Goal: Submit feedback/report problem: Submit feedback/report problem

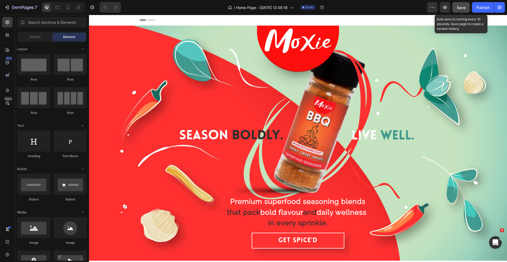
click at [460, 7] on span "Save" at bounding box center [461, 7] width 9 height 4
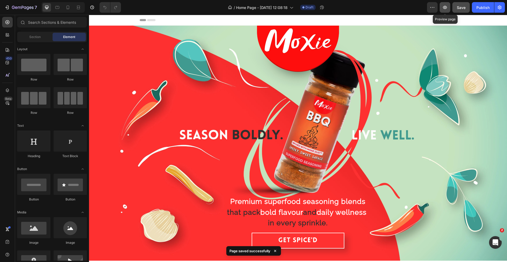
click at [446, 10] on button "button" at bounding box center [444, 7] width 11 height 11
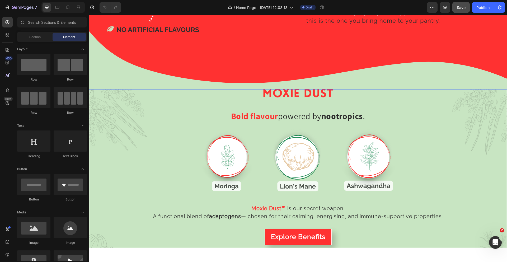
scroll to position [860, 0]
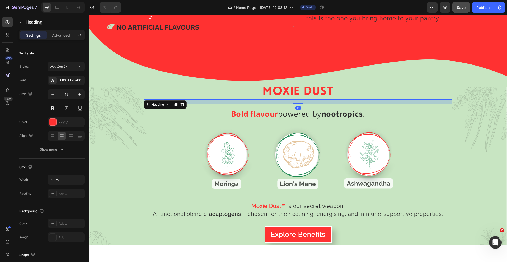
click at [291, 88] on h2 "MOXIE DUST" at bounding box center [298, 91] width 308 height 15
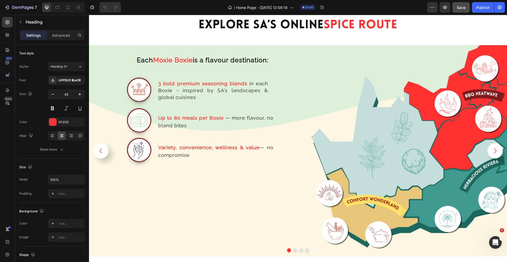
scroll to position [1106, 0]
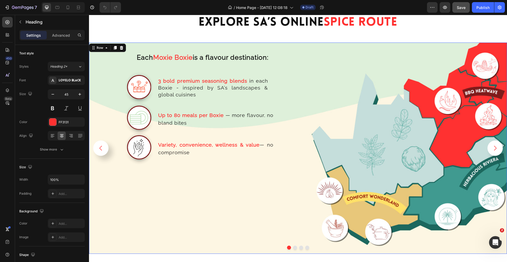
click at [311, 55] on div "Each Moxie Boxie is a flavour destination: Text Block Row Image 3 bold premium …" at bounding box center [298, 147] width 418 height 211
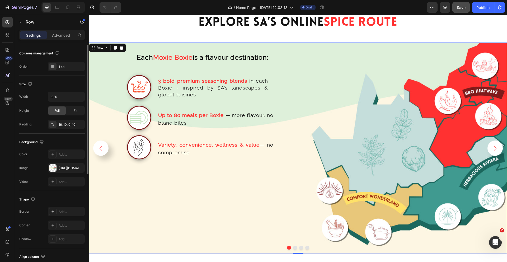
scroll to position [0, 0]
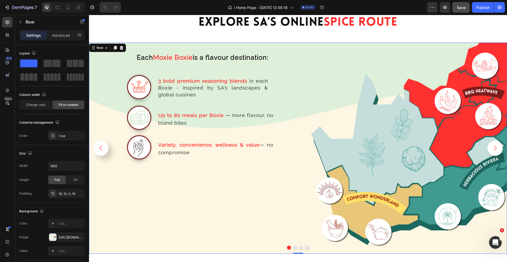
click at [55, 40] on div "Settings Advanced" at bounding box center [52, 37] width 74 height 15
click at [60, 35] on p "Advanced" at bounding box center [61, 35] width 18 height 6
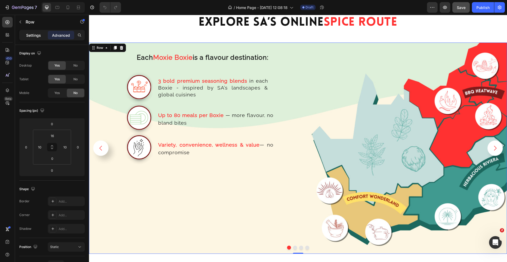
click at [27, 36] on p "Settings" at bounding box center [33, 35] width 15 height 6
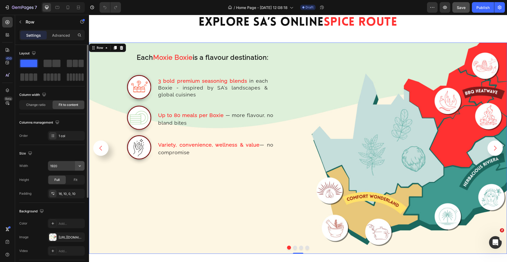
click at [80, 165] on icon "button" at bounding box center [79, 165] width 5 height 5
click at [105, 70] on div "Each Moxie Boxie is a flavour destination: Text Block Row Image 3 bold premium …" at bounding box center [187, 150] width 190 height 207
click at [126, 120] on img at bounding box center [139, 119] width 42 height 42
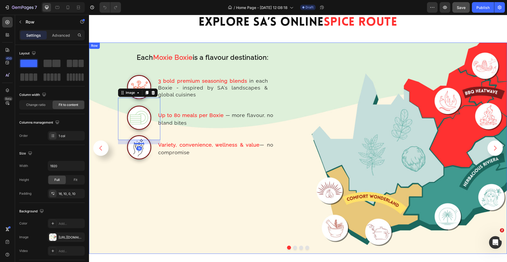
click at [247, 193] on div "Each Moxie Boxie is a flavour destination: Text Block Row Image 3 bold premium …" at bounding box center [187, 150] width 190 height 207
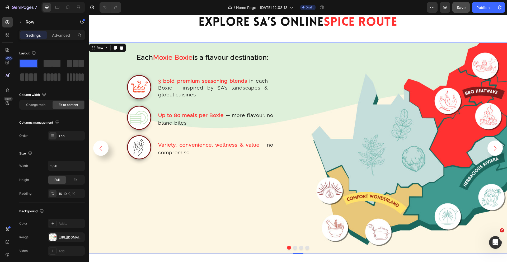
click at [306, 56] on div "Each Moxie Boxie is a flavour destination: Text Block Row Image 3 bold premium …" at bounding box center [298, 147] width 418 height 211
click at [96, 49] on div "Row" at bounding box center [100, 47] width 9 height 5
click at [326, 56] on div "Each Moxie Boxie is a flavour destination: Text Block Row Image 3 bold premium …" at bounding box center [298, 147] width 418 height 211
click at [495, 151] on icon "Carousel Next Arrow" at bounding box center [494, 148] width 7 height 7
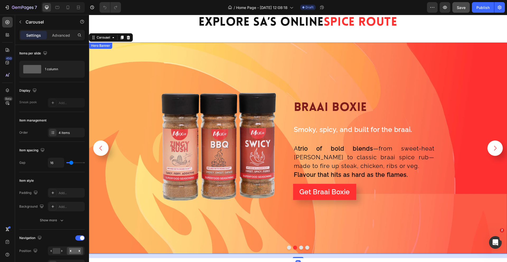
click at [432, 74] on div "Background Image" at bounding box center [298, 147] width 418 height 211
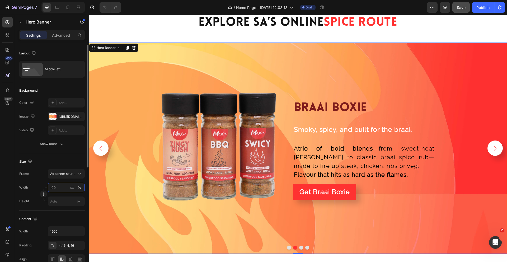
click at [59, 186] on input "100" at bounding box center [66, 187] width 37 height 9
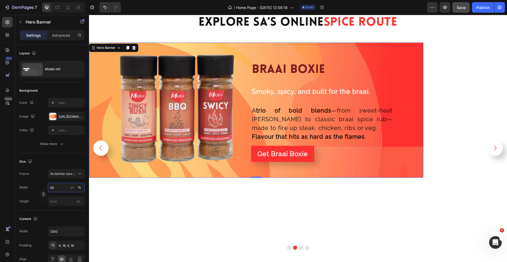
type input "100"
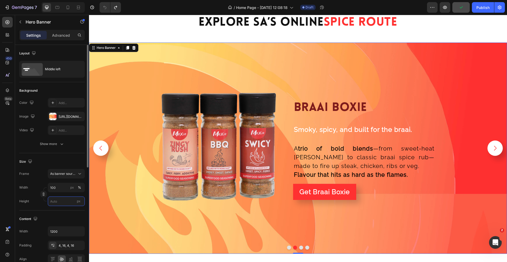
click at [66, 201] on input "px" at bounding box center [66, 200] width 37 height 9
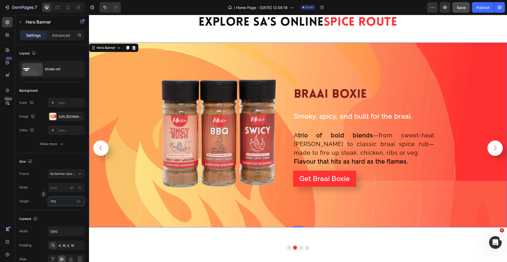
type input "700"
click at [155, 211] on div "Background Image" at bounding box center [298, 134] width 418 height 185
click at [97, 149] on button "Carousel Back Arrow" at bounding box center [100, 147] width 15 height 15
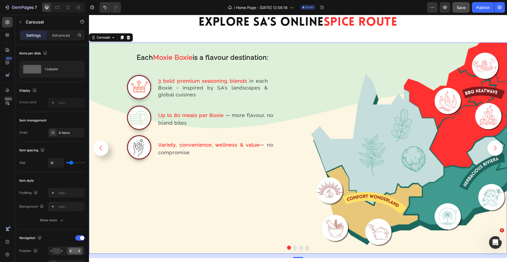
click at [496, 147] on icon "Carousel Next Arrow" at bounding box center [494, 148] width 7 height 7
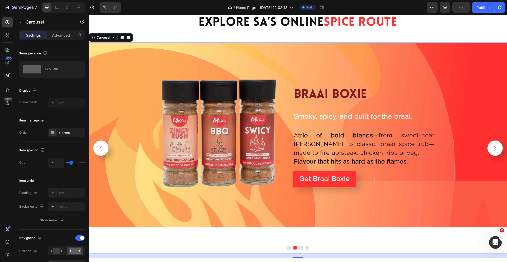
click at [496, 146] on icon "Carousel Next Arrow" at bounding box center [494, 148] width 7 height 7
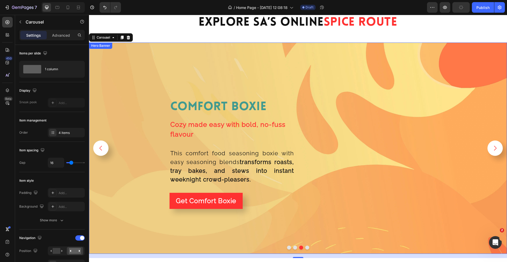
click at [431, 128] on img at bounding box center [377, 148] width 120 height 120
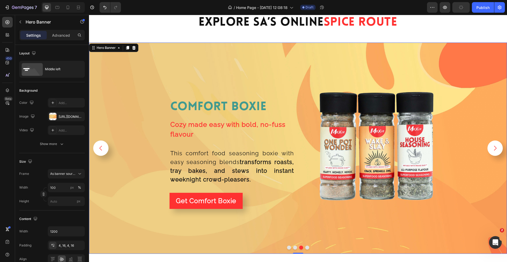
click at [455, 81] on div "Background Image" at bounding box center [298, 147] width 418 height 211
click at [59, 201] on input "px" at bounding box center [66, 200] width 37 height 9
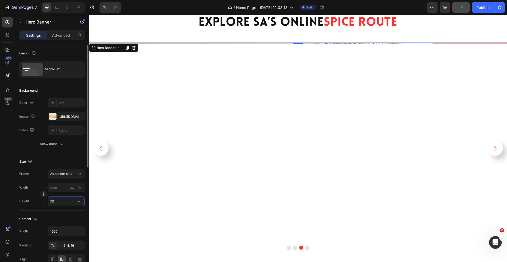
type input "700"
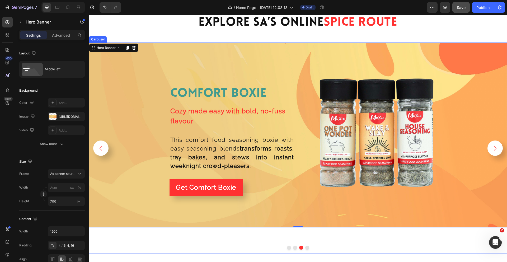
click at [494, 149] on icon "Carousel Next Arrow" at bounding box center [494, 148] width 7 height 7
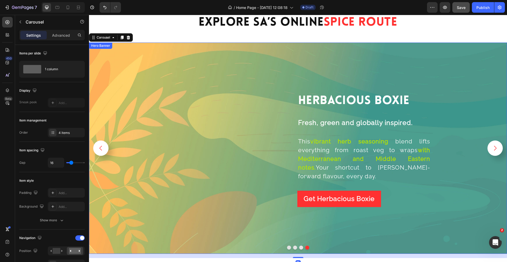
click at [455, 87] on div "Herbacious Boxie Heading Row Fresh, green and globally inspired. Text Block Row…" at bounding box center [298, 148] width 317 height 128
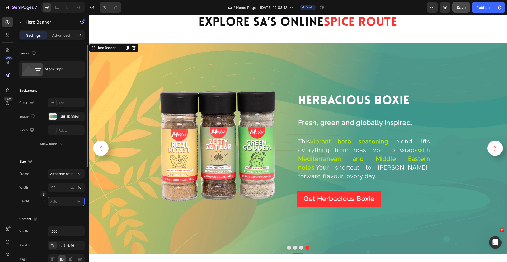
click at [55, 202] on input "px" at bounding box center [66, 200] width 37 height 9
type input "8"
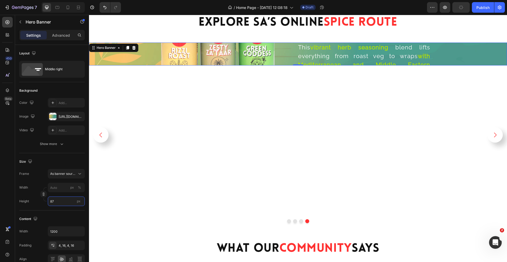
type input "8"
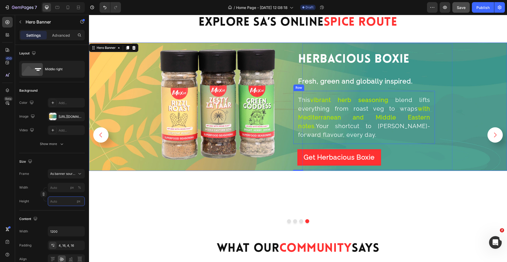
type input "8"
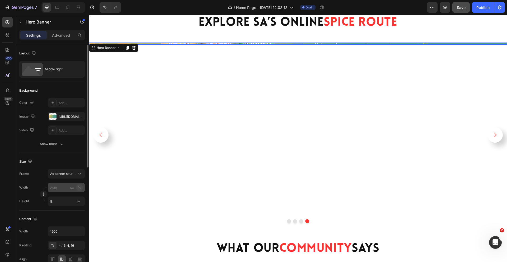
click at [81, 188] on button "%" at bounding box center [79, 187] width 6 height 6
click at [59, 203] on input "8" at bounding box center [66, 200] width 37 height 9
type input "700"
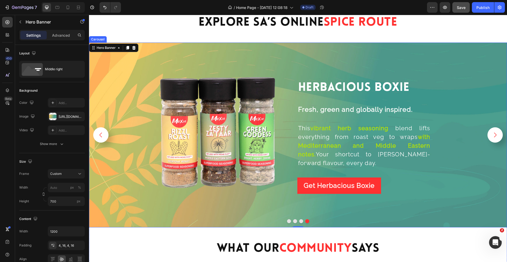
click at [493, 135] on icon "Carousel Next Arrow" at bounding box center [494, 134] width 7 height 7
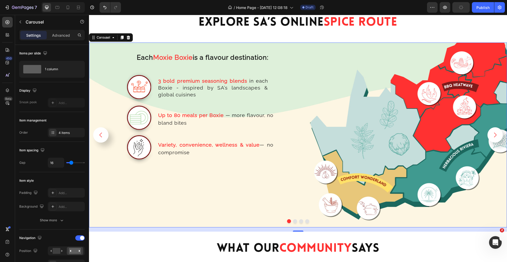
click at [68, 39] on div "Settings Advanced" at bounding box center [51, 35] width 65 height 11
click at [67, 36] on p "Advanced" at bounding box center [61, 35] width 18 height 6
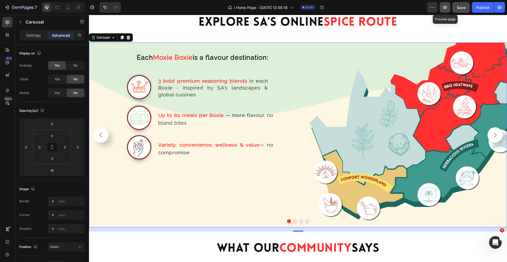
click at [446, 8] on icon "button" at bounding box center [445, 7] width 4 height 3
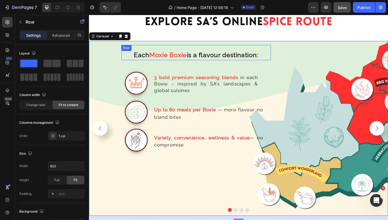
click at [218, 50] on div "Each Moxie Boxie is a flavour destination: Text Block" at bounding box center [202, 55] width 133 height 16
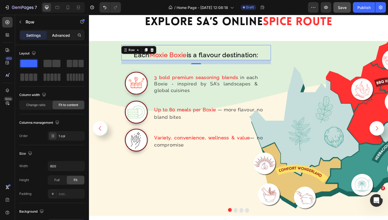
click at [64, 37] on p "Advanced" at bounding box center [61, 35] width 18 height 6
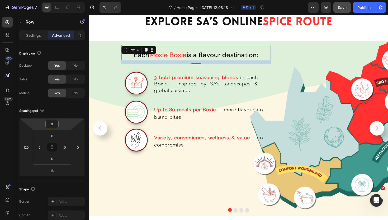
click at [54, 125] on input "0" at bounding box center [52, 124] width 11 height 8
type input "100"
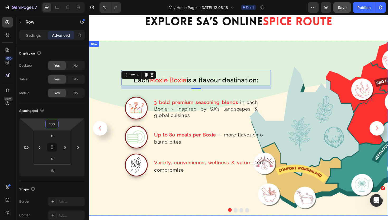
click at [230, 66] on div "Each Moxie Boxie is a flavour destination: Text Block Row 16 Image 3 bold premi…" at bounding box center [187, 137] width 190 height 180
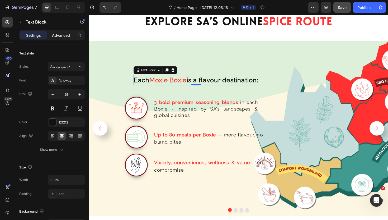
click at [68, 38] on div "Advanced" at bounding box center [61, 35] width 26 height 8
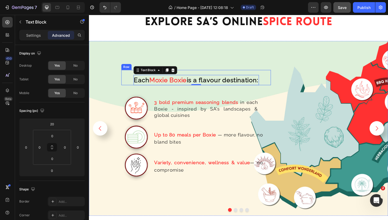
click at [218, 74] on div "Each Moxie Boxie is a flavour destination: Text Block 0" at bounding box center [202, 81] width 133 height 16
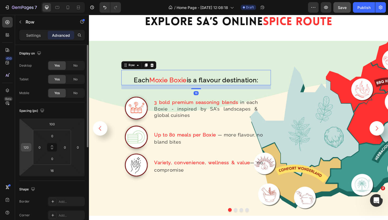
click at [25, 145] on input "120" at bounding box center [26, 147] width 8 height 8
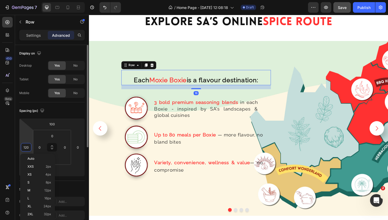
type input "0"
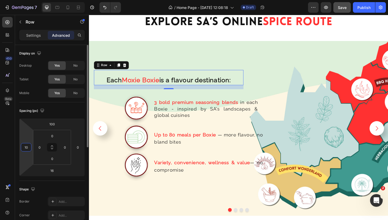
type input "100"
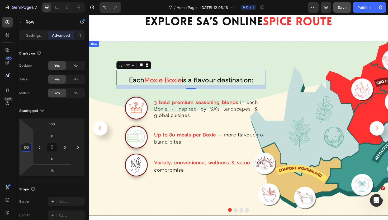
click at [232, 51] on div "Each Moxie Boxie is a flavour destination: Text Block Row 16 Image 3 bold premi…" at bounding box center [184, 137] width 185 height 180
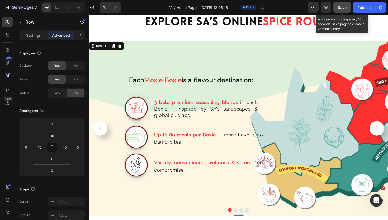
click at [346, 8] on span "Save" at bounding box center [342, 7] width 9 height 4
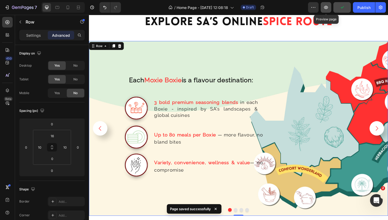
click at [328, 8] on icon "button" at bounding box center [325, 7] width 5 height 5
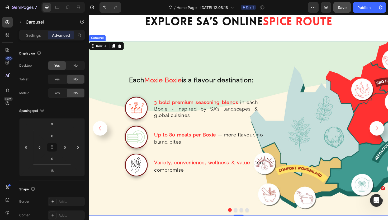
click at [393, 137] on icon "Carousel Next Arrow" at bounding box center [393, 134] width 7 height 7
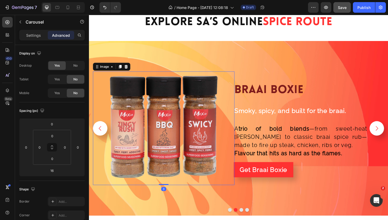
click at [182, 112] on img at bounding box center [168, 135] width 120 height 120
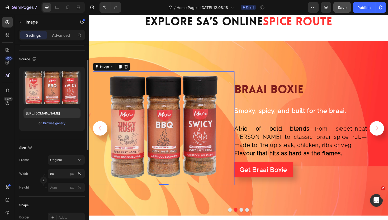
scroll to position [34, 0]
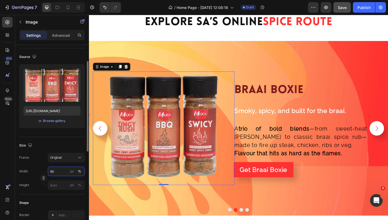
click at [59, 171] on input "80" at bounding box center [66, 170] width 37 height 9
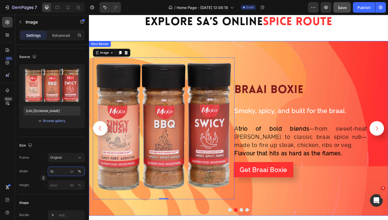
type input "1"
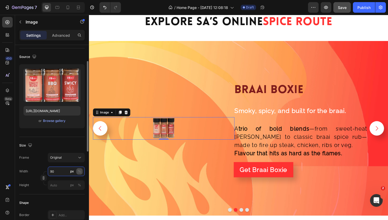
type input "90"
click at [80, 169] on div "%" at bounding box center [79, 171] width 3 height 5
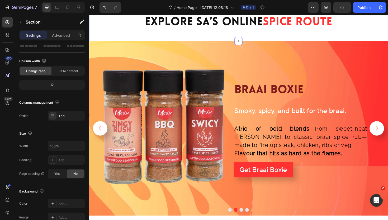
scroll to position [0, 0]
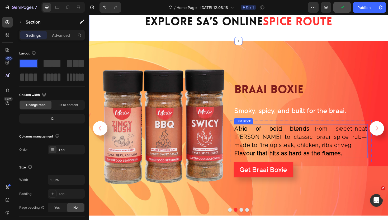
click at [397, 131] on button "Carousel Next Arrow" at bounding box center [393, 134] width 15 height 15
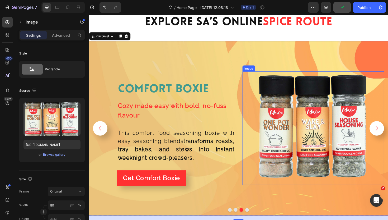
click at [295, 135] on img at bounding box center [327, 135] width 120 height 120
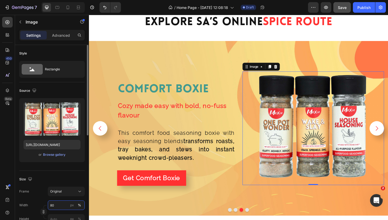
click at [57, 204] on input "80" at bounding box center [66, 204] width 37 height 9
type input "90"
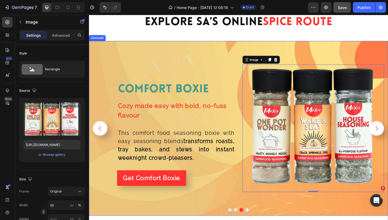
click at [394, 137] on icon "Carousel Next Arrow" at bounding box center [393, 134] width 7 height 7
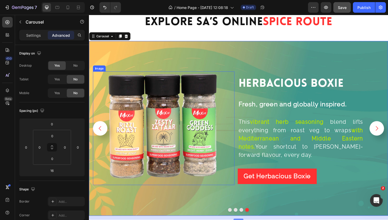
click at [178, 111] on img at bounding box center [168, 135] width 120 height 120
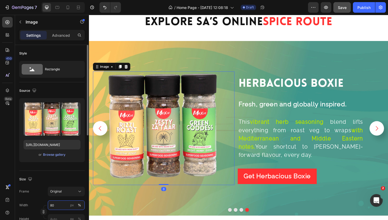
click at [59, 206] on input "80" at bounding box center [66, 204] width 37 height 9
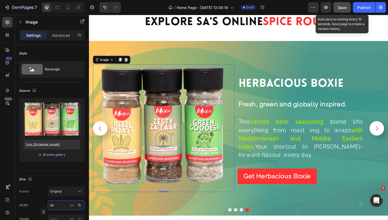
type input "90"
click at [342, 11] on button "Save" at bounding box center [341, 7] width 17 height 11
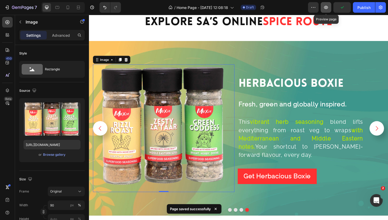
click at [326, 6] on icon "button" at bounding box center [325, 7] width 5 height 5
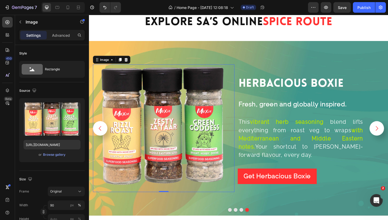
click at [213, 105] on img at bounding box center [168, 134] width 135 height 135
click at [64, 36] on p "Advanced" at bounding box center [61, 35] width 18 height 6
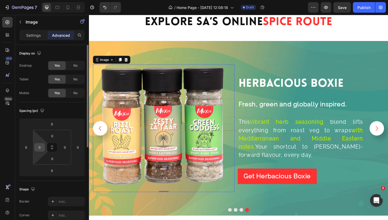
click at [40, 149] on input "0" at bounding box center [40, 147] width 8 height 8
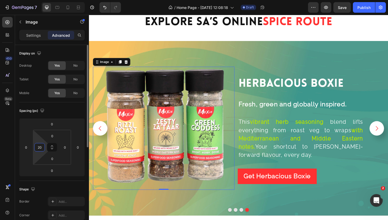
type input "2"
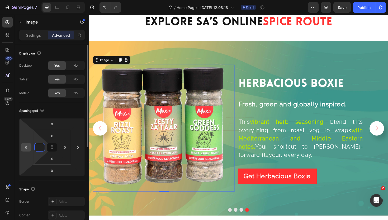
type input "0"
click at [24, 146] on input "0" at bounding box center [26, 147] width 8 height 8
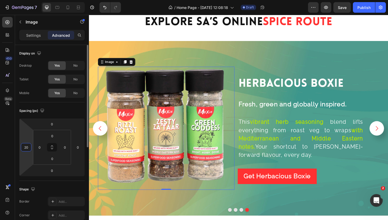
type input "2"
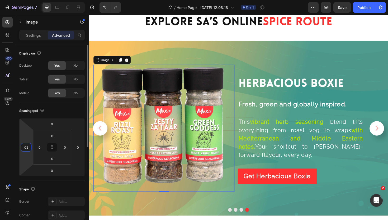
type input "0"
click at [68, 146] on input "0" at bounding box center [65, 147] width 8 height 8
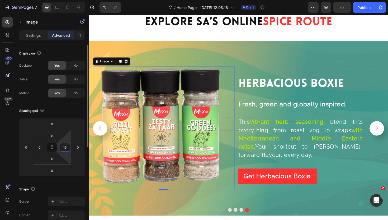
type input "1"
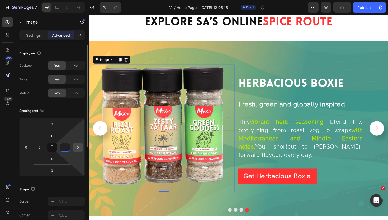
click at [81, 147] on input "0" at bounding box center [78, 147] width 8 height 8
type input "0"
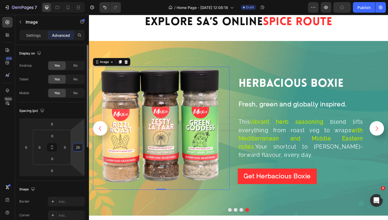
type input "2"
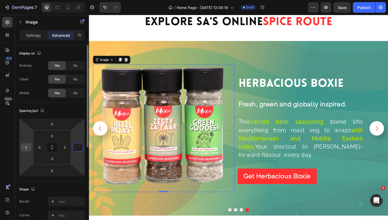
click at [28, 148] on input "0" at bounding box center [26, 147] width 8 height 8
type input "0"
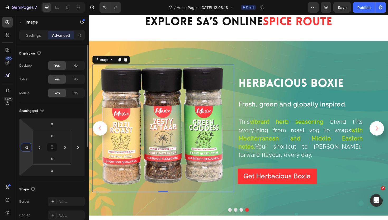
type input "-20"
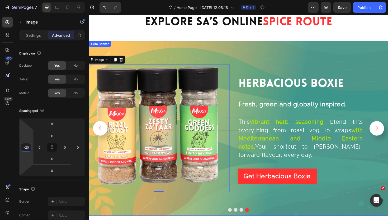
click at [394, 131] on icon "Carousel Next Arrow" at bounding box center [393, 134] width 7 height 7
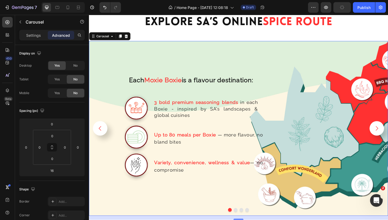
click at [394, 132] on icon "Carousel Next Arrow" at bounding box center [393, 134] width 7 height 7
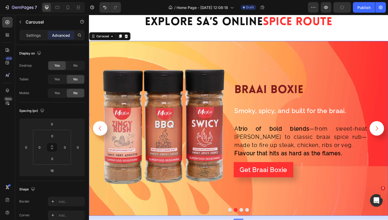
click at [96, 134] on button "Carousel Back Arrow" at bounding box center [100, 134] width 15 height 15
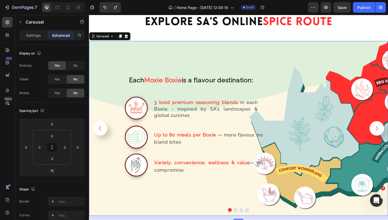
click at [96, 134] on button "Carousel Back Arrow" at bounding box center [100, 134] width 15 height 15
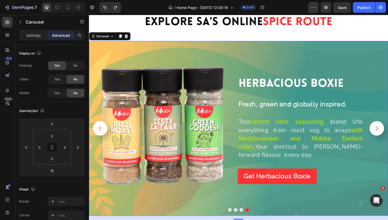
click at [395, 135] on icon "Carousel Next Arrow" at bounding box center [393, 134] width 7 height 7
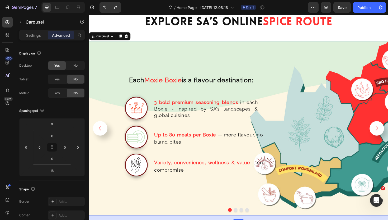
click at [394, 135] on icon "Carousel Next Arrow" at bounding box center [394, 134] width 3 height 5
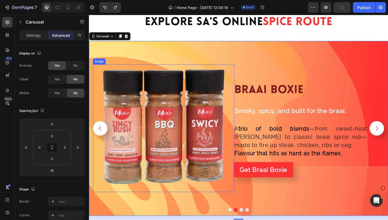
click at [196, 113] on img at bounding box center [168, 134] width 135 height 135
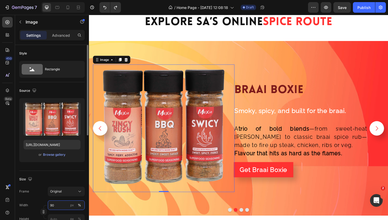
click at [55, 202] on input "90" at bounding box center [66, 204] width 37 height 9
type input "9"
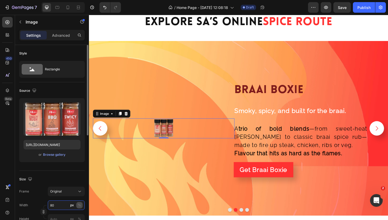
type input "80"
click at [79, 204] on div "%" at bounding box center [79, 204] width 3 height 5
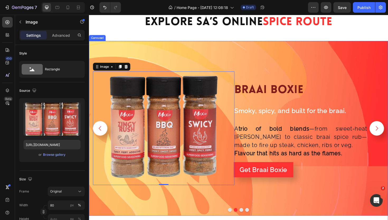
click at [101, 133] on icon "Carousel Back Arrow" at bounding box center [100, 134] width 3 height 5
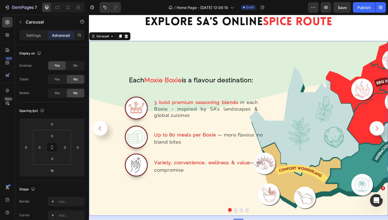
click at [397, 131] on button "Carousel Next Arrow" at bounding box center [393, 134] width 15 height 15
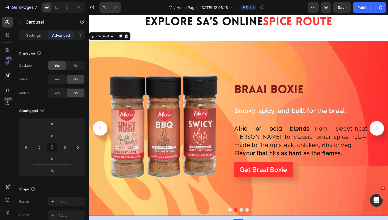
click at [397, 131] on button "Carousel Next Arrow" at bounding box center [393, 134] width 15 height 15
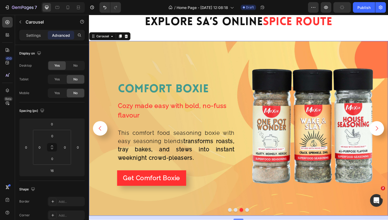
click at [348, 124] on img at bounding box center [326, 134] width 135 height 135
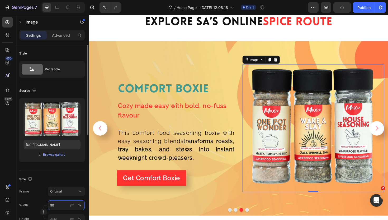
click at [55, 205] on input "90" at bounding box center [66, 204] width 37 height 9
type input "80"
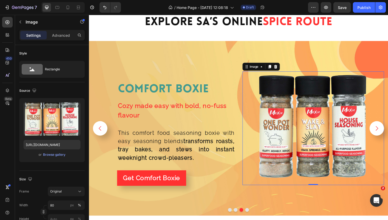
click at [391, 136] on icon "Carousel Next Arrow" at bounding box center [393, 134] width 7 height 7
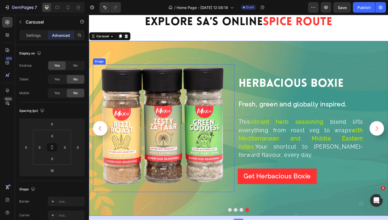
click at [216, 134] on img at bounding box center [168, 134] width 135 height 135
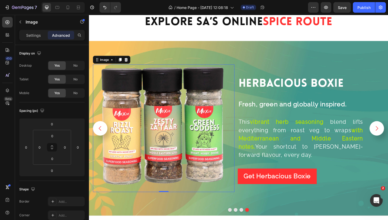
click at [188, 135] on img at bounding box center [168, 134] width 135 height 135
click at [37, 37] on p "Settings" at bounding box center [33, 35] width 15 height 6
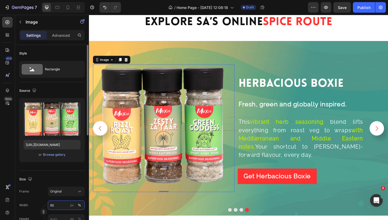
click at [58, 203] on input "90" at bounding box center [66, 204] width 37 height 9
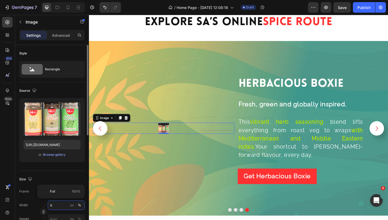
type input "80"
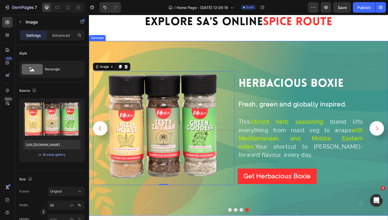
click at [390, 135] on icon "Carousel Next Arrow" at bounding box center [393, 134] width 7 height 7
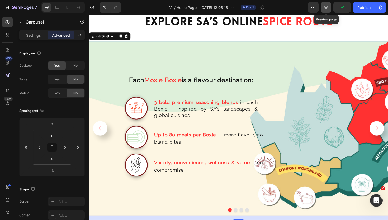
click at [325, 6] on icon "button" at bounding box center [325, 7] width 5 height 5
click at [395, 134] on icon "Carousel Next Arrow" at bounding box center [393, 134] width 7 height 7
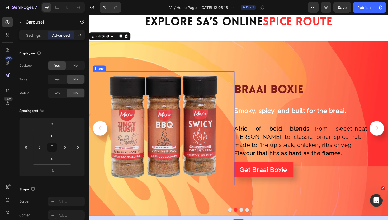
click at [193, 122] on img at bounding box center [168, 135] width 120 height 120
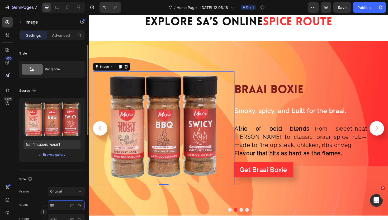
click at [56, 205] on input "80" at bounding box center [66, 204] width 37 height 9
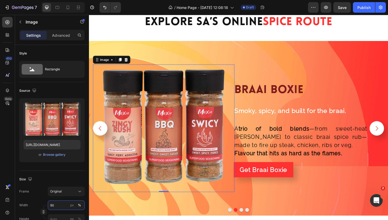
type input "90"
click at [37, 37] on p "Settings" at bounding box center [33, 35] width 15 height 6
click at [62, 38] on div "Advanced" at bounding box center [61, 35] width 26 height 8
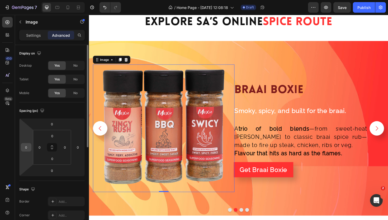
click at [28, 148] on input "0" at bounding box center [26, 147] width 8 height 8
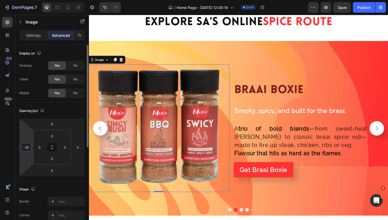
type input "-2"
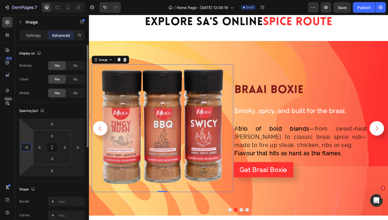
type input "-50"
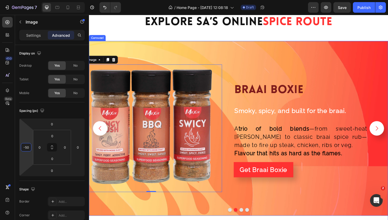
click at [397, 134] on button "Carousel Next Arrow" at bounding box center [393, 134] width 15 height 15
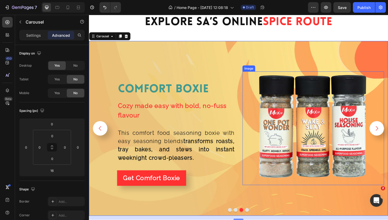
click at [294, 111] on img at bounding box center [327, 135] width 120 height 120
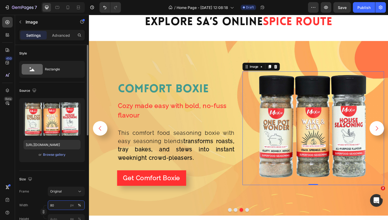
click at [55, 204] on input "80" at bounding box center [66, 204] width 37 height 9
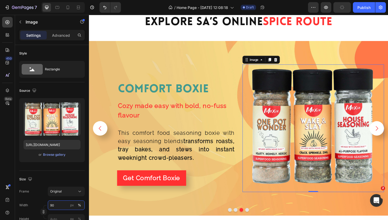
type input "90"
click at [60, 30] on div "Settings Advanced" at bounding box center [51, 35] width 65 height 11
click at [60, 36] on p "Advanced" at bounding box center [61, 35] width 18 height 6
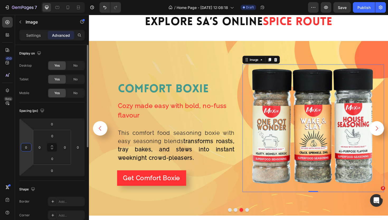
click at [27, 145] on input "0" at bounding box center [26, 147] width 8 height 8
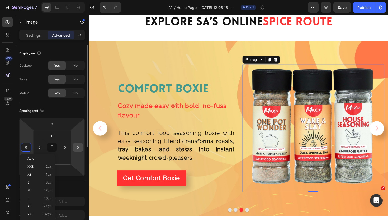
click at [78, 147] on input "0" at bounding box center [78, 147] width 8 height 8
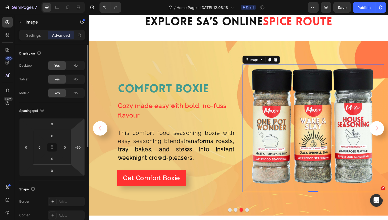
click at [78, 110] on div "Spacing (px)" at bounding box center [51, 110] width 65 height 8
click at [78, 147] on input "-50" at bounding box center [78, 147] width 8 height 8
type input "0"
click at [75, 108] on div "Spacing (px)" at bounding box center [51, 110] width 65 height 8
click at [25, 148] on input "0" at bounding box center [26, 147] width 8 height 8
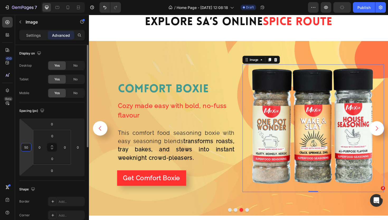
type input "0"
click at [66, 150] on input "0" at bounding box center [65, 147] width 8 height 8
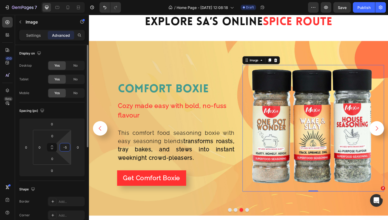
type input "-"
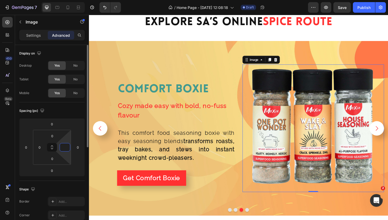
type input "0"
click at [80, 145] on input "0" at bounding box center [78, 147] width 8 height 8
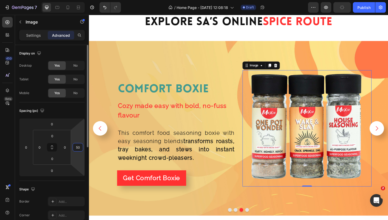
type input "5"
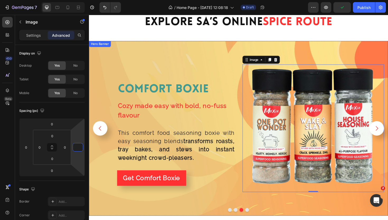
click at [194, 58] on div "Background Image" at bounding box center [247, 134] width 317 height 185
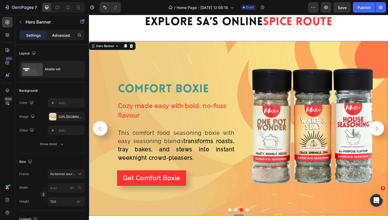
click at [63, 37] on p "Advanced" at bounding box center [61, 35] width 18 height 6
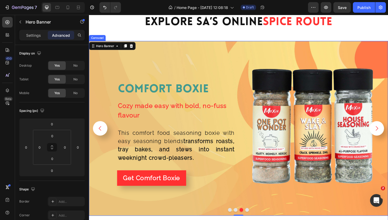
click at [392, 136] on icon "Carousel Next Arrow" at bounding box center [393, 134] width 7 height 7
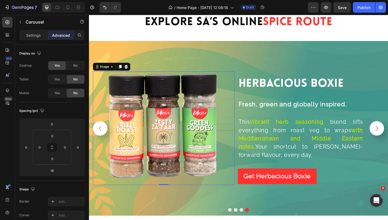
click at [191, 123] on img at bounding box center [168, 135] width 120 height 120
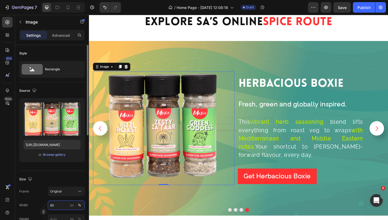
click at [55, 203] on input "80" at bounding box center [66, 204] width 37 height 9
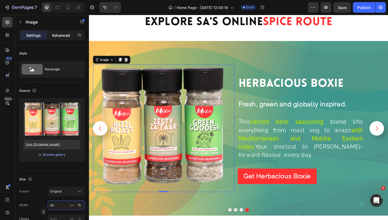
type input "90"
click at [70, 37] on div "Advanced" at bounding box center [61, 35] width 26 height 8
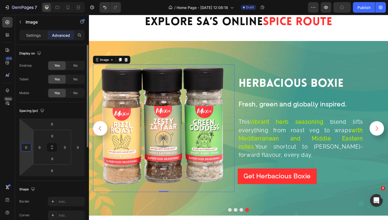
click at [28, 145] on input "0" at bounding box center [26, 147] width 8 height 8
type input "-50"
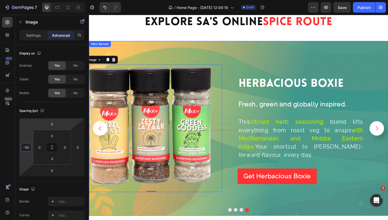
click at [303, 55] on div "Background Image" at bounding box center [247, 134] width 317 height 185
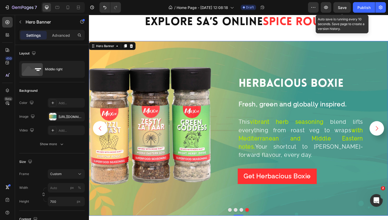
click at [342, 7] on span "Save" at bounding box center [342, 7] width 9 height 4
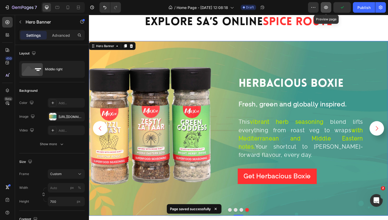
click at [325, 6] on icon "button" at bounding box center [326, 7] width 4 height 3
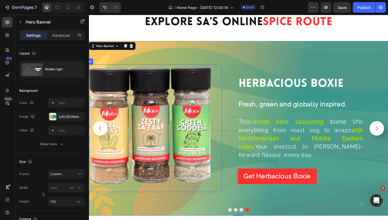
click at [101, 134] on icon "Carousel Back Arrow" at bounding box center [100, 134] width 7 height 7
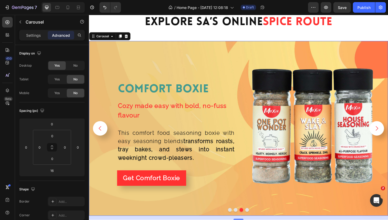
click at [101, 134] on icon "Carousel Back Arrow" at bounding box center [100, 134] width 7 height 7
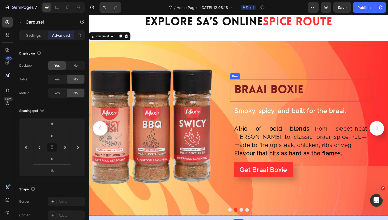
click at [312, 85] on div "braai boxie Heading Row" at bounding box center [313, 95] width 150 height 24
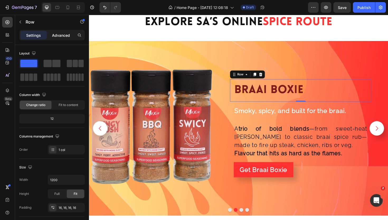
click at [60, 36] on p "Advanced" at bounding box center [61, 35] width 18 height 6
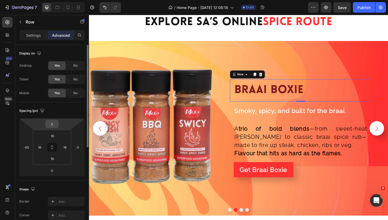
click at [54, 125] on input "0" at bounding box center [52, 124] width 11 height 8
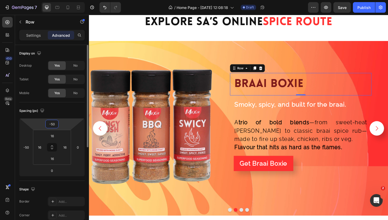
type input "-5"
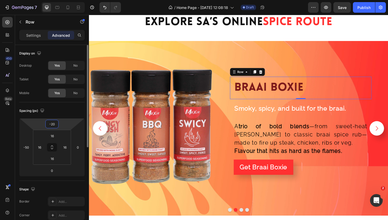
type input "-2"
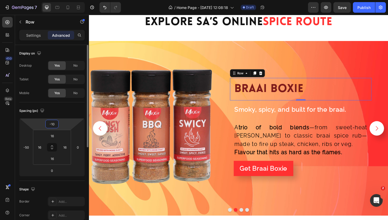
type input "-100"
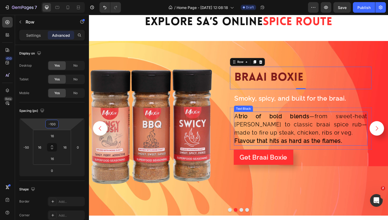
click at [311, 128] on span "A trio of bold blends —from sweet-heat swicy to classic braai spice rub—made to…" at bounding box center [313, 130] width 140 height 24
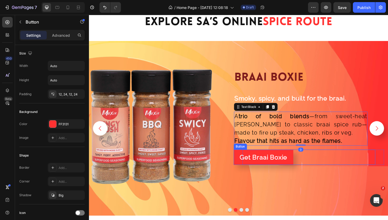
click at [327, 164] on div "Get Braai Boxie Button" at bounding box center [317, 165] width 150 height 16
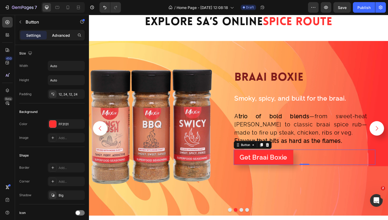
click at [63, 38] on div "Advanced" at bounding box center [61, 35] width 26 height 8
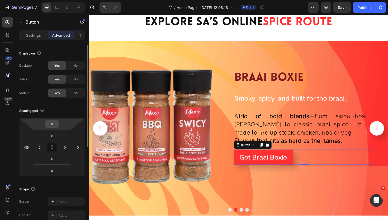
click at [55, 126] on input "0" at bounding box center [52, 124] width 11 height 8
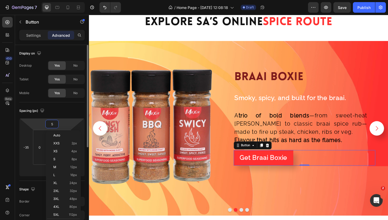
type input "50"
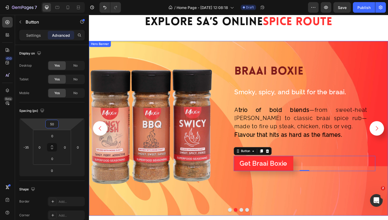
click at [277, 193] on div "braai boxie Heading Row Smoky, spicy, and built for the braai. Text Block Row A…" at bounding box center [326, 134] width 150 height 135
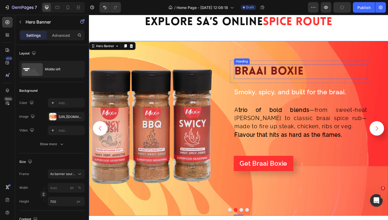
click at [328, 67] on h2 "braai boxie" at bounding box center [313, 74] width 141 height 15
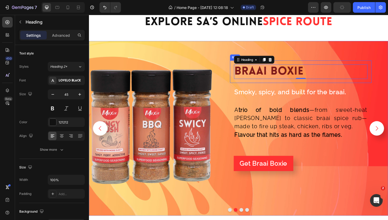
click at [323, 64] on div "braai boxie Heading 0 Row" at bounding box center [313, 75] width 150 height 24
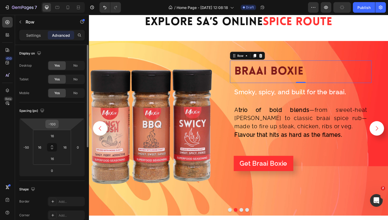
click at [53, 124] on input "-100" at bounding box center [52, 124] width 11 height 8
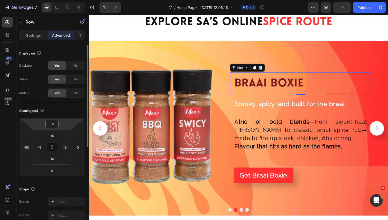
type input "-50"
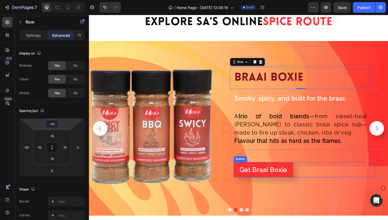
click at [345, 190] on div "braai boxie Heading Row 0 Smoky, spicy, and built for the braai. Text Block Row…" at bounding box center [326, 134] width 150 height 135
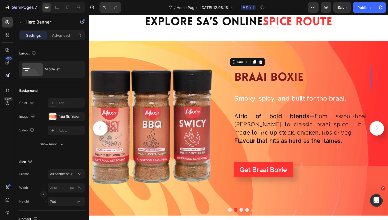
click at [332, 73] on div "braai boxie Heading Row 0" at bounding box center [313, 82] width 150 height 24
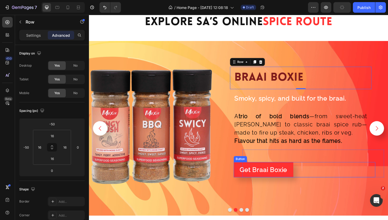
click at [322, 175] on div "Get Braai Boxie Button" at bounding box center [317, 178] width 150 height 16
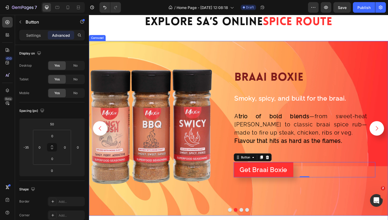
click at [390, 140] on button "Carousel Next Arrow" at bounding box center [393, 134] width 15 height 15
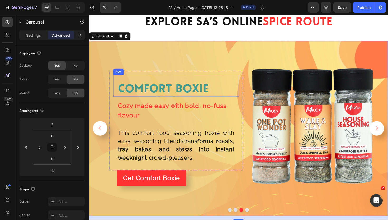
click at [198, 82] on div "comfort boxie Heading" at bounding box center [181, 89] width 125 height 23
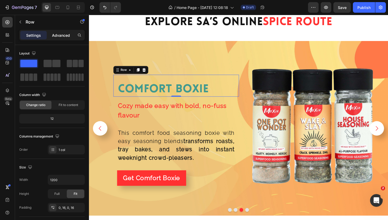
click at [63, 35] on p "Advanced" at bounding box center [61, 35] width 18 height 6
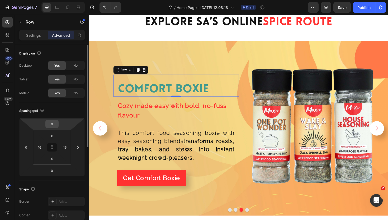
click at [54, 126] on input "0" at bounding box center [52, 124] width 11 height 8
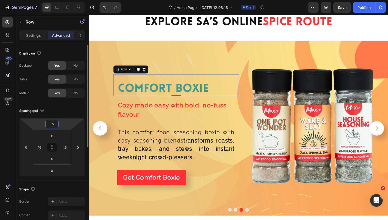
type input "-50"
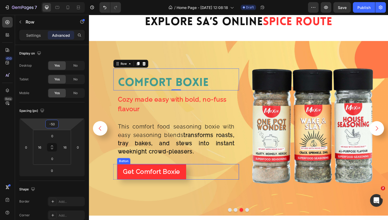
click at [213, 180] on div "Get Comfort Boxie Button" at bounding box center [183, 181] width 129 height 16
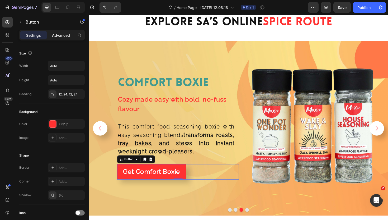
click at [69, 36] on p "Advanced" at bounding box center [61, 35] width 18 height 6
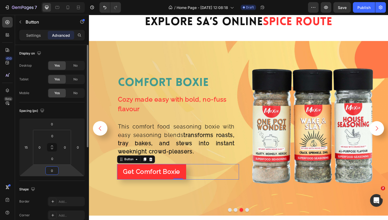
click at [52, 170] on input "0" at bounding box center [52, 170] width 11 height 8
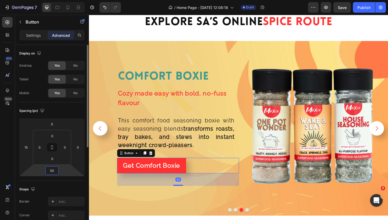
type input "5"
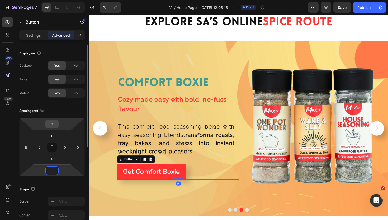
click at [55, 125] on input "0" at bounding box center [52, 124] width 11 height 8
type input "0"
type input "50"
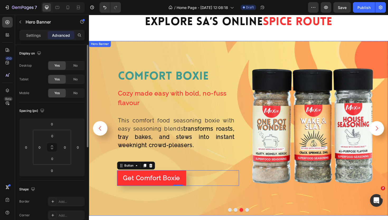
click at [271, 205] on div "Background Image" at bounding box center [247, 134] width 317 height 185
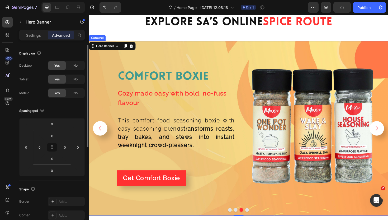
click at [102, 137] on icon "Carousel Back Arrow" at bounding box center [100, 134] width 7 height 7
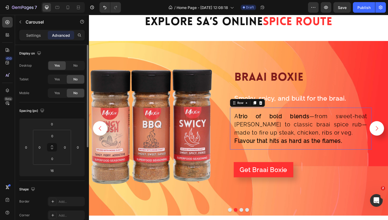
click at [336, 154] on div "A trio of bold blends —from sweet-heat swicy to classic braai spice rub—made to…" at bounding box center [313, 135] width 150 height 44
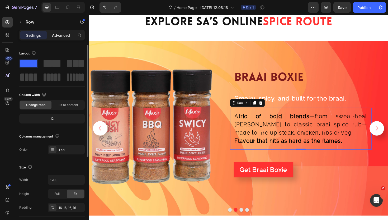
click at [67, 36] on p "Advanced" at bounding box center [61, 35] width 18 height 6
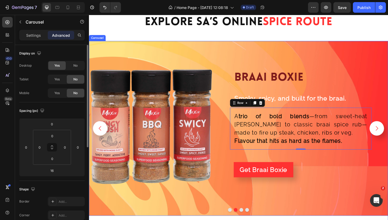
click at [396, 137] on icon "Carousel Next Arrow" at bounding box center [393, 134] width 7 height 7
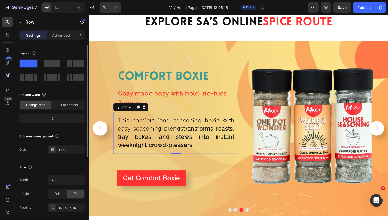
click at [232, 120] on div "This comfort food seasoning boxie with easy seasoning blends transforms roasts,…" at bounding box center [181, 139] width 133 height 44
click at [58, 31] on div "Advanced" at bounding box center [61, 35] width 26 height 8
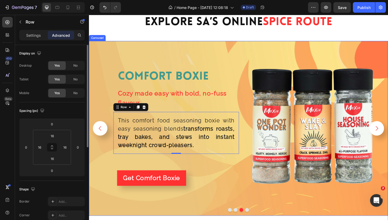
click at [102, 131] on icon "Carousel Back Arrow" at bounding box center [100, 134] width 7 height 7
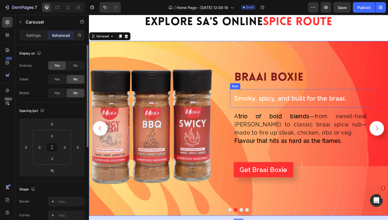
click at [386, 102] on div "Smoky, spicy, and built for the braai. Text Block Row" at bounding box center [313, 103] width 150 height 20
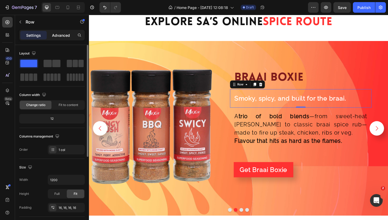
click at [62, 35] on p "Advanced" at bounding box center [61, 35] width 18 height 6
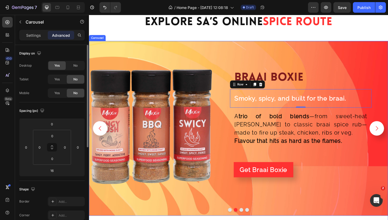
click at [396, 134] on icon "Carousel Next Arrow" at bounding box center [393, 134] width 7 height 7
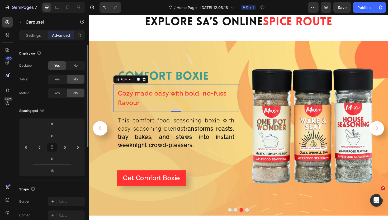
click at [220, 91] on div "Cozy made easy with bold, no-fuss flavour Text Block Row 0" at bounding box center [181, 102] width 133 height 29
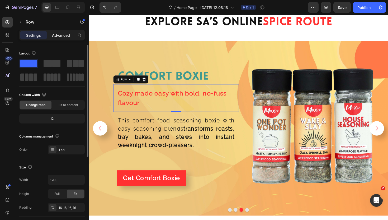
click at [56, 32] on div "Advanced" at bounding box center [61, 35] width 26 height 8
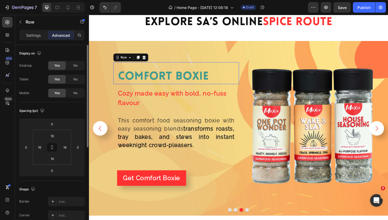
click at [237, 71] on div "comfort boxie Heading" at bounding box center [181, 76] width 125 height 23
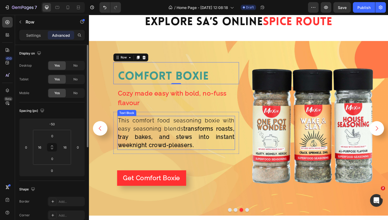
click at [206, 125] on p "This comfort food seasoning boxie with easy seasoning blends transforms roasts,…" at bounding box center [181, 139] width 123 height 35
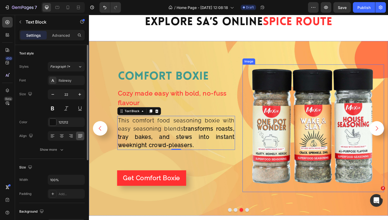
click at [259, 158] on img at bounding box center [326, 134] width 135 height 135
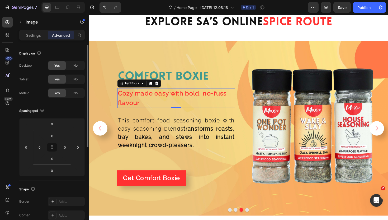
click at [188, 99] on strong "Cozy made easy with bold, no-fuss flavour" at bounding box center [177, 103] width 115 height 18
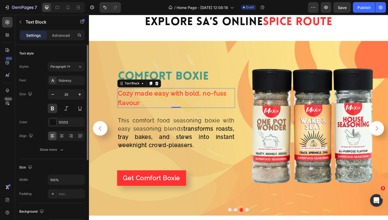
click at [181, 104] on p "Cozy made easy with bold, no-fuss flavour" at bounding box center [181, 103] width 123 height 20
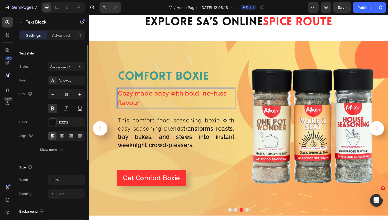
click at [234, 98] on strong "Cozy made easy with bold, no-fuss flavour" at bounding box center [177, 103] width 115 height 18
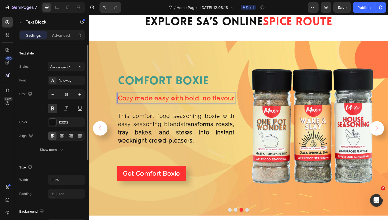
scroll to position [1111, 0]
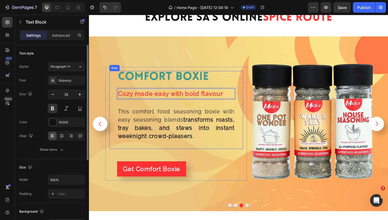
click at [237, 129] on strong "transforms roasts, tray bakes, and stews into instant weeknight crowd-pleasers." at bounding box center [181, 134] width 123 height 24
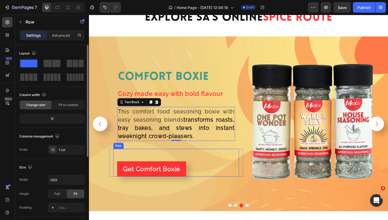
click at [226, 157] on div "Get Comfort Boxie Button" at bounding box center [181, 171] width 133 height 30
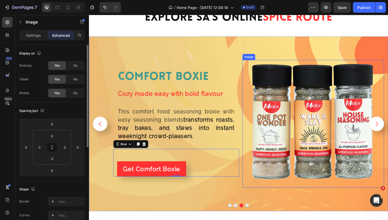
click at [277, 177] on img at bounding box center [326, 130] width 135 height 135
click at [233, 164] on div "Get Comfort Boxie Button" at bounding box center [181, 171] width 133 height 30
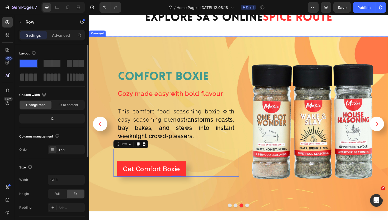
click at [100, 130] on icon "Carousel Back Arrow" at bounding box center [100, 130] width 3 height 5
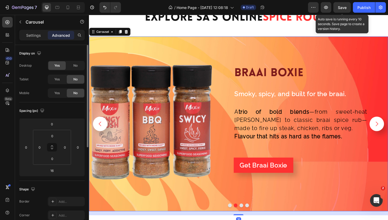
click at [342, 6] on span "Save" at bounding box center [342, 7] width 9 height 4
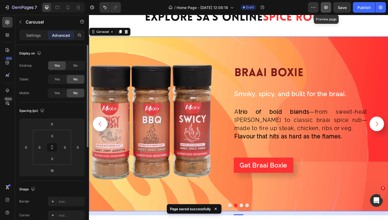
click at [328, 8] on icon "button" at bounding box center [325, 7] width 5 height 5
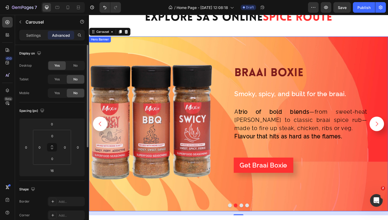
click at [394, 129] on icon "Carousel Next Arrow" at bounding box center [393, 130] width 7 height 7
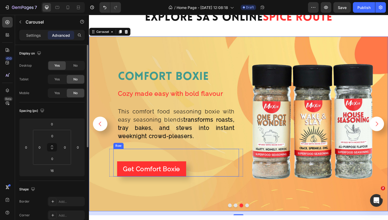
click at [208, 163] on div "Get Comfort Boxie Button" at bounding box center [181, 171] width 133 height 30
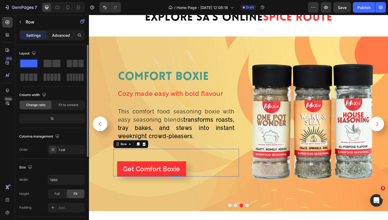
click at [62, 36] on p "Advanced" at bounding box center [61, 35] width 18 height 6
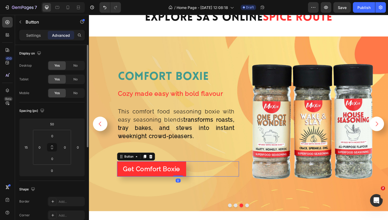
click at [202, 175] on div "Get Comfort Boxie Button 0" at bounding box center [183, 178] width 129 height 16
click at [55, 124] on input "50" at bounding box center [52, 124] width 11 height 8
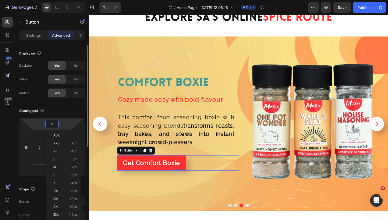
type input "20"
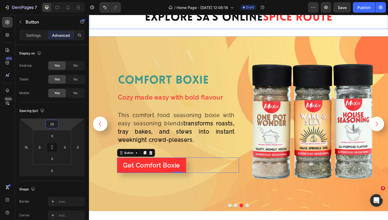
click at [360, 27] on div "explore SA’s Online Spice Route Heading Row" at bounding box center [247, 18] width 317 height 24
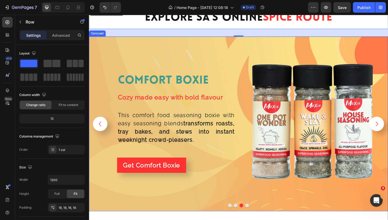
click at [98, 129] on icon "Carousel Back Arrow" at bounding box center [100, 130] width 7 height 7
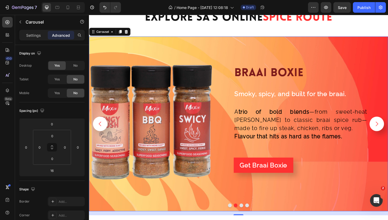
click at [397, 130] on button "Carousel Next Arrow" at bounding box center [393, 129] width 15 height 15
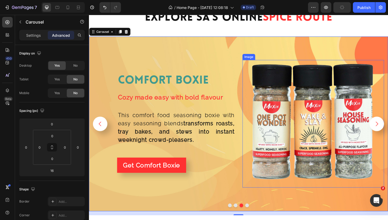
click at [338, 110] on img at bounding box center [326, 130] width 135 height 135
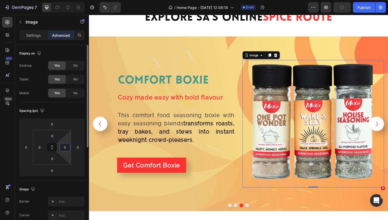
click at [68, 147] on input "0" at bounding box center [65, 147] width 8 height 8
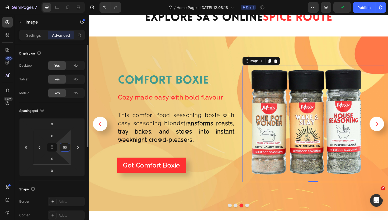
type input "5"
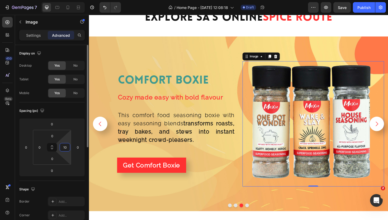
type input "1"
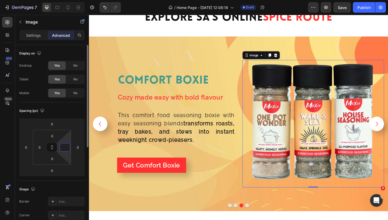
type input "0"
click at [344, 28] on div "explore SA’s Online Spice Route Heading Row" at bounding box center [247, 18] width 317 height 24
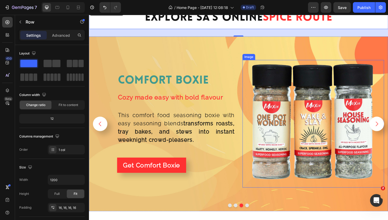
click at [392, 129] on icon "Carousel Next Arrow" at bounding box center [393, 130] width 7 height 7
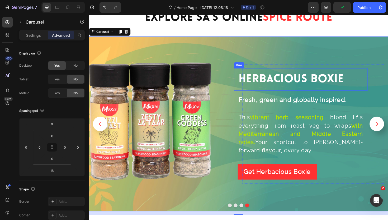
click at [323, 72] on div "Herbacious Boxie Heading Row" at bounding box center [313, 83] width 141 height 24
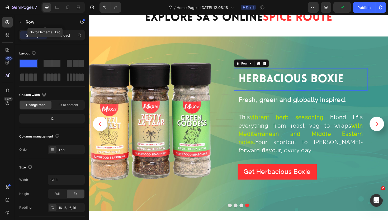
click at [62, 35] on p "Advanced" at bounding box center [61, 35] width 18 height 6
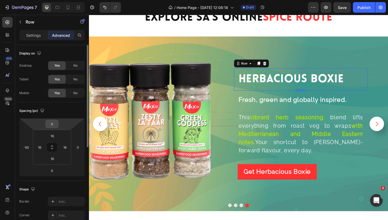
click at [52, 125] on input "0" at bounding box center [52, 124] width 11 height 8
type input "-50"
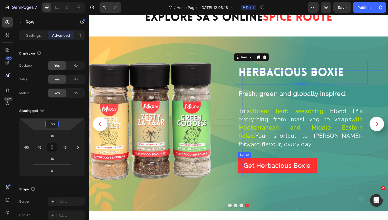
click at [350, 169] on div "Get Herbacious Boxie Button" at bounding box center [316, 174] width 141 height 16
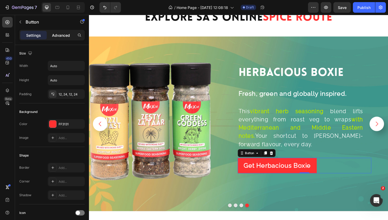
click at [60, 36] on p "Advanced" at bounding box center [61, 35] width 18 height 6
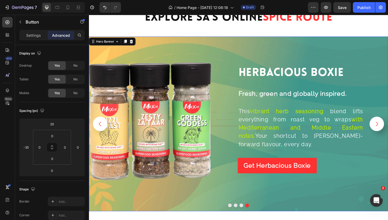
click at [349, 198] on div "Herbacious Boxie Heading Row Fresh, green and globally inspired. Text Block Row…" at bounding box center [247, 130] width 317 height 185
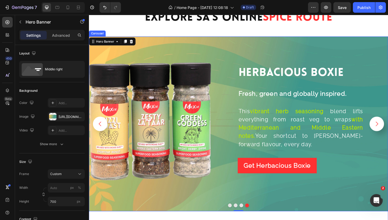
click at [101, 127] on icon "Carousel Back Arrow" at bounding box center [100, 130] width 7 height 7
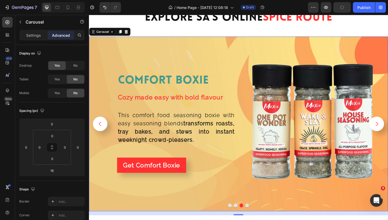
click at [392, 127] on icon "Carousel Next Arrow" at bounding box center [393, 130] width 7 height 7
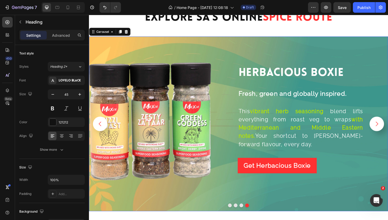
click at [104, 132] on button "Carousel Back Arrow" at bounding box center [100, 129] width 15 height 15
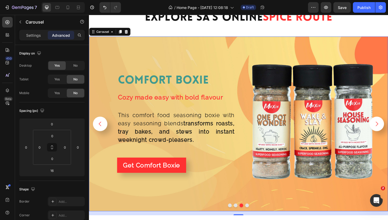
click at [99, 132] on icon "Carousel Back Arrow" at bounding box center [100, 130] width 7 height 7
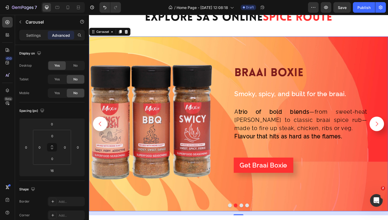
click at [388, 130] on icon "Carousel Next Arrow" at bounding box center [393, 130] width 7 height 7
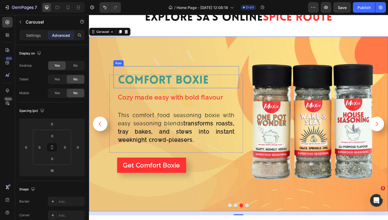
click at [222, 75] on div "comfort boxie Heading" at bounding box center [181, 80] width 125 height 23
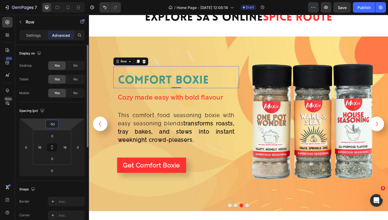
click at [55, 123] on input "-50" at bounding box center [52, 124] width 11 height 8
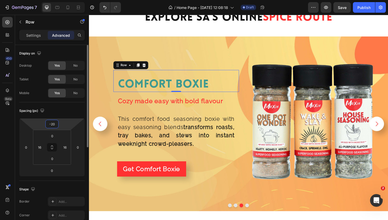
type input "-2"
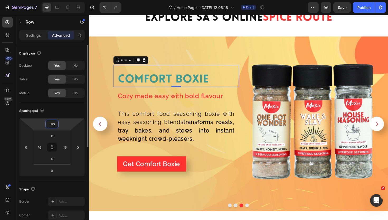
type input "-6"
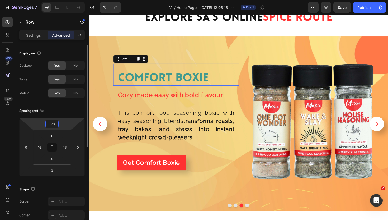
type input "-7"
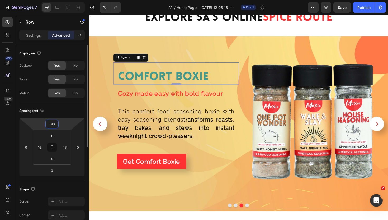
type input "-8"
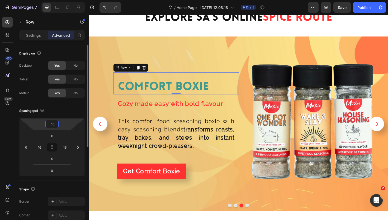
type input "-100"
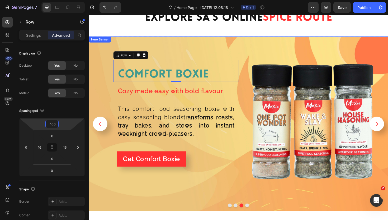
click at [182, 200] on div "Background Image" at bounding box center [247, 130] width 317 height 185
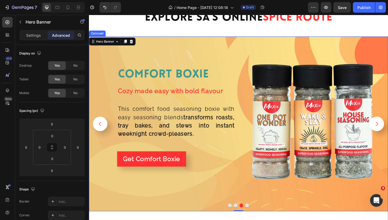
click at [102, 127] on icon "Carousel Back Arrow" at bounding box center [100, 130] width 7 height 7
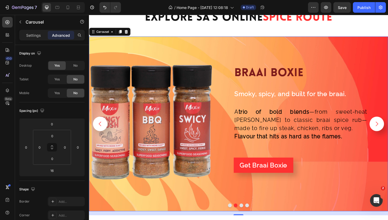
click at [388, 135] on button "Carousel Next Arrow" at bounding box center [393, 129] width 15 height 15
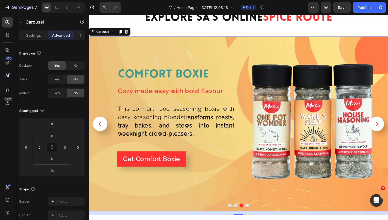
click at [102, 128] on icon "Carousel Back Arrow" at bounding box center [100, 130] width 7 height 7
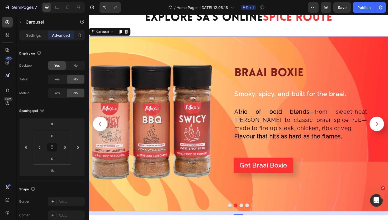
click at [388, 128] on icon "Carousel Next Arrow" at bounding box center [393, 130] width 7 height 7
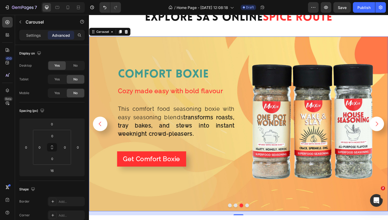
click at [101, 128] on icon "Carousel Back Arrow" at bounding box center [100, 130] width 3 height 5
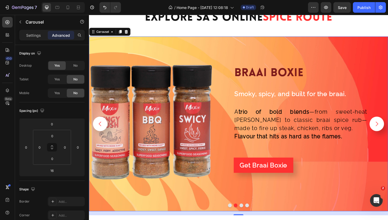
click at [388, 126] on button "Carousel Next Arrow" at bounding box center [393, 129] width 15 height 15
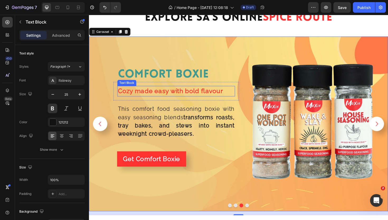
click at [181, 99] on div "Cozy made easy with bold flavour Text Block" at bounding box center [181, 95] width 125 height 11
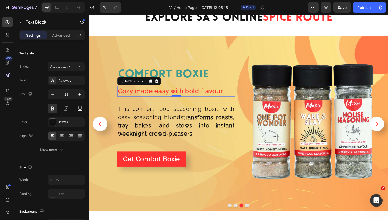
click at [65, 40] on div "Settings Advanced" at bounding box center [51, 35] width 65 height 11
click at [65, 36] on p "Advanced" at bounding box center [61, 35] width 18 height 6
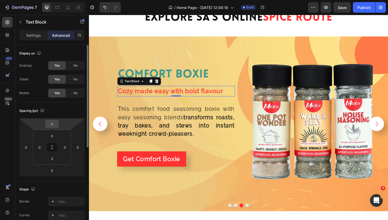
click at [54, 122] on input "0" at bounding box center [52, 124] width 11 height 8
type input "10"
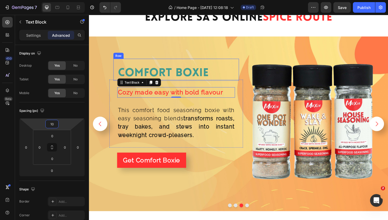
click at [230, 66] on div "comfort boxie Heading" at bounding box center [181, 72] width 125 height 23
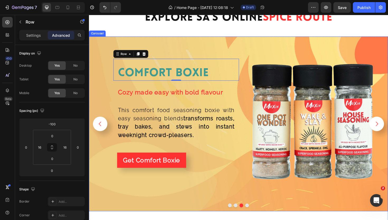
click at [102, 129] on icon "Carousel Back Arrow" at bounding box center [100, 130] width 7 height 7
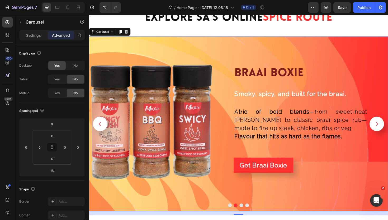
click at [388, 131] on icon "Carousel Next Arrow" at bounding box center [393, 130] width 7 height 7
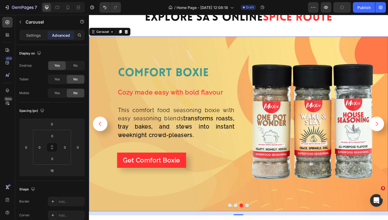
click at [388, 131] on icon "Carousel Next Arrow" at bounding box center [393, 130] width 7 height 7
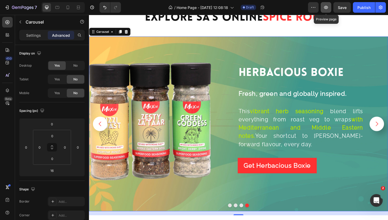
click at [325, 5] on icon "button" at bounding box center [325, 7] width 5 height 5
click at [101, 133] on icon "Carousel Back Arrow" at bounding box center [100, 130] width 7 height 7
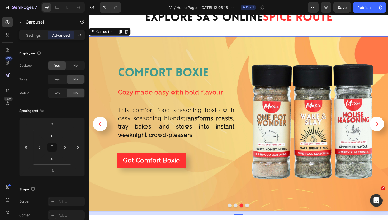
click at [101, 133] on icon "Carousel Back Arrow" at bounding box center [100, 130] width 7 height 7
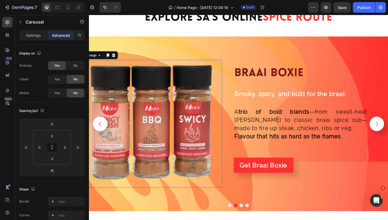
click at [150, 111] on img at bounding box center [154, 130] width 135 height 135
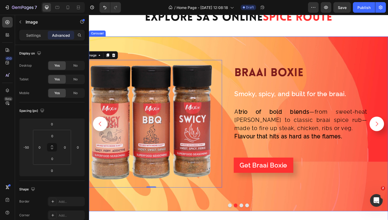
click at [388, 133] on button "Carousel Next Arrow" at bounding box center [393, 129] width 15 height 15
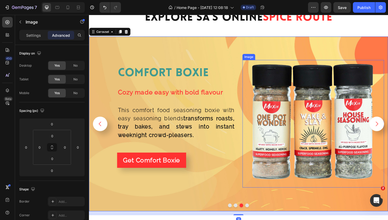
click at [288, 137] on img at bounding box center [326, 130] width 135 height 135
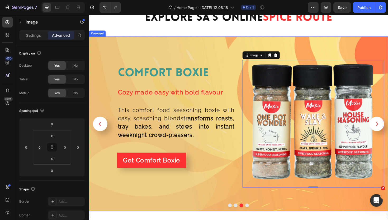
click at [388, 127] on icon "Carousel Next Arrow" at bounding box center [393, 130] width 7 height 7
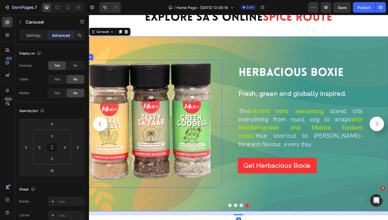
click at [215, 105] on img at bounding box center [154, 130] width 135 height 135
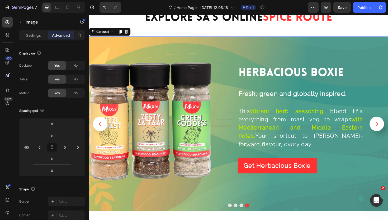
click at [103, 130] on icon "Carousel Back Arrow" at bounding box center [100, 130] width 7 height 7
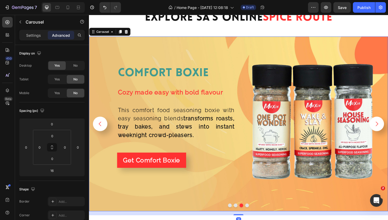
click at [103, 130] on icon "Carousel Back Arrow" at bounding box center [100, 130] width 7 height 7
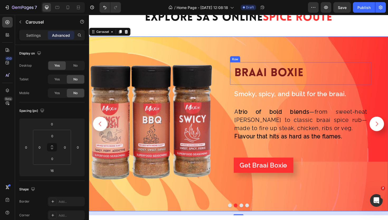
click at [268, 67] on div "braai boxie Heading Row" at bounding box center [313, 77] width 150 height 24
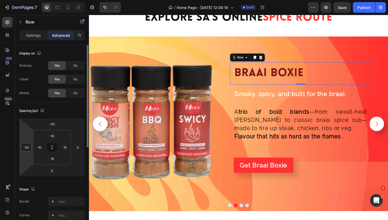
click at [28, 149] on input "-50" at bounding box center [26, 147] width 8 height 8
type input "0"
click at [0, 0] on div "Spacing (px) -50 0 0 0 16 16 16 16" at bounding box center [0, 0] width 0 height 0
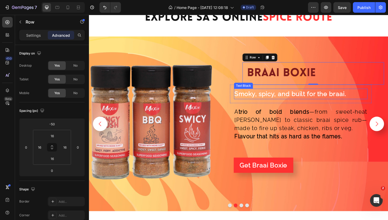
click at [319, 96] on span "Smoky, spicy, and built for the braai." at bounding box center [302, 98] width 118 height 8
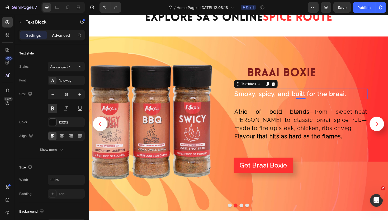
click at [64, 32] on div "Advanced" at bounding box center [61, 35] width 26 height 8
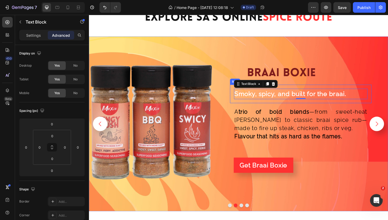
click at [324, 89] on div "Smoky, spicy, and built for the braai. Text Block 0 Row" at bounding box center [313, 99] width 150 height 20
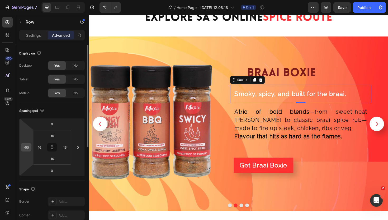
click at [29, 148] on input "-50" at bounding box center [26, 147] width 8 height 8
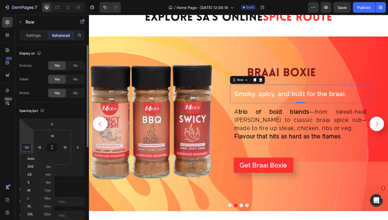
type input "0"
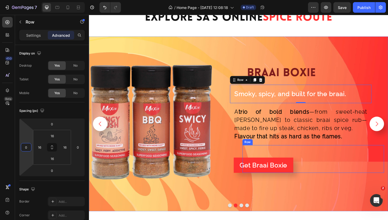
click at [359, 161] on div "Get Braai Boxie Button" at bounding box center [326, 168] width 150 height 30
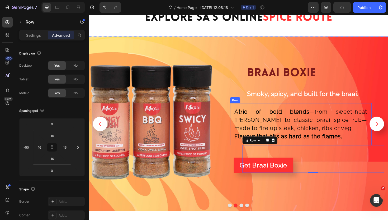
click at [315, 110] on div "A trio of bold blends —from sweet-heat swicy to classic braai spice rub—made to…" at bounding box center [313, 130] width 150 height 44
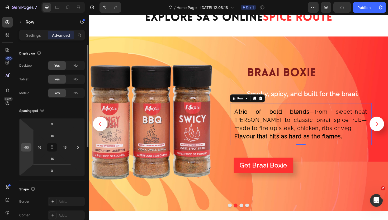
click at [29, 146] on input "-50" at bounding box center [26, 147] width 8 height 8
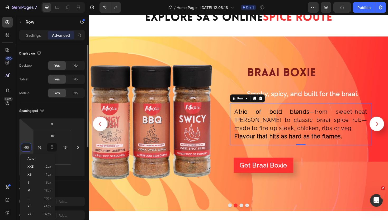
type input "0"
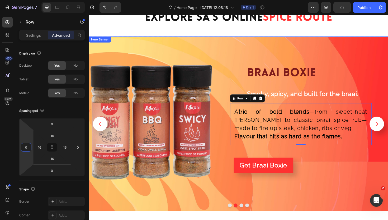
click at [338, 189] on div "braai boxie Heading Row Smoky, spicy, and built for the braai. Text Block Row A…" at bounding box center [326, 130] width 150 height 135
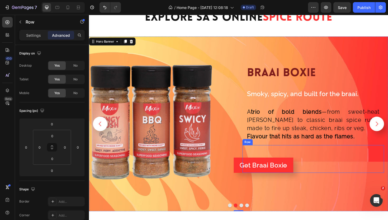
click at [308, 162] on div "Get Braai Boxie Button" at bounding box center [326, 168] width 150 height 30
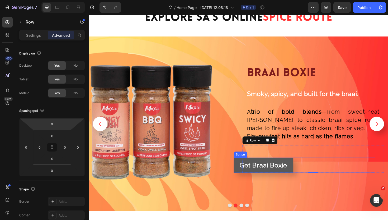
click at [249, 167] on button "Get Braai Boxie" at bounding box center [273, 174] width 63 height 16
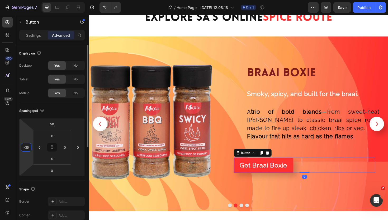
click at [30, 145] on input "-35" at bounding box center [26, 147] width 8 height 8
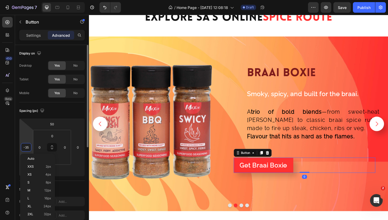
type input "0"
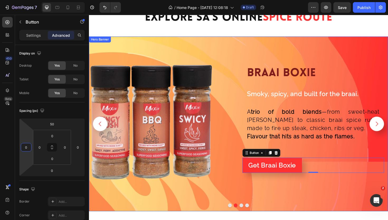
click at [302, 193] on div "braai boxie Heading Row Smoky, spicy, and built for the braai. Text Block Row A…" at bounding box center [326, 130] width 150 height 135
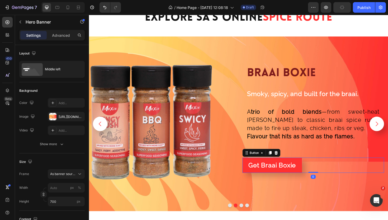
click at [334, 168] on div "Get Braai Boxie Button 0" at bounding box center [326, 174] width 150 height 16
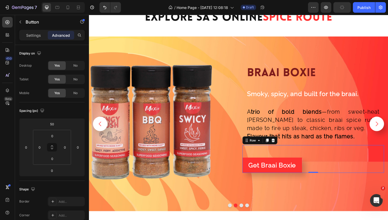
click at [334, 161] on div "Get Braai Boxie Button" at bounding box center [326, 168] width 150 height 30
click at [318, 171] on div "Get Braai Boxie Button" at bounding box center [326, 174] width 150 height 16
click at [305, 160] on div "Get Braai Boxie Button" at bounding box center [326, 168] width 150 height 30
click at [29, 148] on input "0" at bounding box center [26, 147] width 8 height 8
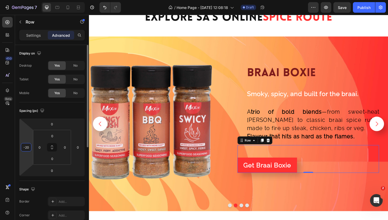
type input "-2"
type input "20"
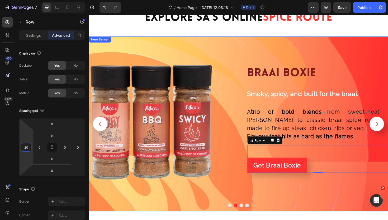
click at [256, 54] on div "Background Image" at bounding box center [247, 130] width 317 height 185
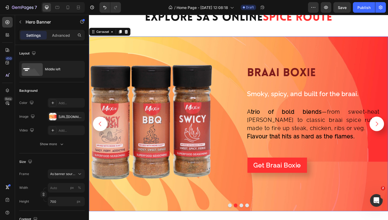
click at [388, 127] on icon "Carousel Next Arrow" at bounding box center [393, 130] width 7 height 7
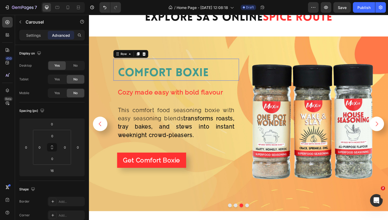
click at [170, 67] on div "comfort boxie Heading" at bounding box center [181, 72] width 125 height 23
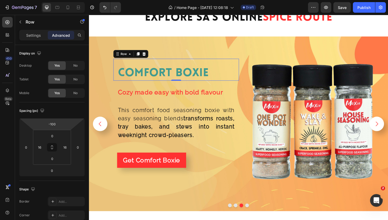
click at [230, 66] on div "comfort boxie Heading" at bounding box center [181, 72] width 125 height 23
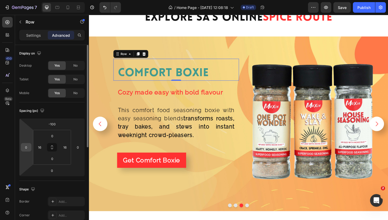
click at [28, 146] on input "0" at bounding box center [26, 147] width 8 height 8
type input "-50"
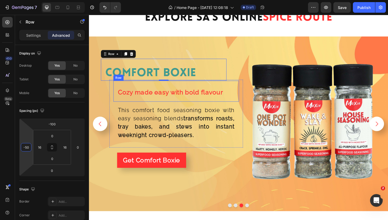
click at [150, 88] on div "Cozy made easy with bold flavour Text Block Row" at bounding box center [181, 95] width 133 height 22
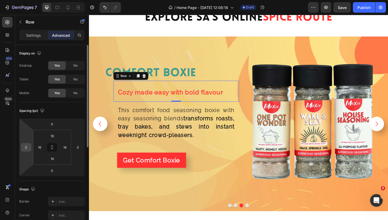
click at [27, 147] on input "0" at bounding box center [26, 147] width 8 height 8
type input "-50"
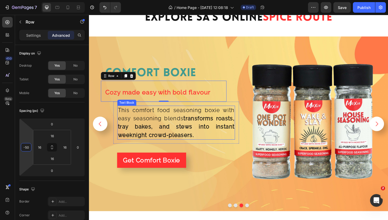
click at [135, 123] on p "This comfort food seasoning boxie with easy seasoning blends transforms roasts,…" at bounding box center [181, 128] width 123 height 35
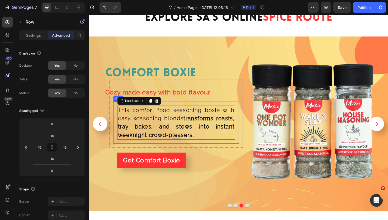
click at [246, 107] on div "This comfort food seasoning boxie with easy seasoning blends transforms roasts,…" at bounding box center [181, 129] width 133 height 44
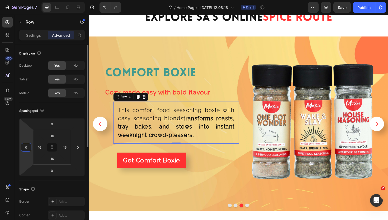
click at [26, 144] on input "0" at bounding box center [26, 147] width 8 height 8
type input "0"
type input "-50"
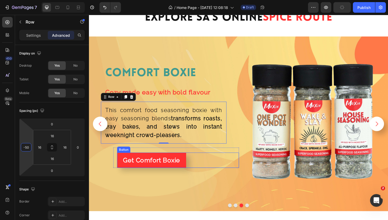
click at [213, 160] on div "Get Comfort Boxie Button" at bounding box center [183, 168] width 129 height 16
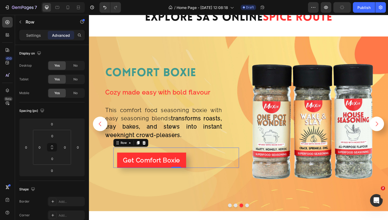
click at [223, 157] on div "Get Comfort Boxie Button" at bounding box center [181, 166] width 133 height 22
click at [28, 148] on input "0" at bounding box center [26, 147] width 8 height 8
type input "-50"
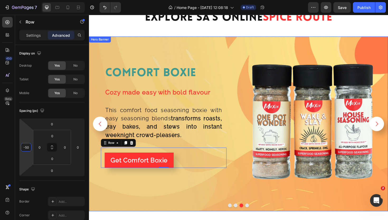
click at [253, 50] on div "Background Image" at bounding box center [247, 130] width 317 height 185
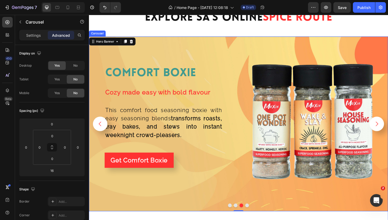
click at [388, 130] on icon "Carousel Next Arrow" at bounding box center [393, 130] width 7 height 7
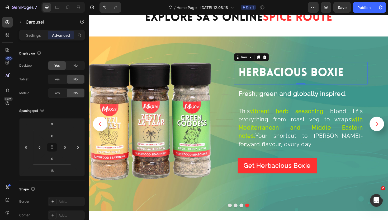
click at [381, 74] on div "Herbacious Boxie Heading Row 0" at bounding box center [313, 77] width 141 height 24
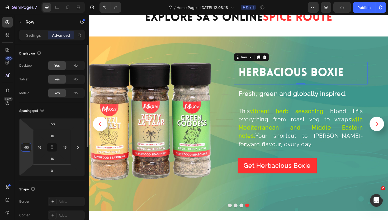
click at [28, 148] on input "-50" at bounding box center [26, 147] width 8 height 8
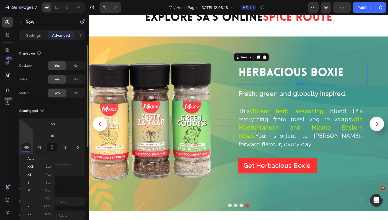
type input "0"
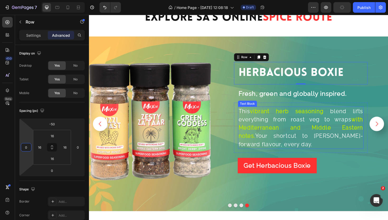
click at [284, 145] on span "Your shortcut to [PERSON_NAME]-forward flavour, every day." at bounding box center [313, 147] width 132 height 16
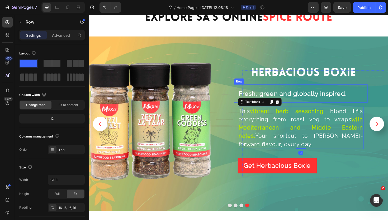
click at [373, 92] on div "Fresh, green and globally inspired. Text Block Row" at bounding box center [313, 98] width 141 height 20
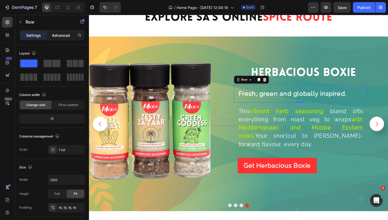
click at [59, 36] on p "Advanced" at bounding box center [61, 35] width 18 height 6
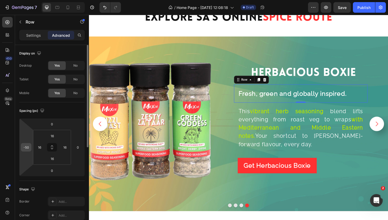
click at [29, 144] on input "-50" at bounding box center [26, 147] width 8 height 8
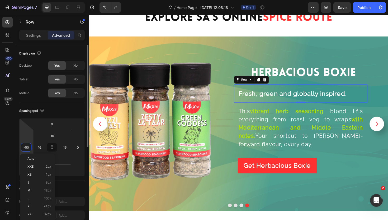
type input "0"
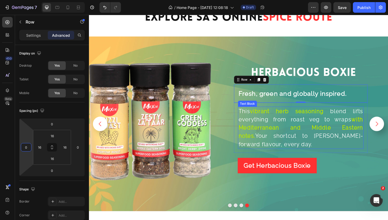
click at [302, 117] on strong "vibrant herb seasoning" at bounding box center [298, 116] width 78 height 7
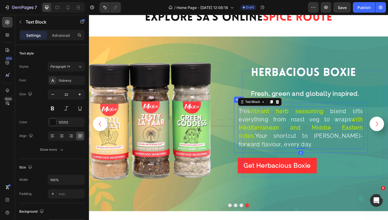
click at [381, 110] on div "This vibrant herb seasoning blend lifts everything from roast veg to wraps with…" at bounding box center [313, 134] width 141 height 53
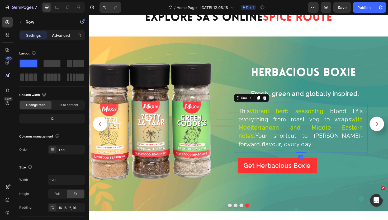
click at [65, 38] on div "Advanced" at bounding box center [61, 35] width 26 height 8
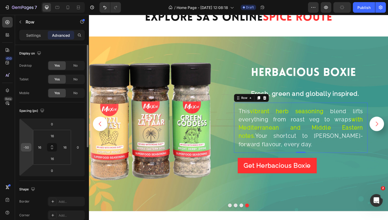
click at [30, 146] on div "-50" at bounding box center [26, 147] width 11 height 8
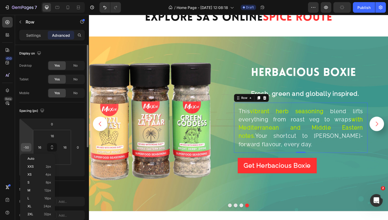
click at [27, 145] on input "-50" at bounding box center [26, 147] width 8 height 8
type input "0"
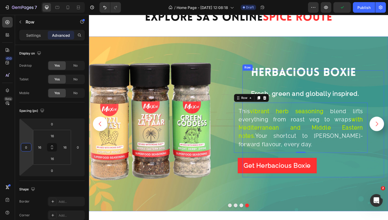
click at [366, 171] on div "Get Herbacious Boxie Button" at bounding box center [316, 174] width 141 height 16
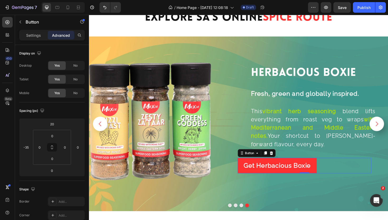
click at [353, 175] on div "Get Herbacious Boxie Button 0" at bounding box center [316, 174] width 141 height 16
click at [30, 147] on div "-35" at bounding box center [26, 147] width 11 height 8
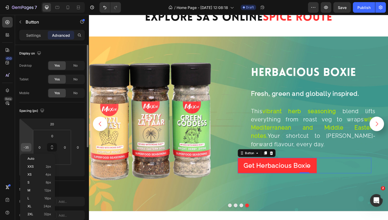
click at [27, 147] on input "-35" at bounding box center [26, 147] width 8 height 8
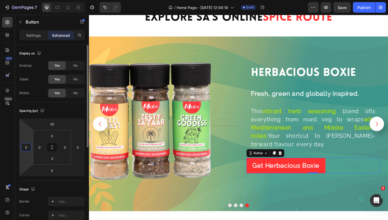
type input "0"
type input "20"
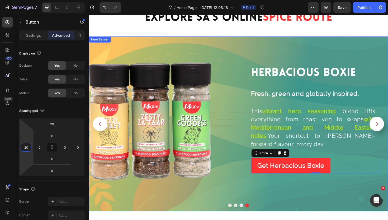
click at [332, 52] on div "Background Image" at bounding box center [247, 130] width 317 height 185
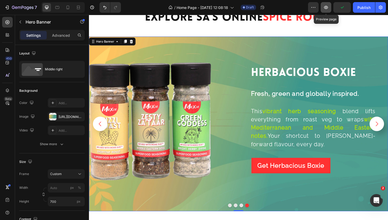
click at [324, 9] on icon "button" at bounding box center [325, 7] width 5 height 5
click at [101, 130] on icon "Carousel Back Arrow" at bounding box center [100, 130] width 7 height 7
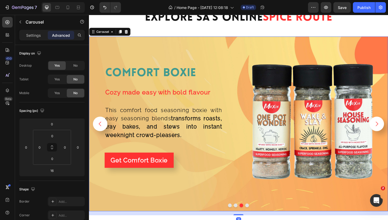
click at [101, 130] on icon "Carousel Back Arrow" at bounding box center [100, 130] width 7 height 7
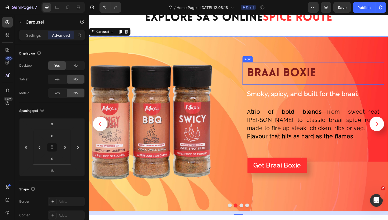
click at [388, 67] on div "braai boxie Heading Row" at bounding box center [326, 77] width 150 height 24
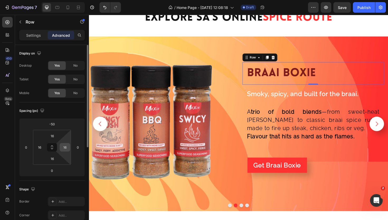
click at [67, 146] on input "16" at bounding box center [65, 147] width 8 height 8
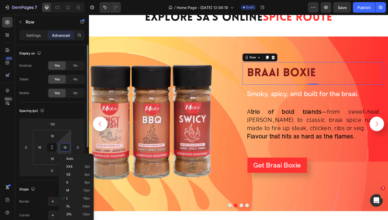
type input "0"
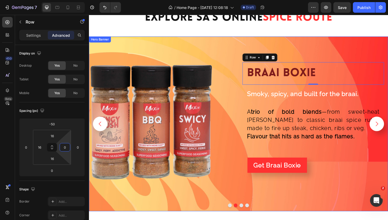
click at [127, 198] on div "Background Image" at bounding box center [247, 130] width 317 height 185
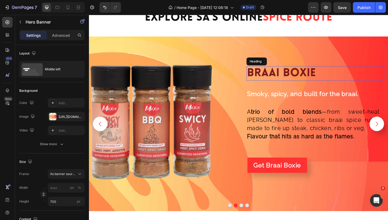
click at [353, 72] on h2 "braai boxie" at bounding box center [329, 76] width 146 height 15
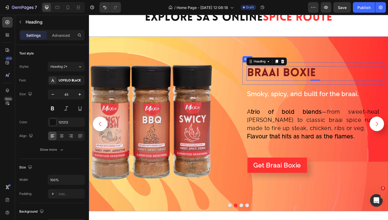
click at [357, 65] on div "braai boxie Heading 0 Row" at bounding box center [326, 77] width 150 height 24
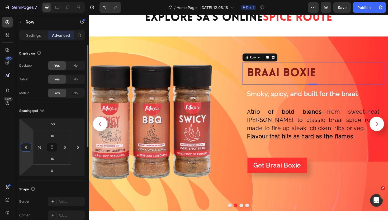
click at [28, 146] on input "0" at bounding box center [26, 147] width 8 height 8
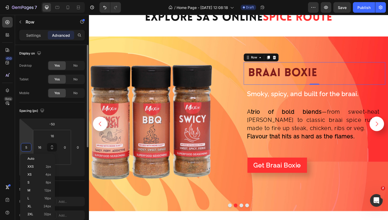
type input "50"
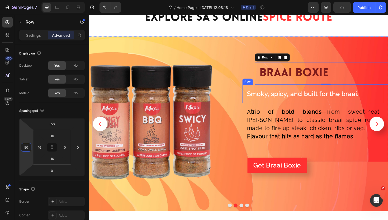
click at [282, 92] on div "Smoky, spicy, and built for the braai. Text Block Row" at bounding box center [326, 99] width 150 height 20
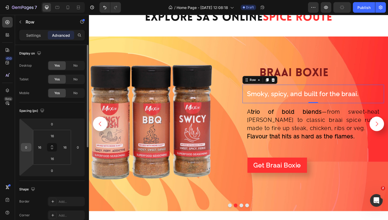
click at [27, 148] on input "0" at bounding box center [26, 147] width 8 height 8
click at [40, 146] on input "16" at bounding box center [40, 147] width 8 height 8
type input "0"
click at [28, 145] on input "0" at bounding box center [26, 147] width 8 height 8
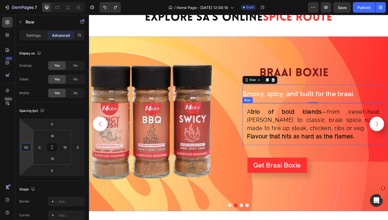
type input "0"
type input "16"
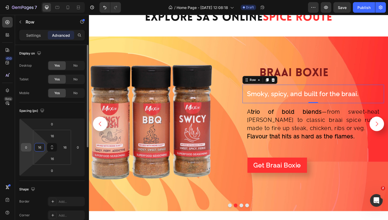
click at [27, 147] on input "0" at bounding box center [26, 147] width 8 height 8
type input "50"
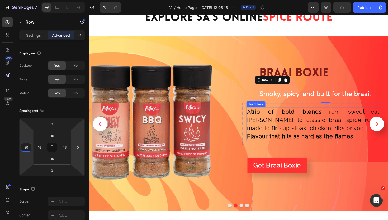
click at [308, 135] on span "A trio of bold blends —from sweet-heat swicy to classic braai spice rub—made to…" at bounding box center [326, 126] width 140 height 24
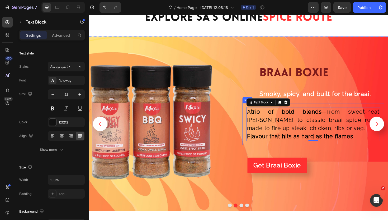
click at [359, 110] on div "A trio of bold blends —from sweet-heat swicy to classic braai spice rub—made to…" at bounding box center [326, 130] width 150 height 44
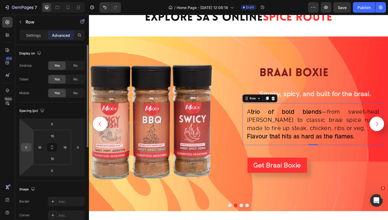
click at [28, 149] on input "0" at bounding box center [26, 147] width 8 height 8
type input "50"
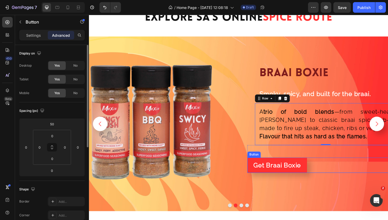
click at [332, 166] on div "Get Braai Boxie Button" at bounding box center [332, 174] width 150 height 16
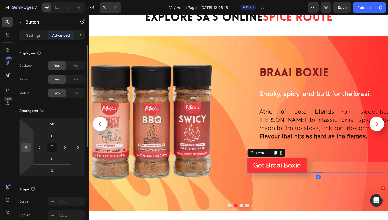
click at [28, 147] on input "0" at bounding box center [26, 147] width 8 height 8
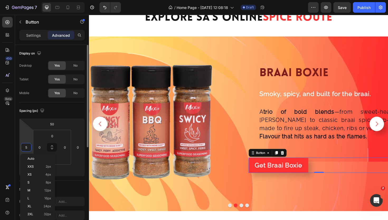
type input "50"
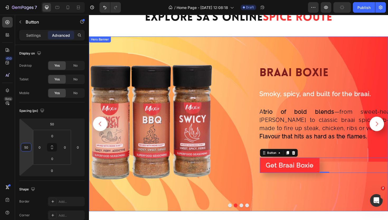
click at [303, 47] on div "Background Image" at bounding box center [247, 130] width 317 height 185
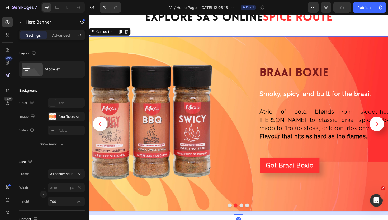
click at [388, 130] on icon "Carousel Next Arrow" at bounding box center [393, 130] width 7 height 7
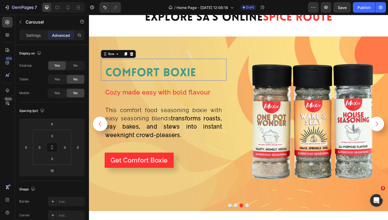
click at [212, 64] on div "comfort boxie Heading" at bounding box center [168, 72] width 125 height 23
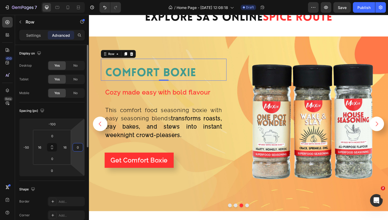
click at [81, 147] on input "0" at bounding box center [78, 147] width 8 height 8
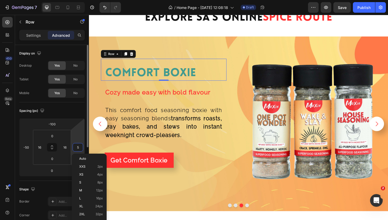
type input "50"
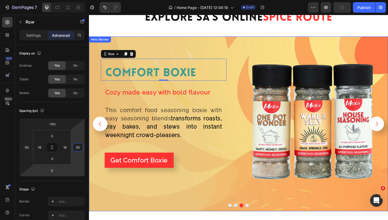
click at [92, 172] on div "comfort boxie Heading Row 0 Cozy made easy with bold flavour Text Block Row Thi…" at bounding box center [247, 129] width 317 height 137
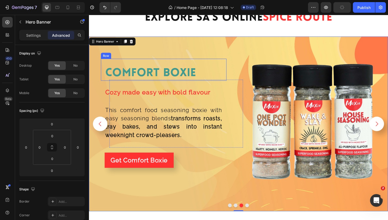
click at [164, 65] on div "comfort boxie Heading" at bounding box center [168, 72] width 125 height 23
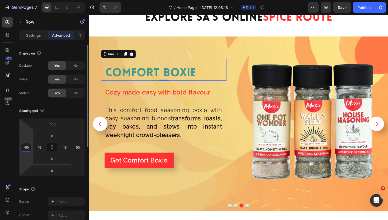
click at [29, 148] on input "-50" at bounding box center [26, 147] width 8 height 8
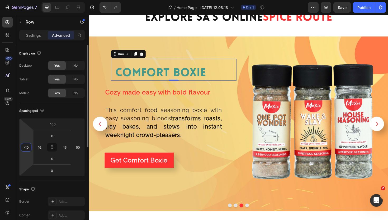
type input "-100"
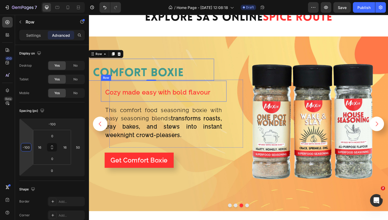
click at [233, 88] on div "Cozy made easy with bold flavour Text Block Row" at bounding box center [168, 95] width 133 height 22
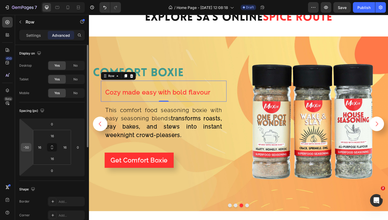
click at [27, 146] on input "-50" at bounding box center [26, 147] width 8 height 8
type input "-100"
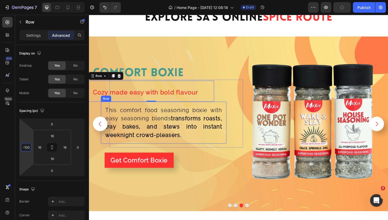
click at [231, 108] on div "This comfort food seasoning boxie with easy seasoning blends transforms roasts,…" at bounding box center [168, 129] width 133 height 44
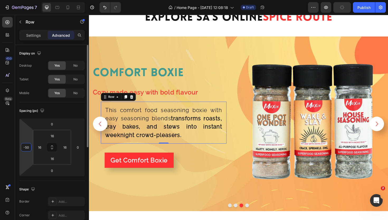
click at [29, 148] on input "-50" at bounding box center [26, 147] width 8 height 8
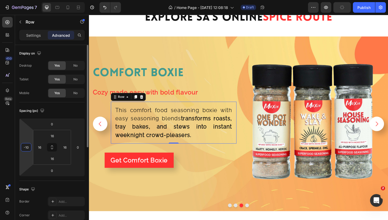
type input "-100"
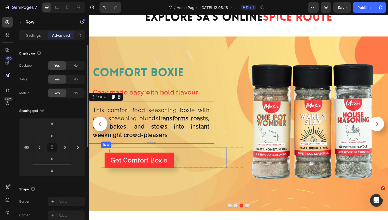
click at [204, 157] on div "Get Comfort Boxie Button" at bounding box center [168, 166] width 133 height 22
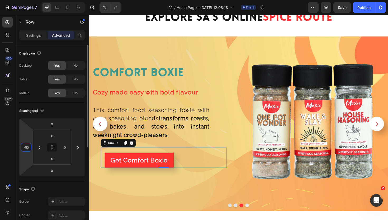
click at [28, 148] on input "-50" at bounding box center [26, 147] width 8 height 8
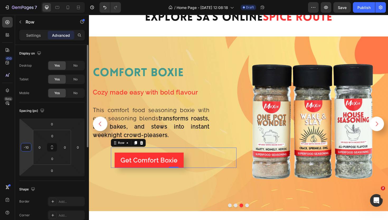
type input "-100"
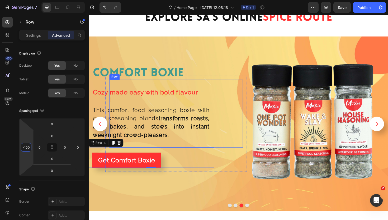
click at [241, 98] on div "comfort boxie Heading Row Cozy made easy with bold flavour Text Block Row This …" at bounding box center [181, 119] width 133 height 63
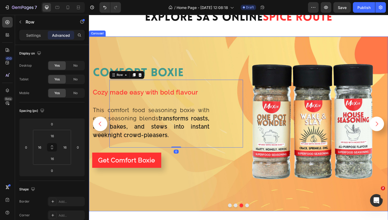
click at [388, 131] on icon "Carousel Next Arrow" at bounding box center [394, 130] width 3 height 5
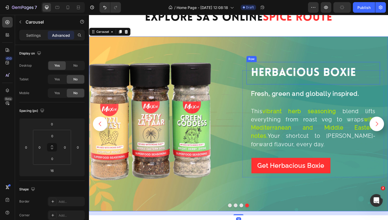
click at [299, 66] on div "Herbacious Boxie Heading Row" at bounding box center [326, 77] width 141 height 24
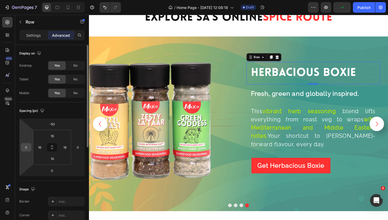
click at [27, 147] on input "0" at bounding box center [26, 147] width 8 height 8
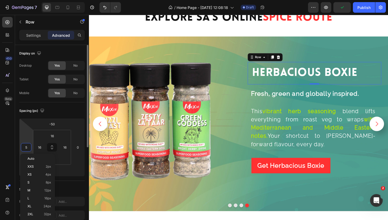
type input "50"
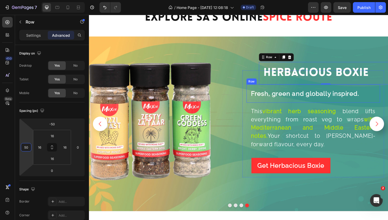
click at [353, 92] on div "Fresh, green and globally inspired. Text Block Row" at bounding box center [326, 98] width 141 height 20
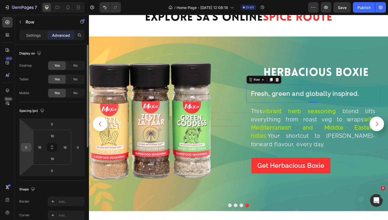
click at [28, 144] on input "0" at bounding box center [26, 147] width 8 height 8
type input "50"
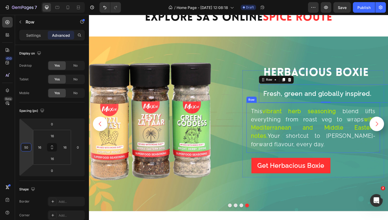
click at [303, 110] on div "This vibrant herb seasoning blend lifts everything from roast veg to wraps with…" at bounding box center [326, 134] width 141 height 53
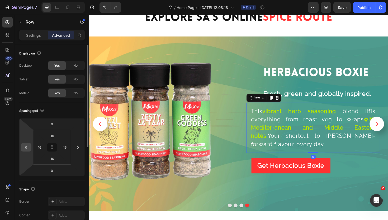
click at [27, 147] on input "0" at bounding box center [26, 147] width 8 height 8
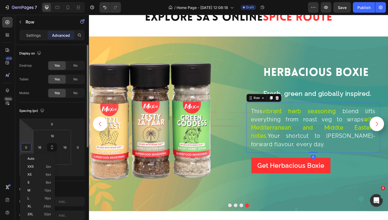
type input "5"
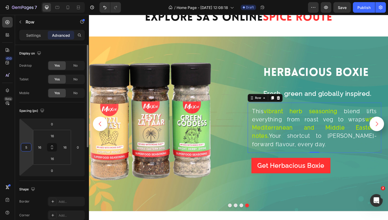
type input "50"
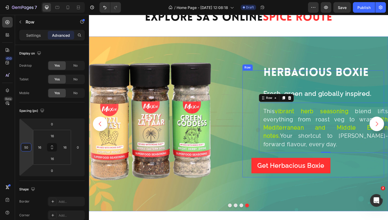
click at [292, 163] on div "Get Herbacious Boxie Button" at bounding box center [326, 172] width 141 height 22
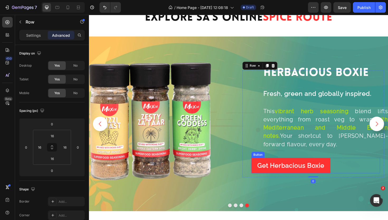
click at [360, 173] on div "Get Herbacious Boxie Button" at bounding box center [329, 174] width 136 height 16
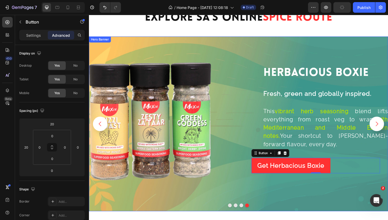
click at [350, 192] on div "Herbacious Boxie Heading Row Fresh, green and globally inspired. Text Block Row…" at bounding box center [326, 130] width 150 height 135
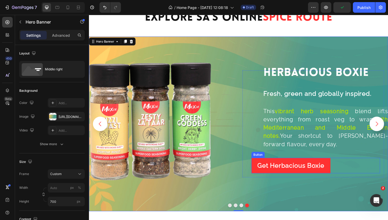
click at [361, 172] on div "Get Herbacious Boxie Button" at bounding box center [329, 174] width 136 height 16
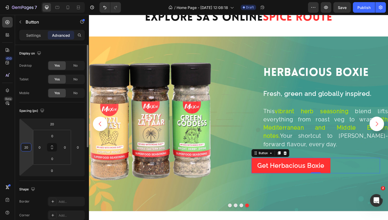
click at [25, 147] on input "20" at bounding box center [26, 147] width 8 height 8
type input "5"
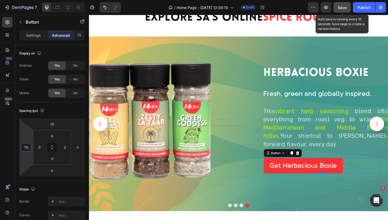
type input "70"
click at [337, 9] on button "Save" at bounding box center [341, 7] width 17 height 11
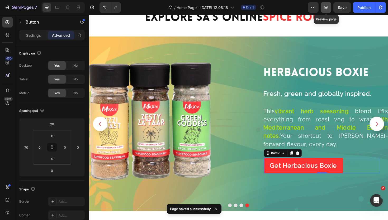
click at [322, 9] on button "button" at bounding box center [326, 7] width 11 height 11
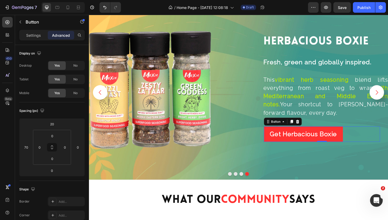
scroll to position [1134, 0]
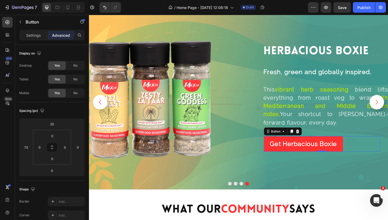
click at [99, 106] on icon "Carousel Back Arrow" at bounding box center [100, 107] width 7 height 7
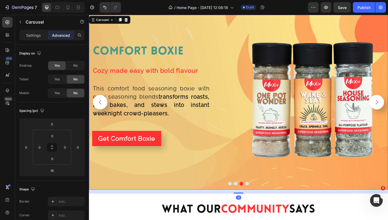
click at [99, 106] on icon "Carousel Back Arrow" at bounding box center [100, 107] width 7 height 7
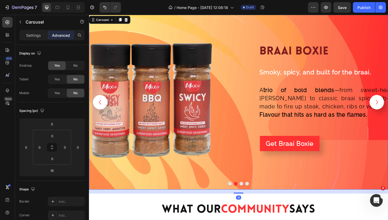
click at [99, 106] on icon "Carousel Back Arrow" at bounding box center [100, 107] width 7 height 7
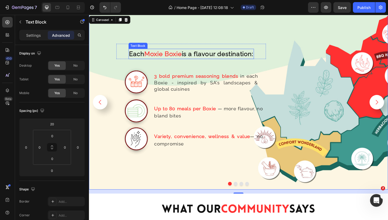
click at [186, 58] on strong "Moxie Boxie" at bounding box center [168, 56] width 40 height 8
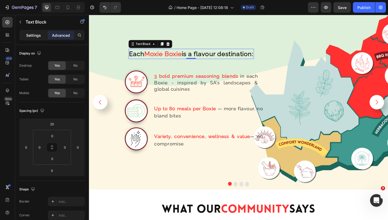
click at [33, 37] on p "Settings" at bounding box center [33, 35] width 15 height 6
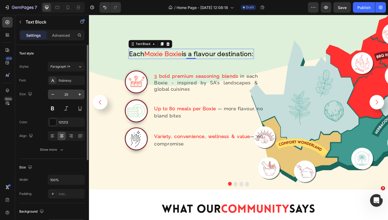
click at [68, 94] on input "25" at bounding box center [66, 93] width 17 height 9
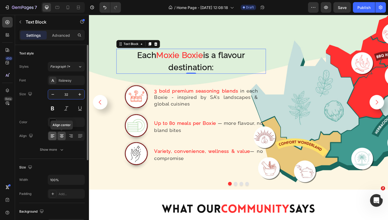
type input "32"
click at [52, 134] on icon at bounding box center [52, 135] width 5 height 5
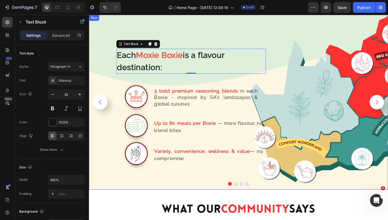
click at [288, 39] on div "Each Moxie Boxie is a flavour destination: Text Block 0 Row Image 3 bold premiu…" at bounding box center [247, 107] width 317 height 185
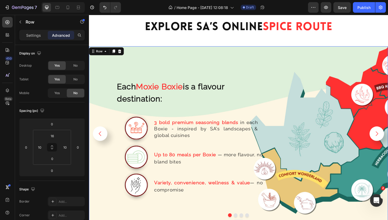
scroll to position [1100, 0]
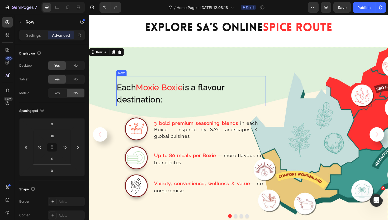
click at [217, 82] on div "Each Moxie Boxie is a flavour destination: Text Block" at bounding box center [197, 95] width 158 height 32
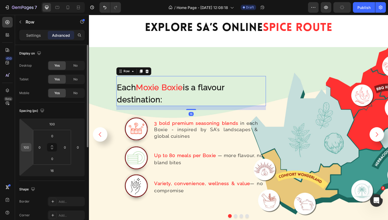
click at [27, 144] on input "100" at bounding box center [26, 147] width 8 height 8
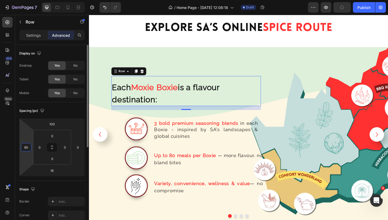
type input "8"
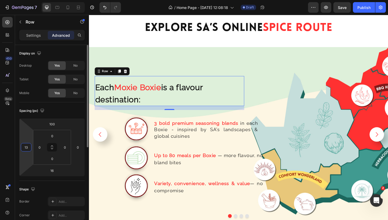
type input "130"
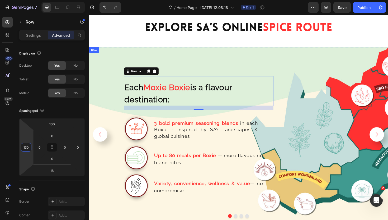
click at [263, 65] on div "Each Moxie Boxie is a flavour destination: Text Block Row 16 Image 3 bold premi…" at bounding box center [188, 143] width 193 height 180
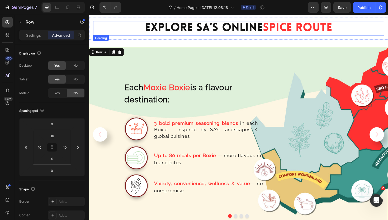
click at [240, 27] on h2 "explore SA’s Online Spice Route" at bounding box center [247, 28] width 308 height 15
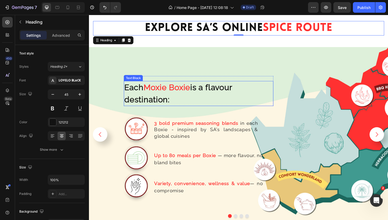
click at [211, 93] on strong "is a flavour destination:" at bounding box center [183, 98] width 114 height 22
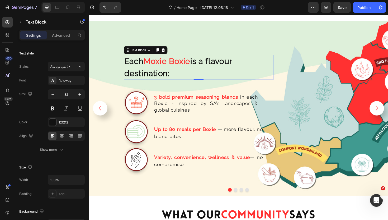
scroll to position [1128, 0]
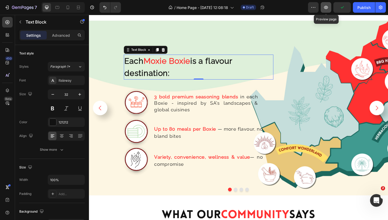
click at [326, 8] on icon "button" at bounding box center [326, 7] width 4 height 3
click at [178, 72] on p "Each Moxie Boxie is a flavour destination:" at bounding box center [204, 69] width 157 height 25
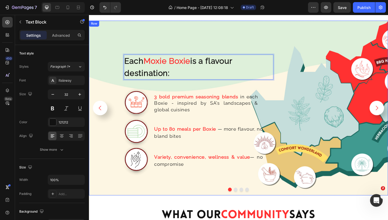
click at [191, 43] on div "Each Moxie Boxie is a flavour destination: Text Block 0 Row Image 3 bold premiu…" at bounding box center [188, 115] width 193 height 180
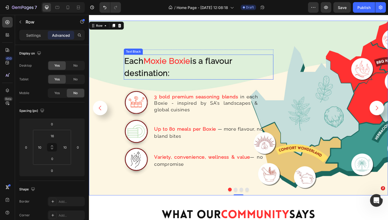
click at [208, 71] on p "Each Moxie Boxie is a flavour destination:" at bounding box center [204, 69] width 157 height 25
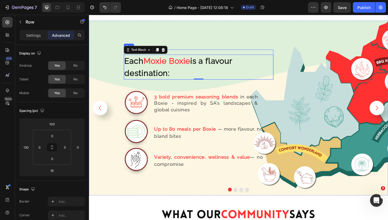
click at [243, 53] on div "Each Moxie Boxie is a flavour destination: Text Block 0" at bounding box center [205, 67] width 158 height 32
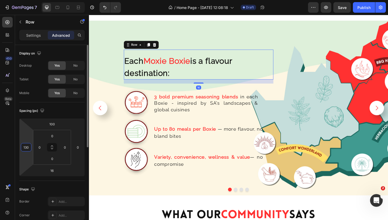
click at [28, 149] on input "130" at bounding box center [26, 147] width 8 height 8
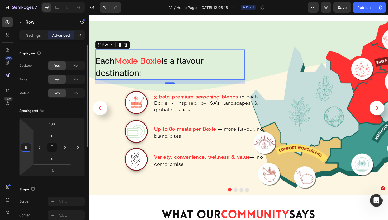
type input "150"
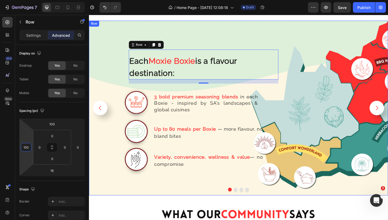
click at [253, 26] on div "Each Moxie Boxie is a flavour destination: Text Block Row 16 Image 3 bold premi…" at bounding box center [191, 115] width 198 height 180
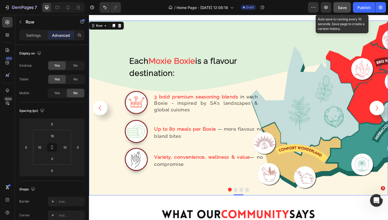
click at [341, 7] on span "Save" at bounding box center [342, 7] width 9 height 4
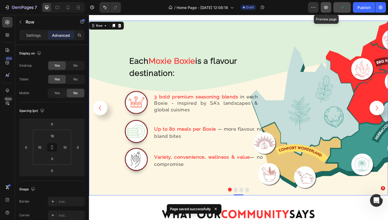
click at [326, 8] on icon "button" at bounding box center [325, 7] width 5 height 5
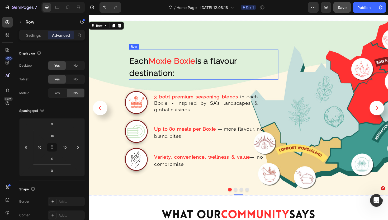
click at [196, 57] on div "Each Moxie Boxie is a flavour destination:" at bounding box center [210, 70] width 158 height 26
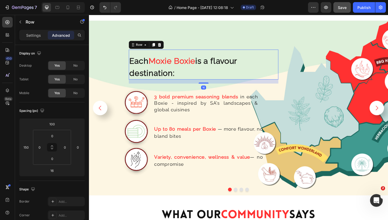
click at [199, 52] on div "Each Moxie Boxie is a flavour destination: Text Block" at bounding box center [210, 67] width 158 height 32
click at [52, 126] on input "100" at bounding box center [52, 124] width 11 height 8
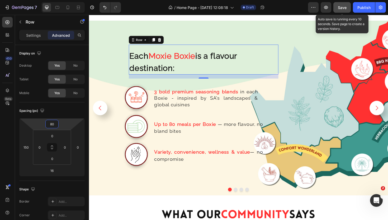
type input "80"
click at [343, 8] on span "Save" at bounding box center [342, 7] width 9 height 4
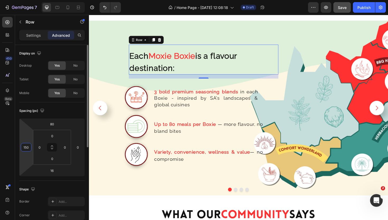
click at [29, 148] on input "150" at bounding box center [26, 147] width 8 height 8
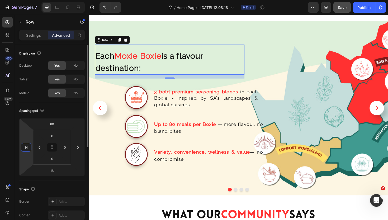
type input "140"
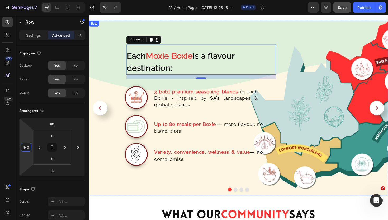
click at [311, 33] on div "Each Moxie Boxie is a flavour destination: Text Block Row 16 Image 3 bold premi…" at bounding box center [247, 113] width 317 height 185
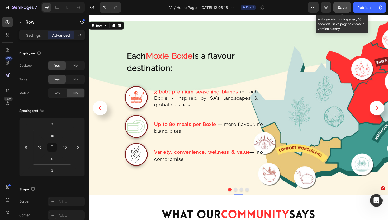
click at [339, 9] on span "Save" at bounding box center [342, 7] width 9 height 4
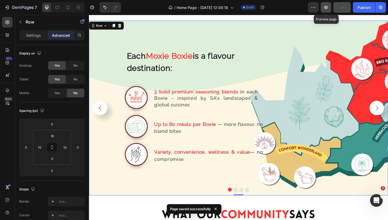
click at [325, 9] on icon "button" at bounding box center [325, 7] width 5 height 5
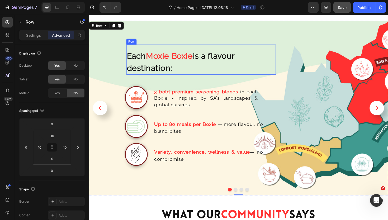
click at [204, 49] on div "Each Moxie Boxie is a flavour destination: Text Block" at bounding box center [208, 62] width 158 height 32
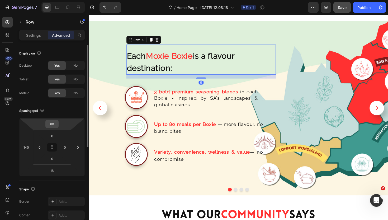
click at [55, 124] on input "80" at bounding box center [52, 124] width 11 height 8
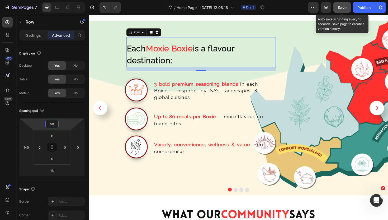
type input "50"
click at [338, 6] on span "Save" at bounding box center [342, 7] width 9 height 4
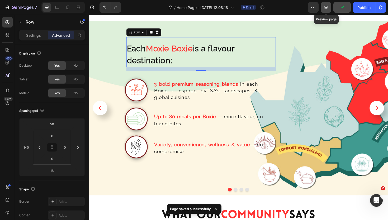
click at [326, 8] on icon "button" at bounding box center [325, 7] width 5 height 5
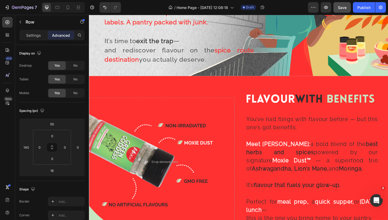
scroll to position [573, 0]
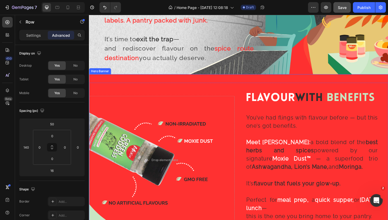
click at [231, 83] on div "Background Image" at bounding box center [247, 169] width 317 height 182
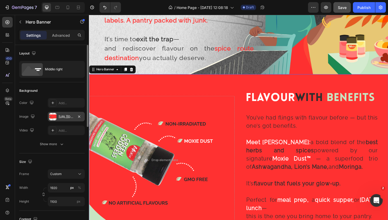
click at [65, 114] on div "https://cdn.shopify.com/s/files/1/0720/4549/4307/files/gempages_580751130326204…" at bounding box center [66, 116] width 15 height 5
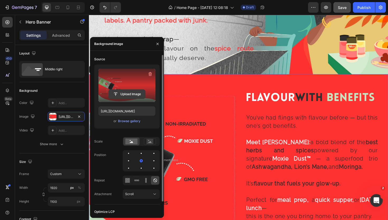
click at [133, 92] on input "file" at bounding box center [127, 93] width 36 height 9
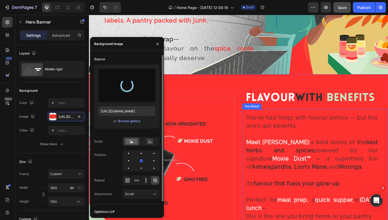
type input "[URL][DOMAIN_NAME]"
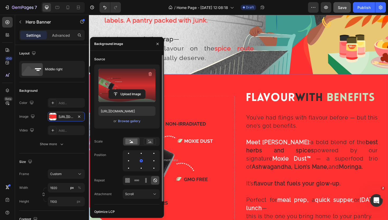
click at [239, 88] on div "Background Image" at bounding box center [247, 169] width 317 height 182
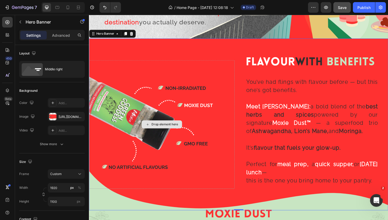
scroll to position [609, 0]
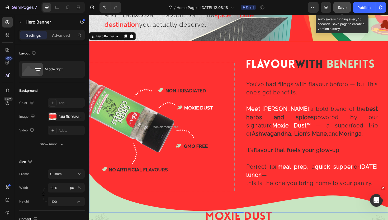
click at [345, 6] on span "Save" at bounding box center [342, 7] width 9 height 4
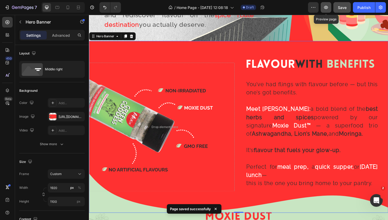
click at [324, 9] on icon "button" at bounding box center [325, 7] width 5 height 5
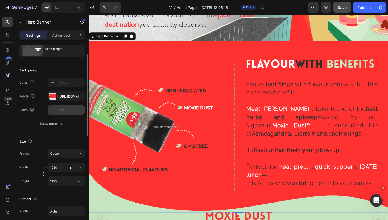
scroll to position [21, 0]
click at [58, 181] on input "1100" at bounding box center [66, 179] width 37 height 9
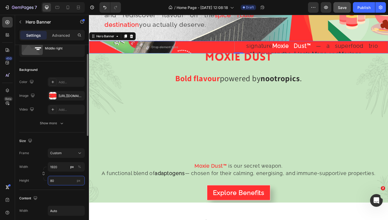
type input "8"
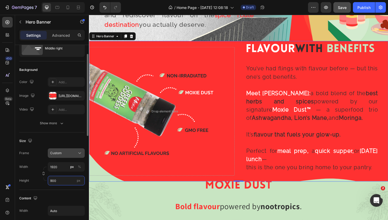
type input "900"
click at [64, 153] on div "Custom" at bounding box center [63, 152] width 26 height 5
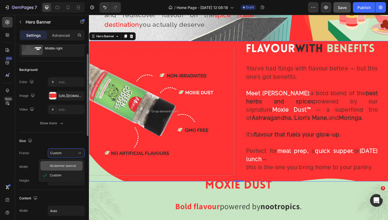
click at [68, 165] on span "As banner source" at bounding box center [63, 165] width 26 height 5
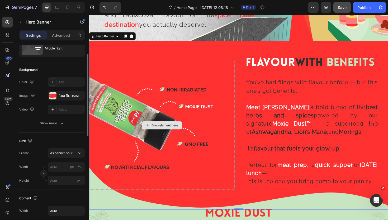
click at [222, 192] on div "Drop element here" at bounding box center [166, 132] width 154 height 136
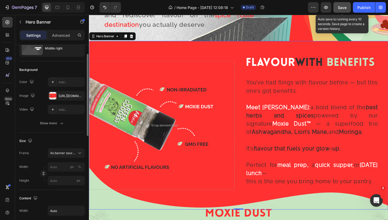
click at [336, 7] on button "Save" at bounding box center [341, 7] width 17 height 11
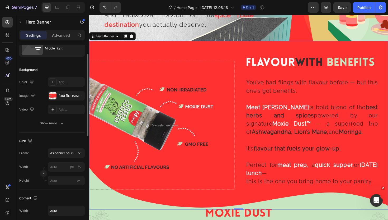
click at [256, 49] on div "Background Image" at bounding box center [247, 131] width 317 height 178
click at [59, 94] on div "[URL][DOMAIN_NAME]" at bounding box center [66, 95] width 15 height 5
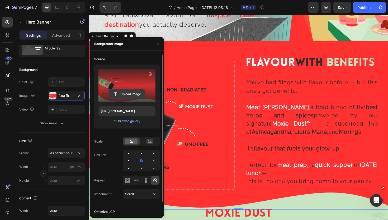
click at [126, 94] on input "file" at bounding box center [127, 93] width 36 height 9
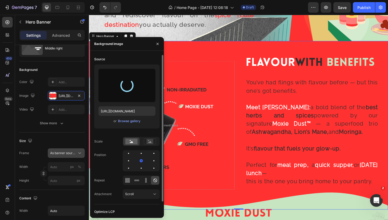
type input "https://cdn.shopify.com/s/files/1/0720/4549/4307/files/gempages_580751130326204…"
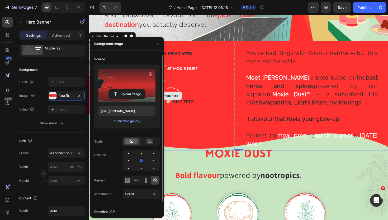
click at [229, 112] on div "Drop element here" at bounding box center [166, 100] width 154 height 136
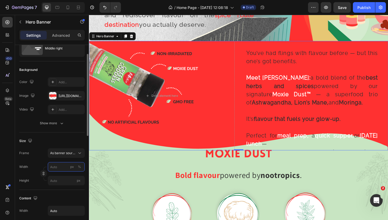
click at [64, 168] on input "px %" at bounding box center [66, 166] width 37 height 9
click at [63, 160] on div "Frame As banner source Width px % Height px" at bounding box center [51, 166] width 65 height 37
click at [65, 155] on span "As banner source" at bounding box center [63, 152] width 26 height 5
click at [66, 173] on div "Custom" at bounding box center [65, 175] width 31 height 5
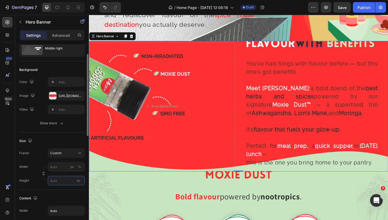
click at [65, 178] on input "px" at bounding box center [66, 179] width 37 height 9
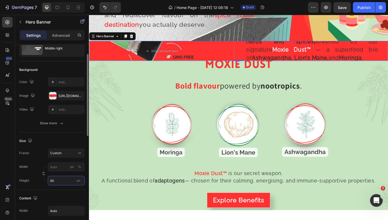
type input "800"
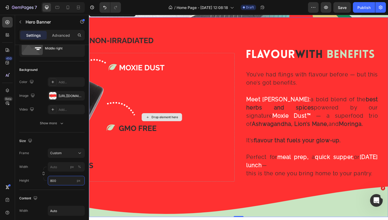
scroll to position [625, 0]
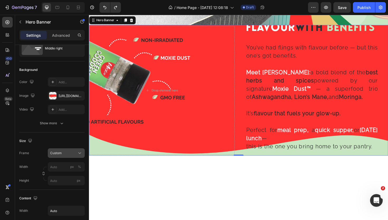
click at [70, 156] on button "Custom" at bounding box center [66, 152] width 37 height 9
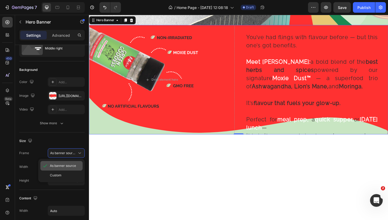
click at [73, 166] on span "As banner source" at bounding box center [63, 165] width 26 height 5
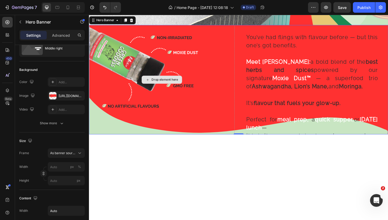
click at [236, 79] on div "Drop element here" at bounding box center [166, 84] width 154 height 136
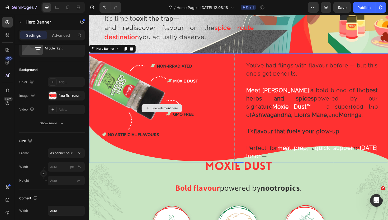
scroll to position [588, 0]
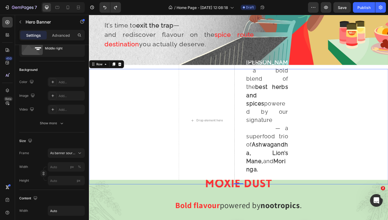
click at [360, 118] on div "Flavour With Benefits Heading You’ve had flings with flavour before — but this …" at bounding box center [247, 132] width 317 height 113
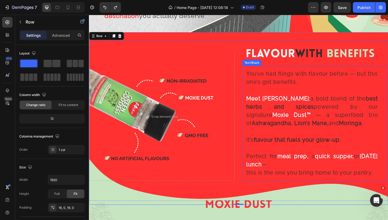
scroll to position [619, 0]
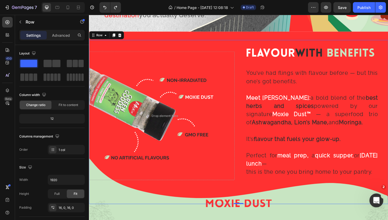
click at [376, 196] on icon "Open Intercom Messenger" at bounding box center [375, 199] width 9 height 9
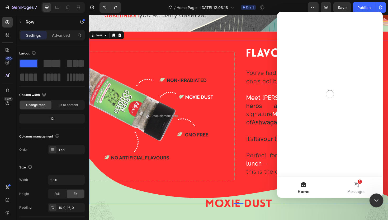
scroll to position [0, 0]
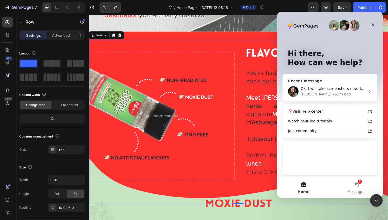
click at [340, 89] on span "Ok, I will take screenshots now. It has to do with spacing issues." at bounding box center [360, 88] width 118 height 4
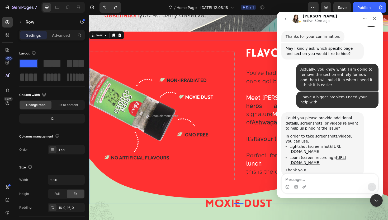
scroll to position [274, 0]
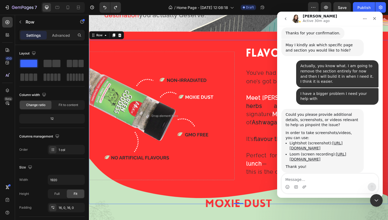
click at [307, 181] on textarea "Message…" at bounding box center [330, 177] width 97 height 9
type textarea "Ok, first issue:"
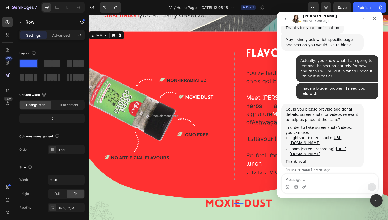
scroll to position [286, 0]
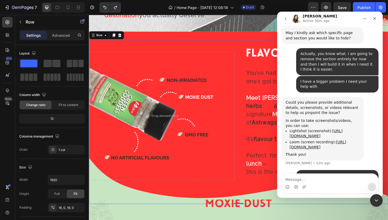
click at [302, 187] on div "Intercom messenger" at bounding box center [330, 186] width 97 height 8
click at [303, 186] on icon "Upload attachment" at bounding box center [304, 186] width 4 height 3
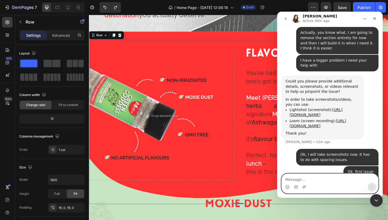
scroll to position [324, 0]
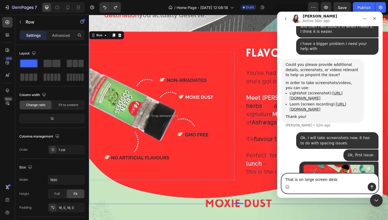
type textarea "That is on large screen deskt"
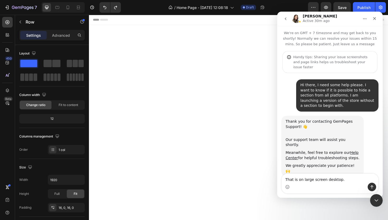
type textarea "That is on large screen desktop."
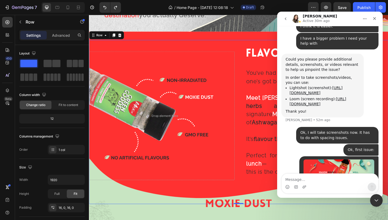
scroll to position [335, 0]
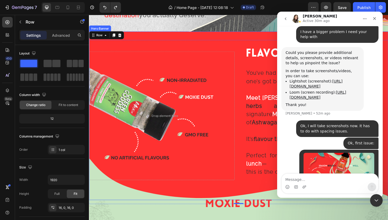
click at [251, 84] on div "Flavour With Benefits Heading You’ve had flings with flavour before — but this …" at bounding box center [247, 122] width 317 height 138
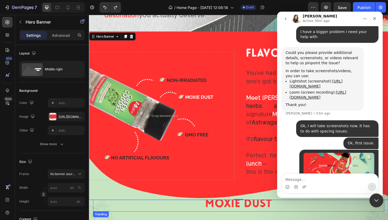
click at [377, 199] on icon "Close Intercom Messenger" at bounding box center [375, 199] width 6 height 6
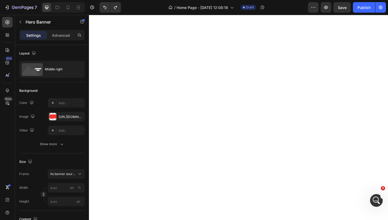
scroll to position [28, 0]
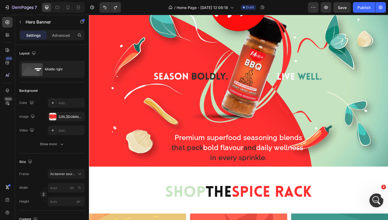
click at [374, 198] on icon "Open Intercom Messenger" at bounding box center [375, 199] width 9 height 9
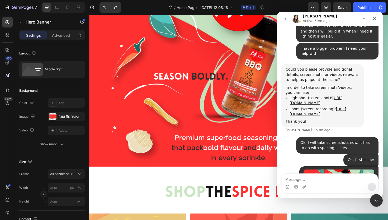
scroll to position [335, 0]
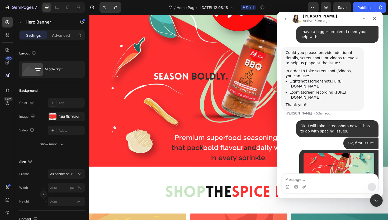
click at [316, 179] on textarea "Message…" at bounding box center [330, 177] width 97 height 9
click at [304, 188] on icon "Upload attachment" at bounding box center [304, 186] width 4 height 4
click at [305, 185] on icon "Upload attachment" at bounding box center [304, 186] width 4 height 4
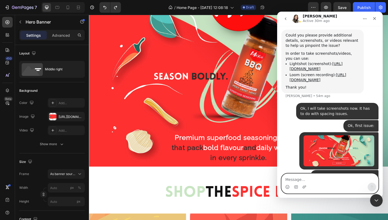
scroll to position [379, 0]
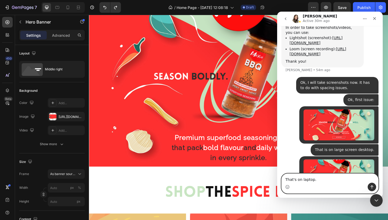
type textarea "That's on laptop."
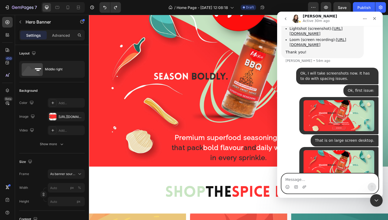
scroll to position [391, 0]
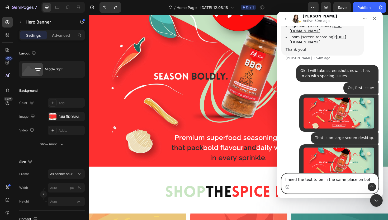
type textarea "I need the text to be in the same place on both"
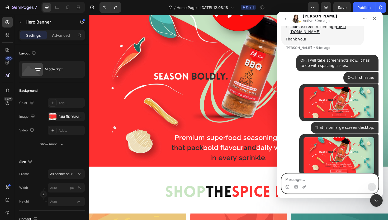
scroll to position [408, 0]
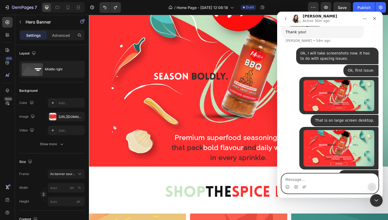
click at [319, 178] on textarea "Message…" at bounding box center [330, 177] width 97 height 9
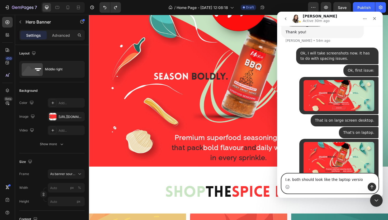
type textarea "I.e. both should look like the laptop version"
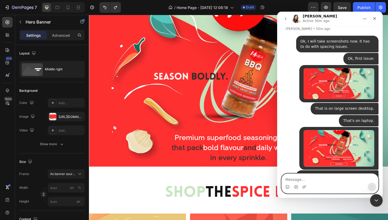
click at [312, 179] on textarea "Message…" at bounding box center [330, 177] width 97 height 9
type textarea "Next issue:"
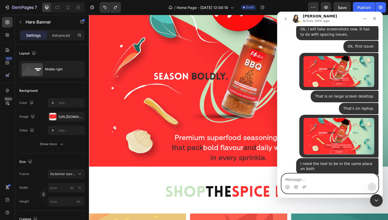
paste textarea "T"
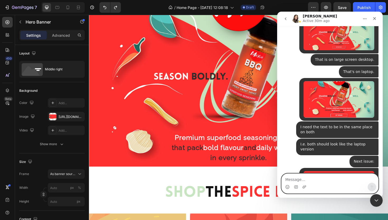
scroll to position [471, 0]
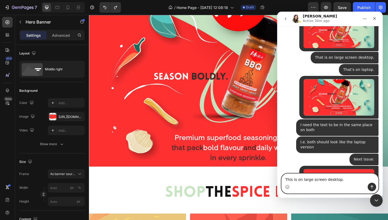
type textarea "This is on large screen desktop."
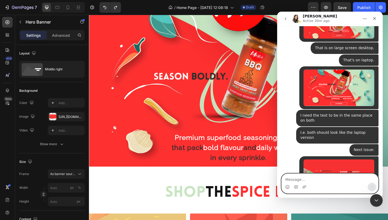
scroll to position [483, 0]
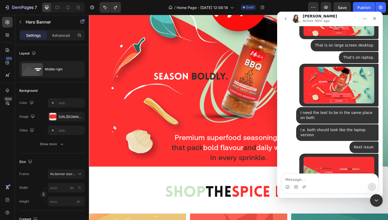
click at [296, 182] on div "Intercom messenger" at bounding box center [296, 186] width 4 height 8
click at [298, 177] on textarea "Message…" at bounding box center [330, 177] width 97 height 9
paste textarea "T"
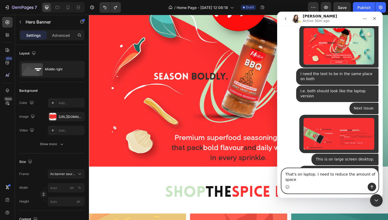
scroll to position [527, 0]
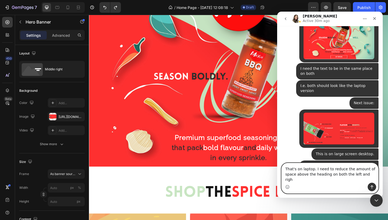
type textarea "That's on laptop. I need to reduce the amount of space above the heading on bot…"
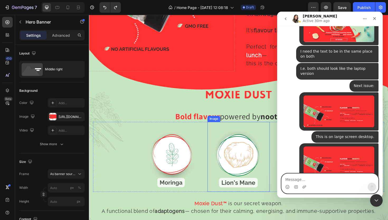
scroll to position [675, 0]
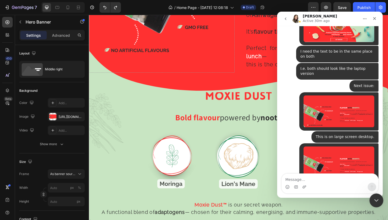
click at [377, 199] on icon "Close Intercom Messenger" at bounding box center [375, 199] width 6 height 6
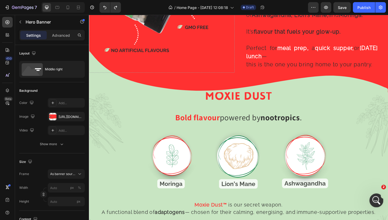
click html
click at [377, 193] on div "Open Intercom Messenger" at bounding box center [375, 199] width 17 height 17
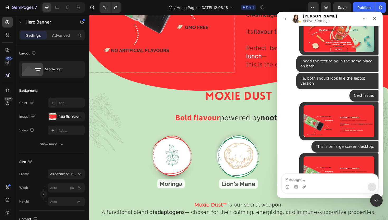
scroll to position [544, 0]
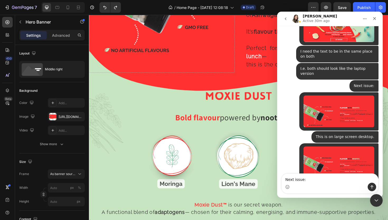
type textarea "Next issue:"
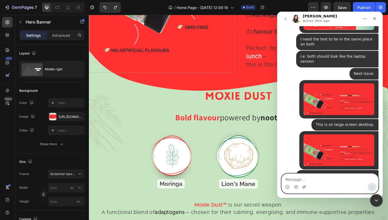
click at [306, 187] on icon "Upload attachment" at bounding box center [304, 186] width 4 height 4
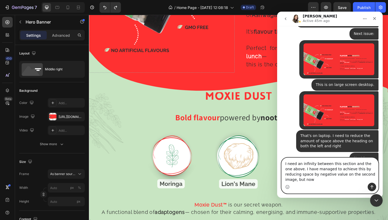
scroll to position [601, 0]
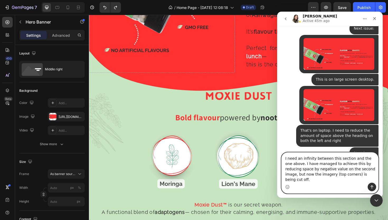
type textarea "I need an infinity between this section and the one above. I have managed to ac…"
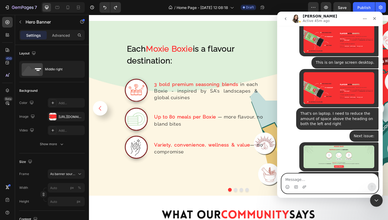
scroll to position [954, 0]
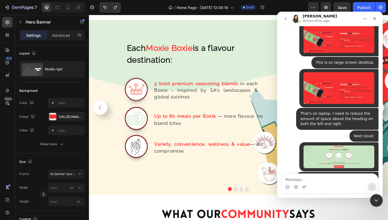
click at [314, 183] on div "Intercom messenger" at bounding box center [330, 186] width 97 height 8
click at [316, 180] on textarea "Message…" at bounding box center [330, 177] width 97 height 9
type textarea "Next issue:"
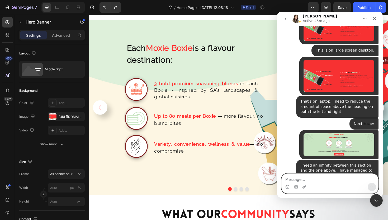
click at [301, 182] on textarea "Message…" at bounding box center [330, 177] width 97 height 9
type textarea "T"
type textarea "F"
click at [305, 187] on icon "Upload attachment" at bounding box center [304, 186] width 4 height 3
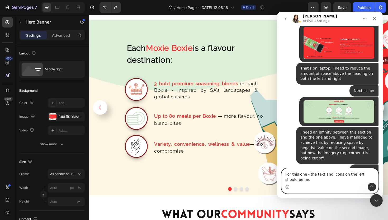
scroll to position [669, 0]
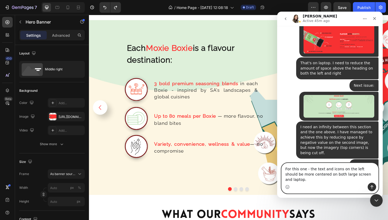
type textarea "For this one - the text and icons on the left should be more centered on both l…"
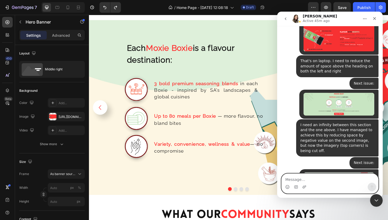
scroll to position [686, 0]
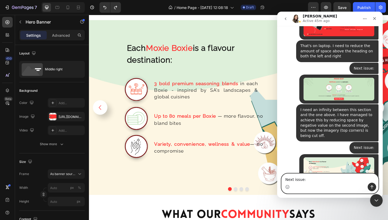
type textarea "Next issue:"
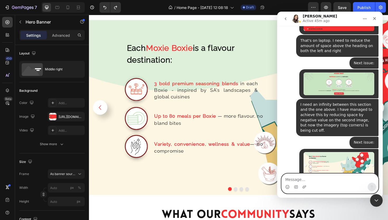
scroll to position [698, 0]
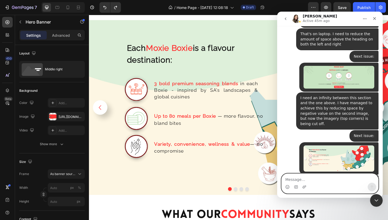
click at [335, 178] on textarea "Message…" at bounding box center [330, 177] width 97 height 9
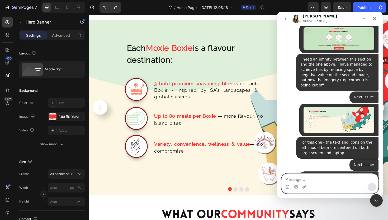
scroll to position [737, 0]
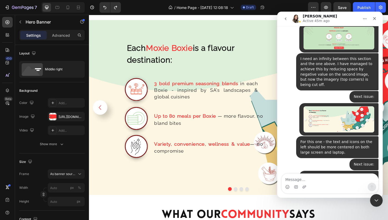
click at [374, 174] on img "user says…" at bounding box center [338, 190] width 71 height 32
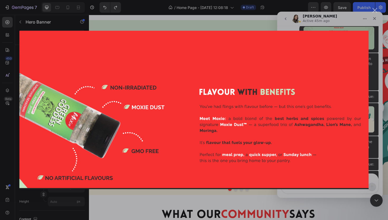
click at [374, 133] on div "Intercom messenger" at bounding box center [194, 110] width 388 height 220
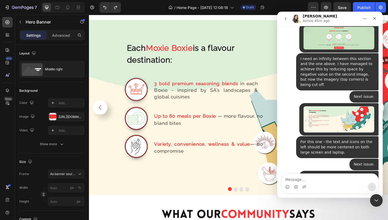
click at [369, 174] on img "user says…" at bounding box center [338, 190] width 71 height 32
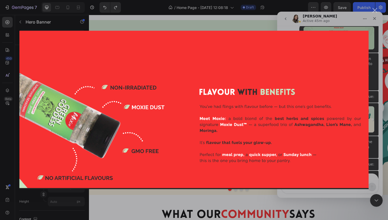
click at [375, 140] on div "Intercom messenger" at bounding box center [194, 110] width 388 height 220
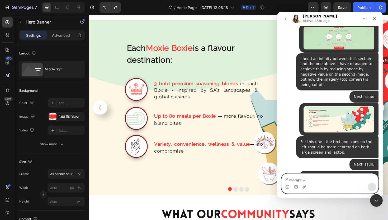
click at [326, 178] on textarea "Message…" at bounding box center [330, 177] width 97 height 9
type textarea "Ignore that image"
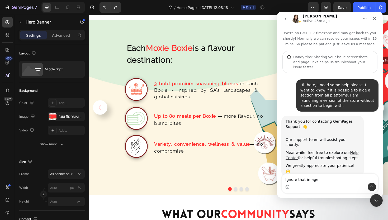
scroll to position [737, 0]
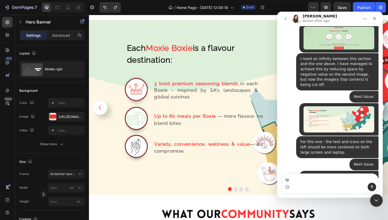
type textarea "I"
click at [304, 184] on icon "Upload attachment" at bounding box center [304, 186] width 4 height 4
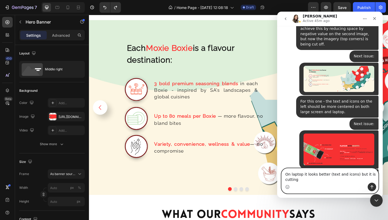
scroll to position [782, 0]
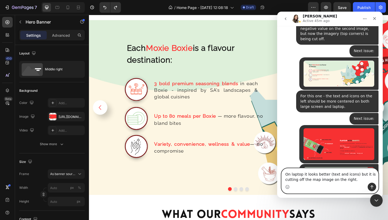
type textarea "On laptop it looks better (text and icons) but it is cutting off the map image …"
click at [371, 185] on icon "Send a message…" at bounding box center [372, 186] width 4 height 4
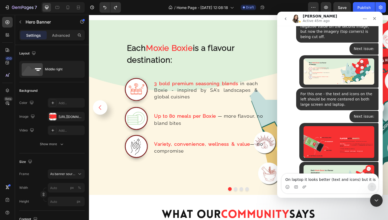
scroll to position [800, 0]
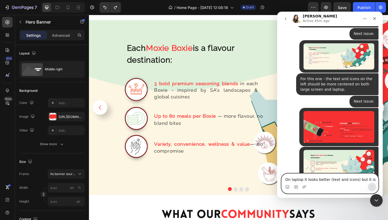
click at [308, 178] on textarea "On laptop it looks better (text and icons) but it is cutting off the map image …" at bounding box center [330, 177] width 97 height 9
type textarea "Those are all the issues for now"
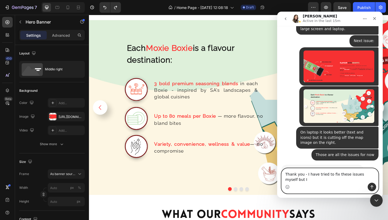
scroll to position [860, 0]
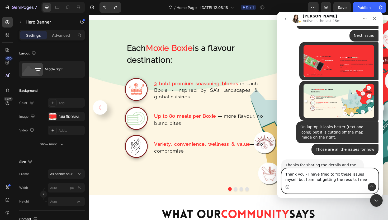
type textarea "Thank you - I have tried to fix these issues myself but I am not getting the re…"
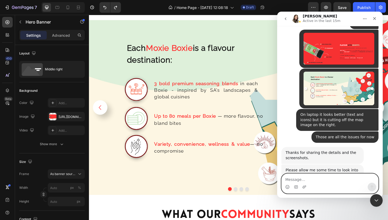
scroll to position [881, 0]
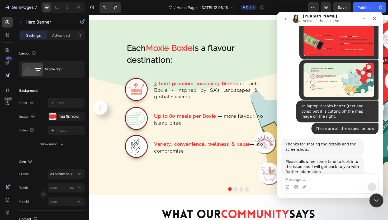
click at [372, 198] on div "Close Intercom Messenger" at bounding box center [375, 199] width 13 height 13
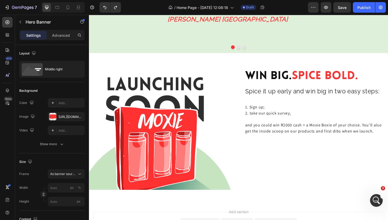
scroll to position [1282, 0]
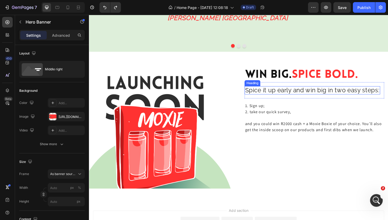
click at [311, 94] on h2 "Spice it up early and win big in two easy steps:" at bounding box center [326, 94] width 144 height 9
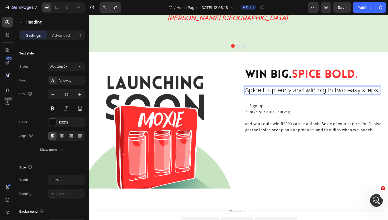
click at [296, 96] on h2 "Spice it up early and win big in two easy steps:" at bounding box center [326, 94] width 144 height 9
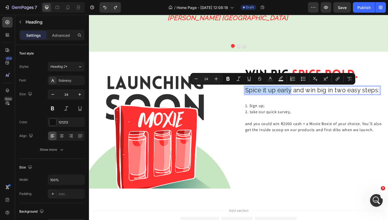
drag, startPoint x: 304, startPoint y: 94, endPoint x: 255, endPoint y: 92, distance: 48.4
click at [255, 92] on p "Spice it up early and win big in two easy steps:" at bounding box center [325, 95] width 142 height 8
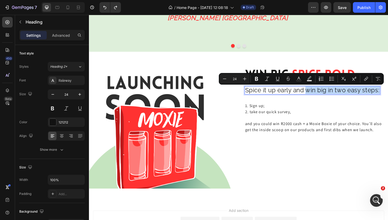
drag, startPoint x: 319, startPoint y: 93, endPoint x: 396, endPoint y: 97, distance: 77.1
click at [388, 97] on p "Spice it up early and win big in two easy steps:" at bounding box center [325, 95] width 142 height 8
click at [299, 78] on icon "Editor contextual toolbar" at bounding box center [298, 78] width 3 height 3
type input "121212"
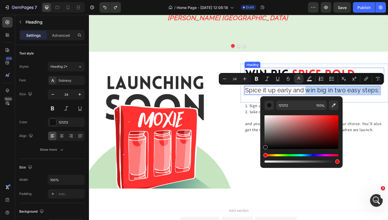
click at [319, 72] on h2 "Win Big. Spice Bold." at bounding box center [328, 78] width 148 height 15
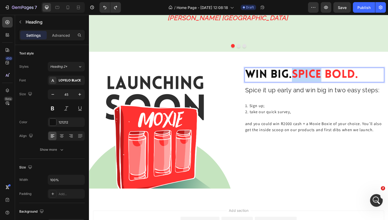
click at [319, 76] on span "Spice Bold." at bounding box center [339, 78] width 70 height 12
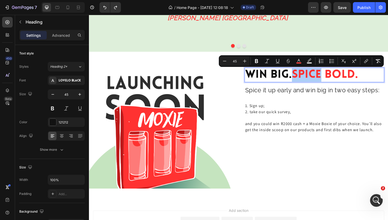
click at [294, 58] on div "color" at bounding box center [298, 60] width 9 height 9
click at [297, 61] on icon "Editor contextual toolbar" at bounding box center [298, 60] width 5 height 5
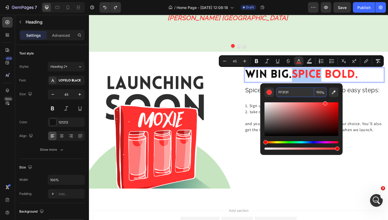
click at [281, 92] on input "FF3131" at bounding box center [295, 91] width 38 height 9
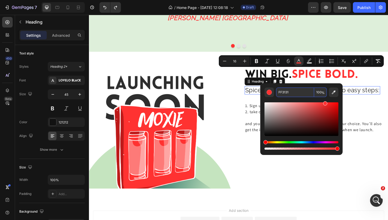
click at [375, 94] on p "Spice it up early and win big in two easy steps:" at bounding box center [325, 95] width 142 height 8
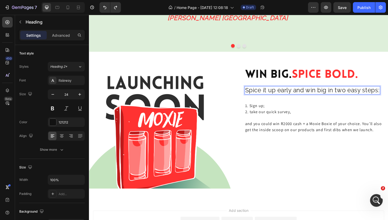
click at [375, 94] on p "Spice it up early and win big in two easy steps:" at bounding box center [325, 95] width 142 height 8
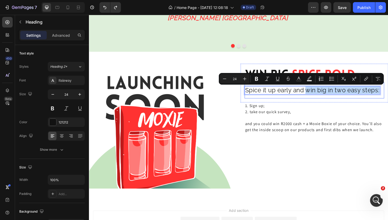
drag, startPoint x: 319, startPoint y: 94, endPoint x: 397, endPoint y: 95, distance: 78.9
click at [388, 95] on div "Spice it up early and win big in two easy steps: Heading 0 Row" at bounding box center [328, 94] width 148 height 17
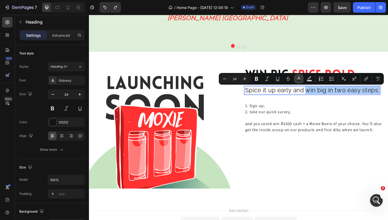
click at [300, 78] on icon "Editor contextual toolbar" at bounding box center [298, 78] width 5 height 5
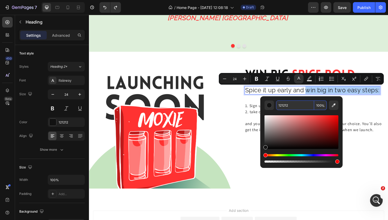
click at [286, 108] on input "121212" at bounding box center [295, 104] width 38 height 9
paste input "FF3131"
type input "FF3131"
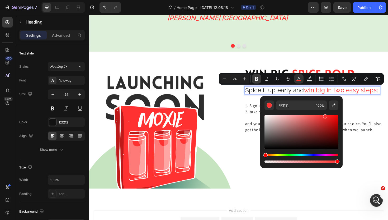
click at [256, 75] on button "Bold" at bounding box center [256, 78] width 9 height 9
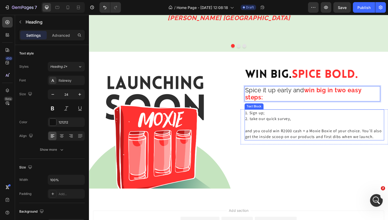
click at [321, 116] on p "1. Sign up;" at bounding box center [327, 118] width 147 height 6
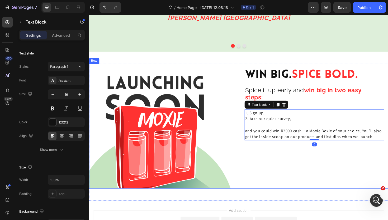
click at [339, 174] on div "Win Big. Spice Bold. Heading Spice it up early and win big in two easy steps: H…" at bounding box center [327, 132] width 156 height 132
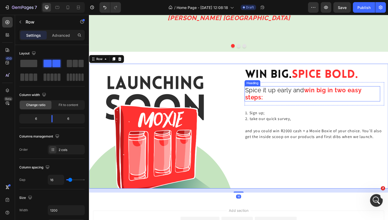
click at [280, 98] on p "Spice it up early and win big in two easy steps:" at bounding box center [325, 98] width 142 height 15
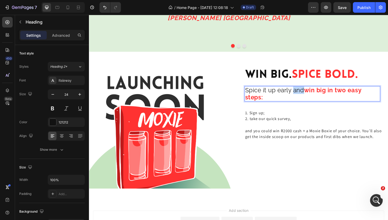
click at [305, 96] on p "Spice it up early and win big in two easy steps:" at bounding box center [325, 98] width 142 height 15
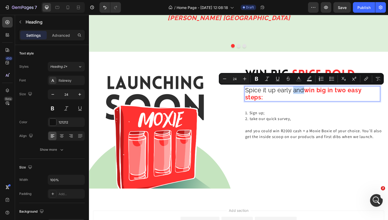
click at [305, 96] on p "Spice it up early and win big in two easy steps:" at bounding box center [325, 98] width 142 height 15
click at [307, 97] on p "Spice it up early and win big in two easy steps:" at bounding box center [325, 98] width 142 height 15
click at [314, 97] on p "Spice it up early and win big in two easy steps:" at bounding box center [325, 98] width 142 height 15
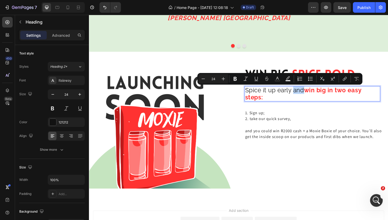
drag, startPoint x: 318, startPoint y: 96, endPoint x: 253, endPoint y: 91, distance: 64.6
click at [254, 91] on h2 "Spice it up early and win big in two easy steps:" at bounding box center [326, 98] width 144 height 16
click at [233, 78] on icon "Editor contextual toolbar" at bounding box center [234, 78] width 5 height 5
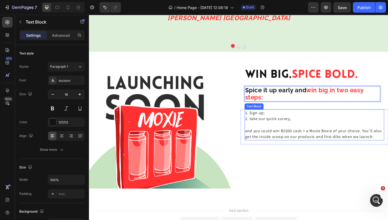
click at [305, 122] on p "2. take our quick survey," at bounding box center [327, 125] width 147 height 6
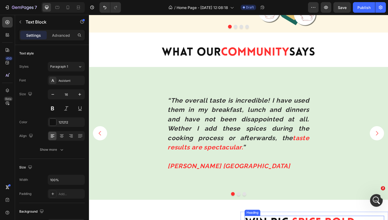
scroll to position [1119, 0]
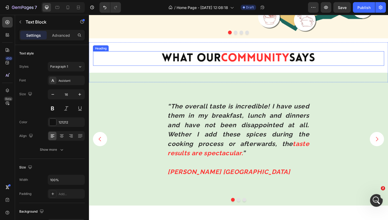
click at [318, 63] on h2 "what our community says" at bounding box center [247, 60] width 308 height 15
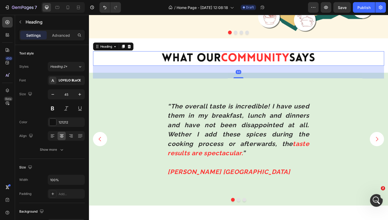
click at [318, 63] on h2 "what our community says" at bounding box center [247, 60] width 308 height 15
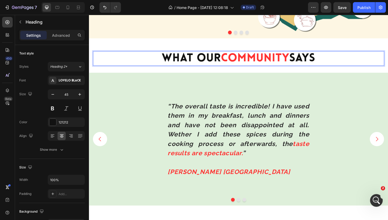
click at [318, 63] on p "what our community says" at bounding box center [247, 61] width 307 height 14
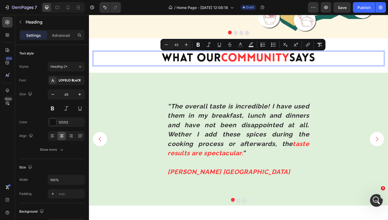
click at [318, 63] on p "what our community says" at bounding box center [247, 61] width 307 height 14
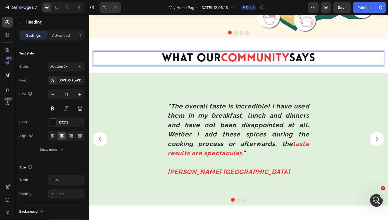
click at [318, 63] on p "what our community says" at bounding box center [247, 61] width 307 height 14
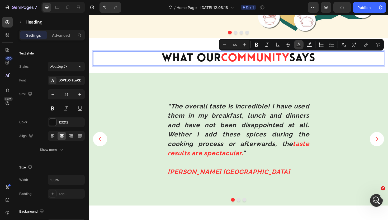
click at [297, 43] on icon "Editor contextual toolbar" at bounding box center [298, 44] width 5 height 5
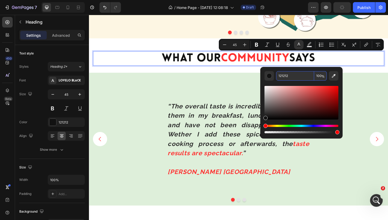
click at [287, 78] on input "121212" at bounding box center [295, 75] width 38 height 9
click at [354, 63] on p "what our community says" at bounding box center [247, 61] width 307 height 14
click at [383, 93] on div "“The overall taste is incredible! I have used them in my breakfast, lunch and d…" at bounding box center [247, 146] width 317 height 140
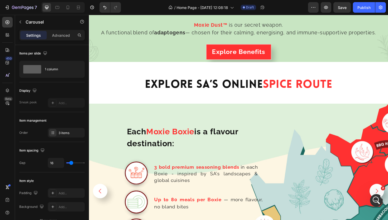
scroll to position [845, 0]
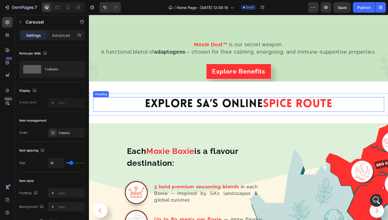
click at [260, 107] on h2 "explore SA’s Online Spice Route" at bounding box center [247, 109] width 308 height 15
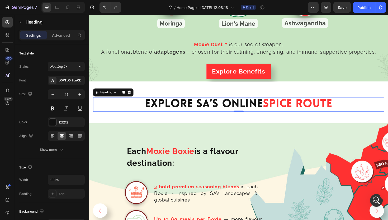
click at [260, 107] on h2 "explore SA’s Online Spice Route" at bounding box center [247, 109] width 308 height 15
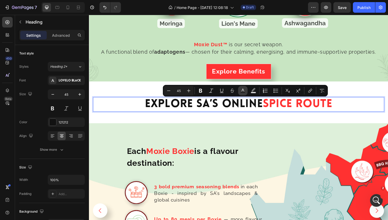
click at [242, 91] on icon "Editor contextual toolbar" at bounding box center [242, 90] width 5 height 5
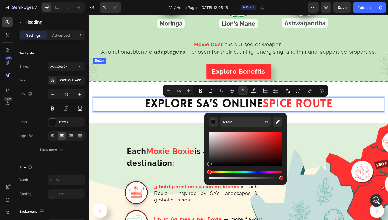
click at [374, 83] on div "Explore Benefits Button" at bounding box center [247, 77] width 308 height 22
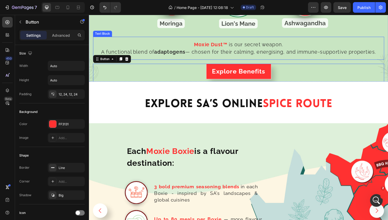
click at [362, 54] on span "A functional blend of adaptogens — chosen for their calming, energising, and im…" at bounding box center [247, 54] width 291 height 6
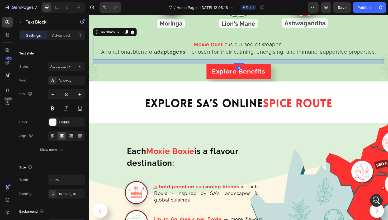
click at [362, 54] on span "A functional blend of adaptogens — chosen for their calming, energising, and im…" at bounding box center [247, 54] width 291 height 6
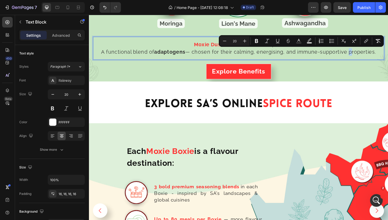
click at [362, 54] on span "A functional blend of adaptogens — chosen for their calming, energising, and im…" at bounding box center [247, 54] width 291 height 6
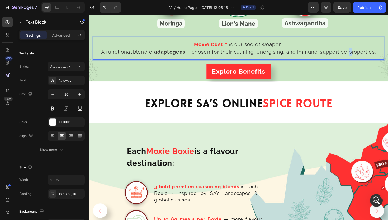
click at [362, 54] on span "A functional blend of adaptogens — chosen for their calming, energising, and im…" at bounding box center [247, 54] width 291 height 6
drag, startPoint x: 356, startPoint y: 55, endPoint x: 334, endPoint y: 54, distance: 21.6
click at [334, 54] on span "A functional blend of adaptogens — chosen for their calming, energising, and im…" at bounding box center [247, 54] width 291 height 6
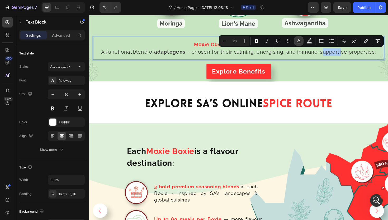
click at [298, 40] on icon "Editor contextual toolbar" at bounding box center [298, 40] width 3 height 3
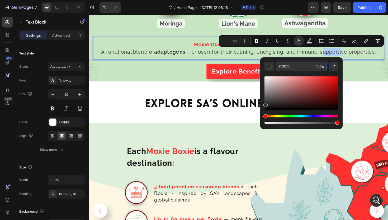
click at [288, 65] on input "2E2E2E" at bounding box center [295, 65] width 38 height 9
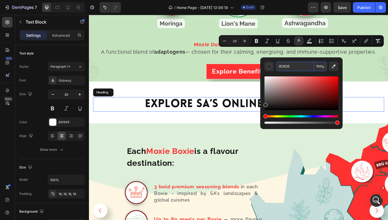
drag, startPoint x: 225, startPoint y: 103, endPoint x: 353, endPoint y: 121, distance: 129.0
click at [225, 110] on p "explore SA’s Online Spice Route" at bounding box center [247, 109] width 307 height 14
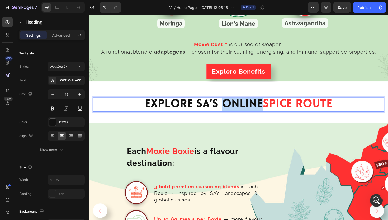
click at [262, 108] on p "explore SA’s Online Spice Route" at bounding box center [247, 109] width 307 height 14
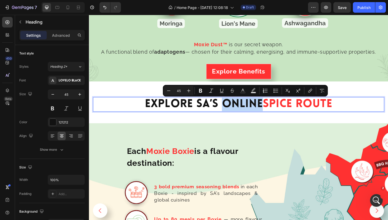
click at [272, 110] on p "explore SA’s Online Spice Route" at bounding box center [247, 109] width 307 height 14
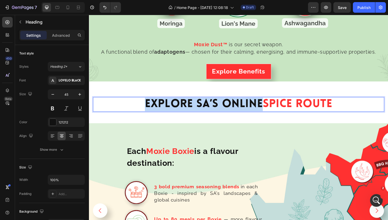
drag, startPoint x: 272, startPoint y: 110, endPoint x: 146, endPoint y: 109, distance: 125.9
click at [146, 109] on p "explore SA’s Online Spice Route" at bounding box center [247, 109] width 307 height 14
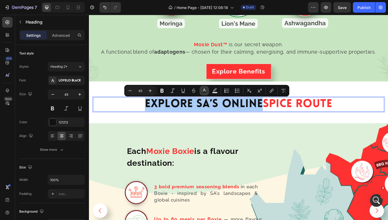
click at [204, 91] on icon "Editor contextual toolbar" at bounding box center [204, 90] width 5 height 5
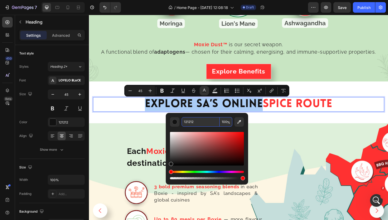
click at [208, 123] on input "121212" at bounding box center [201, 121] width 38 height 9
paste input "2E2E2E"
type input "2E2E2E"
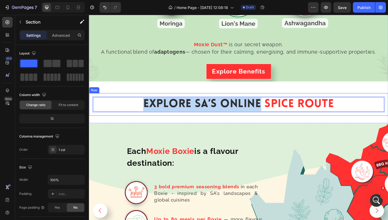
click at [284, 121] on div "MOXIE DUST Heading Bold flavour powered by nootropics . Heading Row Image Image…" at bounding box center [247, 28] width 317 height 202
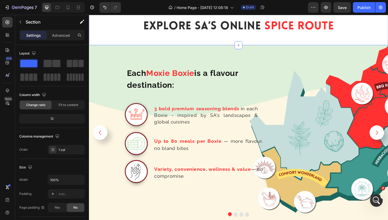
scroll to position [927, 0]
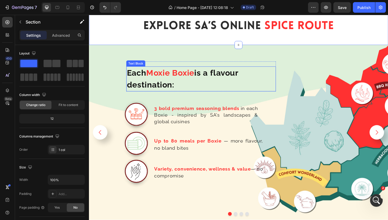
click at [187, 89] on p "Each Moxie Boxie is a flavour destination:" at bounding box center [207, 82] width 157 height 25
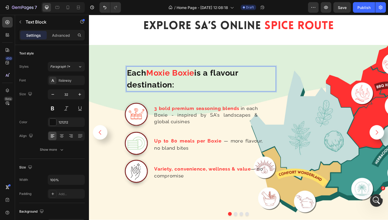
click at [187, 89] on p "Each Moxie Boxie is a flavour destination:" at bounding box center [207, 82] width 157 height 25
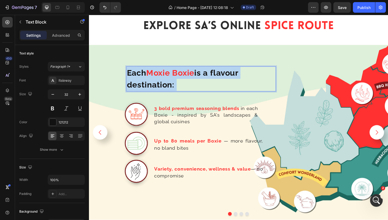
drag, startPoint x: 187, startPoint y: 89, endPoint x: 208, endPoint y: 76, distance: 24.6
click at [208, 76] on p "Each Moxie Boxie is a flavour destination:" at bounding box center [207, 82] width 157 height 25
drag, startPoint x: 185, startPoint y: 87, endPoint x: 206, endPoint y: 76, distance: 23.7
click at [206, 76] on p "Each Moxie Boxie is a flavour destination:" at bounding box center [207, 82] width 157 height 25
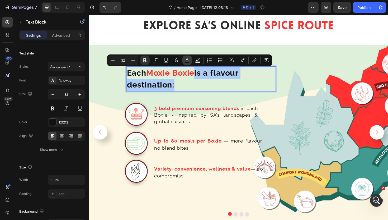
click at [185, 59] on icon "Editor contextual toolbar" at bounding box center [186, 60] width 5 height 5
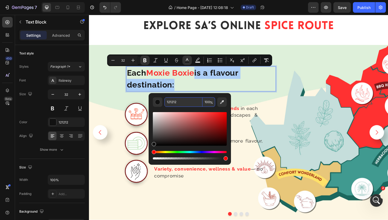
click at [189, 101] on input "121212" at bounding box center [183, 101] width 38 height 9
paste input "2E2E2E"
type input "2E2E2E"
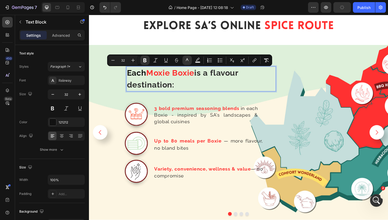
click at [147, 75] on strong "Each" at bounding box center [139, 76] width 21 height 10
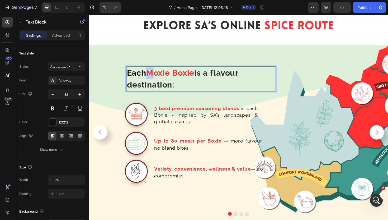
click at [147, 75] on strong "Each" at bounding box center [139, 76] width 21 height 10
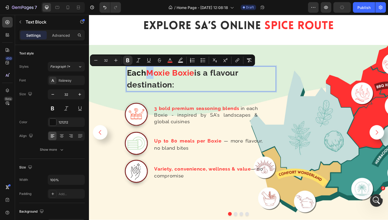
click at [147, 75] on strong "Each" at bounding box center [139, 76] width 21 height 10
drag, startPoint x: 150, startPoint y: 75, endPoint x: 131, endPoint y: 75, distance: 18.5
click at [131, 75] on p "Each Moxie Boxie is a flavour destination:" at bounding box center [207, 82] width 157 height 25
click at [170, 59] on icon "Editor contextual toolbar" at bounding box center [169, 60] width 5 height 5
type input "121212"
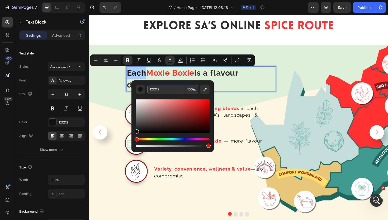
click at [175, 88] on input "121212" at bounding box center [166, 88] width 38 height 9
paste input "2E2E2E"
type input "2E2E2E"
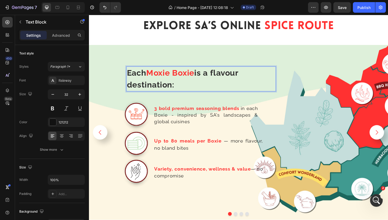
click at [256, 95] on div "Each Moxie Boxie is a flavour destination:" at bounding box center [208, 82] width 158 height 26
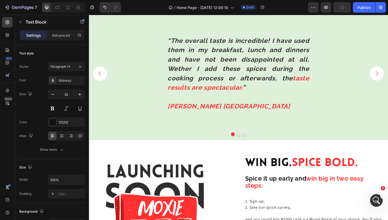
scroll to position [1248, 0]
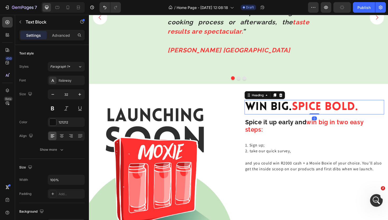
click at [297, 114] on h2 "Win Big. Spice Bold." at bounding box center [328, 112] width 148 height 15
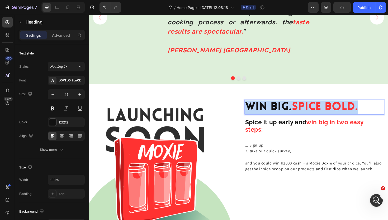
click at [297, 114] on p "Win Big. Spice Bold." at bounding box center [327, 112] width 147 height 14
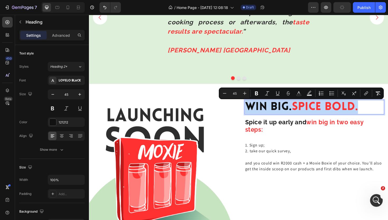
click at [308, 113] on span "Spice Bold." at bounding box center [339, 112] width 70 height 12
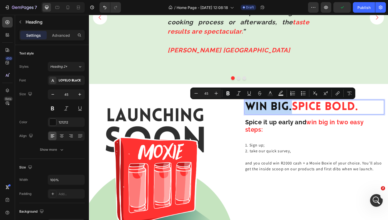
drag, startPoint x: 304, startPoint y: 113, endPoint x: 258, endPoint y: 111, distance: 46.0
click at [258, 111] on p "Win Big. Spice Bold." at bounding box center [327, 112] width 147 height 14
click at [271, 91] on icon "Editor contextual toolbar" at bounding box center [270, 93] width 5 height 5
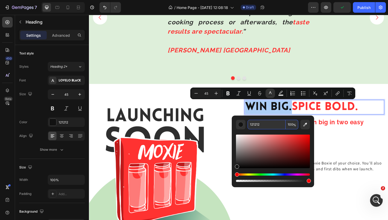
click at [261, 123] on input "121212" at bounding box center [267, 124] width 38 height 9
paste input "2E2E2E"
type input "2E2E2E"
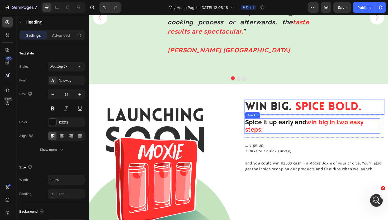
click at [311, 127] on strong "Spice it up early and" at bounding box center [286, 129] width 65 height 8
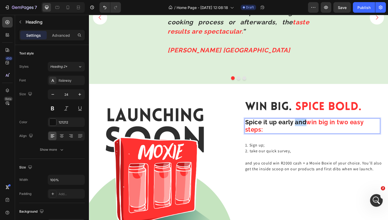
click at [311, 127] on strong "Spice it up early and" at bounding box center [286, 129] width 65 height 8
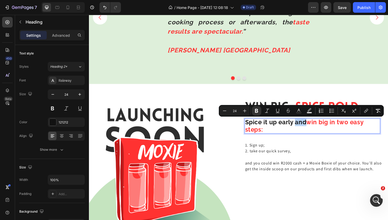
click at [315, 131] on strong "Spice it up early and" at bounding box center [286, 129] width 65 height 8
click at [317, 129] on strong "Spice it up early and" at bounding box center [286, 129] width 65 height 8
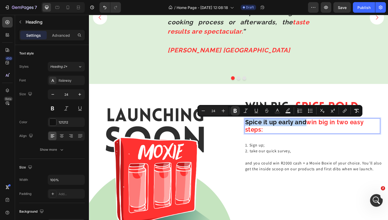
drag, startPoint x: 318, startPoint y: 128, endPoint x: 255, endPoint y: 126, distance: 63.1
click at [255, 126] on strong "Spice it up early and" at bounding box center [286, 129] width 65 height 8
click at [276, 113] on rect "Editor contextual toolbar" at bounding box center [277, 112] width 5 height 1
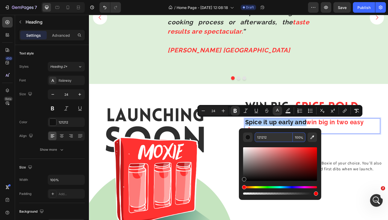
click at [271, 136] on input "121212" at bounding box center [274, 136] width 38 height 9
paste input "2E2E2E"
type input "2E2E2E"
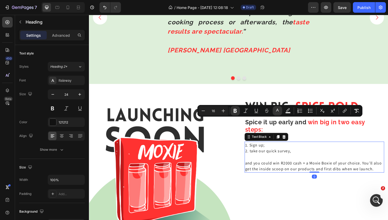
click at [320, 149] on p "1. Sign up;" at bounding box center [327, 152] width 147 height 6
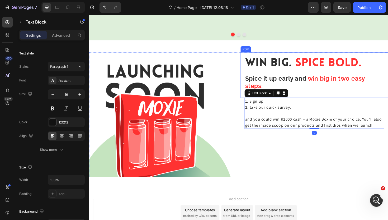
scroll to position [1294, 0]
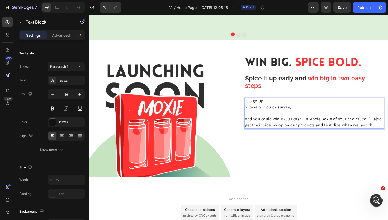
click at [295, 129] on p "and you could win R2000 cash + a Moxie Boxie of your choice. You’ll also get th…" at bounding box center [327, 128] width 147 height 13
click at [80, 96] on icon "button" at bounding box center [79, 94] width 5 height 5
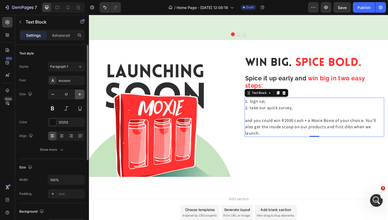
click at [80, 96] on icon "button" at bounding box center [79, 94] width 5 height 5
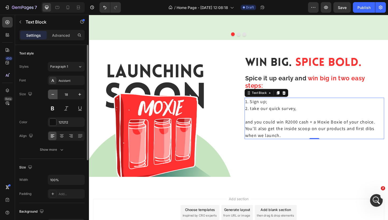
click at [55, 95] on icon "button" at bounding box center [52, 94] width 5 height 5
type input "17"
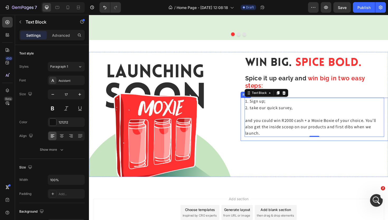
click at [341, 149] on div "⁠⁠⁠⁠⁠⁠⁠ Win Big. Spice Bold. Heading ⁠⁠⁠⁠⁠⁠⁠ Spice it up early and win big in t…" at bounding box center [327, 120] width 156 height 132
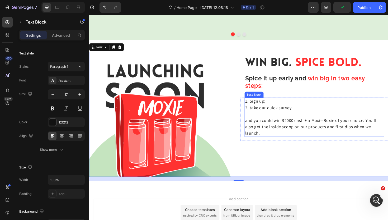
click at [322, 125] on p "and you could win R2000 cash + a Moxie Boxie of your choice. You’ll also get th…" at bounding box center [327, 133] width 147 height 20
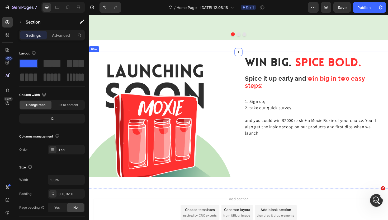
click at [336, 170] on div "⁠⁠⁠⁠⁠⁠⁠ Win Big. Spice Bold. Heading ⁠⁠⁠⁠⁠⁠⁠ Spice it up early and win big in t…" at bounding box center [327, 120] width 156 height 132
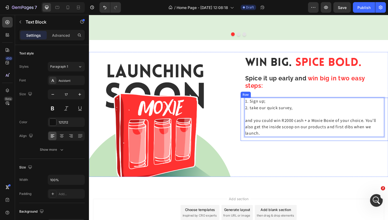
drag, startPoint x: 279, startPoint y: 107, endPoint x: 252, endPoint y: 107, distance: 27.2
click at [252, 107] on div "1. Sign up; 2. take our quick survey, and you could win R2000 cash + a Moxie Bo…" at bounding box center [327, 125] width 156 height 46
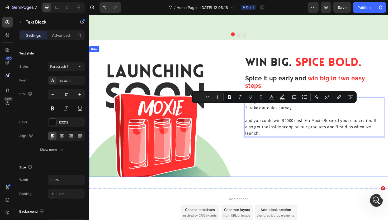
drag, startPoint x: 313, startPoint y: 111, endPoint x: 249, endPoint y: 115, distance: 64.0
click at [249, 115] on div "Image ⁠⁠⁠⁠⁠⁠⁠ Win Big. Spice Bold. Heading ⁠⁠⁠⁠⁠⁠⁠ Spice it up early and win bi…" at bounding box center [247, 120] width 317 height 132
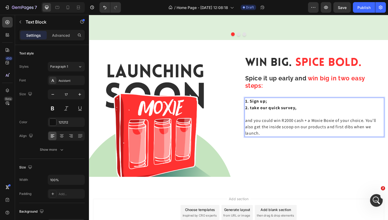
click at [321, 140] on p "and you could win R2000 cash + a Moxie Boxie of your choice. You’ll also get th…" at bounding box center [327, 133] width 147 height 20
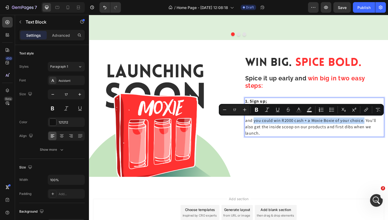
drag, startPoint x: 264, startPoint y: 128, endPoint x: 383, endPoint y: 127, distance: 118.5
click at [383, 127] on p "and you could win R2000 cash + a Moxie Boxie of your choice. You’ll also get th…" at bounding box center [327, 133] width 147 height 20
click at [258, 108] on icon "Editor contextual toolbar" at bounding box center [256, 109] width 5 height 5
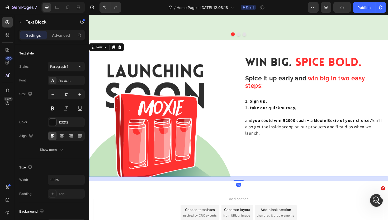
click at [295, 165] on div "⁠⁠⁠⁠⁠⁠⁠ Win Big. Spice Bold. Heading ⁠⁠⁠⁠⁠⁠⁠ Spice it up early and win big in t…" at bounding box center [327, 120] width 156 height 132
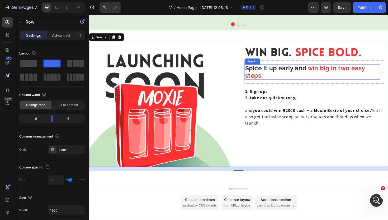
scroll to position [1306, 0]
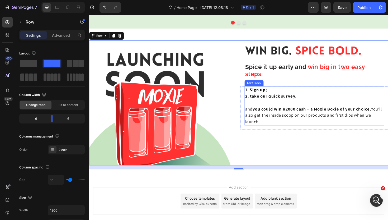
click at [272, 94] on strong "1. Sign up;" at bounding box center [265, 94] width 23 height 6
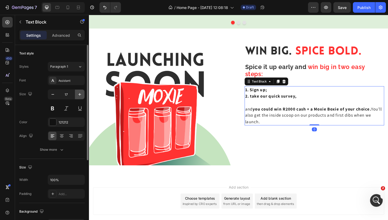
click at [78, 94] on icon "button" at bounding box center [79, 94] width 3 height 3
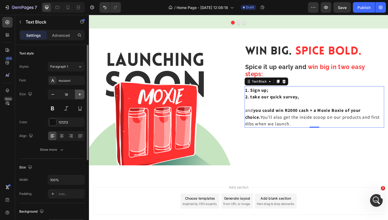
click at [78, 94] on icon "button" at bounding box center [79, 94] width 3 height 3
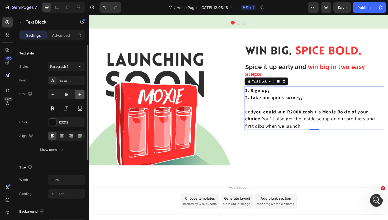
click at [78, 94] on icon "button" at bounding box center [79, 94] width 3 height 3
type input "20"
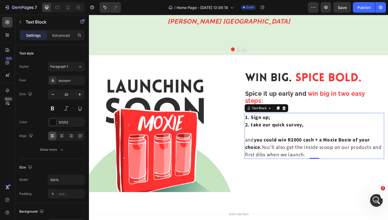
scroll to position [1279, 0]
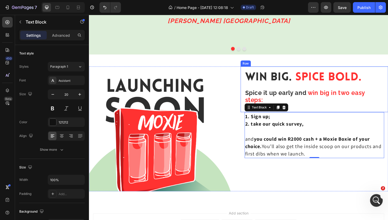
click at [328, 114] on div "⁠⁠⁠⁠⁠⁠⁠ Win Big. Spice Bold. Heading ⁠⁠⁠⁠⁠⁠⁠ Spice it up early and win big in t…" at bounding box center [327, 93] width 156 height 49
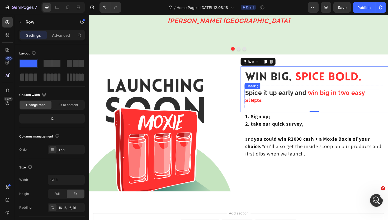
click at [326, 96] on strong "win big in two easy steps:" at bounding box center [317, 100] width 127 height 15
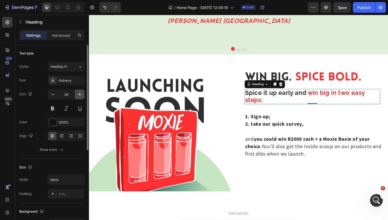
click at [77, 94] on icon "button" at bounding box center [79, 94] width 5 height 5
type input "25"
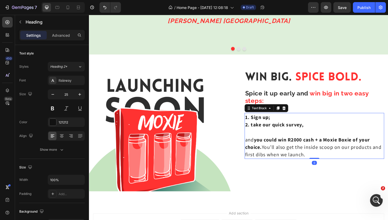
click at [308, 142] on p "Rich Text Editor. Editing area: main" at bounding box center [327, 139] width 147 height 8
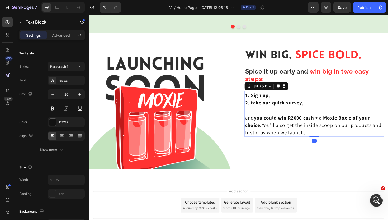
scroll to position [1303, 0]
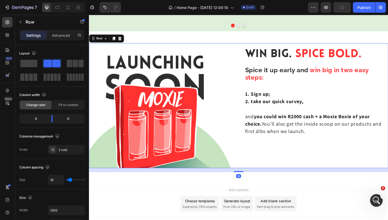
click at [296, 166] on div "⁠⁠⁠⁠⁠⁠⁠ Win Big. Spice Bold. Heading ⁠⁠⁠⁠⁠⁠⁠ Spice it up early and win big in t…" at bounding box center [327, 111] width 156 height 132
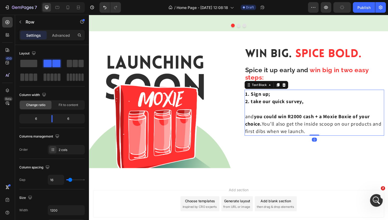
click at [298, 139] on p "and you could win R2000 cash + a Moxie Boxie of your choice. You’ll also get th…" at bounding box center [327, 130] width 147 height 24
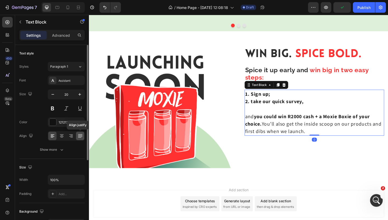
click at [79, 136] on icon at bounding box center [80, 136] width 4 height 0
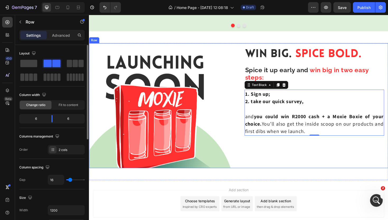
click at [343, 156] on div "⁠⁠⁠⁠⁠⁠⁠ Win Big. Spice Bold. Heading ⁠⁠⁠⁠⁠⁠⁠ Spice it up early and win big in t…" at bounding box center [327, 111] width 156 height 132
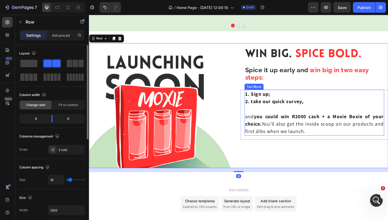
click at [325, 111] on p "Rich Text Editor. Editing area: main" at bounding box center [327, 114] width 147 height 8
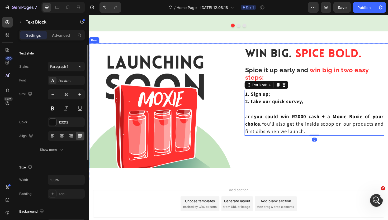
click at [309, 153] on div "⁠⁠⁠⁠⁠⁠⁠ Win Big. Spice Bold. Heading ⁠⁠⁠⁠⁠⁠⁠ Spice it up early and win big in t…" at bounding box center [327, 111] width 156 height 132
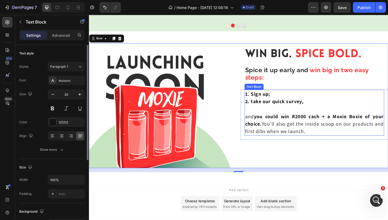
click at [286, 99] on p "1. Sign up;" at bounding box center [327, 98] width 147 height 8
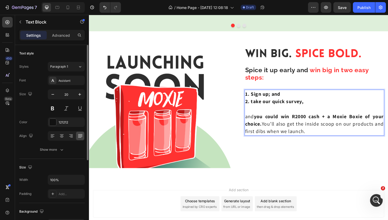
click at [320, 127] on p "and you could win R2000 cash + a Moxie Boxie of your choice. You’ll also get th…" at bounding box center [327, 130] width 147 height 24
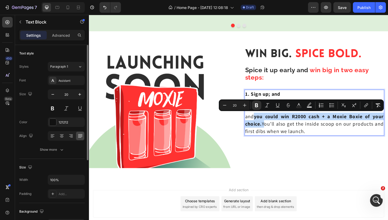
drag, startPoint x: 265, startPoint y: 122, endPoint x: 273, endPoint y: 132, distance: 13.4
click at [273, 132] on p "and you could win R2000 cash + a Moxie Boxie of your choice. You’ll also get th…" at bounding box center [327, 130] width 147 height 24
click at [296, 105] on icon "Editor contextual toolbar" at bounding box center [298, 104] width 5 height 5
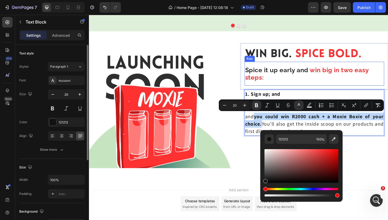
click at [323, 58] on span "Spice Bold." at bounding box center [342, 57] width 70 height 12
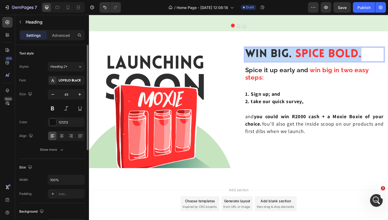
click at [323, 58] on span "Spice Bold." at bounding box center [342, 57] width 70 height 12
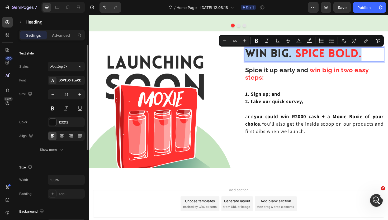
click at [323, 58] on span "Spice Bold." at bounding box center [342, 57] width 70 height 12
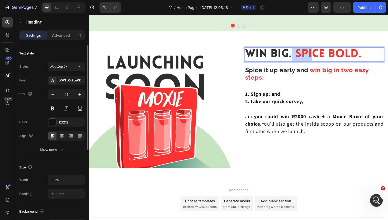
drag, startPoint x: 323, startPoint y: 58, endPoint x: 305, endPoint y: 56, distance: 18.3
click at [305, 56] on p "Win Big. Spice Bold." at bounding box center [327, 57] width 147 height 14
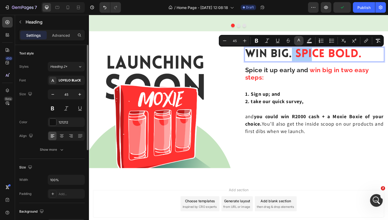
click at [300, 37] on button "color" at bounding box center [298, 40] width 9 height 9
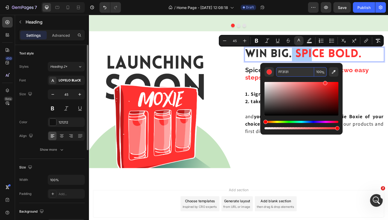
click at [285, 70] on input "FF3131" at bounding box center [295, 71] width 38 height 9
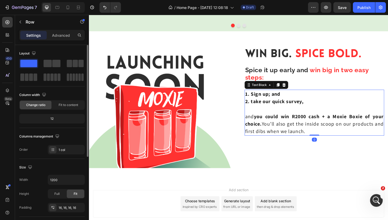
click at [272, 129] on strong "you could win R2000 cash + a Moxie Boxie of your choice." at bounding box center [327, 126] width 147 height 15
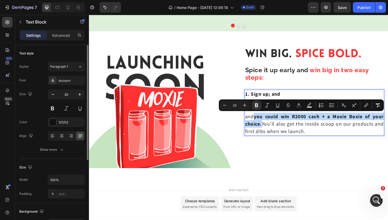
drag, startPoint x: 272, startPoint y: 130, endPoint x: 265, endPoint y: 122, distance: 10.3
click at [265, 122] on p "and you could win R2000 cash + a Moxie Boxie of your choice. You’ll also get th…" at bounding box center [327, 130] width 147 height 24
click at [301, 103] on icon "Editor contextual toolbar" at bounding box center [298, 104] width 5 height 5
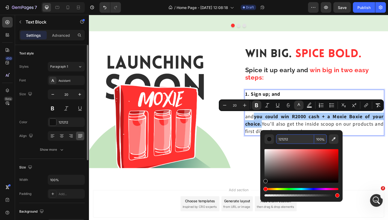
click at [298, 140] on input "121212" at bounding box center [295, 138] width 38 height 9
paste input "FF3131"
type input "FF3131"
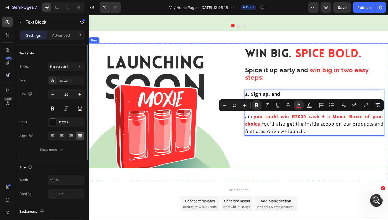
click at [310, 156] on div "⁠⁠⁠⁠⁠⁠⁠ Win Big. Spice Bold. Heading ⁠⁠⁠⁠⁠⁠⁠ Spice it up early and win big in t…" at bounding box center [327, 111] width 156 height 132
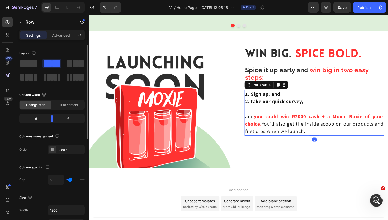
click at [300, 130] on p "and you could win R2000 cash + a Moxie Boxie of your choice. You’ll also get th…" at bounding box center [327, 130] width 147 height 24
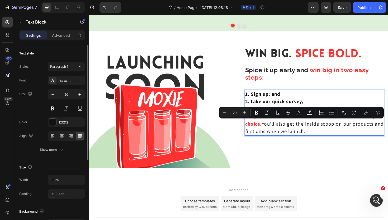
drag, startPoint x: 301, startPoint y: 130, endPoint x: 320, endPoint y: 138, distance: 20.1
click at [255, 113] on icon "Editor contextual toolbar" at bounding box center [256, 113] width 3 height 4
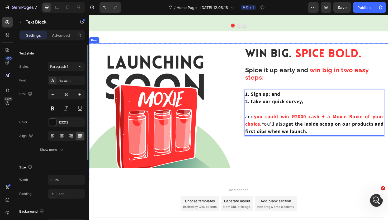
click at [319, 158] on div "⁠⁠⁠⁠⁠⁠⁠ Win Big. Spice Bold. Heading ⁠⁠⁠⁠⁠⁠⁠ Spice it up early and win big in t…" at bounding box center [327, 111] width 156 height 132
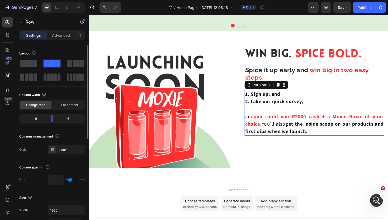
click at [315, 107] on strong "2. take our quick survey," at bounding box center [285, 106] width 62 height 7
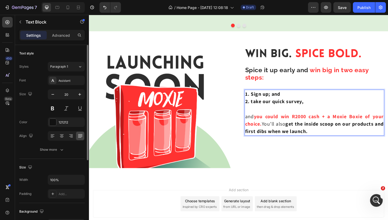
click at [315, 108] on strong "2. take our quick survey," at bounding box center [285, 106] width 62 height 7
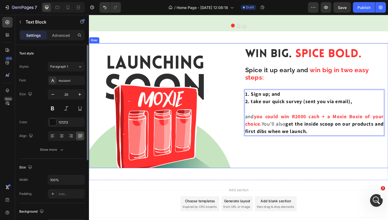
click at [360, 165] on div "⁠⁠⁠⁠⁠⁠⁠ Win Big. Spice Bold. Heading ⁠⁠⁠⁠⁠⁠⁠ Spice it up early and win big in t…" at bounding box center [327, 111] width 156 height 132
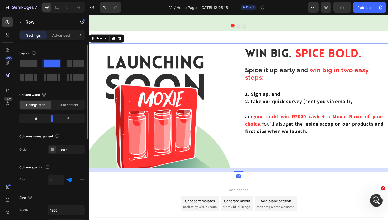
click at [340, 161] on div "⁠⁠⁠⁠⁠⁠⁠ Win Big. Spice Bold. Heading ⁠⁠⁠⁠⁠⁠⁠ Spice it up early and win big in t…" at bounding box center [327, 111] width 156 height 132
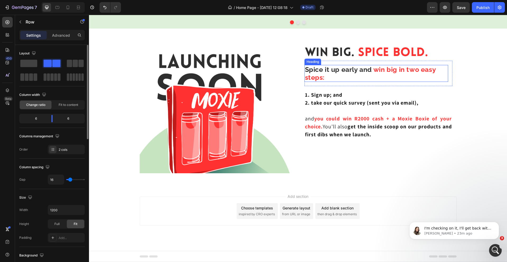
scroll to position [0, 0]
click at [388, 219] on div "I'm checking on it, I'll get back with an update shortly. Célia • 32m ago" at bounding box center [454, 230] width 90 height 17
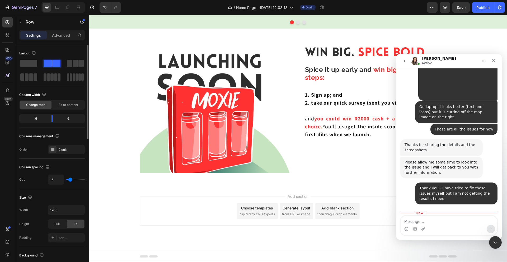
scroll to position [923, 0]
click at [388, 219] on div "I'm checking on it, I'll get back with an update shortly." at bounding box center [441, 236] width 74 height 10
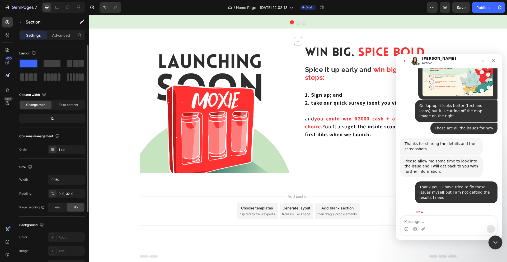
click at [388, 219] on div "Close Intercom Messenger" at bounding box center [494, 241] width 13 height 13
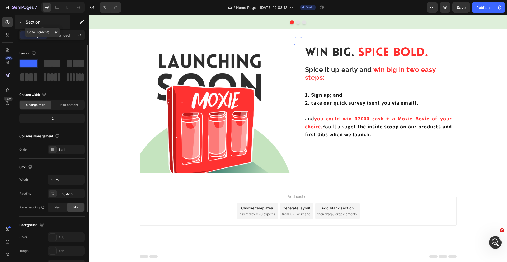
click at [20, 20] on icon "button" at bounding box center [20, 22] width 4 height 4
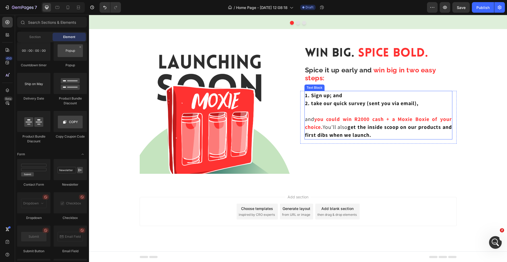
scroll to position [1287, 0]
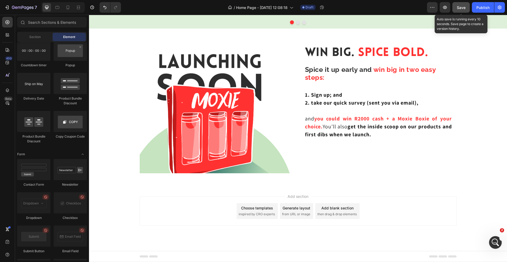
click at [388, 8] on span "Save" at bounding box center [461, 7] width 9 height 4
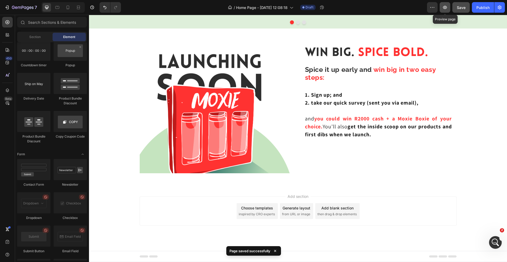
click at [388, 7] on icon "button" at bounding box center [444, 7] width 5 height 5
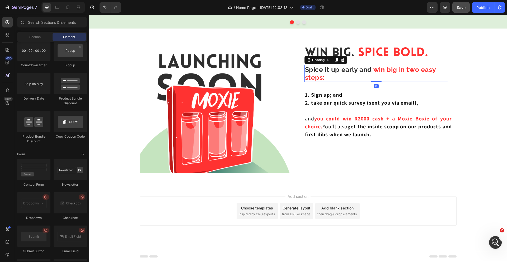
click at [372, 71] on strong at bounding box center [373, 69] width 2 height 8
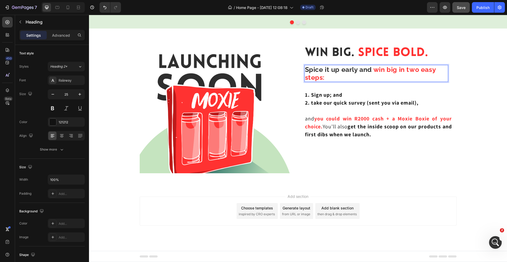
click at [372, 70] on strong "Spice it up early and" at bounding box center [338, 69] width 67 height 8
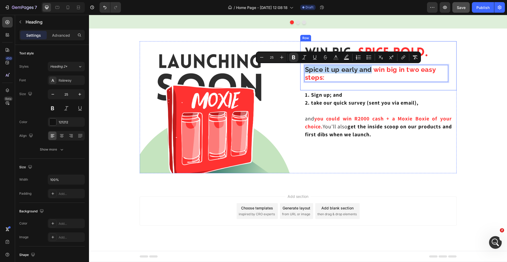
drag, startPoint x: 372, startPoint y: 70, endPoint x: 303, endPoint y: 65, distance: 68.3
click at [303, 65] on div "Win Big. Spice Bold. Heading Spice it up early and win big in two easy steps: H…" at bounding box center [378, 65] width 156 height 49
click at [290, 57] on button "Bold" at bounding box center [293, 57] width 9 height 9
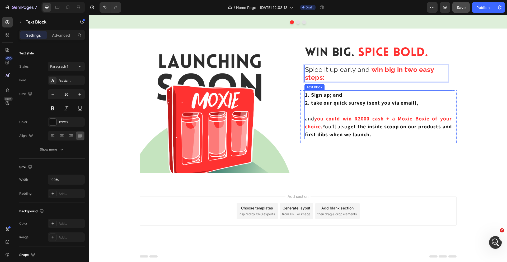
click at [364, 92] on p "1. Sign up; and" at bounding box center [378, 95] width 147 height 8
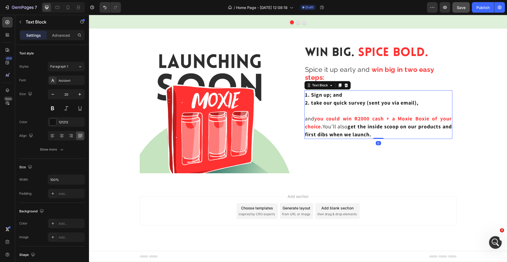
click at [350, 98] on p "1. Sign up; and" at bounding box center [378, 95] width 147 height 8
click at [332, 94] on strong "1. Sign up; and" at bounding box center [323, 94] width 37 height 7
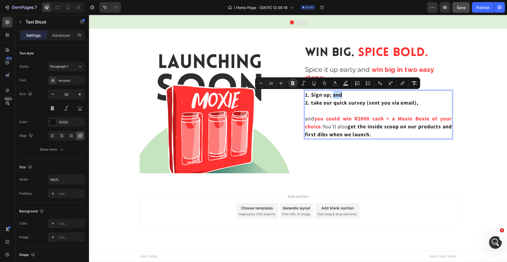
drag, startPoint x: 344, startPoint y: 95, endPoint x: 334, endPoint y: 96, distance: 10.1
click at [334, 96] on p "1. Sign up; and" at bounding box center [378, 95] width 147 height 8
click at [294, 82] on icon "Editor contextual toolbar" at bounding box center [292, 82] width 5 height 5
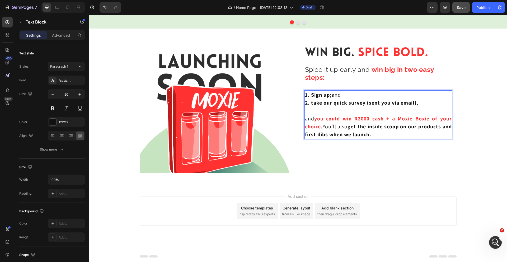
click at [346, 99] on strong "2. take our quick survey (sent you via email)," at bounding box center [361, 102] width 113 height 7
click at [329, 94] on strong "1. Sign up;" at bounding box center [318, 94] width 27 height 7
click at [321, 94] on strong "oleb1. Sign up ;" at bounding box center [324, 94] width 39 height 7
click at [326, 95] on strong "1.Sign upb ;" at bounding box center [320, 94] width 31 height 7
click at [368, 98] on p "wole1.Sign upbb ; and" at bounding box center [378, 95] width 147 height 8
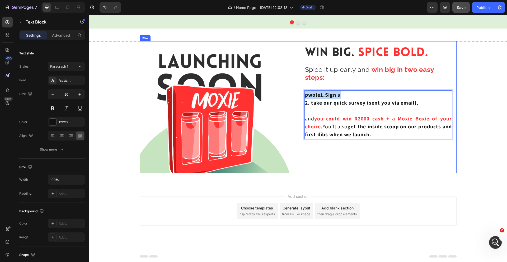
drag, startPoint x: 347, startPoint y: 93, endPoint x: 298, endPoint y: 90, distance: 48.7
click at [298, 90] on div "Image Win Big. Spice Bold. Heading ⁠⁠⁠⁠⁠⁠⁠ Spice it up early and win big in two…" at bounding box center [298, 107] width 317 height 132
click at [388, 51] on div "Image Win Big. Spice Bold. Heading ⁠⁠⁠⁠⁠⁠⁠ Spice it up early and win big in two…" at bounding box center [298, 109] width 418 height 136
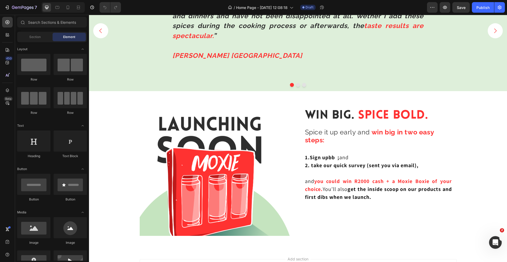
scroll to position [1396, 0]
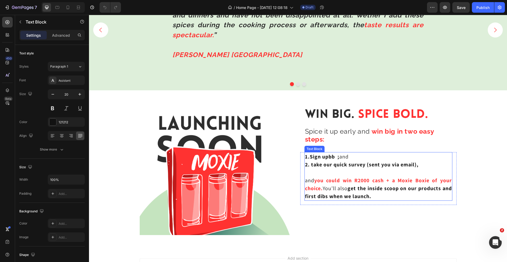
click at [348, 157] on p "1.Sign upbb ; and" at bounding box center [378, 157] width 147 height 8
click at [334, 156] on strong "1.Sign upbb ;" at bounding box center [322, 156] width 34 height 7
click at [365, 154] on p "1.Sign up below ; and" at bounding box center [378, 157] width 147 height 8
click at [348, 158] on strong "1.Sign up below ;" at bounding box center [327, 156] width 45 height 7
click at [310, 157] on strong "1.Sign up below;" at bounding box center [326, 156] width 42 height 7
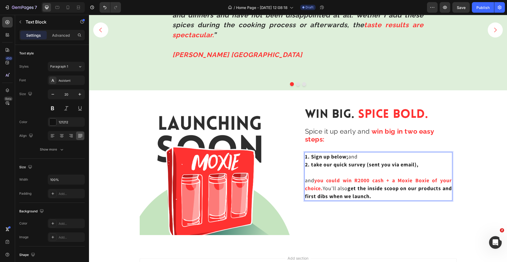
click at [332, 172] on p "Rich Text Editor. Editing area: main" at bounding box center [378, 172] width 147 height 8
click at [366, 157] on p "1. Sign up below; and" at bounding box center [378, 157] width 147 height 8
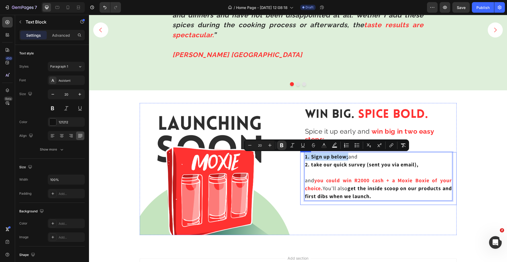
drag, startPoint x: 348, startPoint y: 156, endPoint x: 302, endPoint y: 157, distance: 46.4
click at [302, 157] on div "1. Sign up below; and 2. take our quick survey (sent you via email), and you co…" at bounding box center [378, 178] width 156 height 53
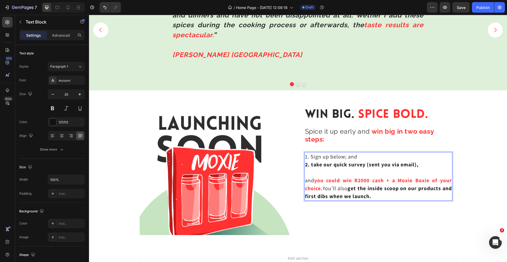
click at [331, 165] on strong "2. take our quick survey (sent you via email)," at bounding box center [361, 164] width 113 height 7
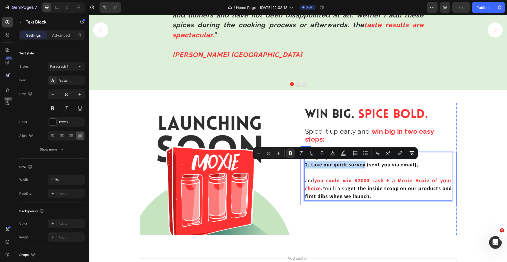
drag, startPoint x: 366, startPoint y: 165, endPoint x: 303, endPoint y: 164, distance: 62.8
click at [303, 164] on div "1. Sign up below; and 2. take our quick survey (sent you via email), and you co…" at bounding box center [378, 178] width 156 height 53
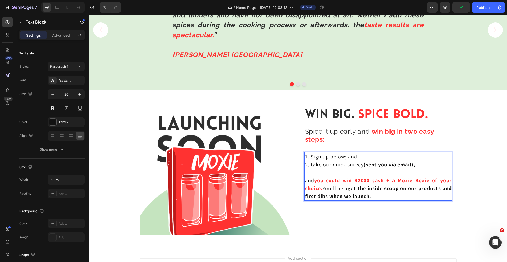
click at [405, 185] on strong "get the inside scoop on our products and first dibs when we launch." at bounding box center [378, 192] width 147 height 15
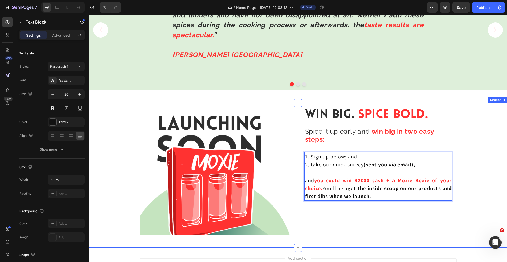
click at [473, 135] on div "Image Win Big. Spice Bold. Heading Spice it up early and win big in two easy st…" at bounding box center [298, 171] width 418 height 136
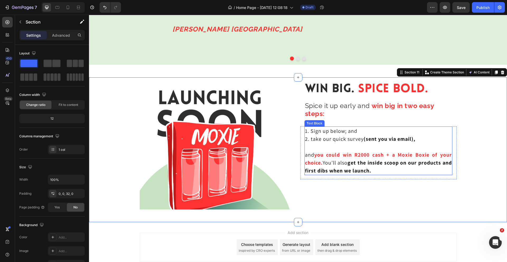
scroll to position [1422, 0]
click at [418, 192] on div "Win Big. Spice Bold. Heading Spice it up early and win big in two easy steps: H…" at bounding box center [378, 143] width 156 height 132
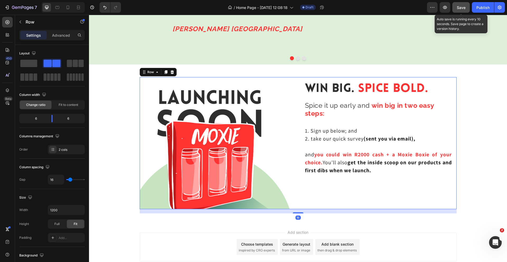
click at [462, 10] on div "Save" at bounding box center [461, 8] width 9 height 6
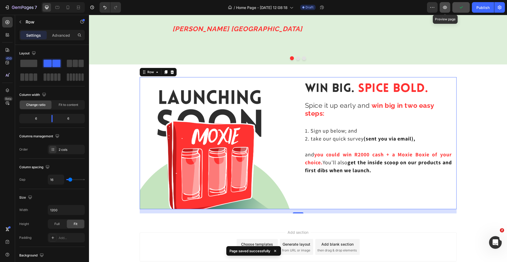
click at [447, 6] on icon "button" at bounding box center [444, 7] width 5 height 5
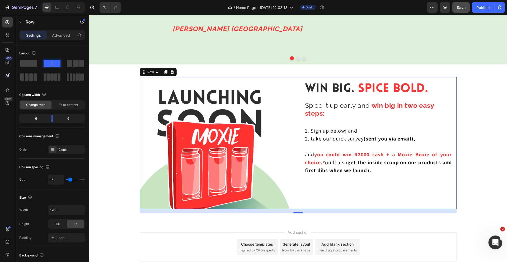
click at [496, 246] on div "Open Intercom Messenger" at bounding box center [494, 241] width 17 height 17
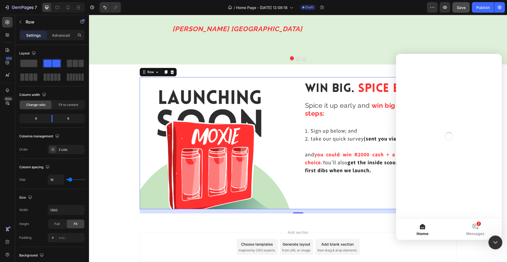
scroll to position [0, 0]
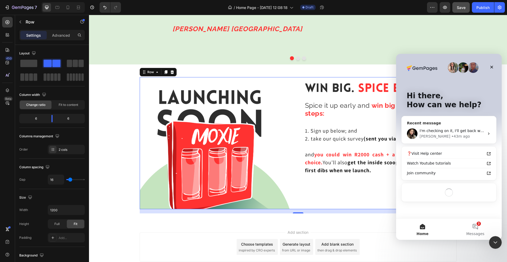
click at [457, 132] on span "I'm checking on it, I'll get back with an update shortly." at bounding box center [469, 131] width 100 height 4
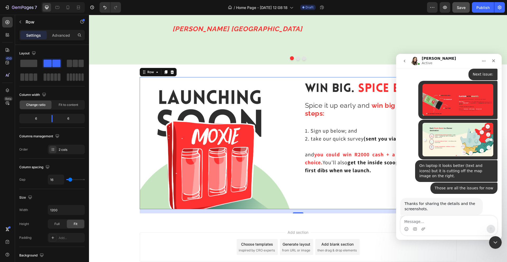
scroll to position [914, 0]
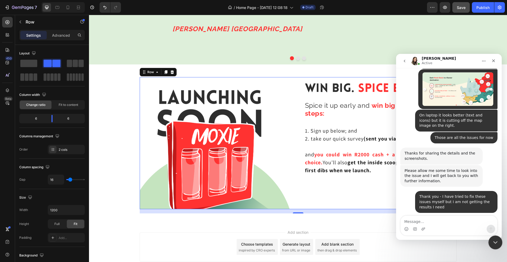
click at [495, 239] on icon "Close Intercom Messenger" at bounding box center [494, 241] width 6 height 6
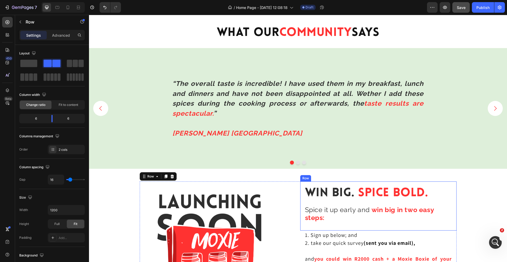
scroll to position [1313, 0]
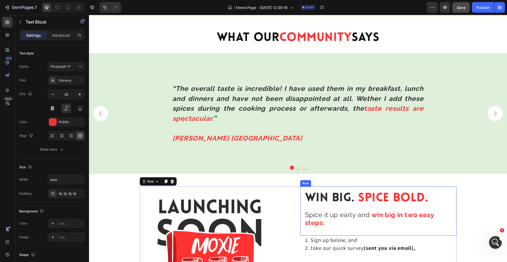
click at [300, 97] on strong "“The overall taste is incredible! I have used them in my breakfast, lunch and d…" at bounding box center [297, 98] width 251 height 28
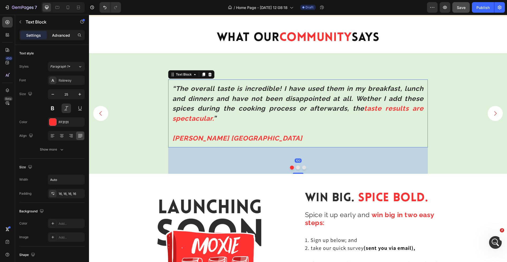
click at [56, 31] on div "Advanced" at bounding box center [61, 35] width 26 height 8
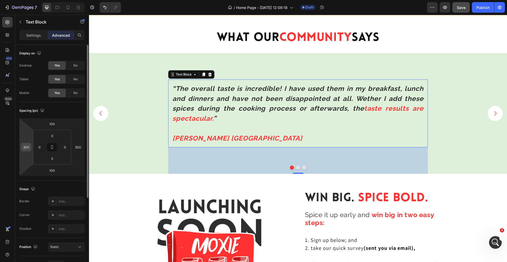
click at [29, 147] on input "300" at bounding box center [26, 147] width 8 height 8
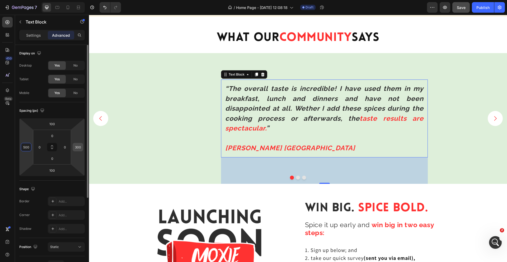
type input "500"
click at [78, 146] on input "300" at bounding box center [78, 147] width 8 height 8
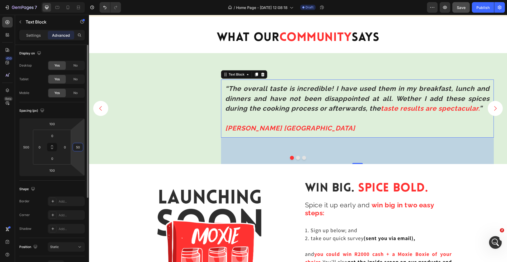
type input "500"
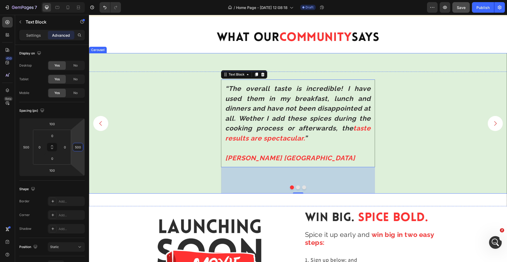
click at [496, 122] on icon "Carousel Next Arrow" at bounding box center [495, 123] width 7 height 7
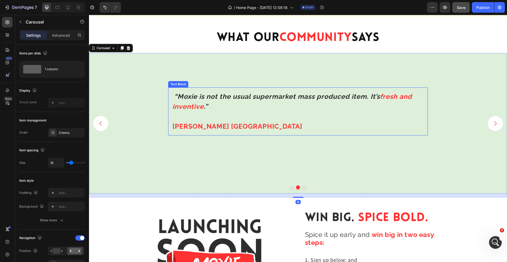
click at [363, 93] on strong "“Moxie is not the usual supermarket mass produced item. It’s" at bounding box center [277, 96] width 206 height 8
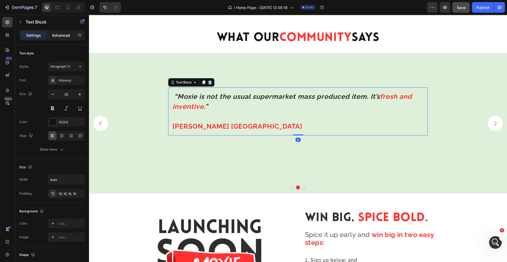
click at [61, 39] on div "Advanced" at bounding box center [61, 35] width 26 height 8
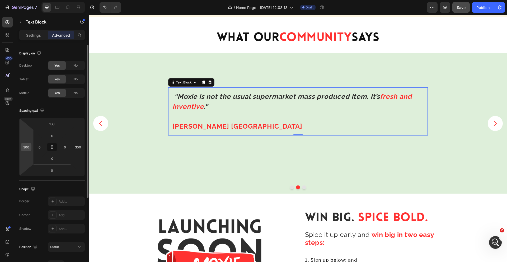
click at [26, 146] on input "300" at bounding box center [26, 147] width 8 height 8
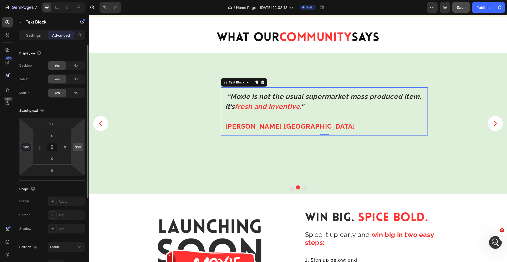
type input "500"
click at [78, 148] on input "300" at bounding box center [78, 147] width 8 height 8
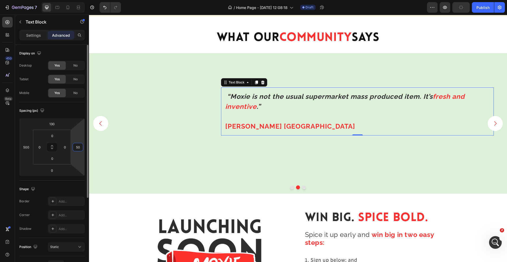
type input "500"
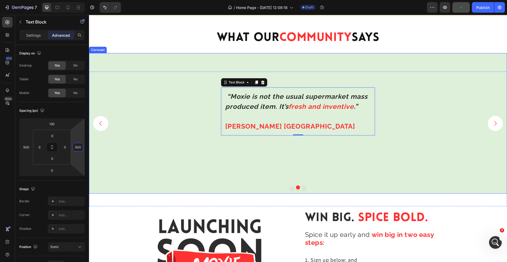
click at [491, 121] on button "Carousel Next Arrow" at bounding box center [494, 123] width 15 height 15
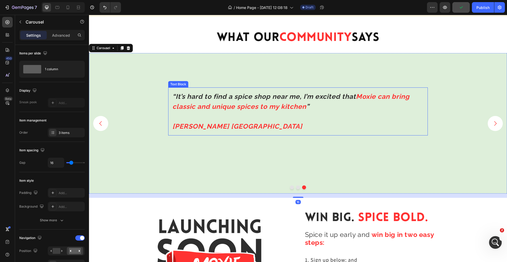
click at [324, 110] on p "“It’s hard to find a spice shop near me, I’m excited that Moxie can bring class…" at bounding box center [297, 112] width 251 height 40
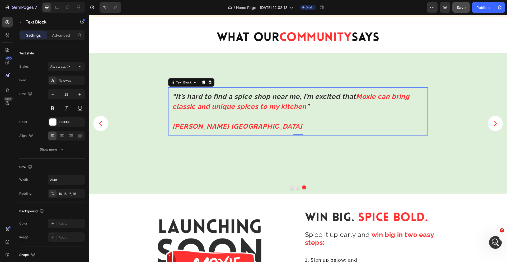
click at [61, 40] on div "Settings Advanced" at bounding box center [52, 37] width 74 height 15
click at [65, 32] on div "Advanced" at bounding box center [61, 35] width 26 height 8
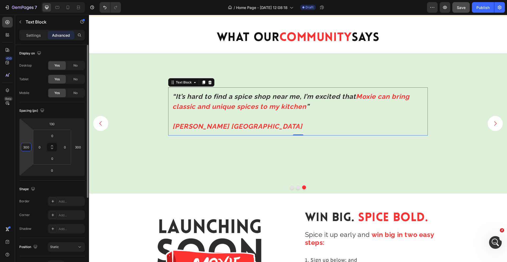
click at [27, 147] on input "300" at bounding box center [26, 147] width 8 height 8
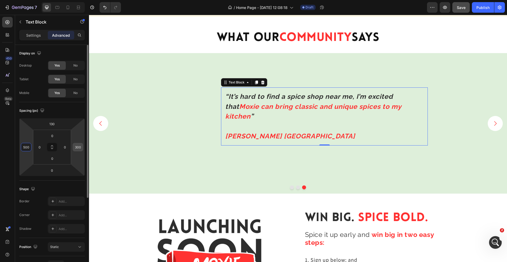
type input "500"
click at [78, 148] on input "300" at bounding box center [78, 147] width 8 height 8
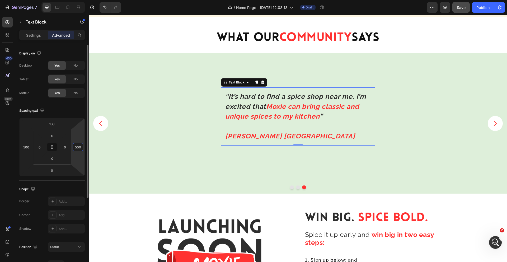
type input "500"
click at [197, 118] on div "“It’s hard to find a spice shop near me, I’m excited that Moxie can bring class…" at bounding box center [298, 157] width 418 height 140
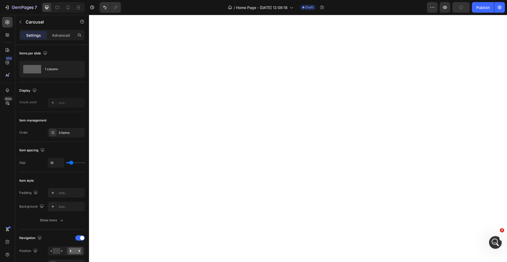
scroll to position [0, 0]
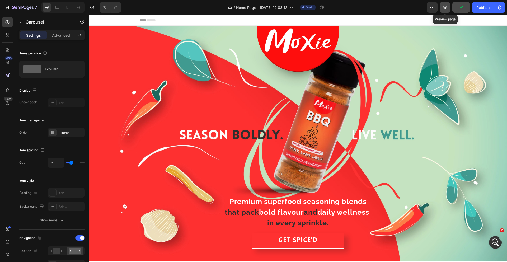
click at [446, 7] on icon "button" at bounding box center [444, 7] width 5 height 5
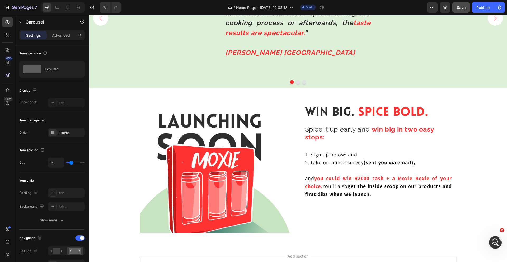
scroll to position [1270, 0]
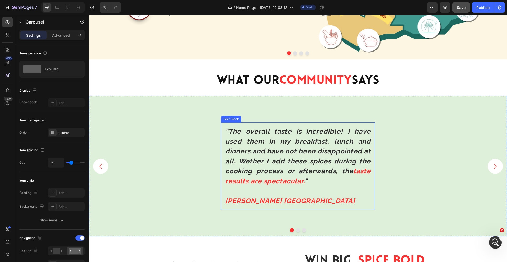
click at [259, 149] on strong "“The overall taste is incredible! I have used them in my breakfast, lunch and d…" at bounding box center [297, 150] width 145 height 47
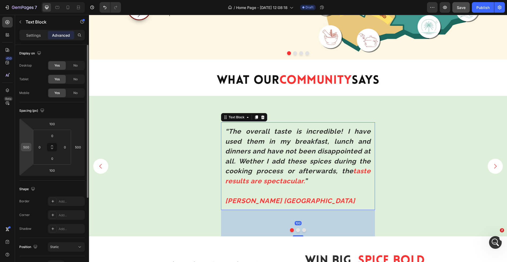
click at [27, 149] on input "500" at bounding box center [26, 147] width 8 height 8
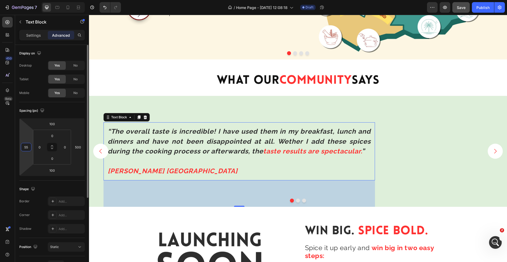
type input "550"
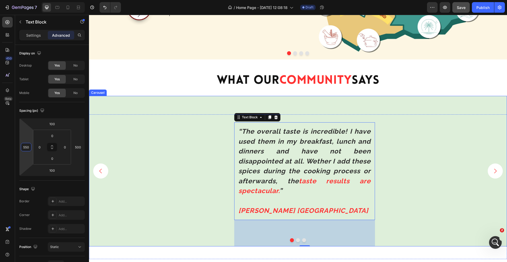
click at [493, 176] on button "Carousel Next Arrow" at bounding box center [494, 170] width 15 height 15
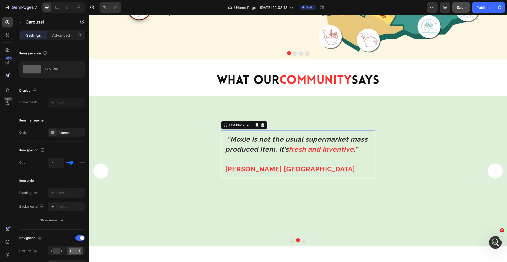
click at [284, 170] on strong "[PERSON_NAME] [GEOGRAPHIC_DATA]" at bounding box center [290, 169] width 130 height 8
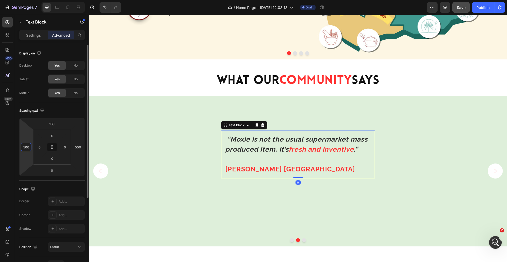
click at [27, 0] on html "7 Version history / Home Page - [DATE] 12:08:18 Draft Preview Save Publish 450 …" at bounding box center [253, 0] width 507 height 0
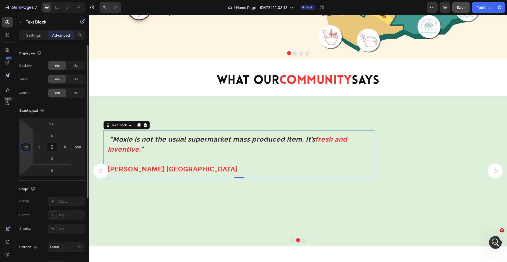
type input "550"
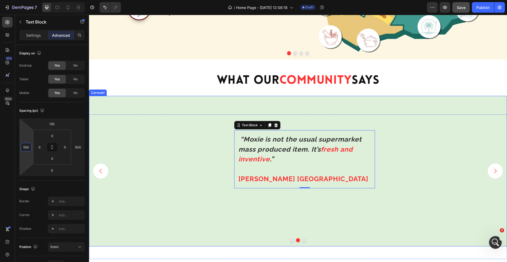
click at [420, 147] on div "“Moxie is not the usual supermarket mass produced item. It’s fresh and inventiv…" at bounding box center [298, 205] width 418 height 150
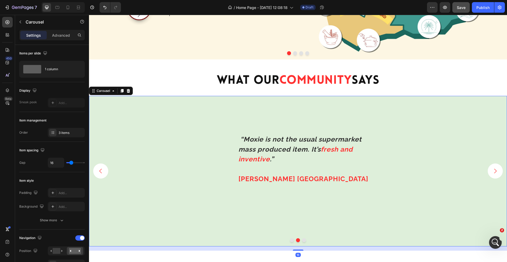
click at [494, 172] on icon "Carousel Next Arrow" at bounding box center [495, 171] width 7 height 7
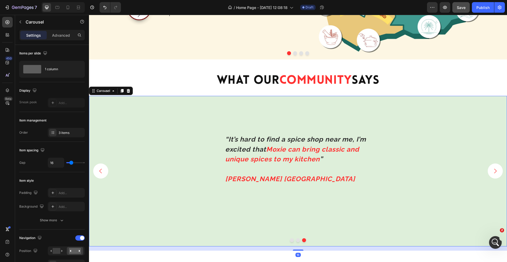
click at [292, 155] on strong "Moxie can bring classic and unique spices to my kitchen" at bounding box center [292, 154] width 134 height 18
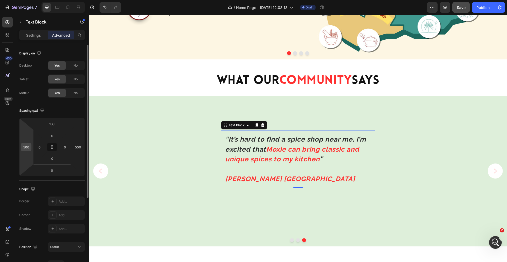
click at [27, 149] on input "500" at bounding box center [26, 147] width 8 height 8
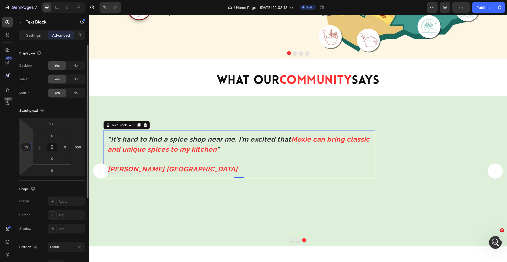
type input "550"
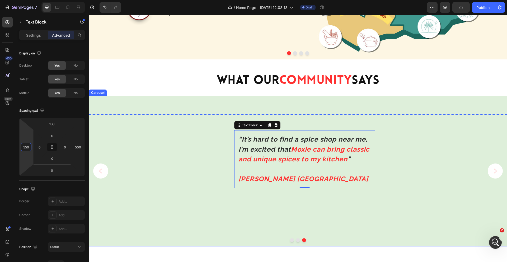
click at [439, 156] on div "“It’s hard to find a spice shop near me, I’m excited that Moxie can bring class…" at bounding box center [298, 205] width 418 height 150
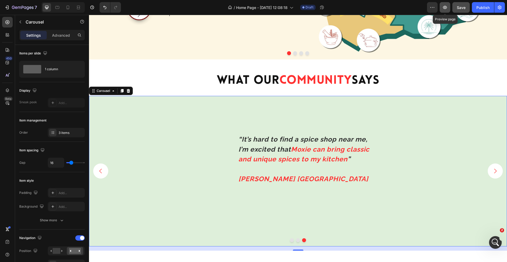
click at [444, 10] on button "button" at bounding box center [444, 7] width 11 height 11
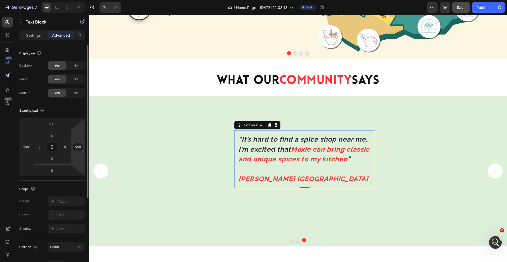
click at [77, 148] on input "500" at bounding box center [78, 147] width 8 height 8
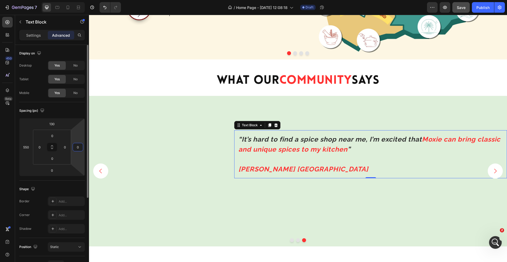
type input "0"
type input "500"
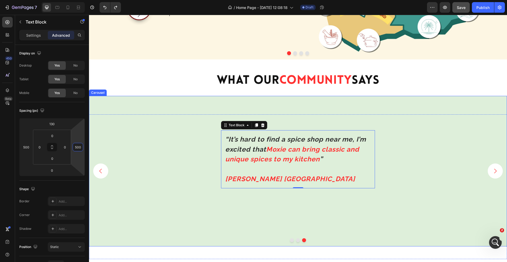
click at [428, 150] on div "“It’s hard to find a spice shop near me, I’m excited that Moxie can bring class…" at bounding box center [298, 205] width 418 height 150
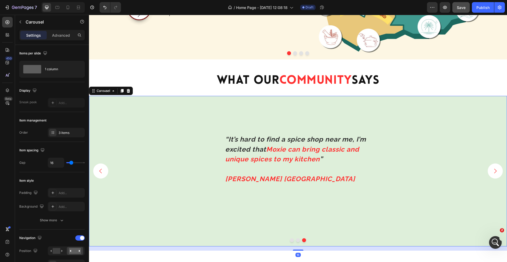
click at [393, 210] on div "“It’s hard to find a spice shop near me, I’m excited that Moxie can bring class…" at bounding box center [298, 205] width 418 height 150
click at [493, 168] on icon "Carousel Next Arrow" at bounding box center [495, 171] width 7 height 7
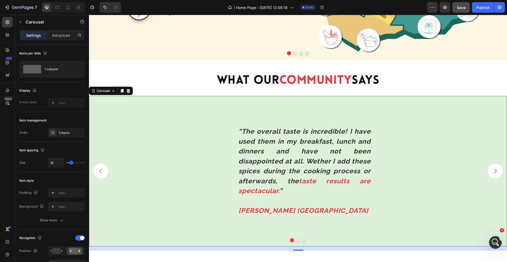
click at [435, 141] on div "“The overall taste is incredible! I have used them in my breakfast, lunch and d…" at bounding box center [298, 197] width 418 height 150
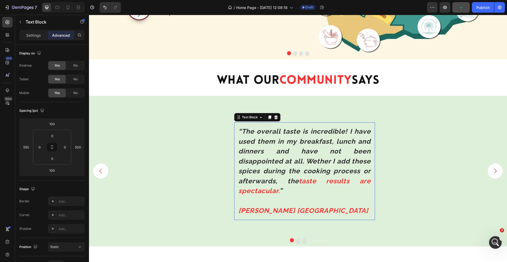
click at [243, 178] on strong "“The overall taste is incredible! I have used them in my breakfast, lunch and d…" at bounding box center [304, 156] width 132 height 58
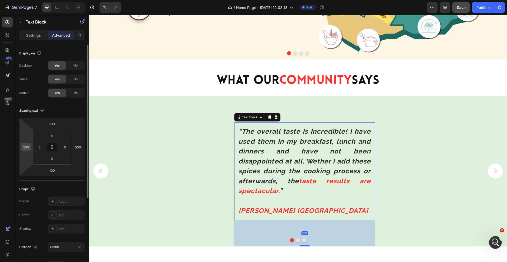
click at [25, 148] on input "550" at bounding box center [26, 147] width 8 height 8
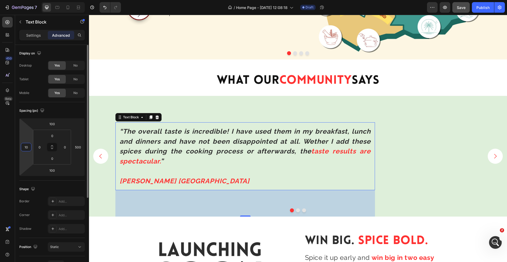
type input "1"
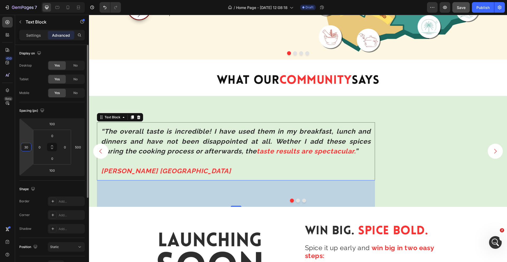
type input "300"
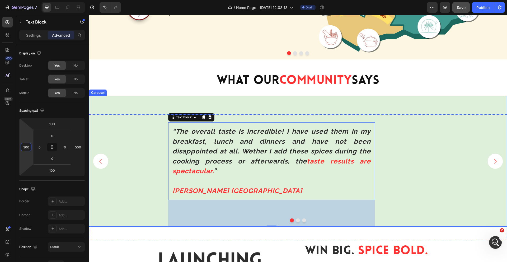
click at [403, 158] on div "“The overall taste is incredible! I have used them in my breakfast, lunch and d…" at bounding box center [298, 187] width 418 height 131
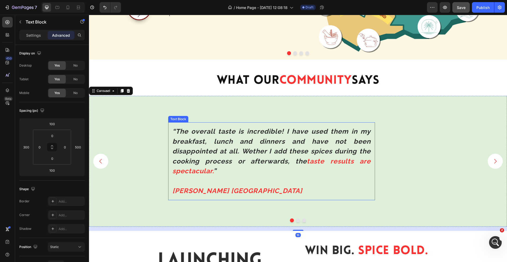
click at [201, 146] on p "“The overall taste is incredible! I have used them in my breakfast, lunch and d…" at bounding box center [271, 151] width 198 height 50
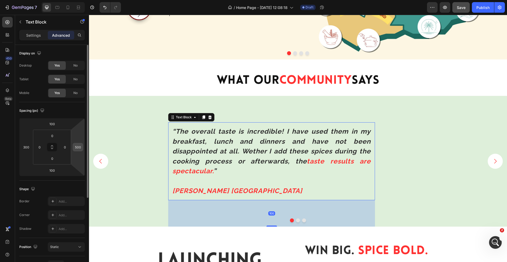
click at [78, 148] on input "500" at bounding box center [78, 147] width 8 height 8
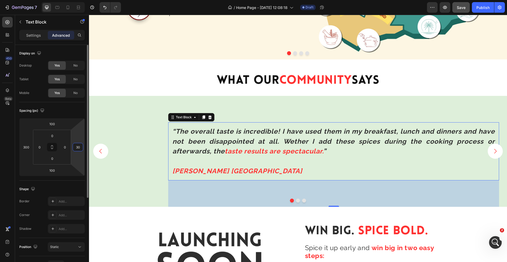
type input "300"
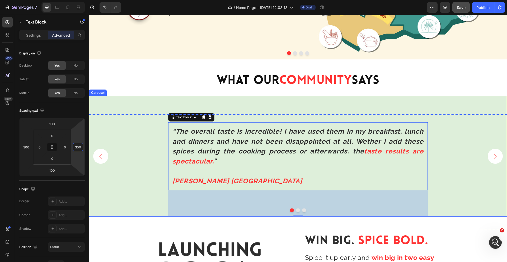
click at [448, 149] on div "“The overall taste is incredible! I have used them in my breakfast, lunch and d…" at bounding box center [298, 182] width 418 height 121
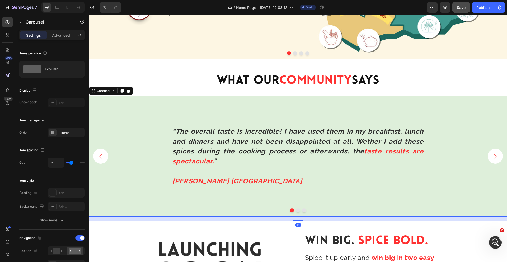
click at [492, 158] on icon "Carousel Next Arrow" at bounding box center [495, 156] width 7 height 7
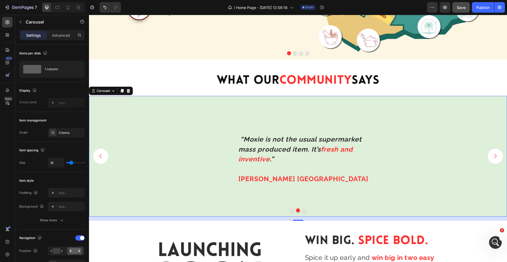
click at [388, 142] on div "“Moxie is not the usual supermarket mass produced item. It’s fresh and inventiv…" at bounding box center [298, 190] width 418 height 121
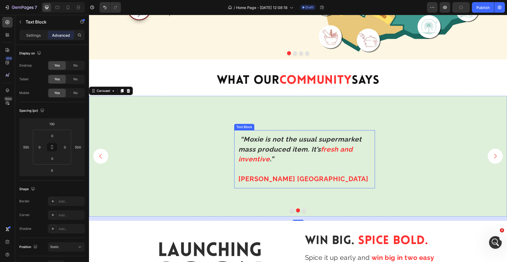
click at [353, 146] on strong "fresh and inventive" at bounding box center [295, 154] width 114 height 18
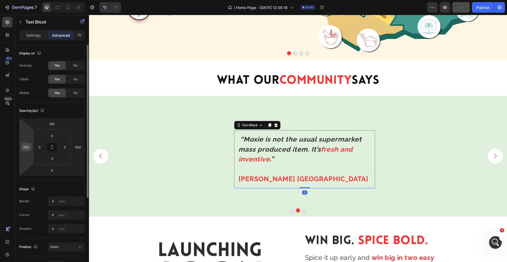
click at [26, 146] on input "550" at bounding box center [26, 147] width 8 height 8
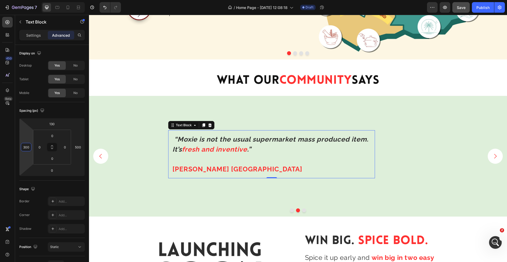
scroll to position [934, 0]
type input "300"
click at [79, 148] on input "500" at bounding box center [78, 147] width 8 height 8
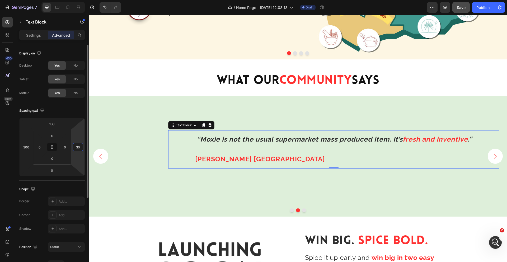
type input "300"
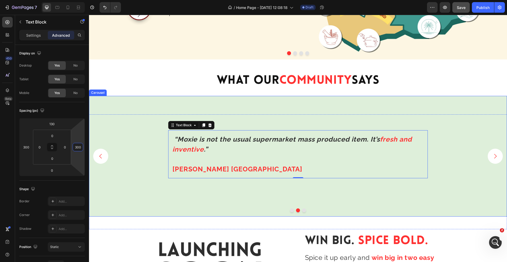
click at [498, 160] on button "Carousel Next Arrow" at bounding box center [494, 156] width 15 height 15
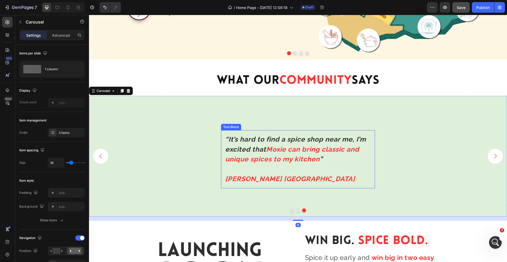
click at [294, 144] on p "“It’s hard to find a spice shop near me, I’m excited that Moxie can bring class…" at bounding box center [297, 159] width 145 height 50
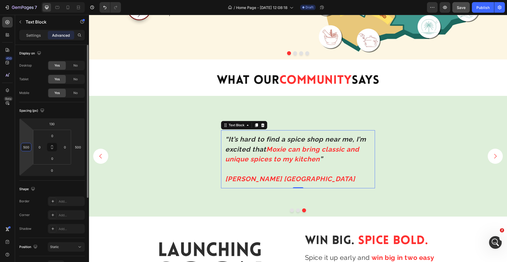
click at [27, 148] on input "500" at bounding box center [26, 147] width 8 height 8
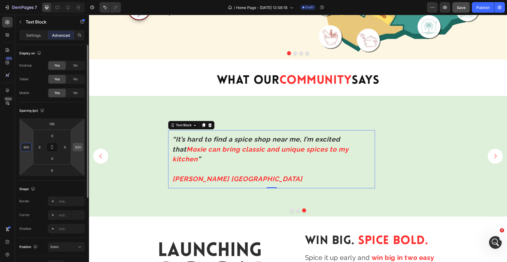
type input "300"
click at [78, 148] on input "500" at bounding box center [78, 147] width 8 height 8
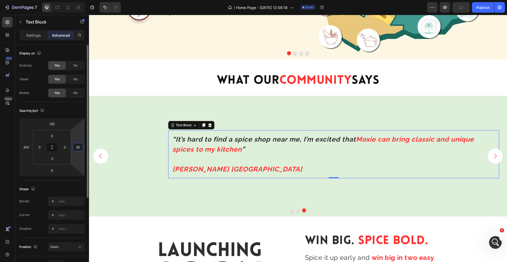
type input "300"
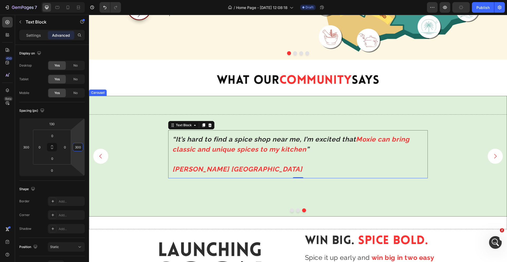
click at [449, 148] on div "“It’s hard to find a spice shop near me, I’m excited that Moxie can bring class…" at bounding box center [298, 190] width 418 height 121
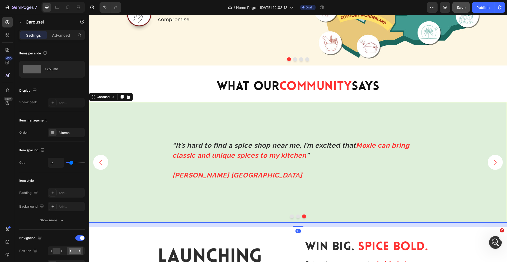
scroll to position [1263, 0]
click at [357, 137] on div "“It’s hard to find a spice shop near me, I’m excited that Moxie can bring class…" at bounding box center [297, 160] width 259 height 48
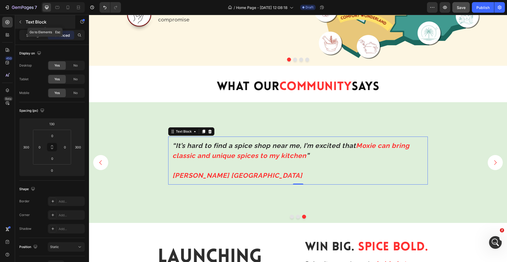
click at [20, 22] on icon "button" at bounding box center [21, 22] width 2 height 3
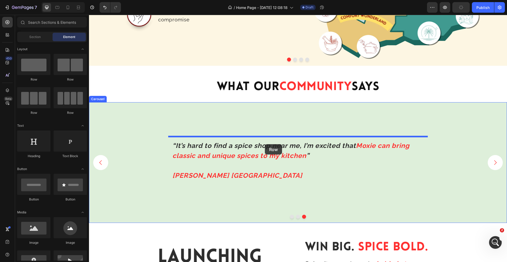
drag, startPoint x: 125, startPoint y: 79, endPoint x: 265, endPoint y: 144, distance: 154.5
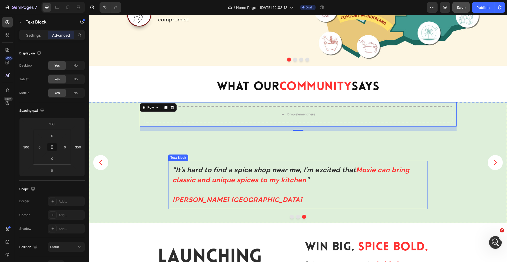
click at [262, 178] on strong "Moxie can bring classic and unique spices to my kitchen" at bounding box center [290, 175] width 237 height 18
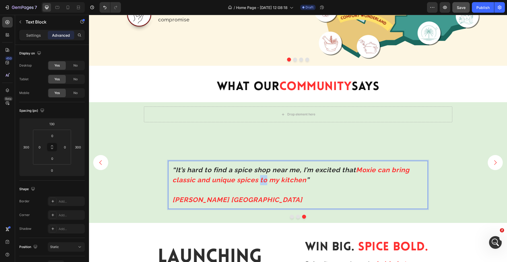
click at [262, 178] on strong "Moxie can bring classic and unique spices to my kitchen" at bounding box center [290, 175] width 237 height 18
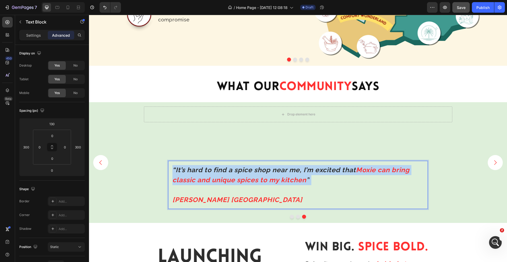
click at [262, 178] on strong "Moxie can bring classic and unique spices to my kitchen" at bounding box center [290, 175] width 237 height 18
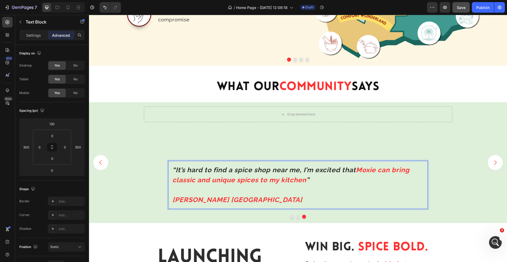
click at [246, 200] on p "“It’s hard to find a spice shop near me, I’m excited that Moxie can bring class…" at bounding box center [297, 185] width 251 height 40
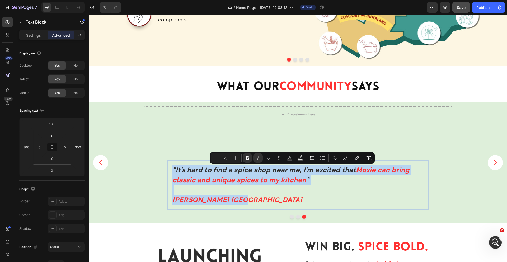
drag, startPoint x: 246, startPoint y: 200, endPoint x: 172, endPoint y: 167, distance: 81.2
click at [172, 167] on div "“It’s hard to find a spice shop near me, I’m excited that Moxie can bring class…" at bounding box center [297, 185] width 259 height 48
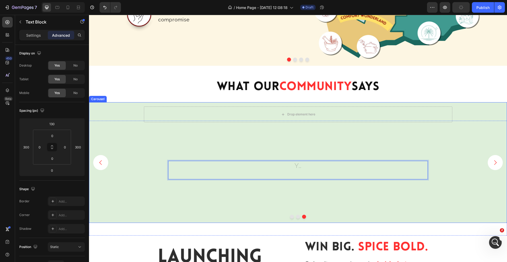
click at [205, 147] on div "Drop element here Row Text Block 0" at bounding box center [298, 162] width 418 height 121
click at [255, 169] on div at bounding box center [297, 170] width 259 height 18
click at [210, 156] on icon at bounding box center [209, 156] width 3 height 4
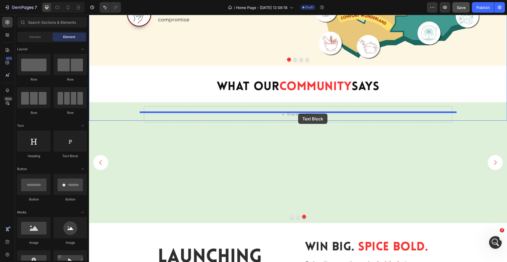
scroll to position [914, 0]
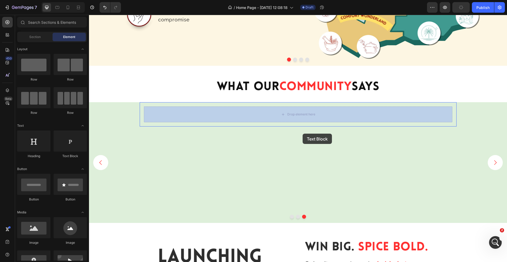
drag, startPoint x: 161, startPoint y: 159, endPoint x: 302, endPoint y: 134, distance: 143.6
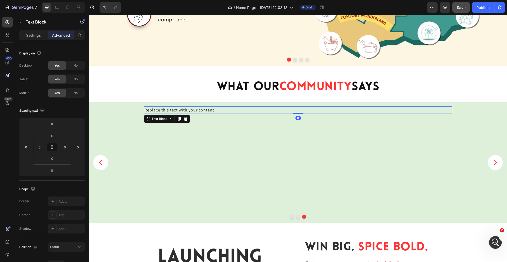
click at [207, 112] on div "Replace this text with your content" at bounding box center [298, 109] width 308 height 7
click at [207, 112] on p "Replace this text with your content" at bounding box center [297, 110] width 307 height 6
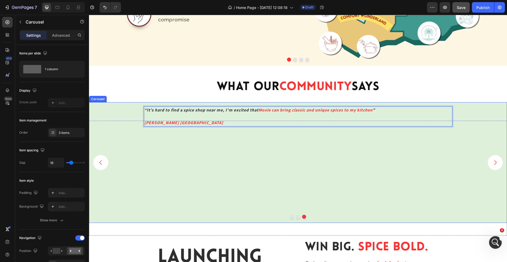
click at [285, 165] on div "“It’s hard to find a spice shop near me, I’m excited that Moxie can bring class…" at bounding box center [298, 162] width 418 height 121
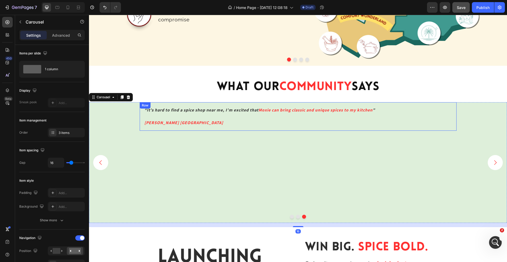
click at [312, 106] on div "“It’s hard to find a spice shop near me, I’m excited that Moxie can bring class…" at bounding box center [298, 116] width 308 height 20
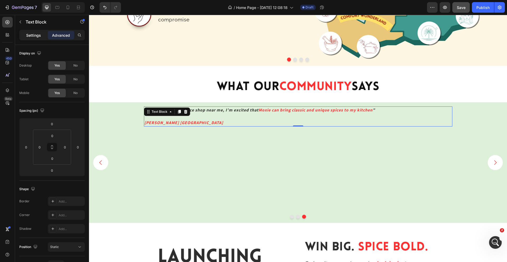
click at [36, 36] on p "Settings" at bounding box center [33, 35] width 15 height 6
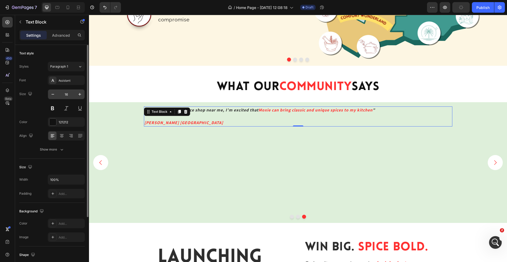
click at [66, 95] on input "16" at bounding box center [66, 93] width 17 height 9
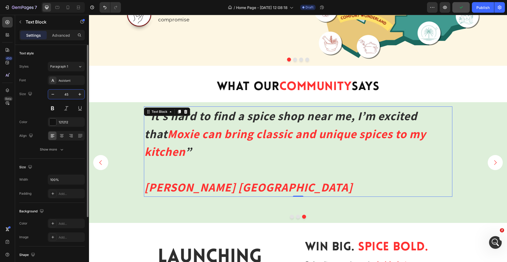
type input "4"
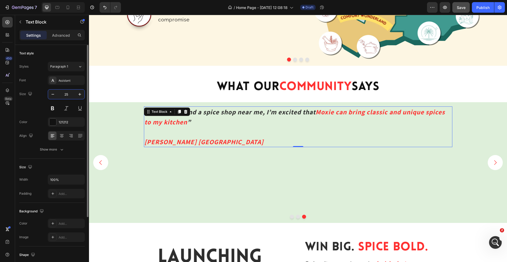
type input "2"
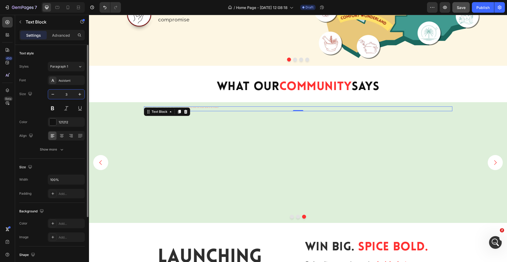
type input "32"
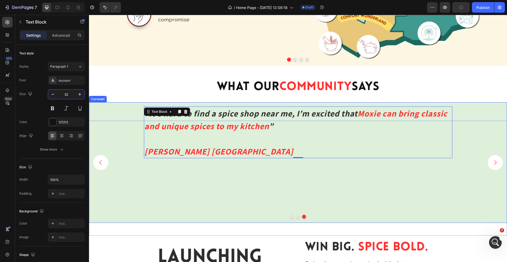
click at [379, 195] on div "“It’s hard to find a spice shop near me, I’m excited that Moxie can bring class…" at bounding box center [298, 162] width 418 height 121
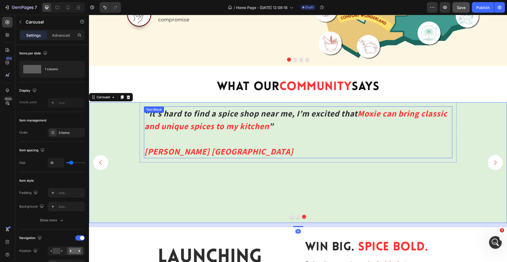
click at [362, 117] on strong "Moxie can bring classic and unique spices to my kitchen" at bounding box center [295, 120] width 303 height 24
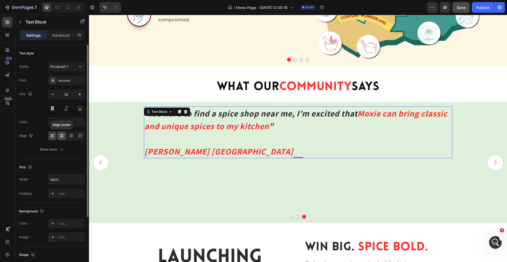
click at [59, 137] on icon at bounding box center [61, 135] width 5 height 5
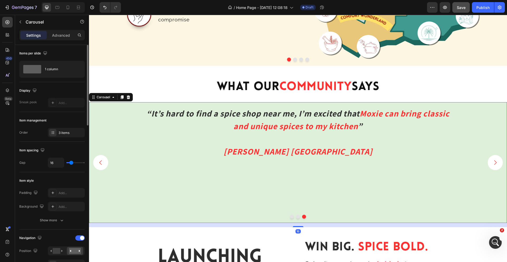
click at [333, 173] on div "“It’s hard to find a spice shop near me, I’m excited that Moxie can bring class…" at bounding box center [298, 162] width 418 height 121
click at [299, 149] on strong "[PERSON_NAME] [GEOGRAPHIC_DATA]" at bounding box center [298, 151] width 149 height 11
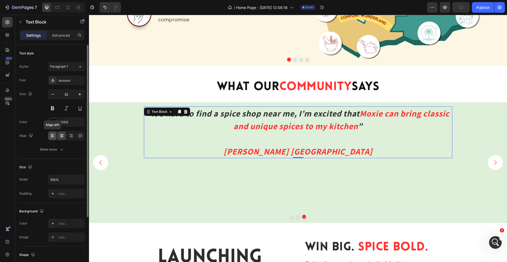
click at [52, 137] on icon at bounding box center [52, 135] width 5 height 5
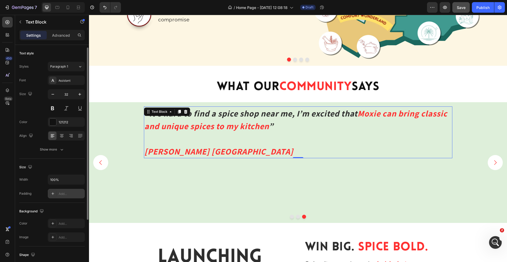
scroll to position [81, 0]
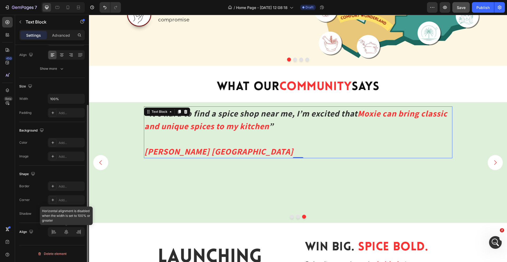
click at [65, 233] on div at bounding box center [66, 231] width 37 height 9
click at [78, 98] on icon "button" at bounding box center [79, 98] width 5 height 5
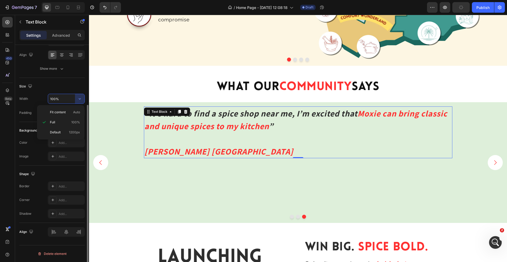
click at [65, 102] on input "100%" at bounding box center [66, 98] width 36 height 9
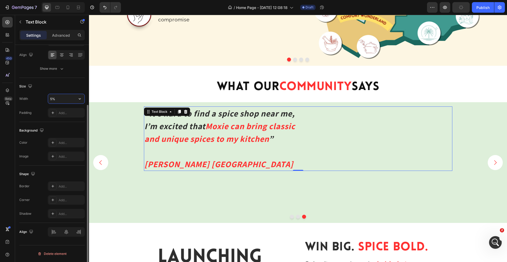
type input "50%"
click at [465, 125] on div "“It’s hard to find a spice shop near me, I’m excited that Moxie can bring class…" at bounding box center [298, 162] width 418 height 121
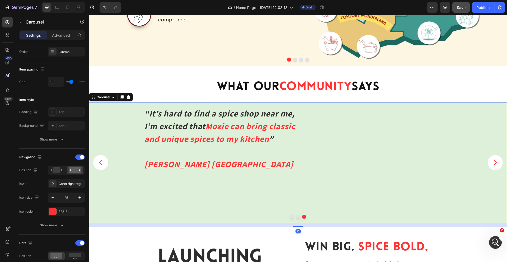
scroll to position [0, 0]
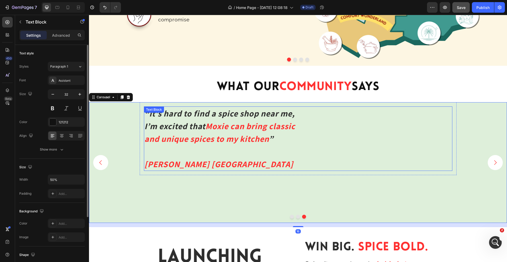
click at [407, 140] on div "“It’s hard to find a spice shop near me, I’m excited that Moxie can bring class…" at bounding box center [298, 138] width 308 height 64
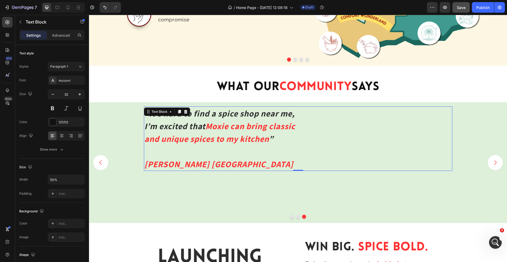
type input "100%"
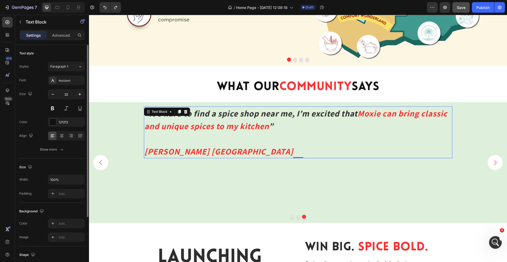
scroll to position [914, 0]
click at [59, 38] on div "Advanced" at bounding box center [61, 35] width 26 height 8
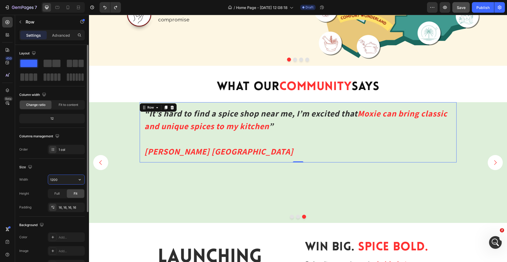
click at [56, 181] on input "1200" at bounding box center [66, 179] width 36 height 9
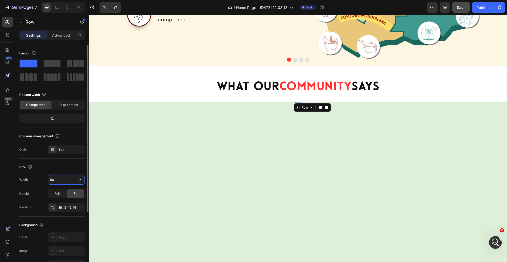
type input "500"
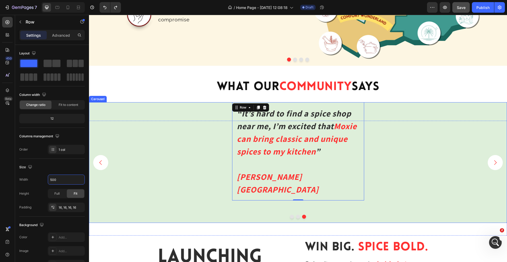
click at [409, 149] on div "“It’s hard to find a spice shop near me, I’m excited that Moxie can bring class…" at bounding box center [298, 162] width 418 height 121
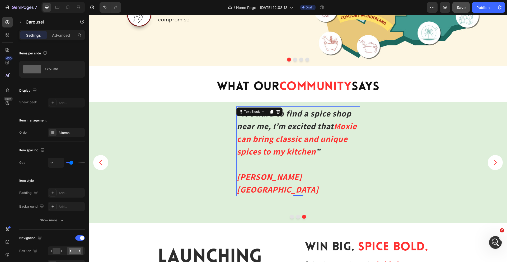
click at [309, 127] on strong "“It’s hard to find a spice shop near me, I’m excited that" at bounding box center [294, 120] width 114 height 24
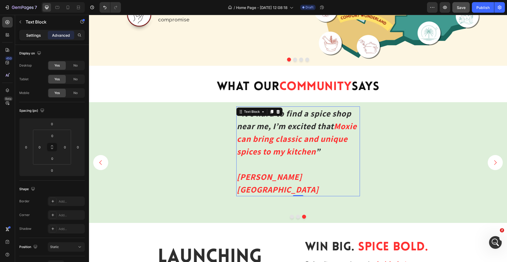
click at [35, 34] on p "Settings" at bounding box center [33, 35] width 15 height 6
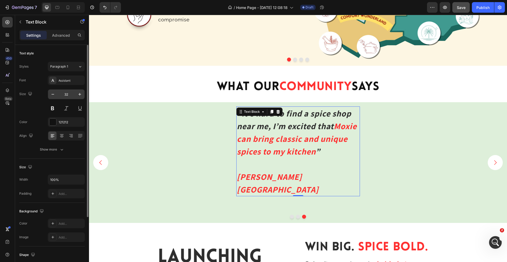
click at [69, 93] on input "32" at bounding box center [66, 93] width 17 height 9
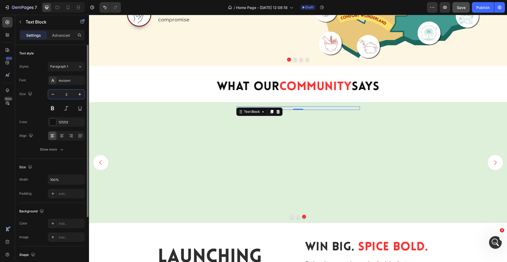
type input "28"
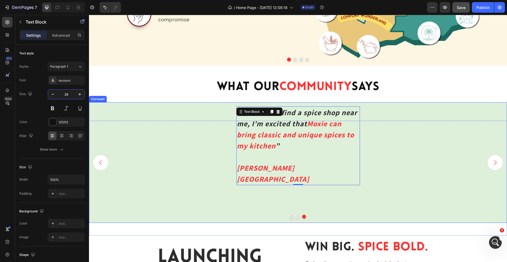
click at [201, 154] on div "“It’s hard to find a spice shop near me, I’m excited that Moxie can bring class…" at bounding box center [298, 162] width 418 height 121
click at [282, 137] on strong "Moxie can bring classic and unique spices to my kitchen" at bounding box center [295, 134] width 117 height 32
click at [57, 182] on input "100%" at bounding box center [66, 179] width 36 height 9
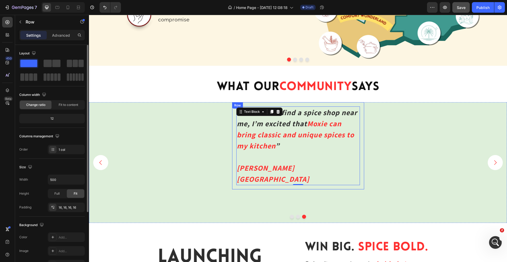
click at [363, 135] on div "“It’s hard to find a spice shop near me, I’m excited that Moxie can bring class…" at bounding box center [298, 145] width 132 height 87
click at [64, 178] on input "500" at bounding box center [66, 179] width 36 height 9
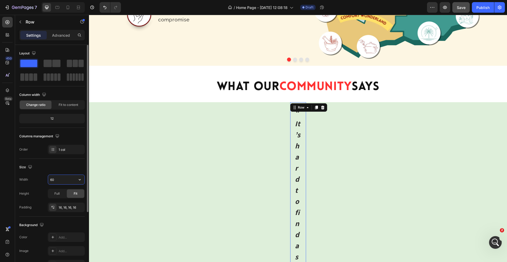
type input "6"
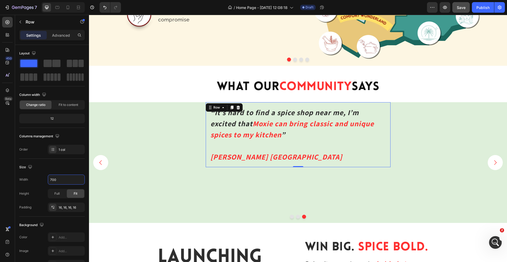
type input "700"
click at [388, 111] on div "“It’s hard to find a spice shop near me, I’m excited that Moxie can bring class…" at bounding box center [298, 134] width 185 height 65
click at [375, 182] on div "“It’s hard to find a spice shop near me, I’m excited that Moxie can bring class…" at bounding box center [298, 162] width 418 height 121
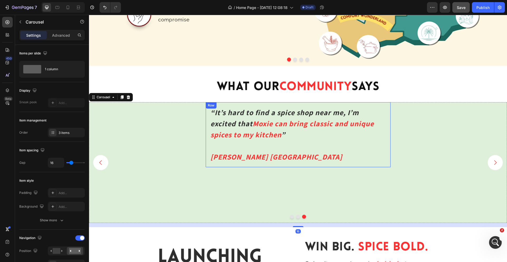
click at [388, 146] on div "“It’s hard to find a spice shop near me, I’m excited that Moxie can bring class…" at bounding box center [298, 134] width 185 height 65
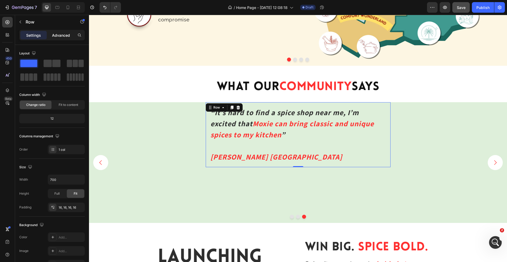
click at [65, 38] on div "Advanced" at bounding box center [61, 35] width 26 height 8
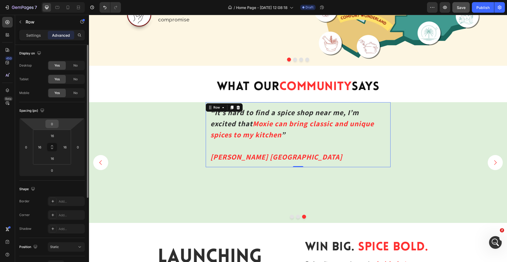
click at [54, 123] on input "0" at bounding box center [52, 124] width 11 height 8
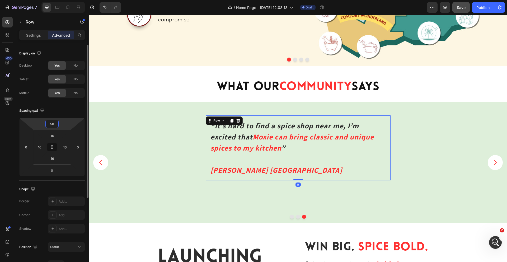
type input "5"
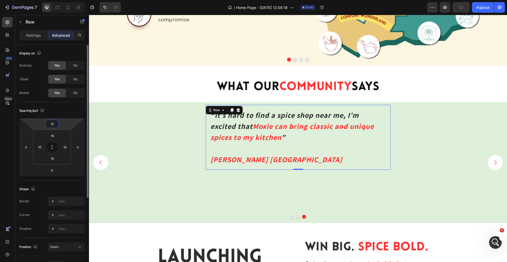
type input "100"
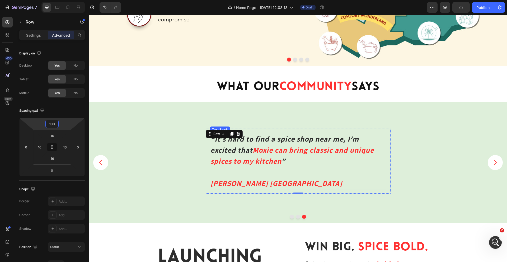
scroll to position [934, 0]
click at [413, 150] on div "“It’s hard to find a spice shop near me, I’m excited that Moxie can bring class…" at bounding box center [298, 189] width 418 height 121
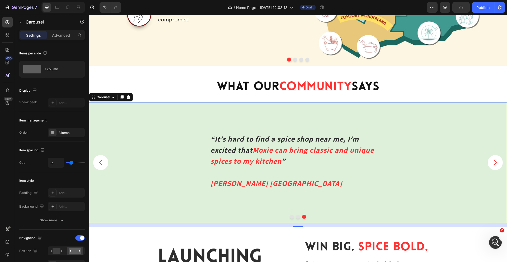
click at [101, 164] on icon "Carousel Back Arrow" at bounding box center [100, 162] width 2 height 4
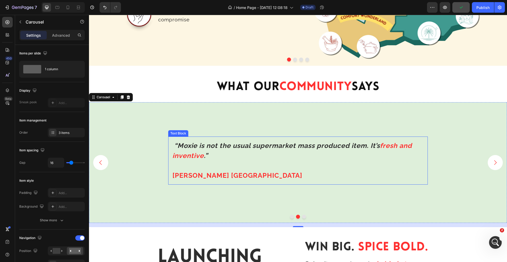
click at [334, 139] on div "“Moxie is not the usual supermarket mass produced item. It’s fresh and inventiv…" at bounding box center [297, 160] width 259 height 48
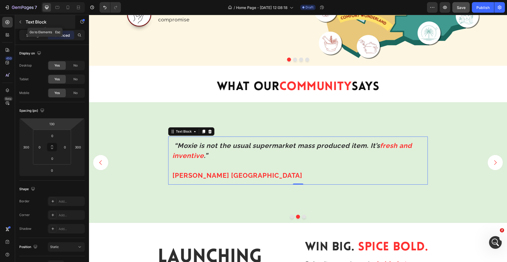
click at [20, 21] on icon "button" at bounding box center [21, 22] width 2 height 3
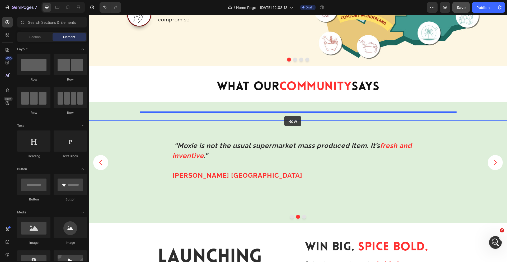
drag, startPoint x: 127, startPoint y: 82, endPoint x: 284, endPoint y: 116, distance: 160.6
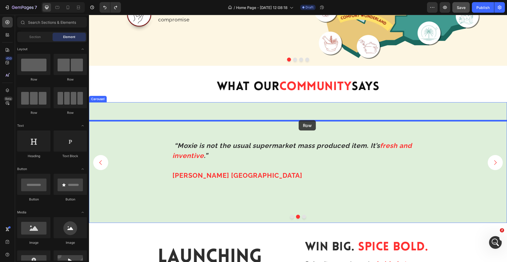
drag, startPoint x: 113, startPoint y: 81, endPoint x: 298, endPoint y: 120, distance: 189.9
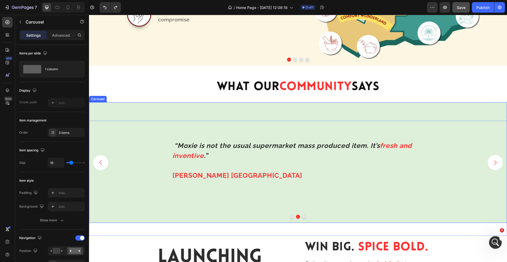
click at [494, 167] on button "Carousel Next Arrow" at bounding box center [494, 162] width 15 height 15
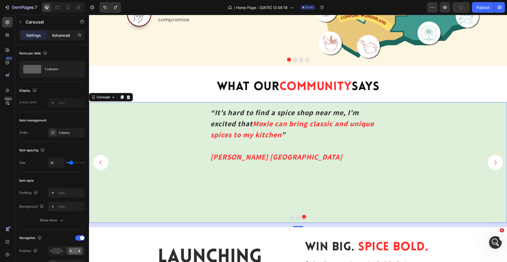
click at [65, 39] on div "Advanced" at bounding box center [61, 35] width 26 height 8
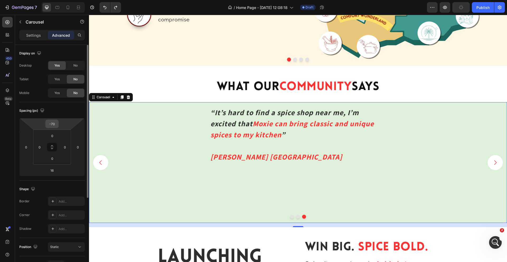
click at [56, 125] on input "-70" at bounding box center [52, 124] width 11 height 8
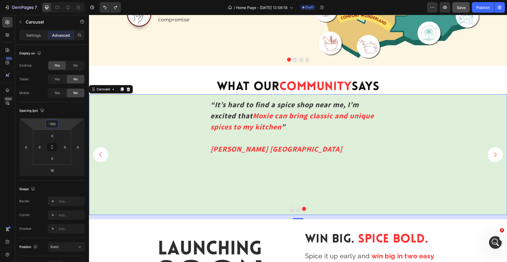
click at [196, 167] on div "“It’s hard to find a spice shop near me, I’m excited that Moxie can bring class…" at bounding box center [298, 154] width 418 height 121
type input "-70"
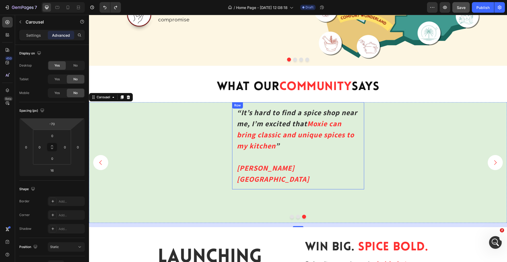
click at [362, 128] on div "“It’s hard to find a spice shop near me, I’m excited that Moxie can bring class…" at bounding box center [298, 145] width 132 height 87
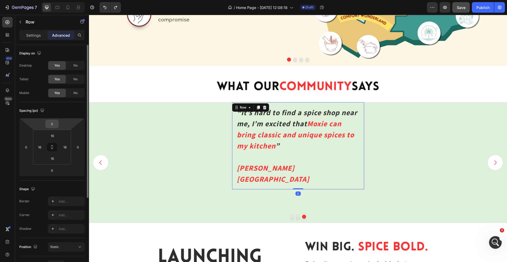
click at [51, 123] on input "0" at bounding box center [52, 124] width 11 height 8
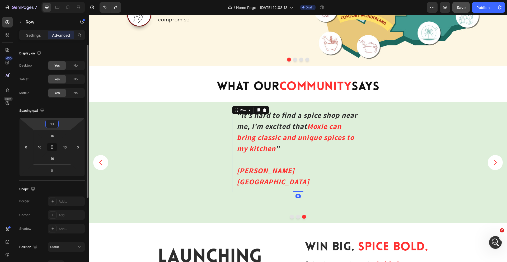
type input "100"
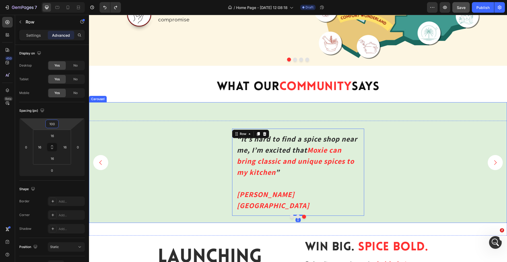
click at [407, 164] on div "“It’s hard to find a spice shop near me, I’m excited that Moxie can bring class…" at bounding box center [298, 189] width 418 height 121
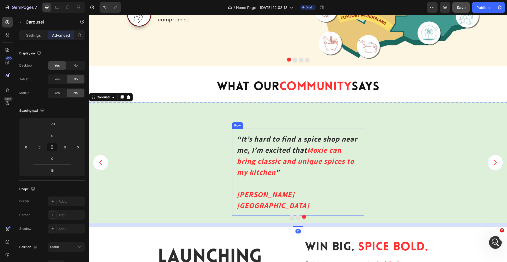
click at [310, 131] on div "“It’s hard to find a spice shop near me, I’m excited that Moxie can bring class…" at bounding box center [298, 172] width 132 height 87
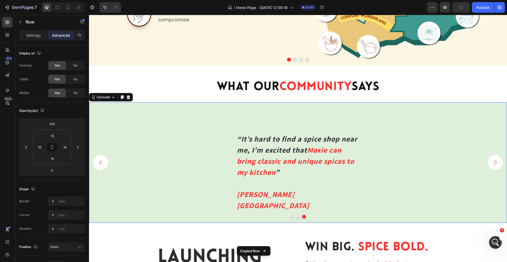
click at [99, 160] on icon "Carousel Back Arrow" at bounding box center [100, 162] width 7 height 7
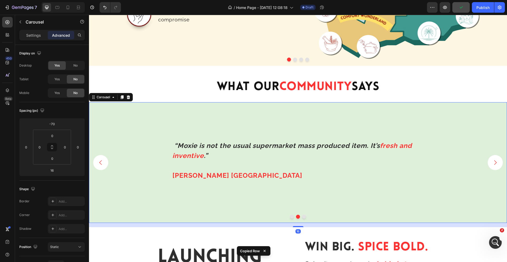
click at [271, 117] on div "“Moxie is not the usual supermarket mass produced item. It’s fresh and inventiv…" at bounding box center [298, 162] width 418 height 121
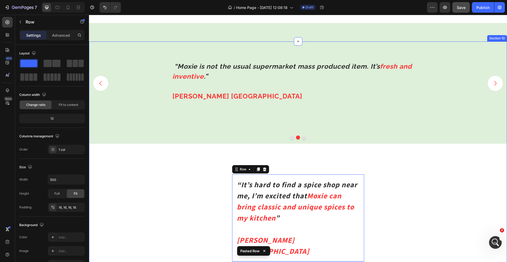
scroll to position [914, 0]
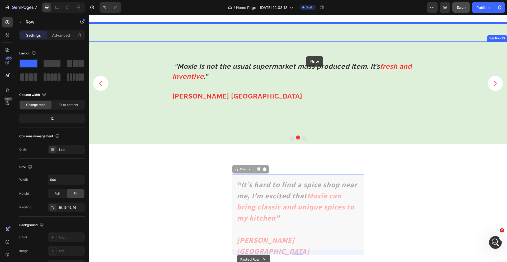
drag, startPoint x: 323, startPoint y: 175, endPoint x: 306, endPoint y: 56, distance: 120.3
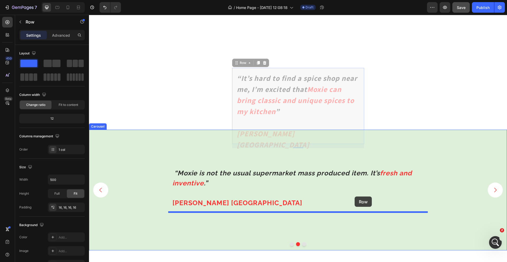
drag, startPoint x: 361, startPoint y: 95, endPoint x: 354, endPoint y: 196, distance: 101.6
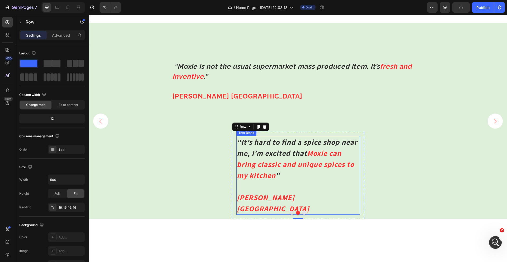
click at [290, 150] on strong "“It’s hard to find a spice shop near me, I’m excited that" at bounding box center [297, 147] width 120 height 21
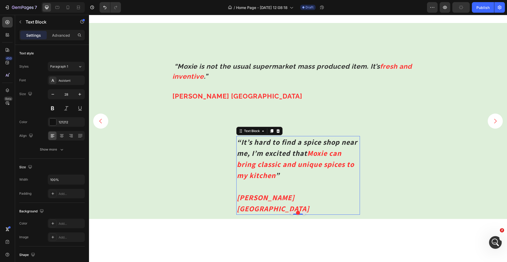
click at [290, 150] on strong "“It’s hard to find a spice shop near me, I’m excited that" at bounding box center [297, 147] width 120 height 21
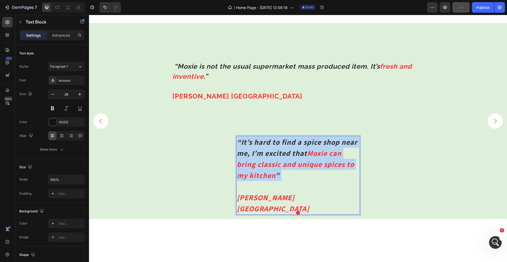
click at [290, 150] on strong "“It’s hard to find a spice shop near me, I’m excited that" at bounding box center [297, 147] width 120 height 21
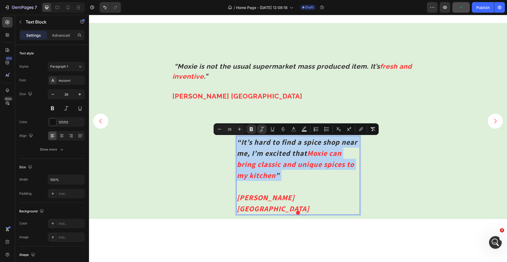
click at [290, 150] on strong "“It’s hard to find a spice shop near me, I’m excited that" at bounding box center [297, 147] width 120 height 21
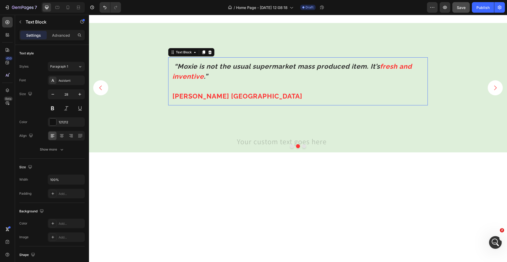
click at [237, 72] on p "“Moxie is not the usual supermarket mass produced item. It’s fresh and inventiv…" at bounding box center [297, 71] width 251 height 20
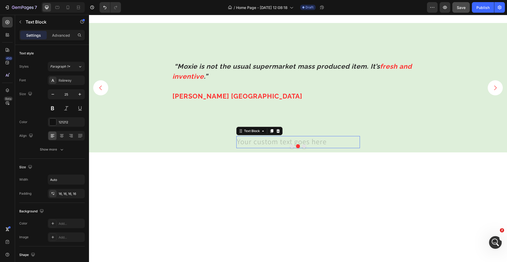
click at [273, 139] on div "Rich Text Editor. Editing area: main" at bounding box center [297, 142] width 123 height 12
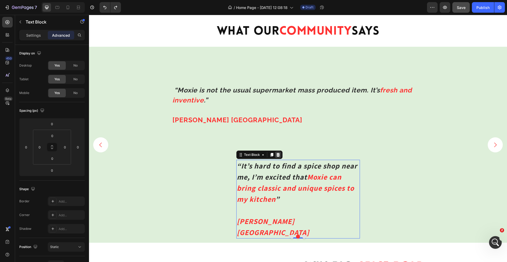
scroll to position [1315, 0]
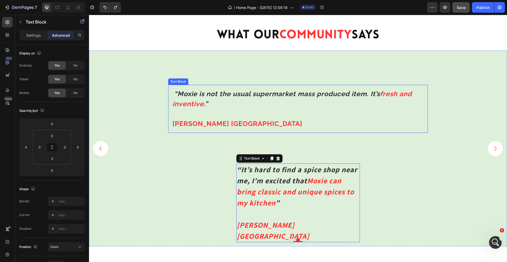
click at [291, 91] on strong "“Moxie is not the usual supermarket mass produced item. It’s" at bounding box center [277, 94] width 206 height 8
click at [206, 94] on strong "“Moxie is not the usual supermarket mass produced item. It’s" at bounding box center [277, 94] width 206 height 8
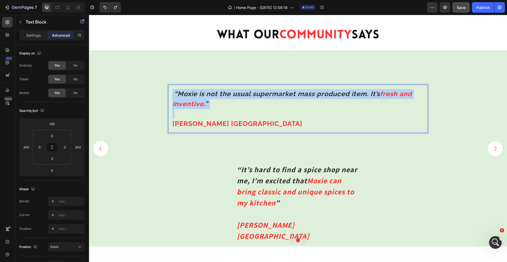
click at [206, 94] on strong "“Moxie is not the usual supermarket mass produced item. It’s" at bounding box center [277, 94] width 206 height 8
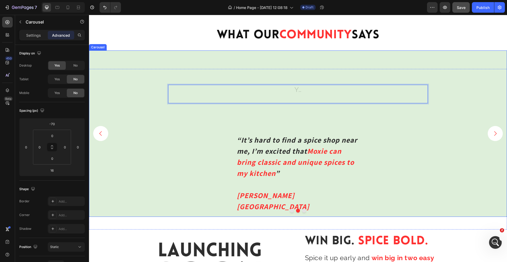
click at [292, 78] on div "Text Block 0 “It’s hard to find a spice shop near me, I’m excited that Moxie ca…" at bounding box center [298, 133] width 418 height 166
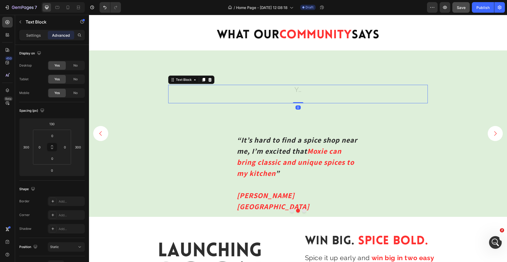
click at [288, 92] on div at bounding box center [297, 94] width 259 height 18
click at [209, 81] on icon at bounding box center [209, 80] width 3 height 4
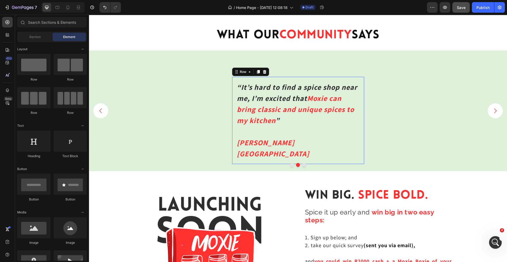
click at [275, 78] on div "“It’s hard to find a spice shop near me, I’m excited that Moxie can bring class…" at bounding box center [298, 120] width 132 height 87
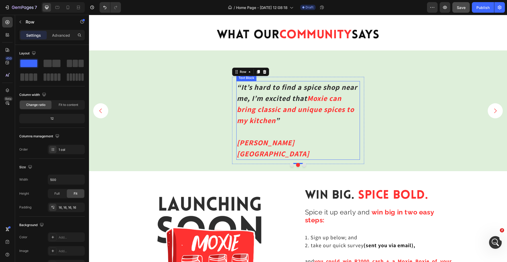
click at [279, 122] on p "“It’s hard to find a spice shop near me, I’m excited that Moxie can bring class…" at bounding box center [298, 121] width 122 height 78
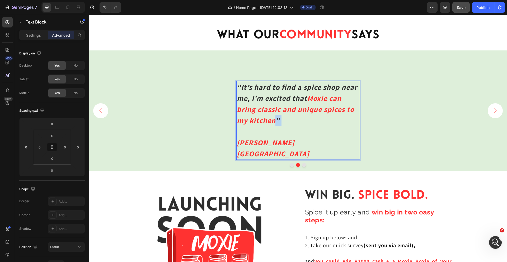
click at [279, 122] on p "“It’s hard to find a spice shop near me, I’m excited that Moxie can bring class…" at bounding box center [298, 121] width 122 height 78
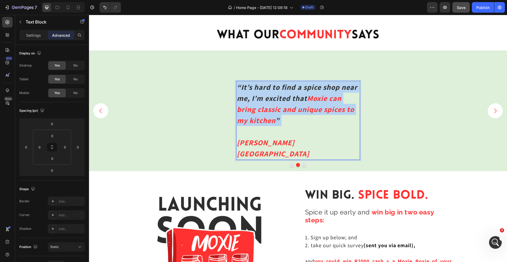
click at [279, 122] on p "“It’s hard to find a spice shop near me, I’m excited that Moxie can bring class…" at bounding box center [298, 121] width 122 height 78
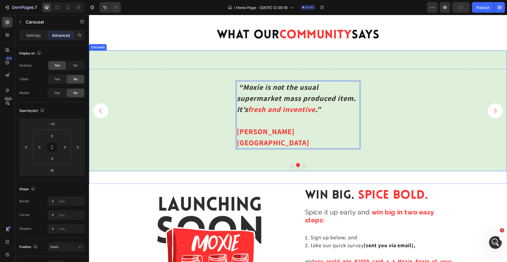
click at [373, 119] on div "“Moxie is not the usual supermarket mass produced item. It’s fresh and inventiv…" at bounding box center [298, 137] width 418 height 121
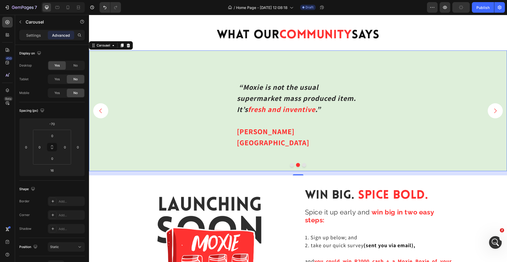
click at [490, 114] on button "Carousel Next Arrow" at bounding box center [494, 110] width 15 height 15
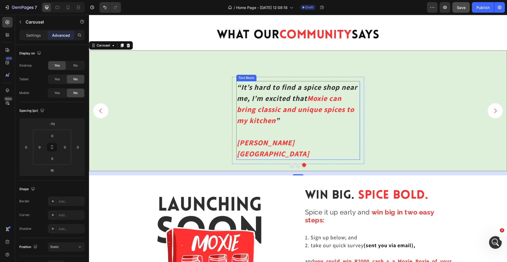
click at [263, 94] on strong "“It’s hard to find a spice shop near me, I’m excited that" at bounding box center [297, 92] width 120 height 21
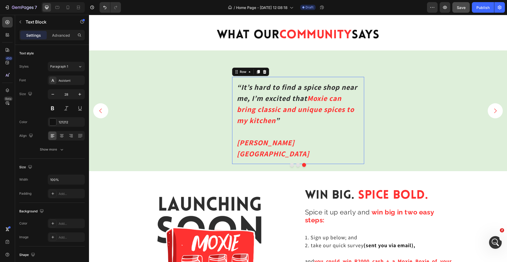
click at [235, 110] on div "“It’s hard to find a spice shop near me, I’m excited that Moxie can bring class…" at bounding box center [298, 120] width 132 height 87
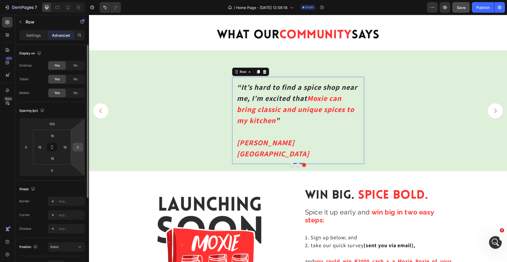
click at [77, 147] on input "0" at bounding box center [78, 147] width 8 height 8
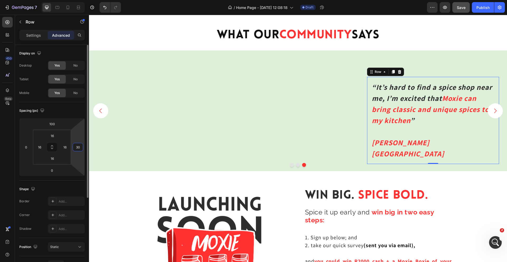
type input "3"
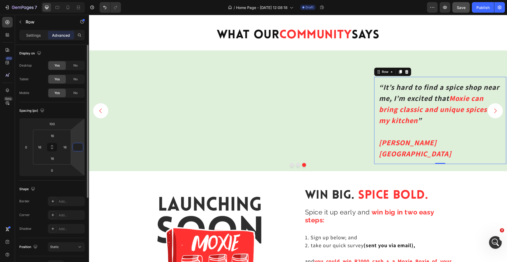
type input "0"
click at [267, 98] on div "“It’s hard to find a spice shop near me, I’m excited that Moxie can bring class…" at bounding box center [298, 137] width 418 height 121
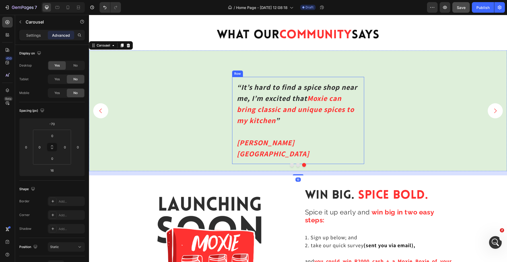
scroll to position [914, 0]
click at [362, 92] on div "“It’s hard to find a spice shop near me, I’m excited that Moxie can bring class…" at bounding box center [298, 120] width 132 height 87
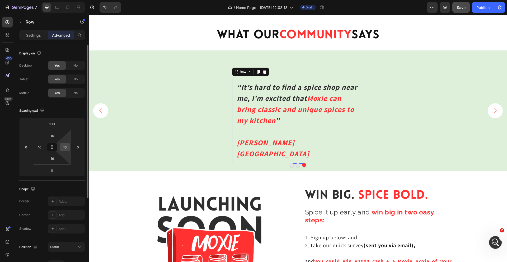
click at [69, 149] on div "16" at bounding box center [65, 147] width 11 height 8
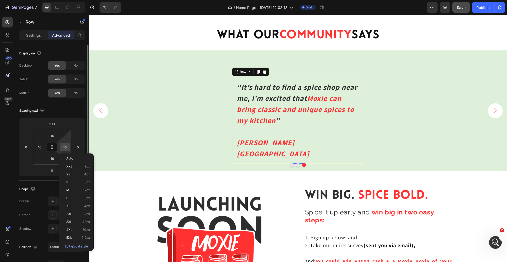
click at [67, 148] on input "16" at bounding box center [65, 147] width 8 height 8
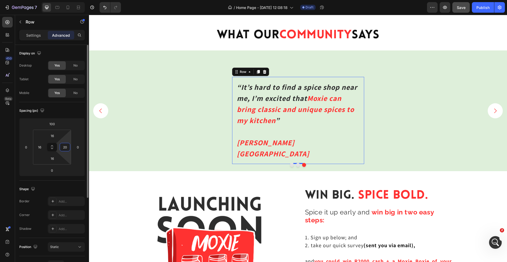
type input "2"
type input "-"
type input "0"
type input "-"
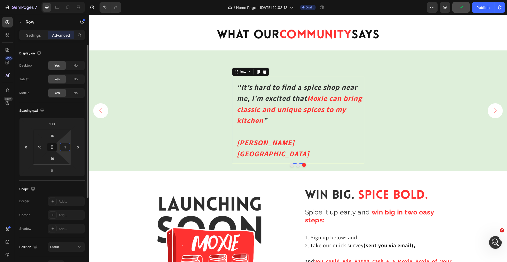
type input "16"
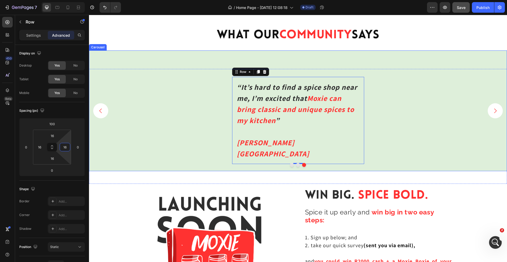
click at [197, 111] on div "“It’s hard to find a spice shop near me, I’m excited that Moxie can bring class…" at bounding box center [298, 137] width 418 height 121
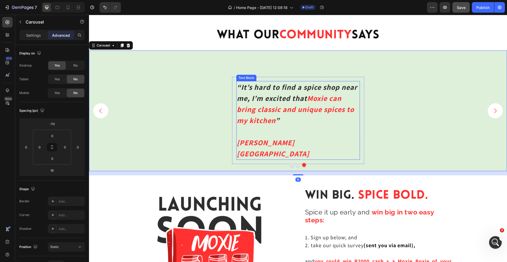
click at [354, 91] on strong "“It’s hard to find a spice shop near me, I’m excited that" at bounding box center [297, 92] width 120 height 21
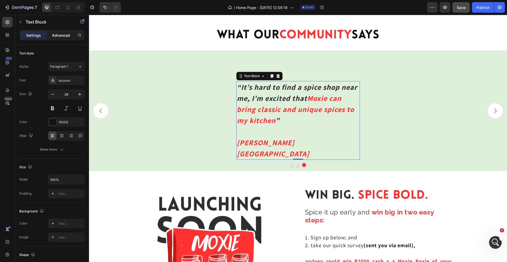
click at [62, 33] on p "Advanced" at bounding box center [61, 35] width 18 height 6
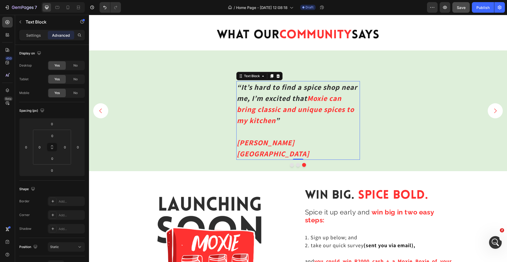
scroll to position [934, 0]
click at [65, 148] on input "0" at bounding box center [65, 147] width 8 height 8
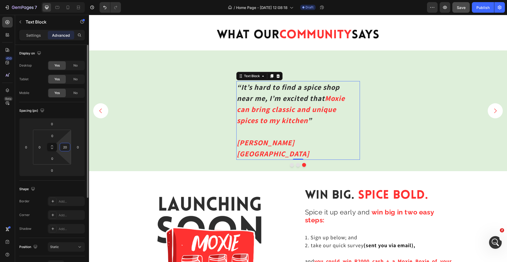
type input "2"
type input "-"
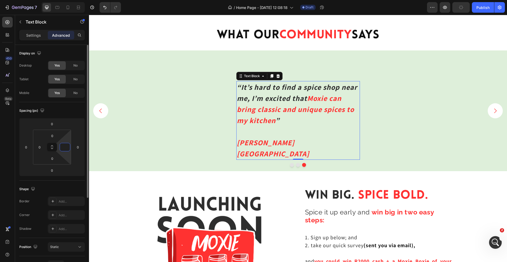
type input "-"
type input "0"
click at [224, 125] on div "“It’s hard to find a spice shop near me, I’m excited that Moxie can bring class…" at bounding box center [298, 137] width 418 height 121
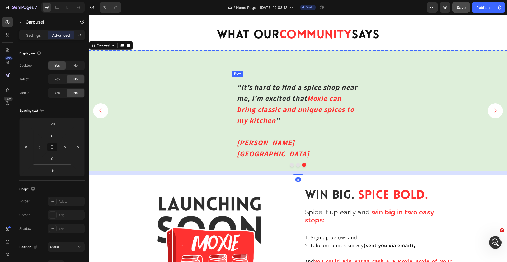
click at [362, 115] on div "“It’s hard to find a spice shop near me, I’m excited that Moxie can bring class…" at bounding box center [298, 120] width 132 height 87
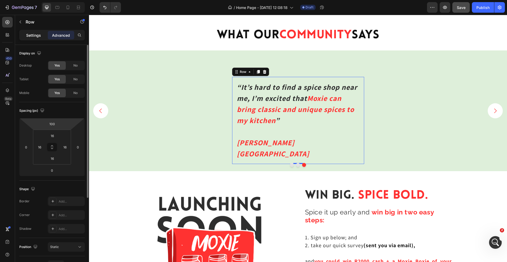
scroll to position [914, 0]
click at [40, 35] on p "Settings" at bounding box center [33, 35] width 15 height 6
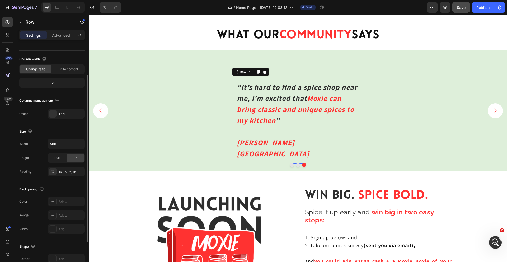
scroll to position [43, 0]
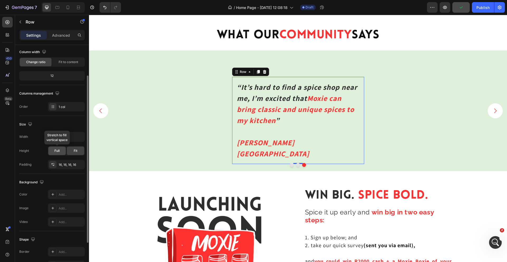
click at [62, 151] on div "Full" at bounding box center [56, 150] width 17 height 8
click at [80, 150] on div "Fit" at bounding box center [75, 150] width 17 height 8
click at [80, 163] on icon "button" at bounding box center [79, 164] width 2 height 2
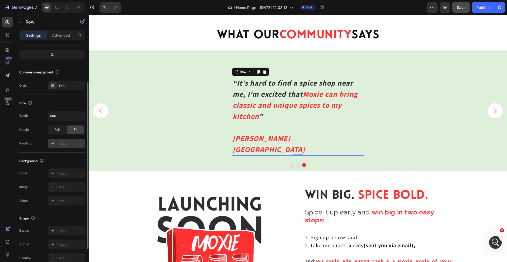
scroll to position [65, 0]
click at [64, 113] on input "500" at bounding box center [66, 114] width 36 height 9
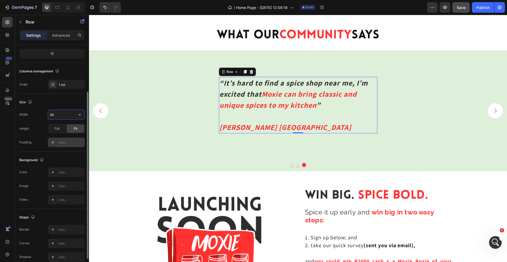
type input "6"
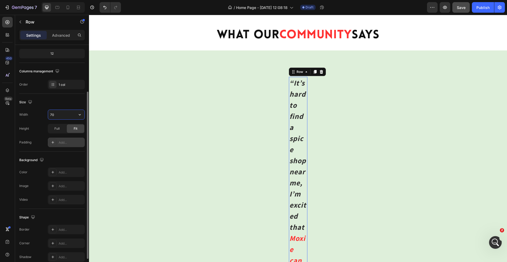
type input "700"
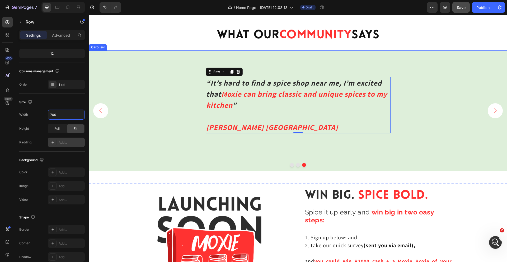
click at [419, 110] on div "“It’s hard to find a spice shop near me, I’m excited that Moxie can bring class…" at bounding box center [298, 137] width 418 height 121
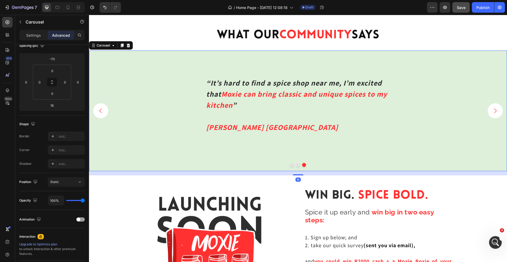
scroll to position [0, 0]
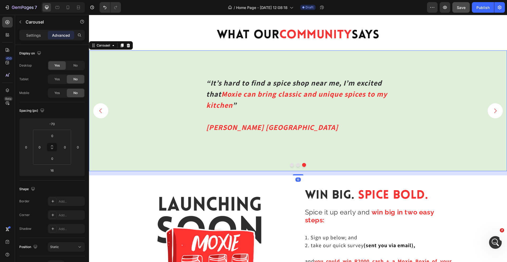
click at [496, 109] on icon "Carousel Next Arrow" at bounding box center [495, 110] width 7 height 7
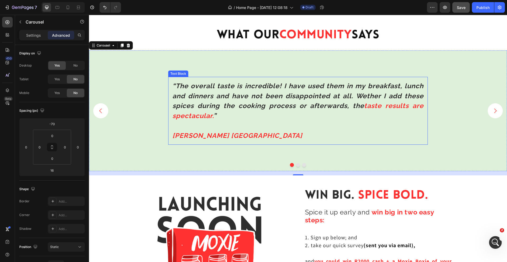
click at [286, 97] on strong "“The overall taste is incredible! I have used them in my breakfast, lunch and d…" at bounding box center [297, 96] width 251 height 28
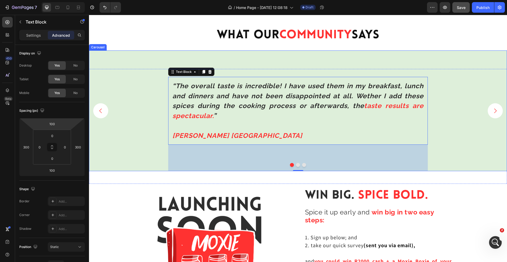
click at [434, 98] on div "“The overall taste is incredible! I have used them in my breakfast, lunch and d…" at bounding box center [298, 137] width 418 height 121
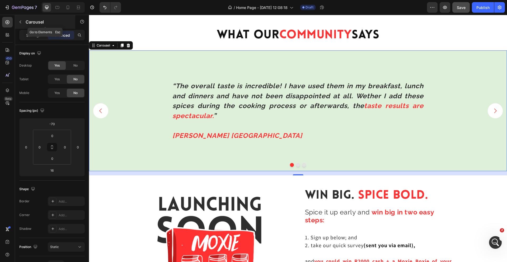
click at [20, 22] on icon "button" at bounding box center [21, 22] width 2 height 3
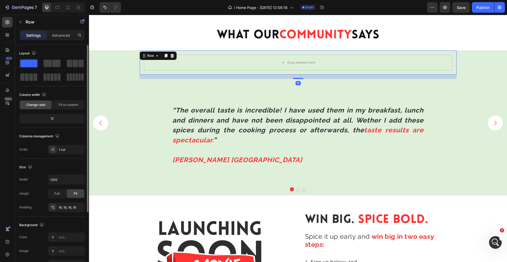
scroll to position [914, 0]
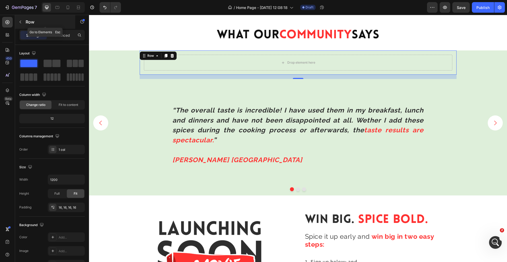
click at [20, 21] on icon "button" at bounding box center [20, 22] width 4 height 4
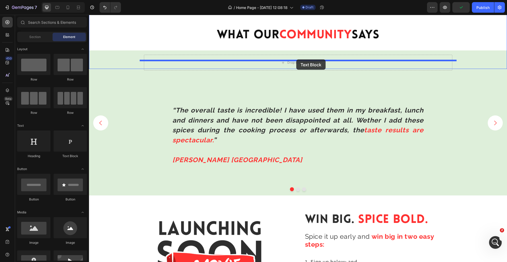
drag, startPoint x: 161, startPoint y: 157, endPoint x: 296, endPoint y: 58, distance: 167.1
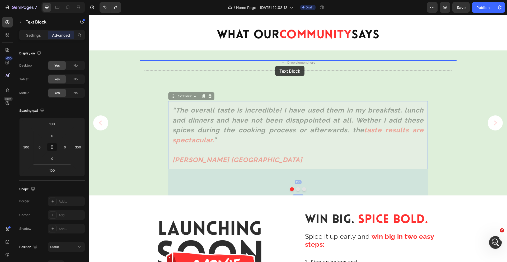
drag, startPoint x: 275, startPoint y: 104, endPoint x: 275, endPoint y: 66, distance: 38.3
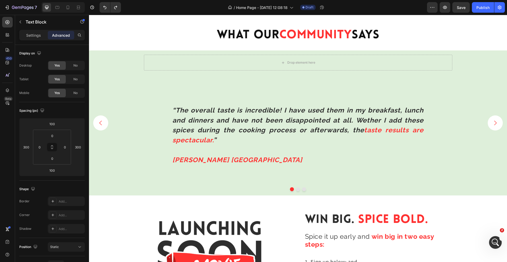
click at [306, 120] on strong "“The overall taste is incredible! I have used them in my breakfast, lunch and d…" at bounding box center [297, 120] width 251 height 28
click at [321, 96] on div "Drop element here Row “The overall taste is incredible! I have used them in my …" at bounding box center [298, 122] width 418 height 145
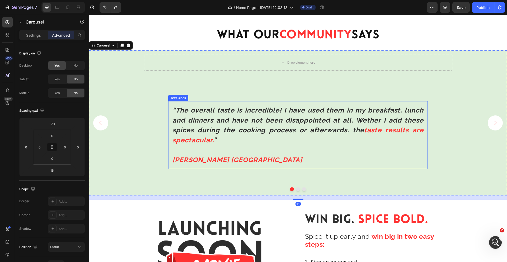
click at [320, 107] on strong "“The overall taste is incredible! I have used them in my breakfast, lunch and d…" at bounding box center [297, 120] width 251 height 28
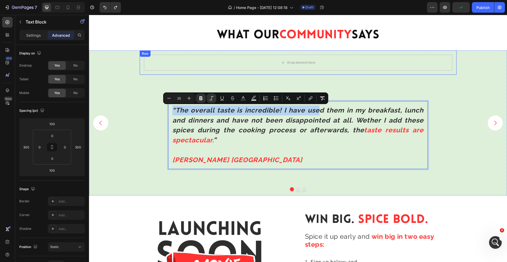
drag, startPoint x: 320, startPoint y: 107, endPoint x: 312, endPoint y: 72, distance: 36.2
click at [413, 85] on div "Drop element here Row “The overall taste is incredible! I have used them in my …" at bounding box center [298, 122] width 418 height 145
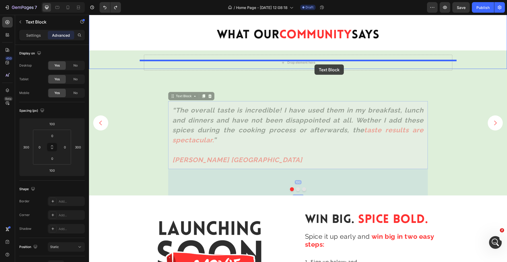
drag, startPoint x: 338, startPoint y: 117, endPoint x: 314, endPoint y: 64, distance: 58.2
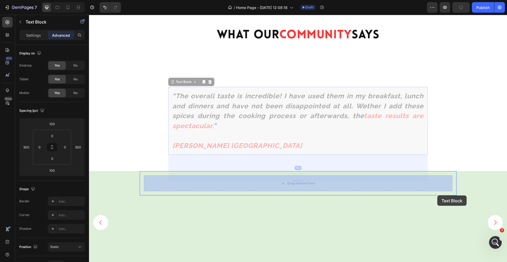
drag, startPoint x: 300, startPoint y: 91, endPoint x: 437, endPoint y: 195, distance: 172.5
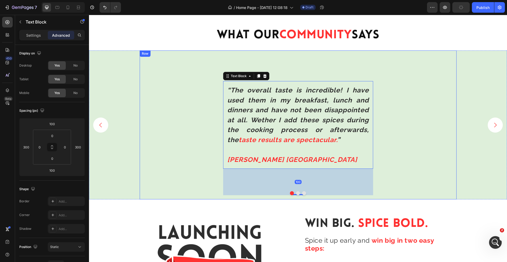
click at [404, 109] on div "“The overall taste is incredible! I have used them in my breakfast, lunch and d…" at bounding box center [298, 125] width 308 height 140
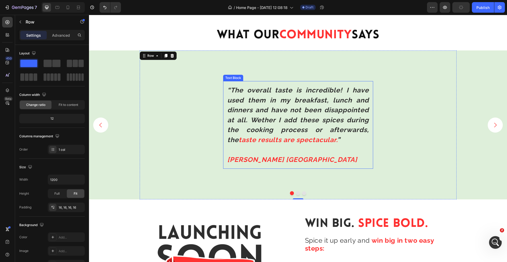
click at [319, 96] on strong "“The overall taste is incredible! I have used them in my breakfast, lunch and d…" at bounding box center [297, 115] width 141 height 58
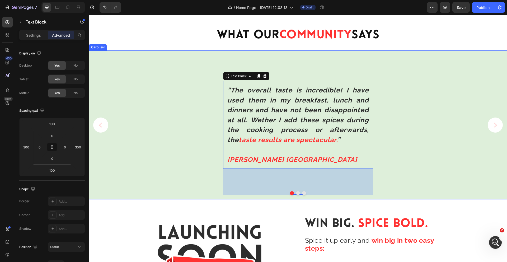
click at [495, 124] on icon "Carousel Next Arrow" at bounding box center [495, 125] width 2 height 4
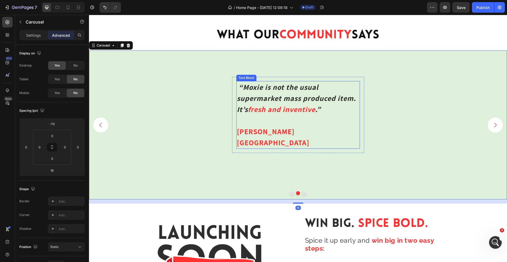
click at [335, 98] on strong "“Moxie is not the usual supermarket mass produced item. It’s" at bounding box center [296, 98] width 119 height 32
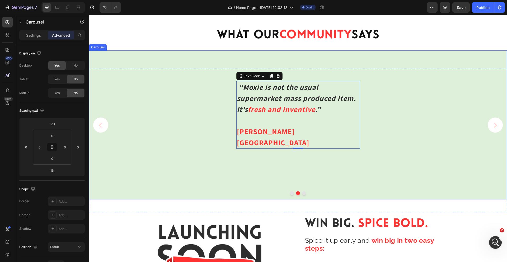
click at [367, 97] on div "“Moxie is not the usual supermarket mass produced item. It’s fresh and inventiv…" at bounding box center [298, 151] width 418 height 149
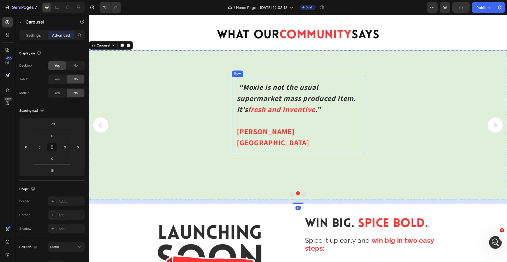
click at [363, 95] on div "“Moxie is not the usual supermarket mass produced item. It’s fresh and inventiv…" at bounding box center [298, 115] width 132 height 76
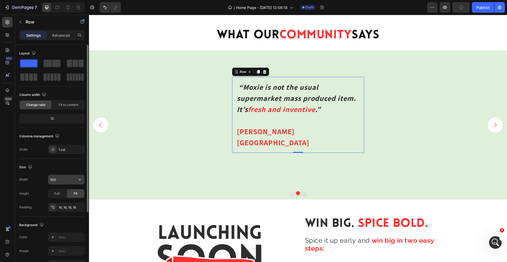
click at [55, 181] on input "500" at bounding box center [66, 179] width 36 height 9
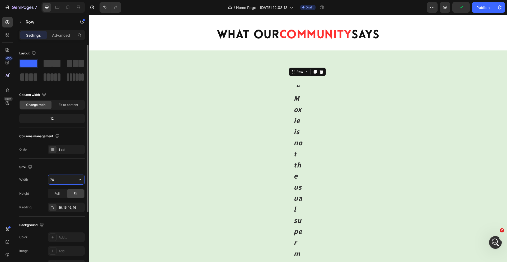
type input "700"
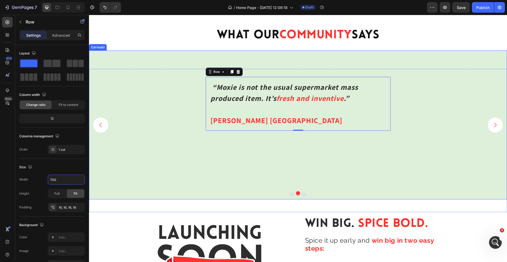
drag, startPoint x: 313, startPoint y: 163, endPoint x: 487, endPoint y: 113, distance: 180.2
click at [313, 163] on div "“Moxie is not the usual supermarket mass produced item. It’s fresh and inventiv…" at bounding box center [298, 151] width 418 height 149
click at [454, 151] on div "“Moxie is not the usual supermarket mass produced item. It’s fresh and inventiv…" at bounding box center [298, 151] width 418 height 149
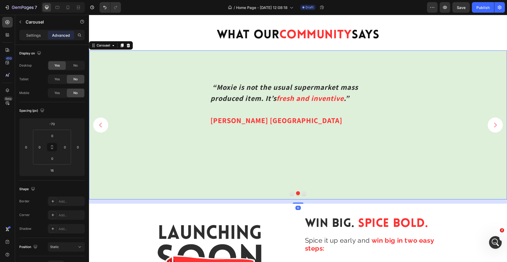
click at [493, 125] on icon "Carousel Next Arrow" at bounding box center [495, 125] width 7 height 7
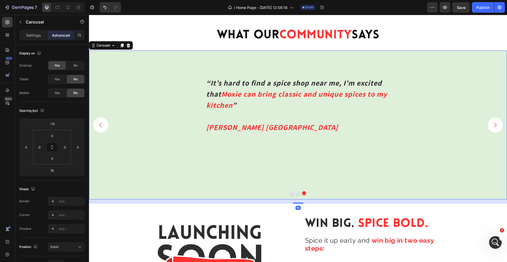
click at [493, 125] on icon "Carousel Next Arrow" at bounding box center [495, 125] width 7 height 7
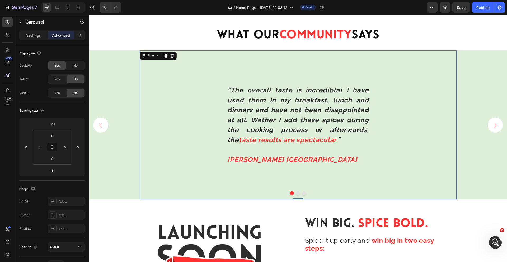
click at [389, 111] on div "“The overall taste is incredible! I have used them in my breakfast, lunch and d…" at bounding box center [298, 125] width 308 height 140
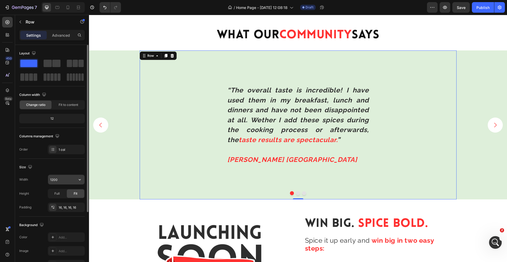
click at [60, 178] on input "1200" at bounding box center [66, 179] width 36 height 9
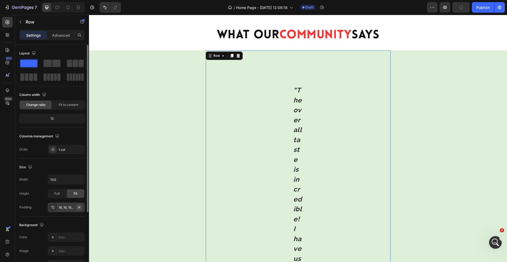
click at [80, 206] on icon "button" at bounding box center [79, 207] width 4 height 4
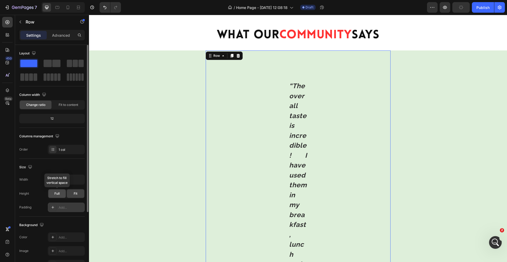
click at [56, 194] on span "Full" at bounding box center [56, 193] width 5 height 5
click at [73, 184] on input "700" at bounding box center [66, 179] width 36 height 9
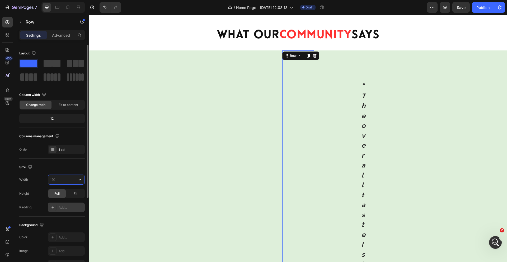
type input "1200"
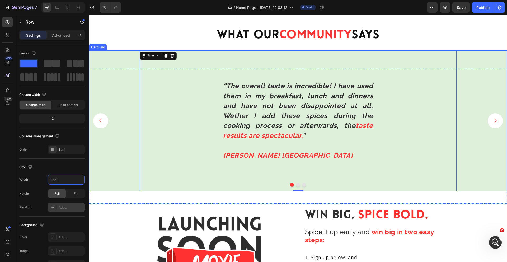
click at [493, 124] on button "Carousel Next Arrow" at bounding box center [494, 120] width 15 height 15
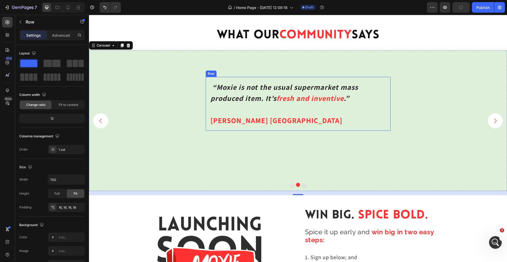
click at [388, 96] on div "“Moxie is not the usual supermarket mass produced item. It’s fresh and inventiv…" at bounding box center [298, 104] width 185 height 54
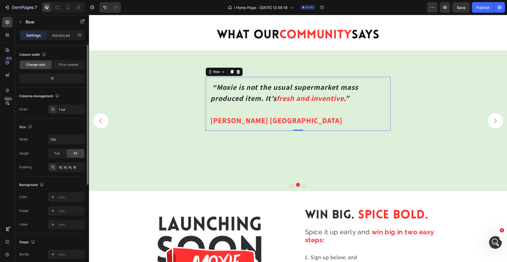
scroll to position [0, 0]
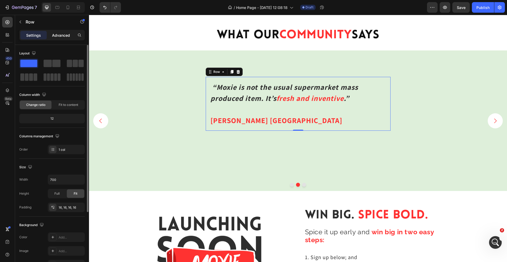
click at [65, 32] on p "Advanced" at bounding box center [61, 35] width 18 height 6
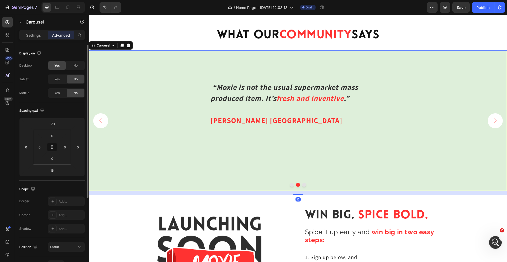
click at [427, 144] on div "“Moxie is not the usual supermarket mass produced item. It’s fresh and inventiv…" at bounding box center [298, 147] width 418 height 140
click at [362, 79] on div "“Moxie is not the usual supermarket mass produced item. It’s fresh and inventiv…" at bounding box center [298, 104] width 185 height 54
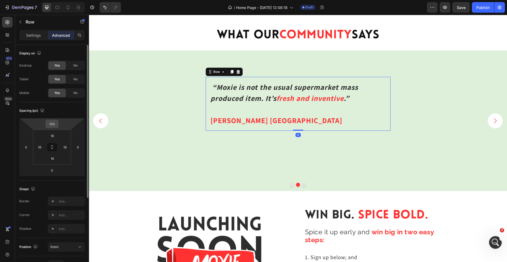
click at [53, 125] on input "100" at bounding box center [52, 124] width 11 height 8
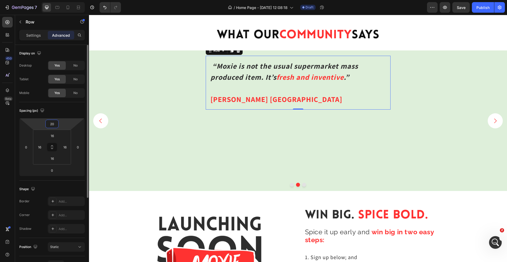
type input "2"
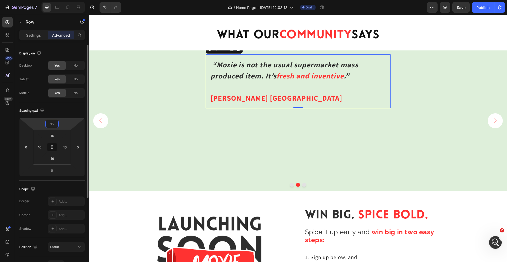
type input "150"
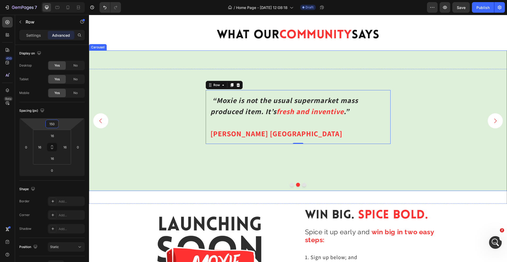
click at [492, 124] on icon "Carousel Next Arrow" at bounding box center [495, 120] width 7 height 7
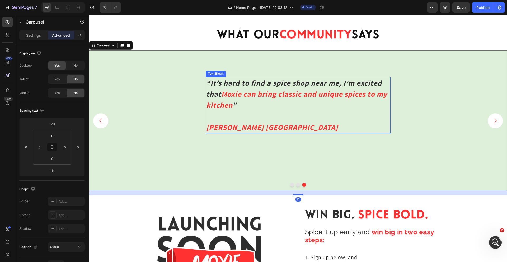
click at [345, 83] on strong "“It’s hard to find a spice shop near me, I’m excited that" at bounding box center [293, 88] width 175 height 21
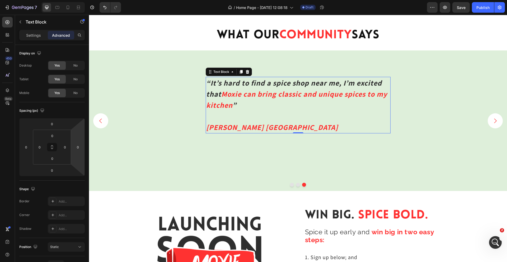
click at [390, 102] on div "“It’s hard to find a spice shop near me, I’m excited that Moxie can bring class…" at bounding box center [298, 105] width 185 height 56
click at [395, 102] on div "“It’s hard to find a spice shop near me, I’m excited that Moxie can bring class…" at bounding box center [298, 147] width 418 height 140
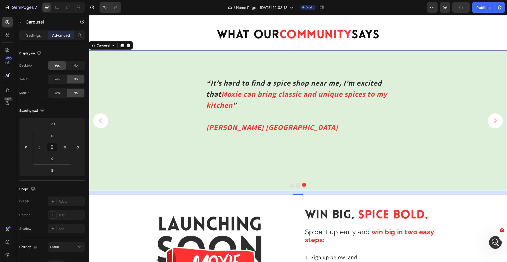
click at [423, 96] on div "“It’s hard to find a spice shop near me, I’m excited that Moxie can bring class…" at bounding box center [298, 147] width 418 height 140
click at [105, 45] on div "Carousel" at bounding box center [104, 45] width 16 height 5
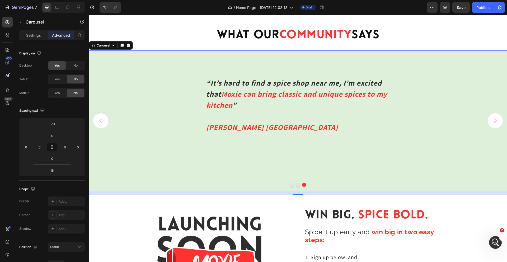
click at [501, 118] on button "Carousel Next Arrow" at bounding box center [494, 120] width 15 height 15
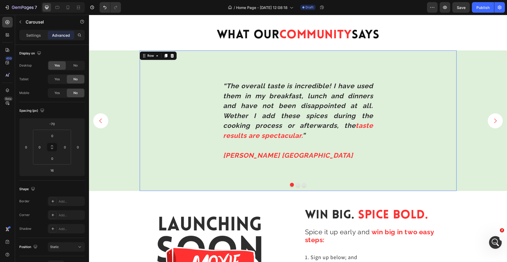
click at [382, 101] on div "“The overall taste is incredible! I have used them in my breakfast, lunch and d…" at bounding box center [298, 120] width 317 height 140
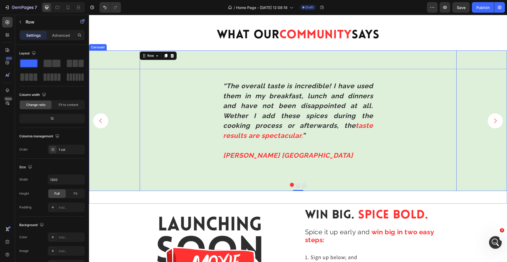
click at [492, 121] on icon "Carousel Next Arrow" at bounding box center [495, 120] width 7 height 7
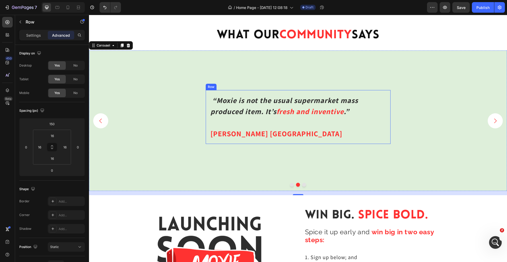
click at [387, 95] on div "“Moxie is not the usual supermarket mass produced item. It’s fresh and inventiv…" at bounding box center [298, 117] width 185 height 54
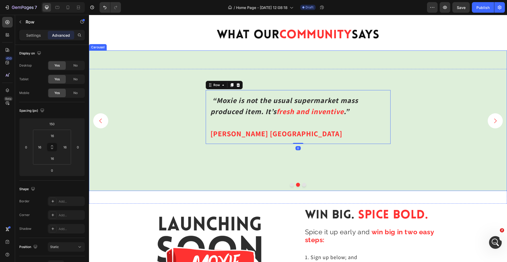
click at [494, 123] on icon "Carousel Next Arrow" at bounding box center [495, 120] width 7 height 7
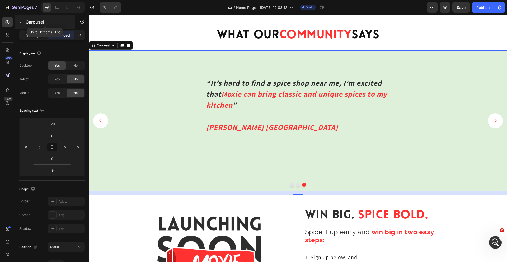
click at [16, 15] on div "Carousel" at bounding box center [45, 22] width 60 height 14
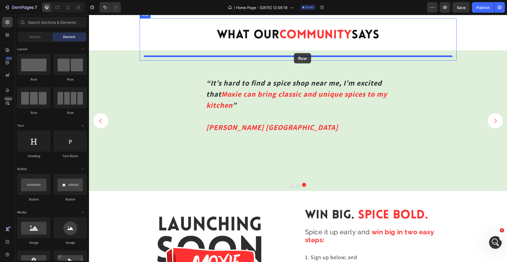
scroll to position [914, 0]
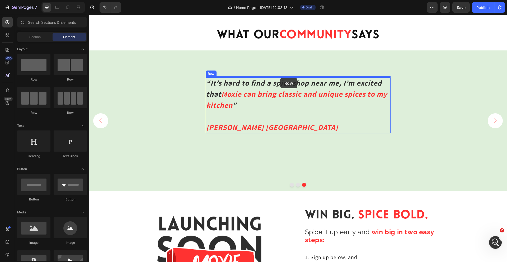
drag, startPoint x: 123, startPoint y: 72, endPoint x: 280, endPoint y: 78, distance: 156.6
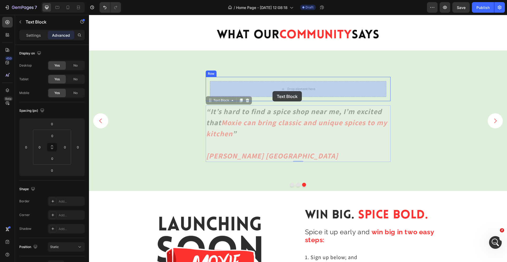
drag, startPoint x: 277, startPoint y: 124, endPoint x: 272, endPoint y: 91, distance: 32.7
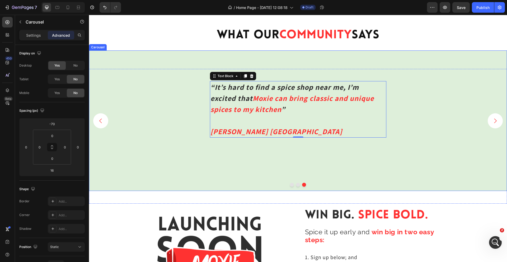
click at [408, 126] on div "“It’s hard to find a spice shop near me, I’m excited that Moxie can bring class…" at bounding box center [298, 147] width 418 height 140
click at [388, 117] on div "“It’s hard to find a spice shop near me, I’m excited that Moxie can bring class…" at bounding box center [298, 109] width 185 height 65
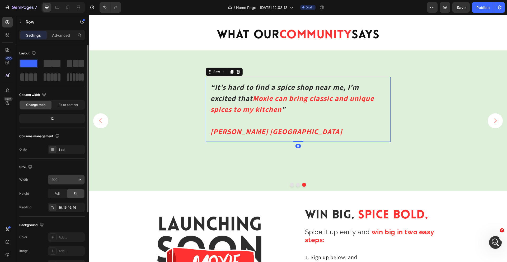
click at [63, 176] on input "1200" at bounding box center [66, 179] width 36 height 9
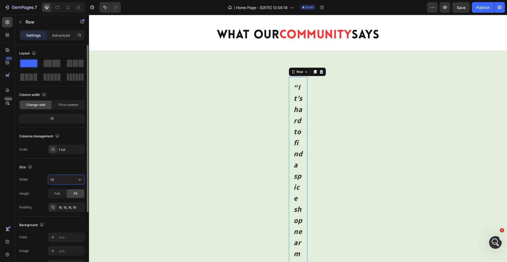
type input "700"
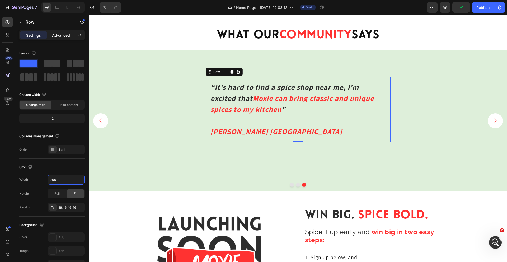
click at [65, 38] on p "Advanced" at bounding box center [61, 35] width 18 height 6
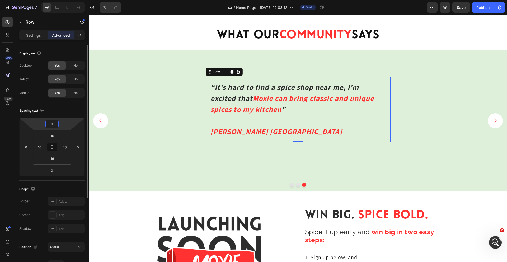
click at [55, 124] on input "0" at bounding box center [52, 124] width 11 height 8
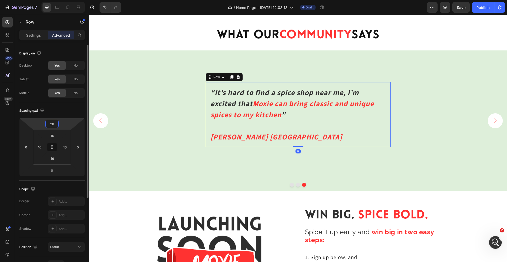
type input "2"
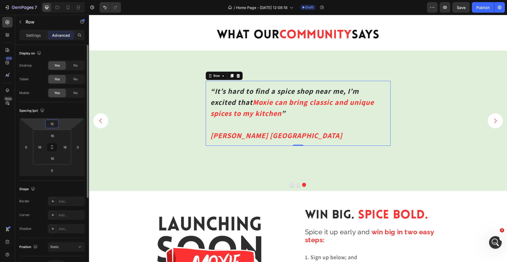
type input "1"
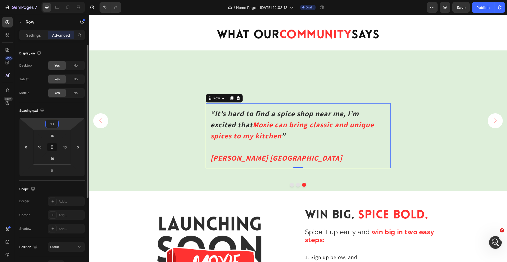
type input "1"
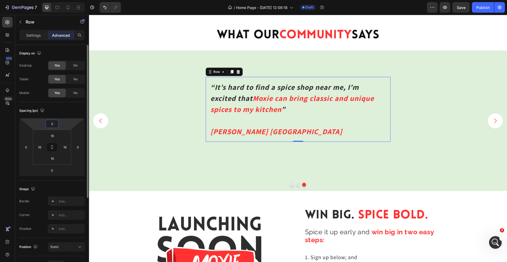
type input "50"
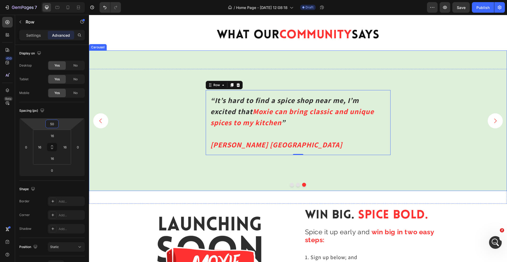
click at [441, 113] on div "“It’s hard to find a spice shop near me, I’m excited that Moxie can bring class…" at bounding box center [298, 147] width 418 height 140
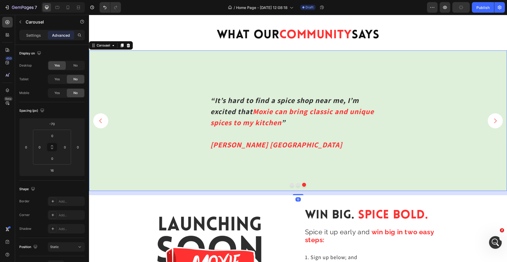
click at [497, 122] on icon "Carousel Next Arrow" at bounding box center [495, 120] width 7 height 7
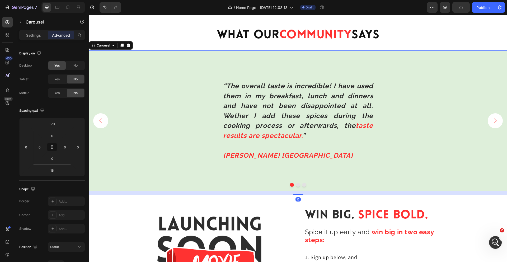
click at [497, 122] on icon "Carousel Next Arrow" at bounding box center [495, 120] width 7 height 7
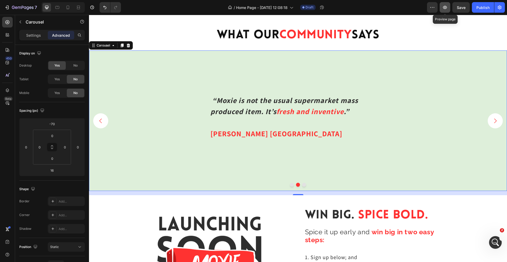
click at [446, 9] on icon "button" at bounding box center [444, 7] width 5 height 5
click at [294, 108] on strong "fresh and inventive" at bounding box center [309, 111] width 67 height 10
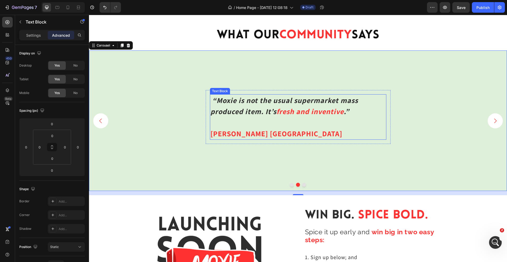
scroll to position [934, 0]
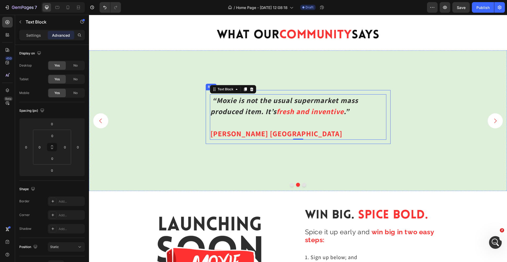
click at [297, 91] on div "“Moxie is not the usual supermarket mass produced item. It’s fresh and inventiv…" at bounding box center [298, 117] width 185 height 54
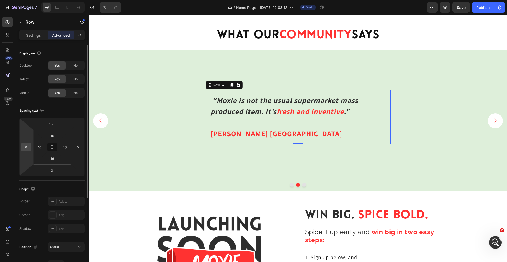
click at [29, 148] on input "0" at bounding box center [26, 147] width 8 height 8
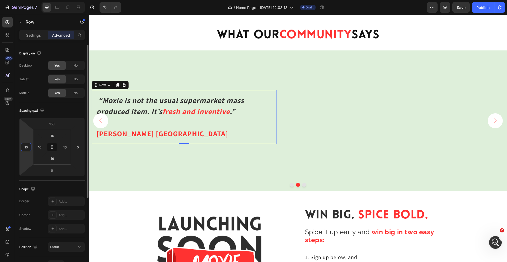
type input "1"
type input "0"
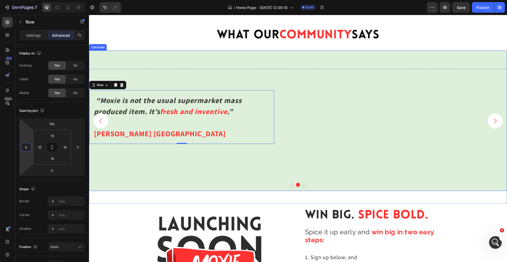
click at [327, 69] on div "“Moxie is not the usual supermarket mass produced item. It’s fresh and inventiv…" at bounding box center [298, 120] width 418 height 140
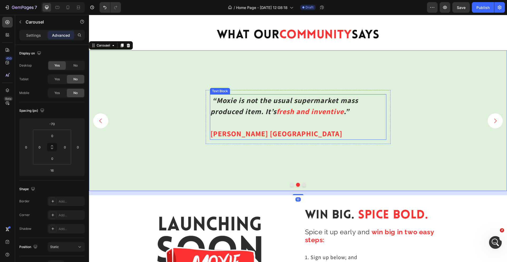
click at [312, 102] on strong "“Moxie is not the usual supermarket mass produced item. It’s" at bounding box center [284, 105] width 148 height 21
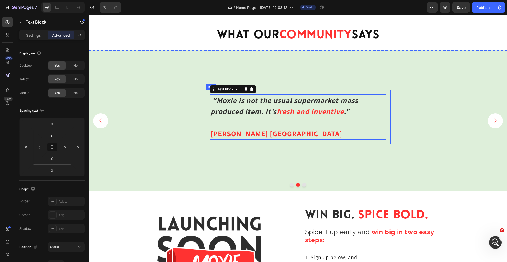
click at [318, 92] on div "“Moxie is not the usual supermarket mass produced item. It’s fresh and inventiv…" at bounding box center [298, 117] width 185 height 54
click at [389, 118] on div "“Moxie is not the usual supermarket mass produced item. It’s fresh and inventiv…" at bounding box center [298, 117] width 185 height 54
click at [251, 112] on strong "“Moxie is not the usual supermarket mass produced item. It’s" at bounding box center [284, 105] width 148 height 21
click at [388, 107] on div "“Moxie is not the usual supermarket mass produced item. It’s fresh and inventiv…" at bounding box center [298, 117] width 185 height 54
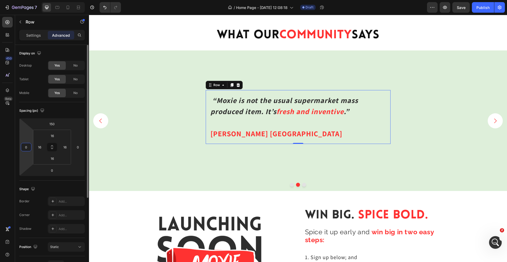
click at [27, 146] on input "0" at bounding box center [26, 147] width 8 height 8
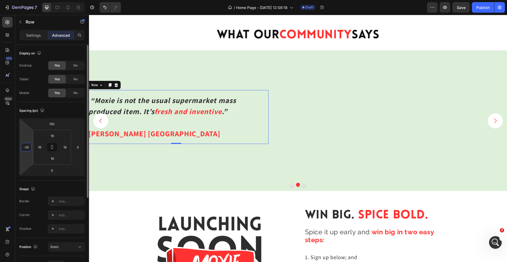
type input "-2"
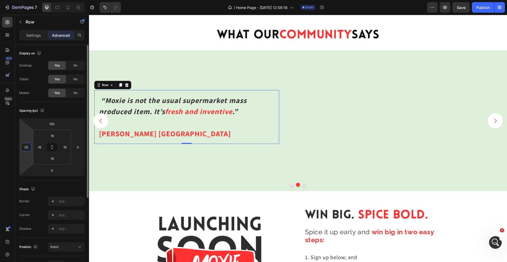
type input "2"
type input "7"
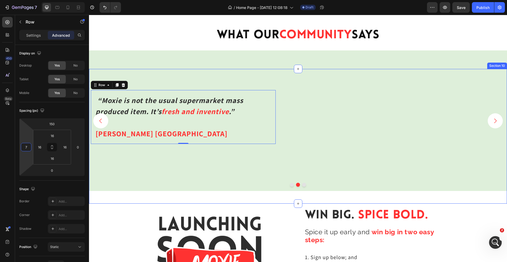
click at [208, 171] on div "“Moxie is not the usual supermarket mass produced item. It’s fresh and inventiv…" at bounding box center [298, 160] width 418 height 140
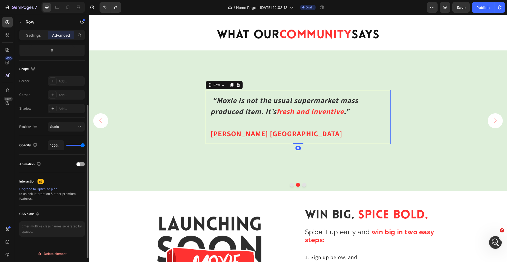
scroll to position [0, 0]
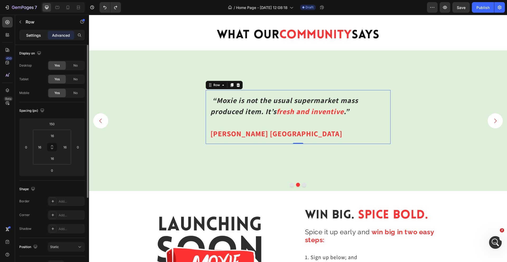
click at [36, 37] on p "Settings" at bounding box center [33, 35] width 15 height 6
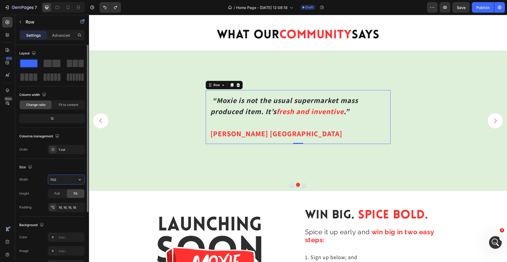
click at [60, 181] on input "700" at bounding box center [66, 179] width 36 height 9
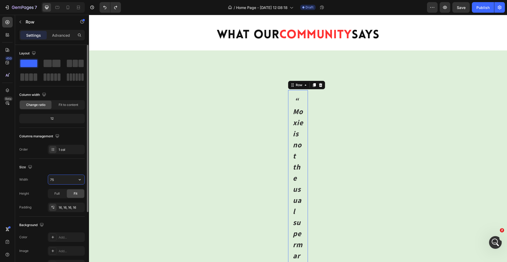
type input "750"
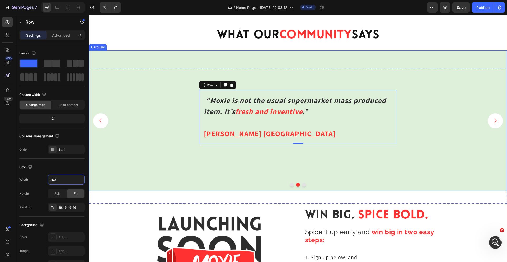
click at [424, 127] on div "“Moxie is not the usual supermarket mass produced item. It’s fresh and inventiv…" at bounding box center [298, 160] width 418 height 140
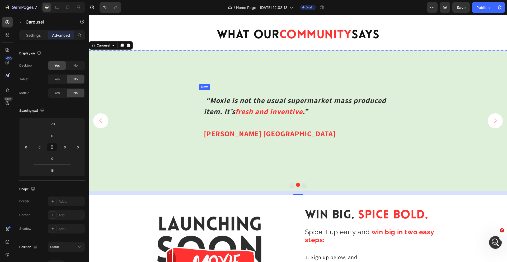
click at [348, 92] on div "“Moxie is not the usual supermarket mass produced item. It’s fresh and inventiv…" at bounding box center [298, 117] width 198 height 54
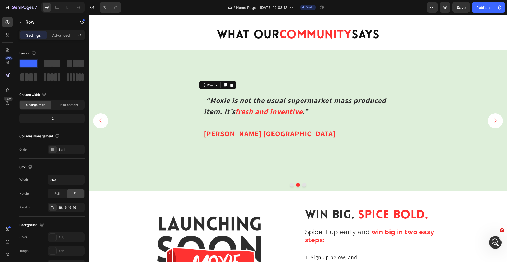
scroll to position [934, 0]
click at [59, 179] on input "750" at bounding box center [66, 179] width 36 height 9
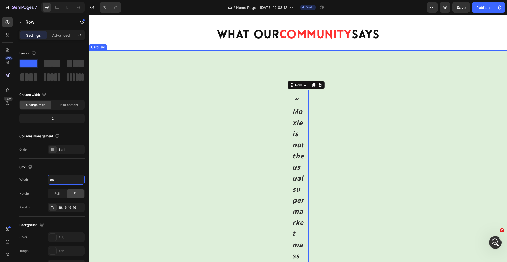
type input "8"
type input "650"
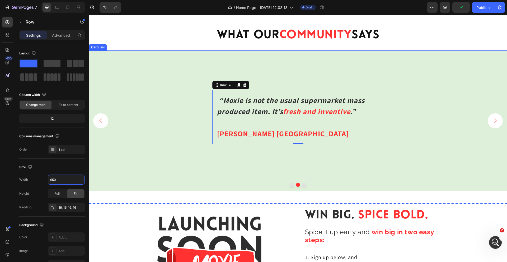
click at [409, 141] on div "“Moxie is not the usual supermarket mass produced item. It’s fresh and inventiv…" at bounding box center [298, 160] width 418 height 140
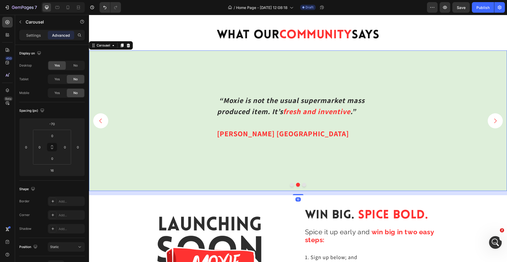
click at [496, 121] on icon "Carousel Next Arrow" at bounding box center [495, 120] width 7 height 7
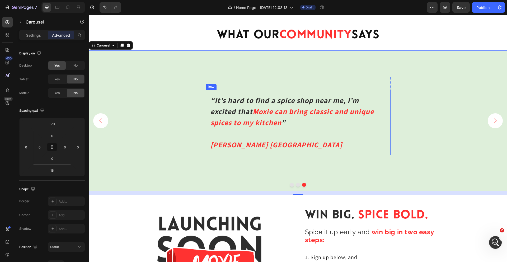
click at [389, 108] on div "“It’s hard to find a spice shop near me, I’m excited that Moxie can bring class…" at bounding box center [298, 122] width 185 height 65
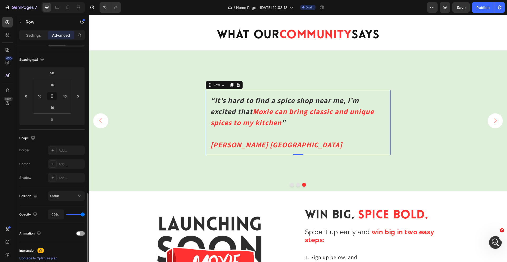
scroll to position [120, 0]
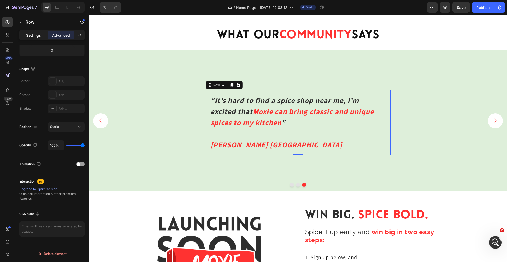
click at [34, 36] on p "Settings" at bounding box center [33, 35] width 15 height 6
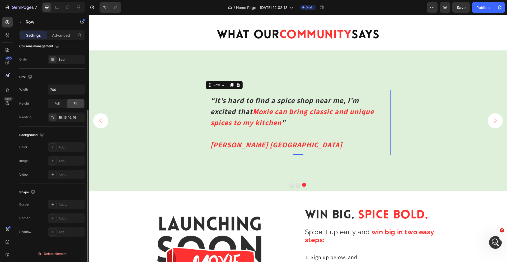
scroll to position [90, 0]
click at [58, 91] on input "700" at bounding box center [66, 89] width 36 height 9
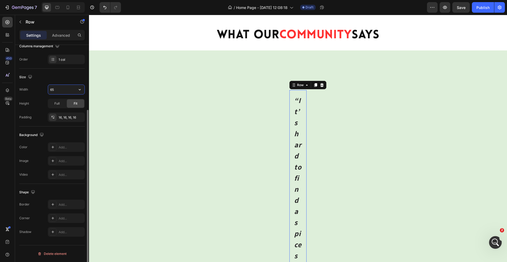
type input "650"
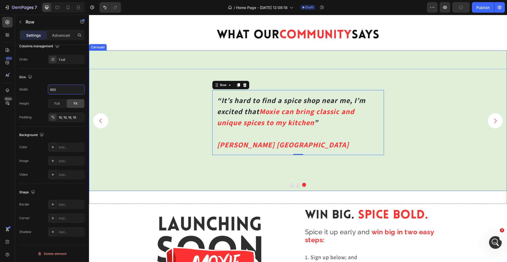
click at [420, 101] on div "“It’s hard to find a spice shop near me, I’m excited that Moxie can bring class…" at bounding box center [298, 147] width 418 height 140
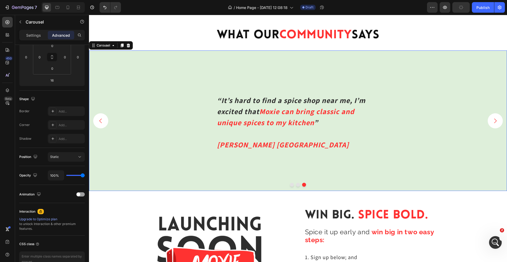
scroll to position [0, 0]
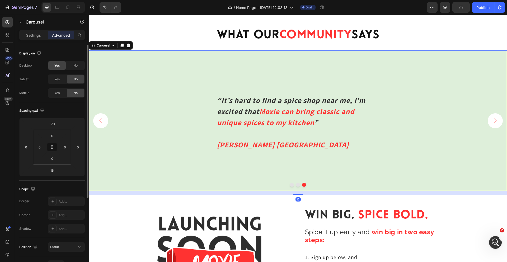
click at [497, 125] on button "Carousel Next Arrow" at bounding box center [494, 120] width 15 height 15
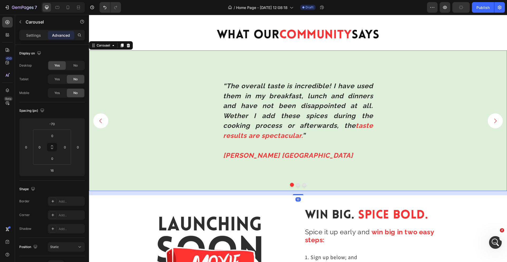
click at [497, 125] on button "Carousel Next Arrow" at bounding box center [494, 120] width 15 height 15
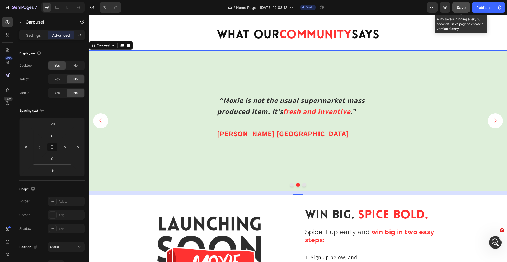
click at [461, 9] on span "Save" at bounding box center [461, 7] width 9 height 4
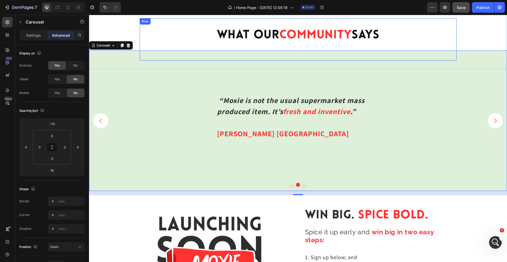
click at [438, 27] on div "what our community says Heading" at bounding box center [298, 39] width 308 height 34
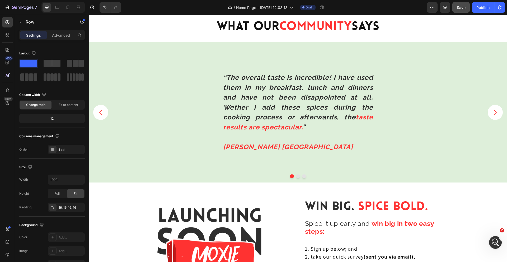
scroll to position [934, 0]
click at [498, 105] on button "Carousel Next Arrow" at bounding box center [494, 112] width 15 height 15
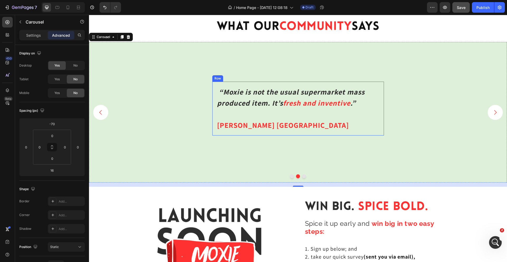
click at [380, 91] on div "“Moxie is not the usual supermarket mass produced item. It’s fresh and inventiv…" at bounding box center [298, 109] width 172 height 54
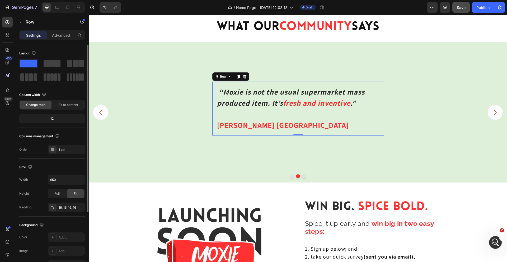
scroll to position [914, 0]
click at [69, 104] on span "Fit to content" at bounding box center [69, 104] width 20 height 5
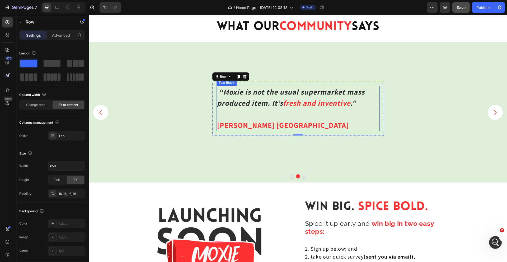
click at [337, 119] on p at bounding box center [298, 113] width 162 height 11
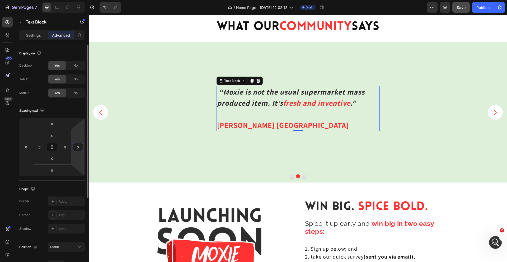
click at [78, 149] on input "0" at bounding box center [78, 147] width 8 height 8
type input "5"
type input "-1"
type input "-0"
type input "0"
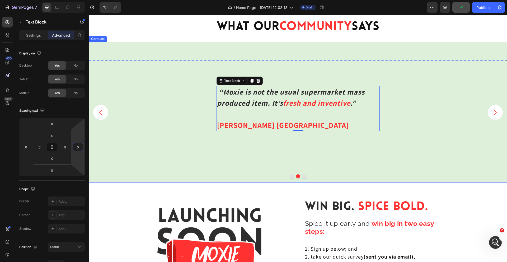
click at [390, 104] on div "“Moxie is not the usual supermarket mass produced item. It’s fresh and inventiv…" at bounding box center [298, 152] width 418 height 140
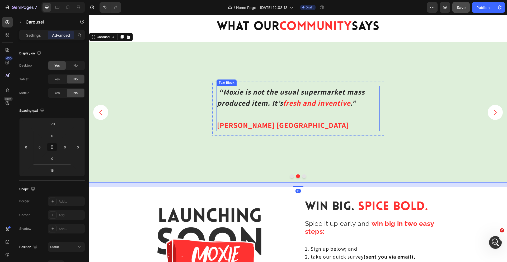
click at [366, 104] on p "“Moxie is not the usual supermarket mass produced item. It’s fresh and inventiv…" at bounding box center [298, 97] width 162 height 22
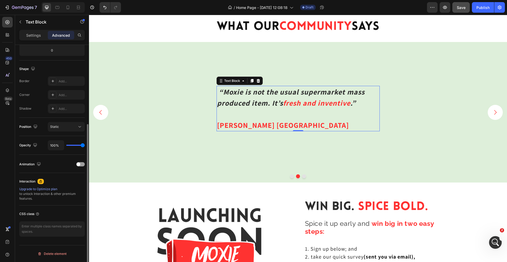
scroll to position [0, 0]
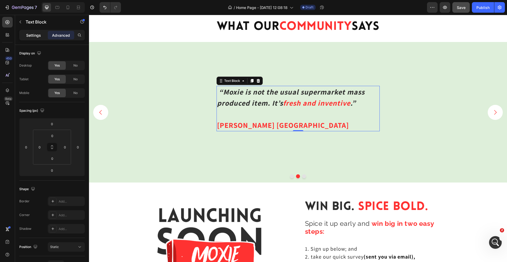
click at [37, 36] on p "Settings" at bounding box center [33, 35] width 15 height 6
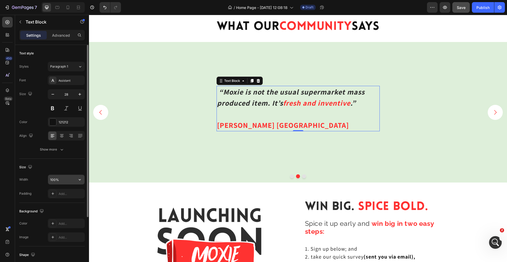
click at [68, 181] on input "100%" at bounding box center [66, 179] width 36 height 9
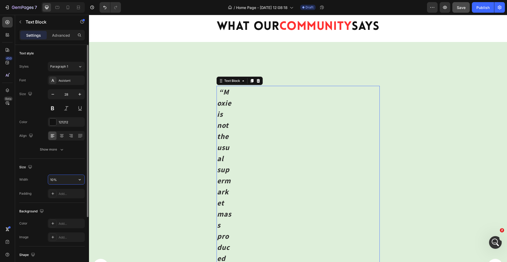
type input "100%"
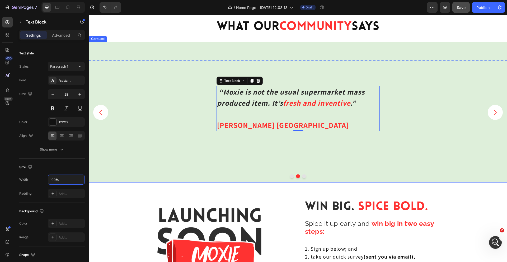
click at [194, 144] on div "“Moxie is not the usual supermarket mass produced item. It’s fresh and inventiv…" at bounding box center [298, 152] width 418 height 140
click at [324, 113] on p at bounding box center [298, 113] width 162 height 11
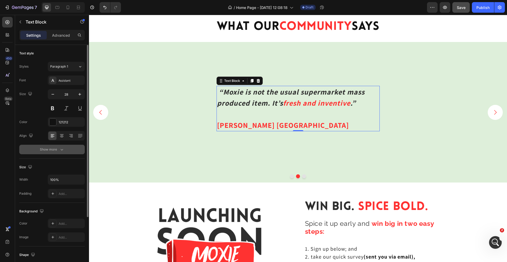
click at [64, 150] on button "Show more" at bounding box center [51, 149] width 65 height 9
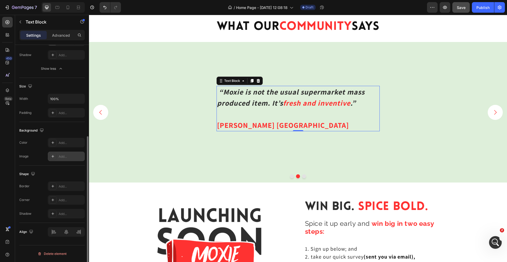
scroll to position [0, 0]
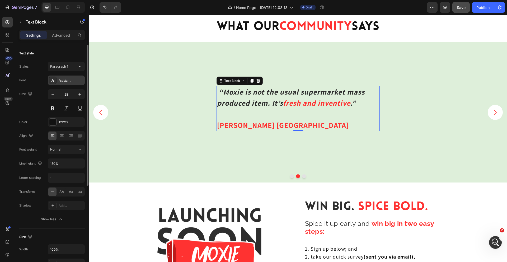
click at [62, 82] on div "Assistant" at bounding box center [71, 80] width 25 height 5
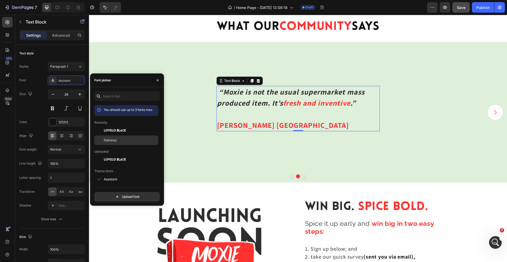
click at [112, 141] on span "Raleway" at bounding box center [110, 140] width 13 height 5
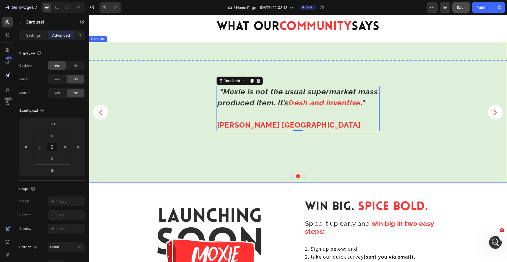
click at [408, 108] on div "“Moxie is not the usual supermarket mass produced item. It’s fresh and inventiv…" at bounding box center [298, 152] width 418 height 140
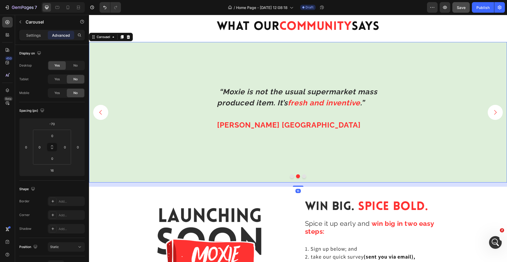
click at [494, 113] on icon "Carousel Next Arrow" at bounding box center [495, 112] width 2 height 4
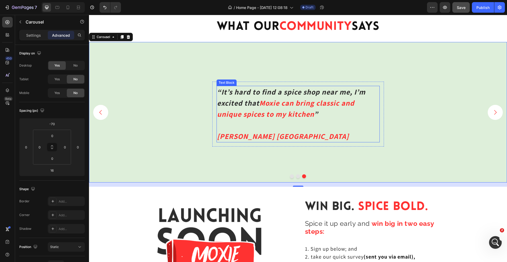
click at [340, 106] on strong "Moxie can bring classic and unique spices to my kitchen" at bounding box center [285, 108] width 137 height 21
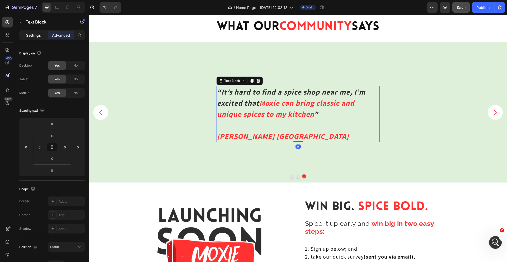
click at [30, 32] on div "Settings" at bounding box center [33, 35] width 26 height 8
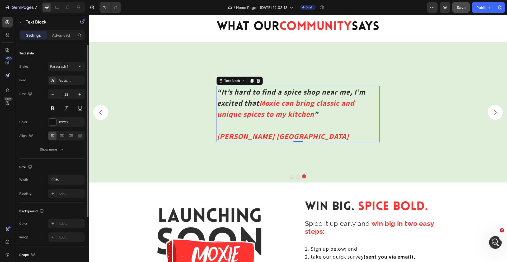
click at [74, 85] on div "Font Assistant Size 28 Color 121212 Align Show more" at bounding box center [51, 114] width 65 height 79
click at [72, 81] on div "Assistant" at bounding box center [71, 80] width 25 height 5
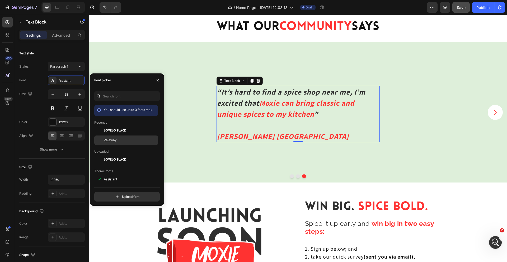
click at [135, 141] on div "Raleway" at bounding box center [130, 140] width 53 height 5
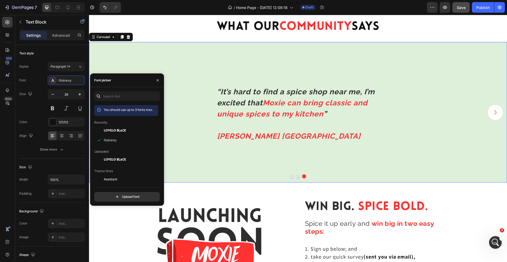
click at [398, 154] on div "“It’s hard to find a spice shop near me, I’m excited that Moxie can bring class…" at bounding box center [298, 138] width 418 height 140
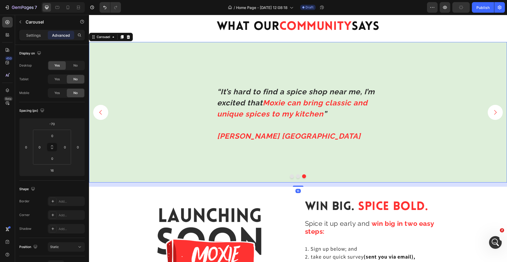
click at [497, 114] on icon "Carousel Next Arrow" at bounding box center [495, 112] width 7 height 7
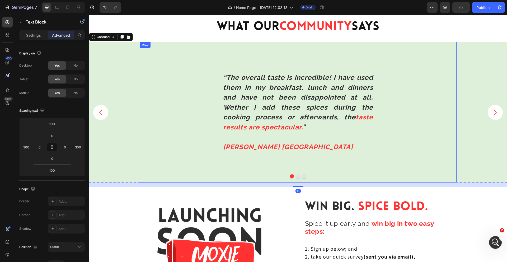
click at [326, 107] on strong "“The overall taste is incredible! I have used them in my breakfast, lunch and d…" at bounding box center [298, 96] width 150 height 47
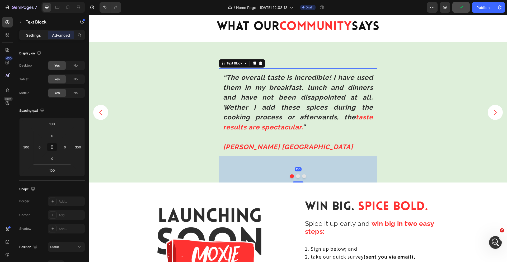
click at [41, 36] on div "Settings" at bounding box center [33, 35] width 26 height 8
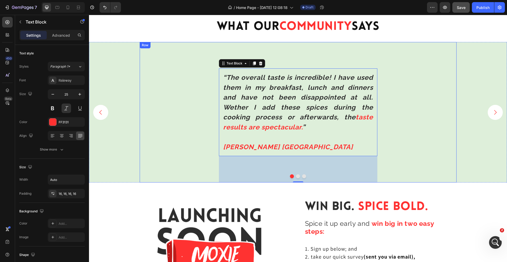
click at [426, 111] on div "“The overall taste is incredible! I have used them in my breakfast, lunch and d…" at bounding box center [298, 112] width 317 height 140
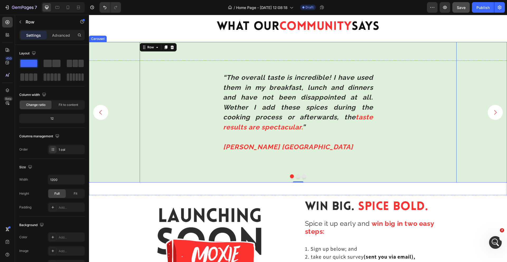
click at [492, 110] on icon "Carousel Next Arrow" at bounding box center [495, 112] width 7 height 7
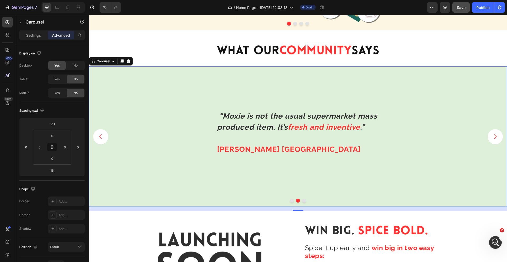
scroll to position [1278, 0]
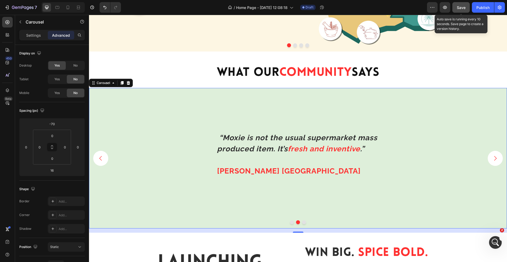
click at [465, 4] on button "Save" at bounding box center [460, 7] width 17 height 11
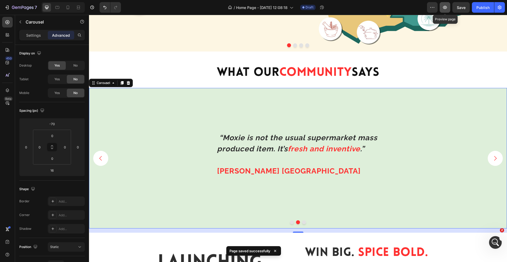
click at [444, 7] on icon "button" at bounding box center [445, 7] width 4 height 3
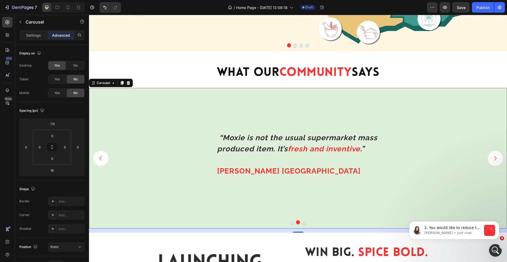
scroll to position [1096, 0]
click at [462, 233] on p "[PERSON_NAME] • Just now" at bounding box center [452, 232] width 57 height 5
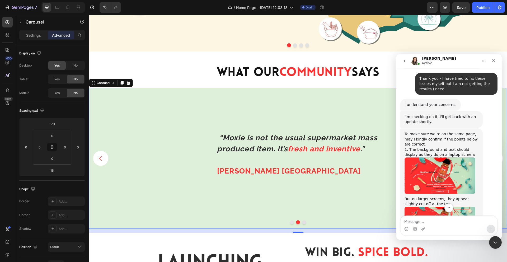
scroll to position [1030, 0]
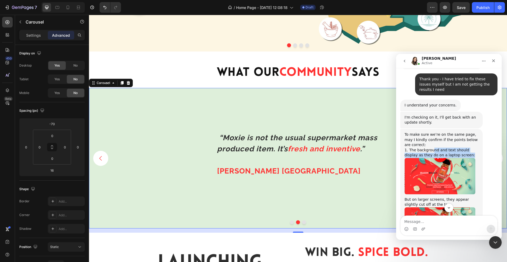
drag, startPoint x: 432, startPoint y: 107, endPoint x: 469, endPoint y: 113, distance: 37.4
click at [469, 148] on div "1. The background and text should display as they do on a laptop screen:" at bounding box center [441, 153] width 74 height 10
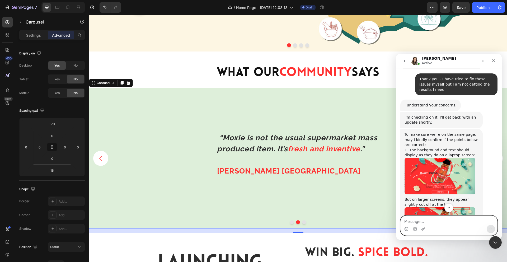
click at [423, 223] on textarea "Message…" at bounding box center [448, 220] width 97 height 9
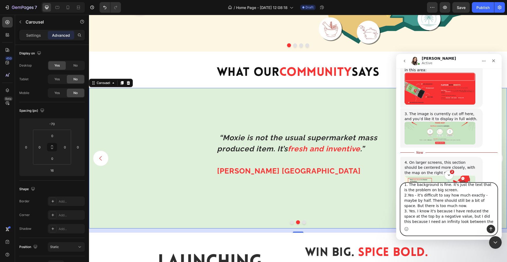
scroll to position [1222, 0]
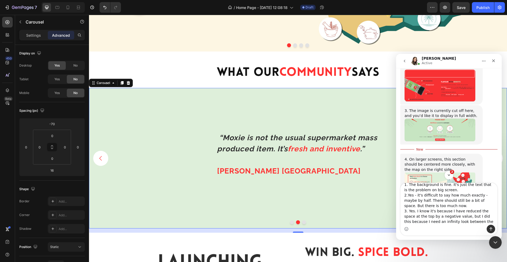
click at [436, 228] on div "Intercom messenger" at bounding box center [448, 229] width 97 height 8
click at [488, 220] on textarea "1. The background is fine. It's just the text that is the problem on big screen…" at bounding box center [448, 204] width 97 height 42
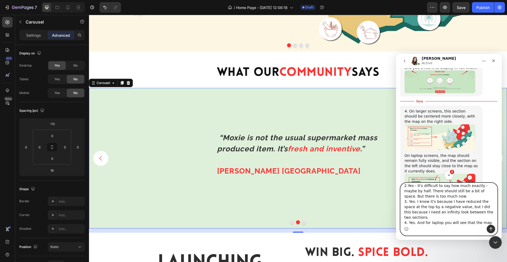
scroll to position [1285, 0]
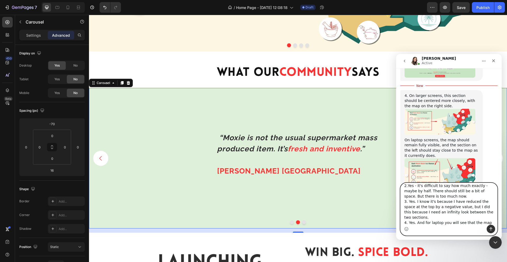
type textarea "1. The background is fine. It's just the text that is the problem on big screen…"
click at [489, 227] on icon "Send a message…" at bounding box center [490, 229] width 4 height 4
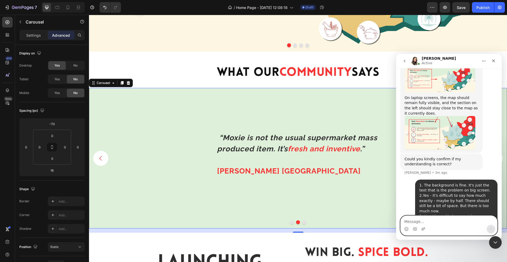
scroll to position [1322, 0]
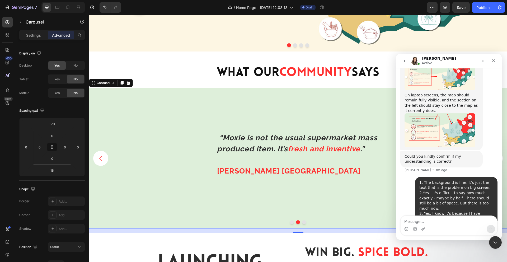
drag, startPoint x: 437, startPoint y: 186, endPoint x: 473, endPoint y: 179, distance: 37.0
click at [473, 180] on div "1. The background is fine. It's just the text that is the problem on big screen…" at bounding box center [456, 216] width 74 height 72
click at [478, 187] on div "1. The background is fine. It's just the text that is the problem on big screen…" at bounding box center [456, 216] width 74 height 72
drag, startPoint x: 433, startPoint y: 190, endPoint x: 470, endPoint y: 193, distance: 37.0
click at [470, 193] on div "1. The background is fine. It's just the text that is the problem on big screen…" at bounding box center [456, 216] width 74 height 72
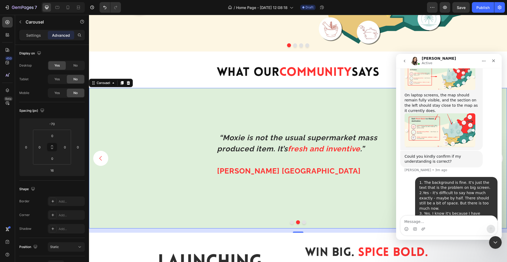
click at [470, 193] on div "1. The background is fine. It's just the text that is the problem on big screen…" at bounding box center [456, 216] width 74 height 72
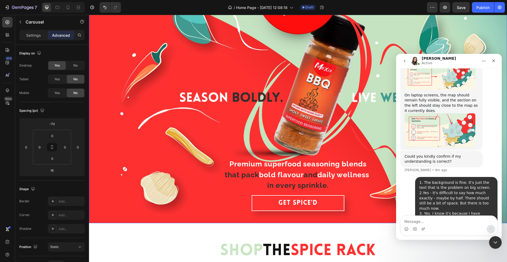
scroll to position [38, 0]
click at [495, 236] on div "Close Intercom Messenger" at bounding box center [494, 241] width 13 height 13
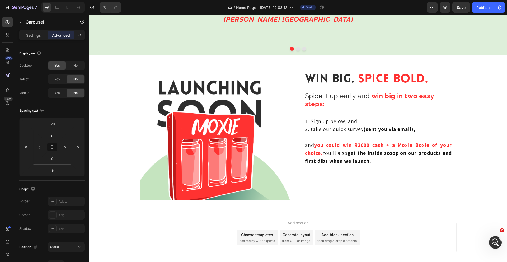
scroll to position [1452, 0]
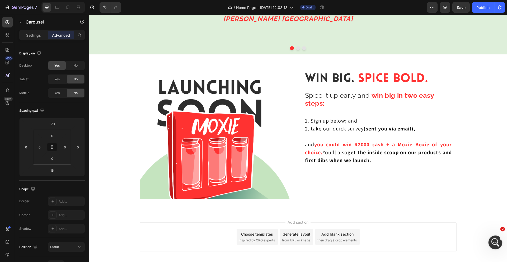
click at [490, 241] on div "Open Intercom Messenger" at bounding box center [494, 241] width 17 height 17
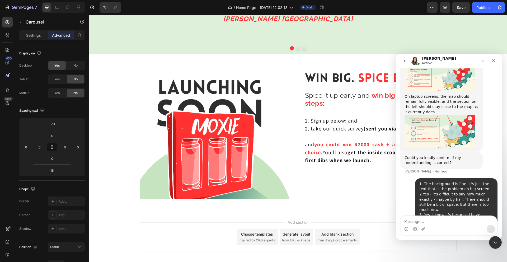
scroll to position [1316, 0]
click at [496, 242] on icon "Close Intercom Messenger" at bounding box center [494, 241] width 6 height 6
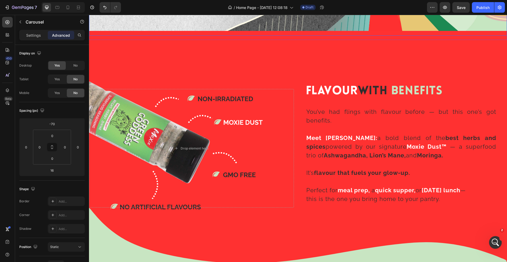
scroll to position [679, 0]
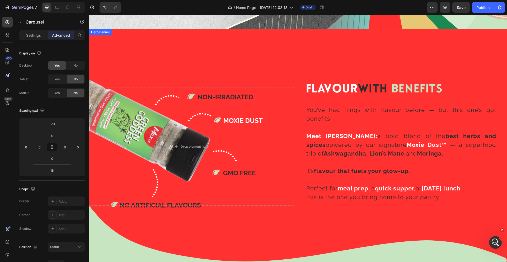
click at [338, 34] on div "Background Image" at bounding box center [298, 146] width 418 height 235
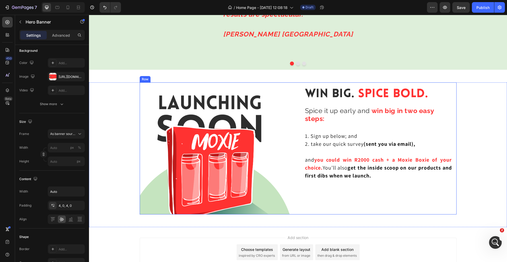
scroll to position [1441, 0]
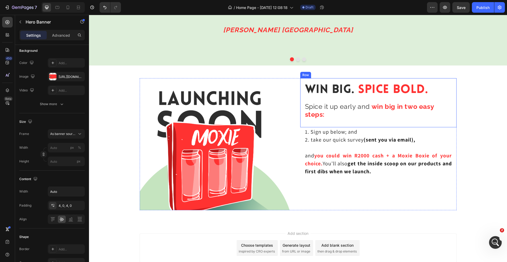
click at [387, 81] on div "Win Big. Spice Bold. Heading Spice it up early and win big in two easy steps: H…" at bounding box center [378, 102] width 156 height 49
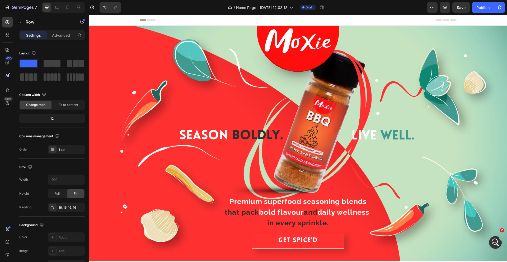
scroll to position [1337, 0]
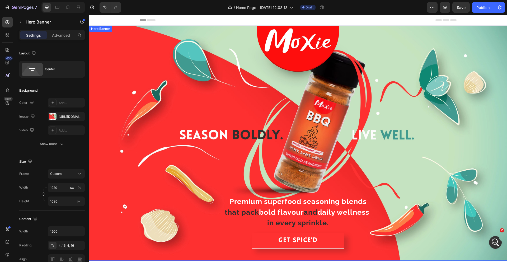
click at [384, 64] on div "Premium superfood seasoning blends that pack bold flavour and daily wellness in…" at bounding box center [298, 143] width 308 height 219
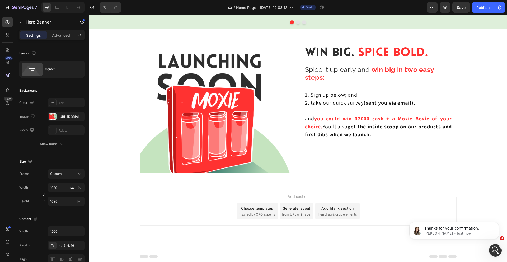
scroll to position [1332, 0]
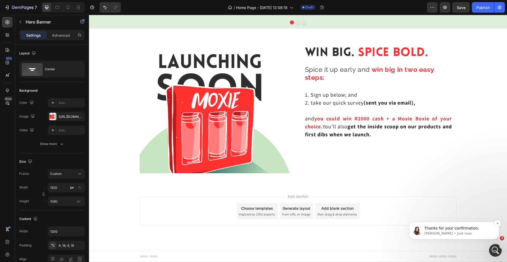
click at [469, 229] on p "Thanks for your confirmation." at bounding box center [458, 228] width 68 height 5
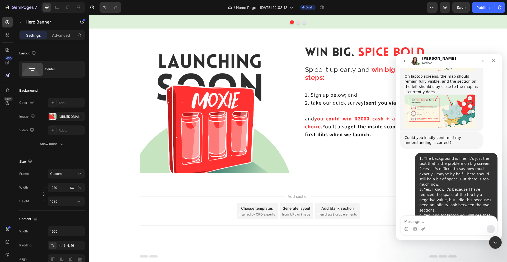
scroll to position [1341, 0]
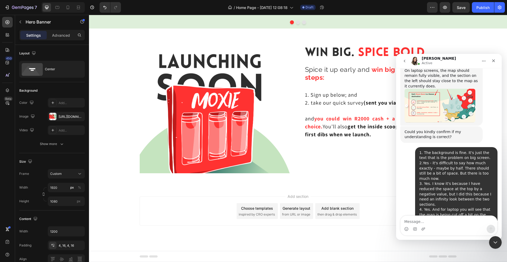
click at [428, 218] on textarea "Message…" at bounding box center [448, 220] width 97 height 9
type textarea "I"
click at [366, 168] on div "Win Big. Spice Bold. Heading Spice it up early and win big in two easy steps: H…" at bounding box center [378, 107] width 156 height 132
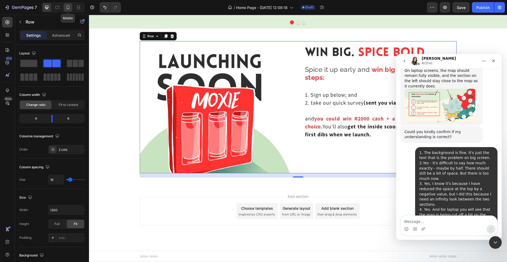
click at [69, 6] on icon at bounding box center [67, 7] width 5 height 5
type input "100%"
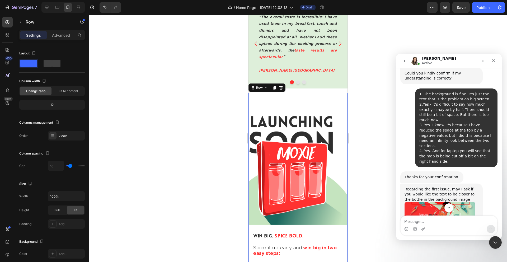
scroll to position [1450, 0]
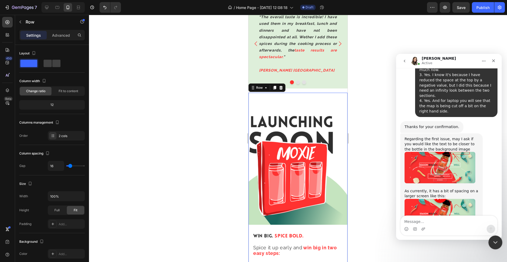
click at [494, 241] on icon "Close Intercom Messenger" at bounding box center [494, 241] width 6 height 6
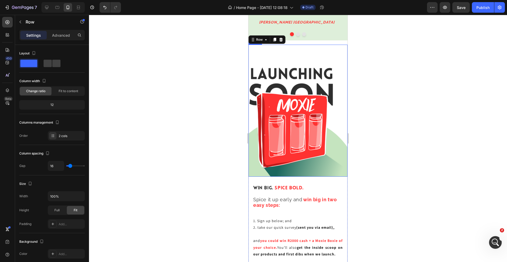
scroll to position [1218, 0]
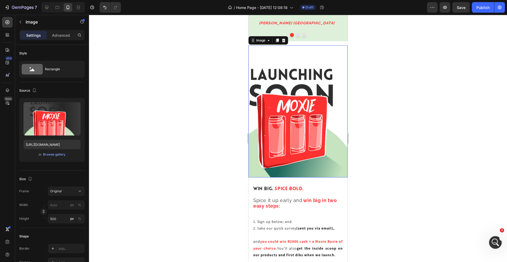
click at [335, 117] on img at bounding box center [297, 111] width 99 height 132
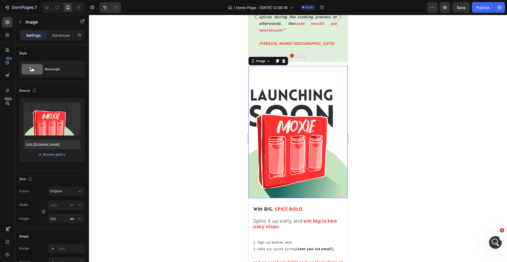
scroll to position [1197, 0]
click at [318, 97] on img at bounding box center [297, 132] width 99 height 132
